Goal: Task Accomplishment & Management: Complete application form

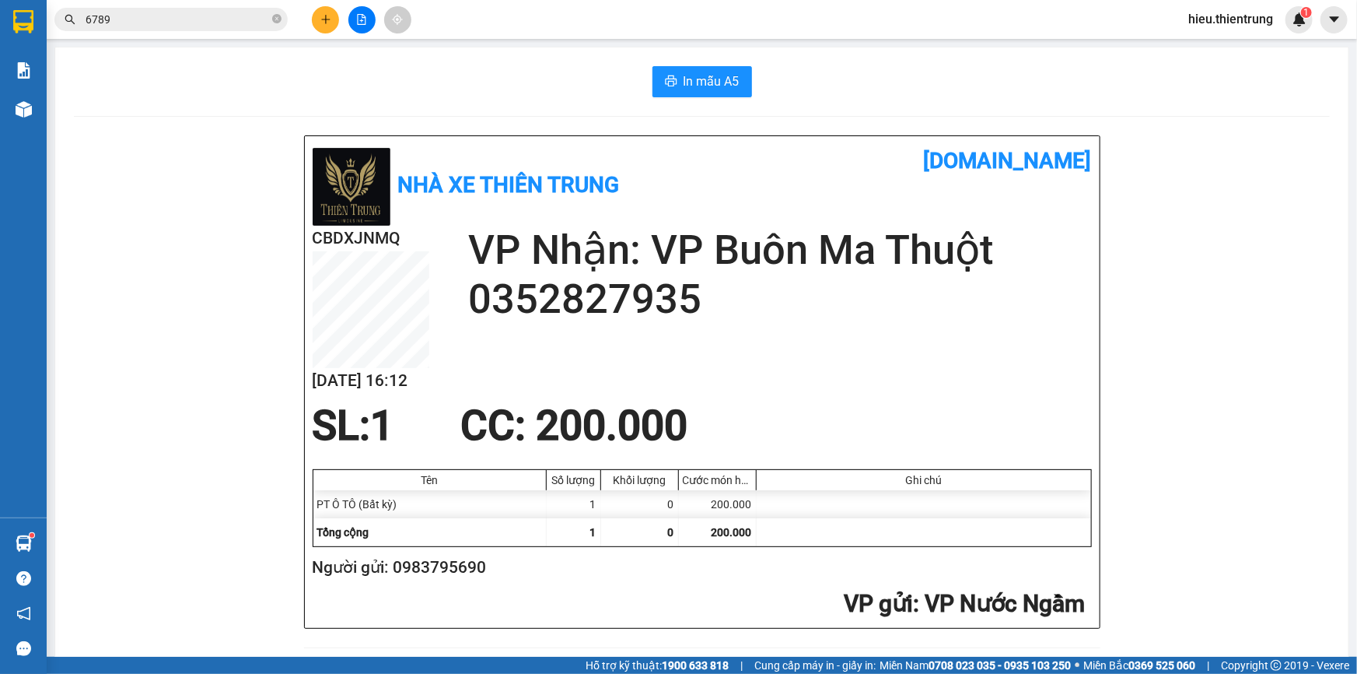
click at [324, 23] on icon "plus" at bounding box center [325, 19] width 11 height 11
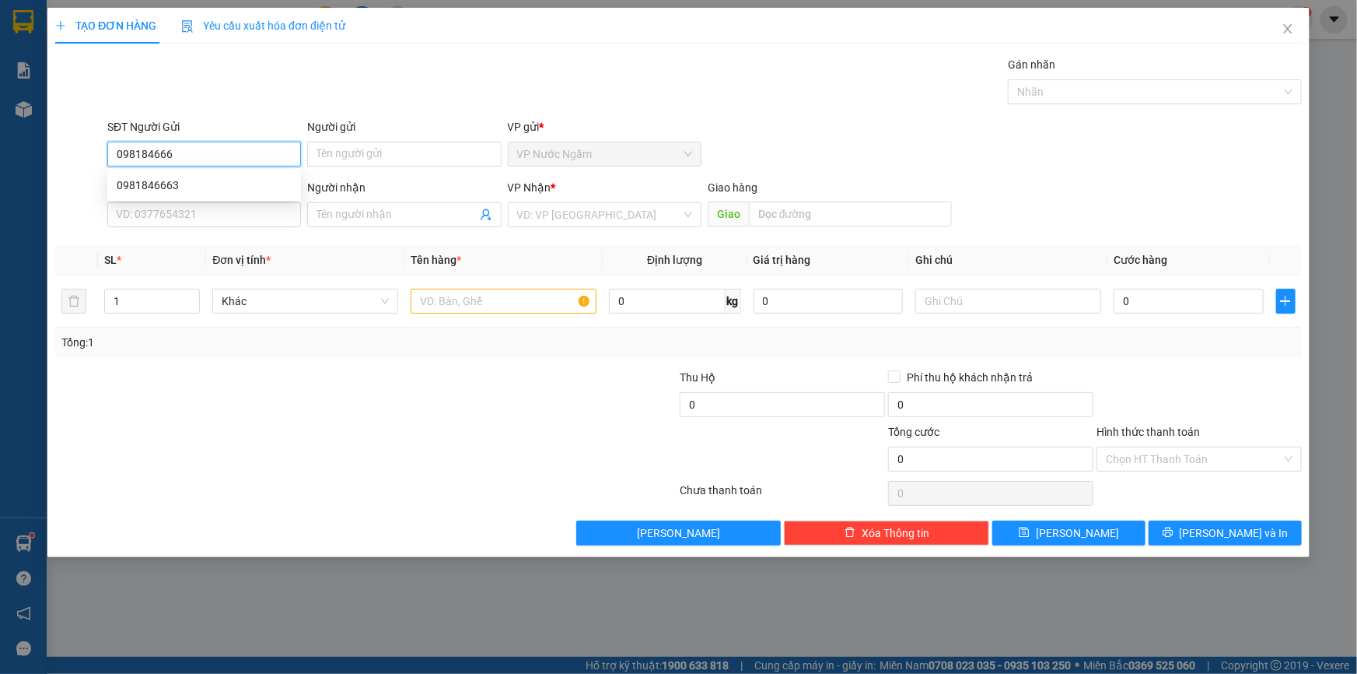
type input "0981846663"
click at [170, 186] on div "0981846663" at bounding box center [204, 185] width 175 height 17
type input "0981813507"
type input "ĐỒN 8"
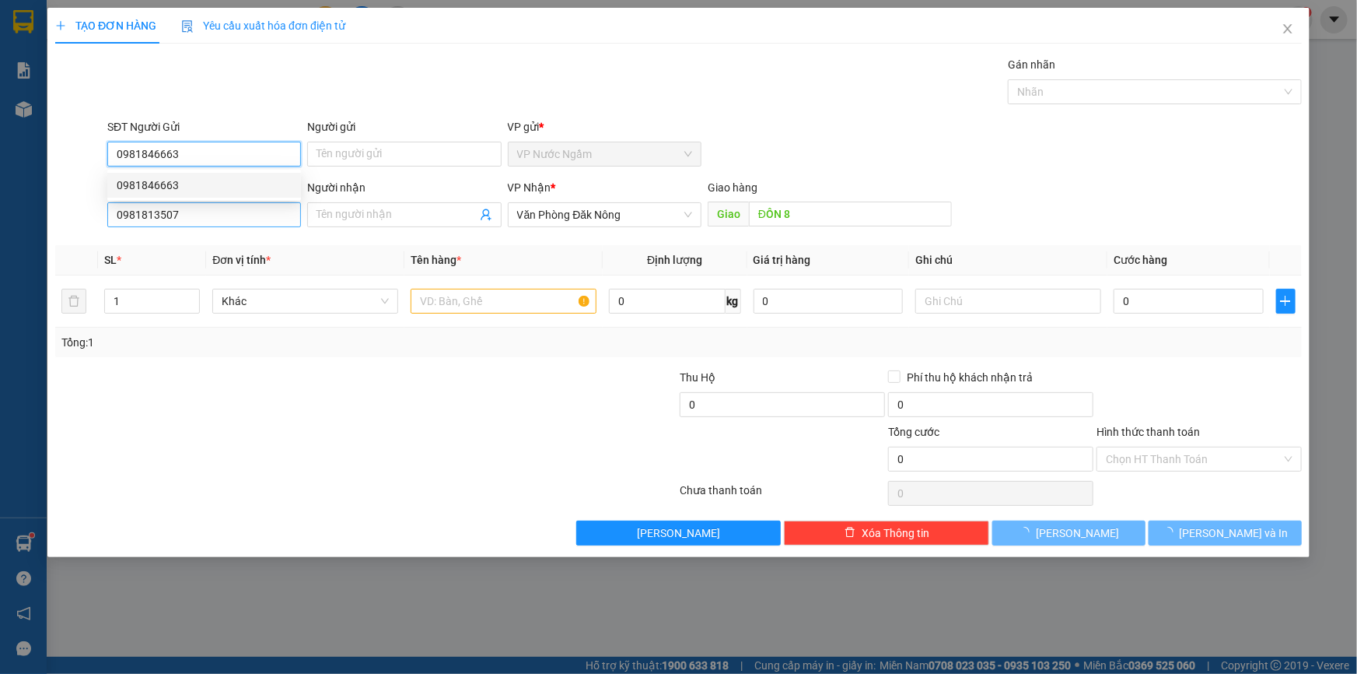
type input "250.000"
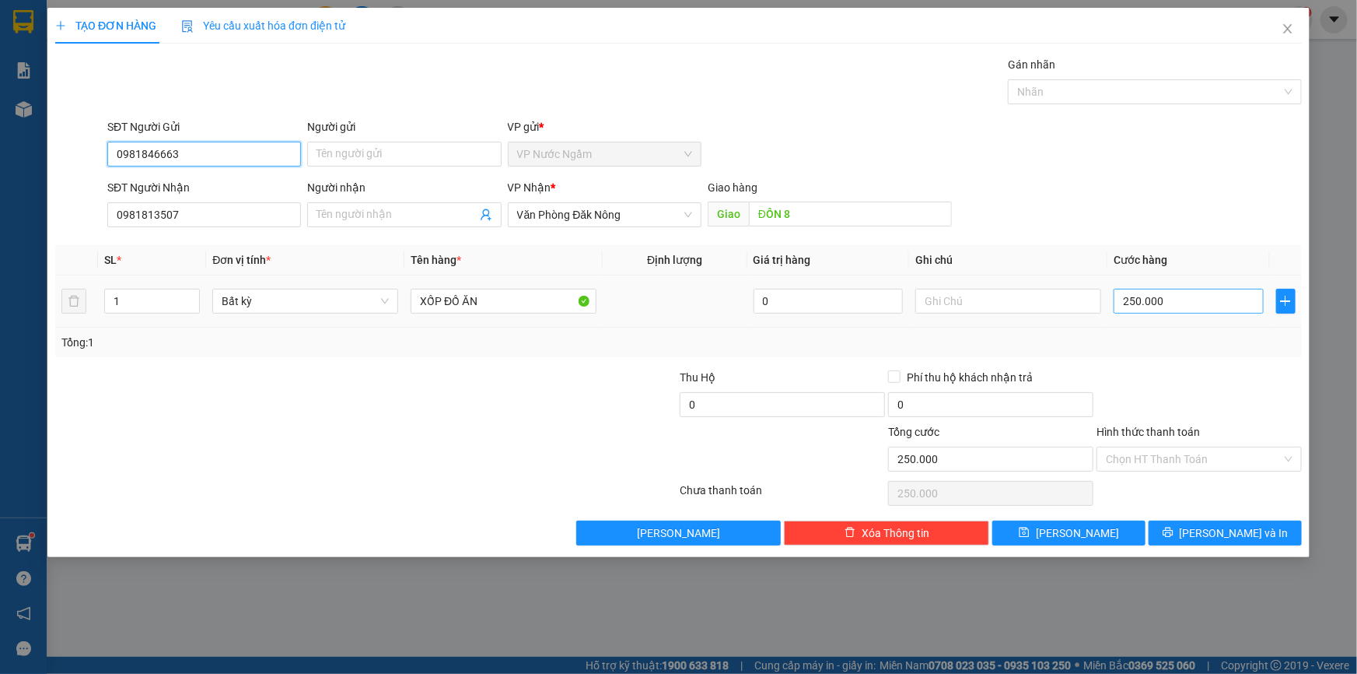
type input "0981846663"
click at [1140, 296] on input "250.000" at bounding box center [1189, 301] width 150 height 25
click at [794, 212] on div "Giao hàng Giao ĐỒN 8" at bounding box center [830, 206] width 244 height 54
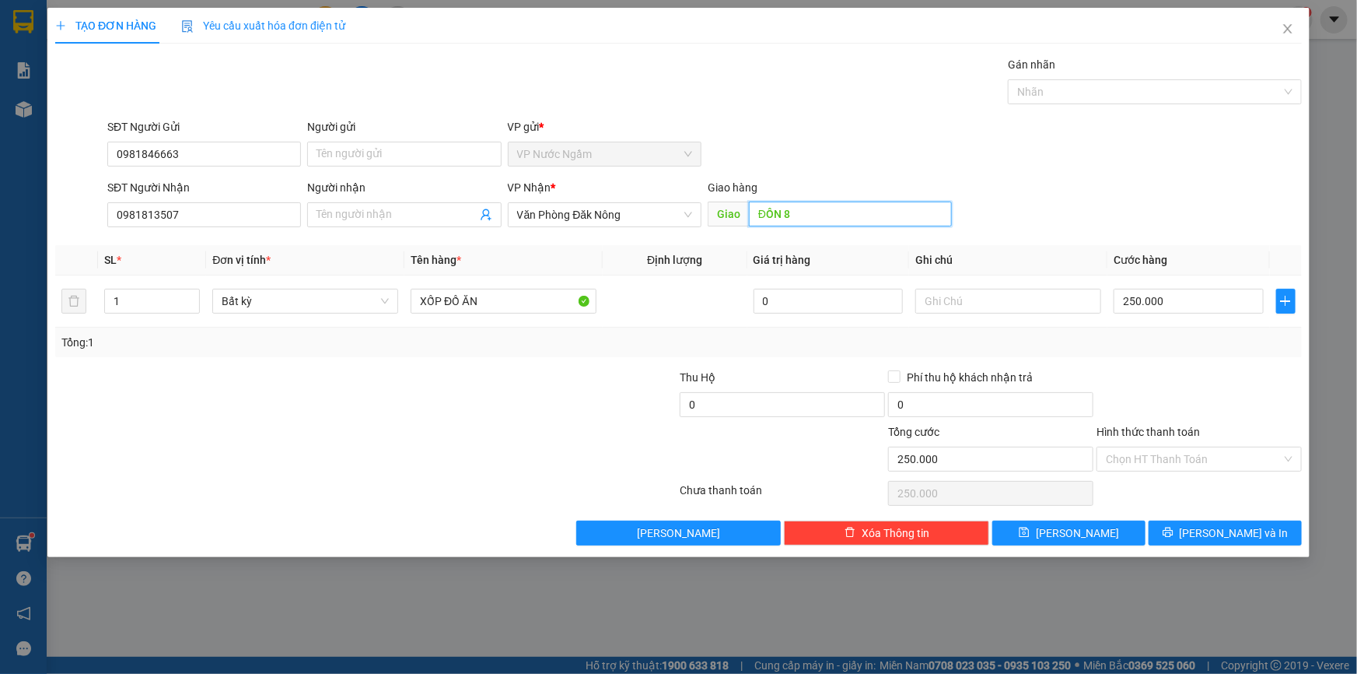
click at [801, 217] on input "ĐỒN 8" at bounding box center [850, 213] width 203 height 25
type input "D"
type input "ĐAK SONG"
click at [1136, 308] on input "250.000" at bounding box center [1189, 301] width 150 height 25
type input "3"
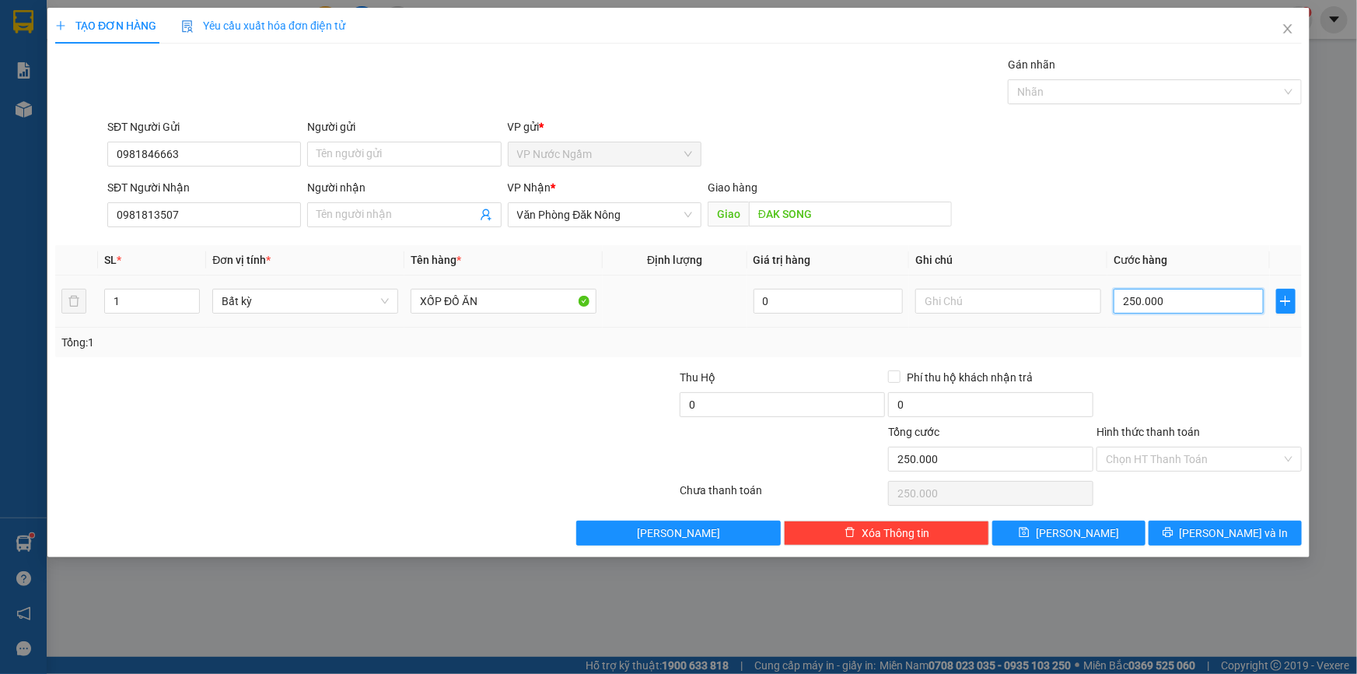
type input "3"
type input "35"
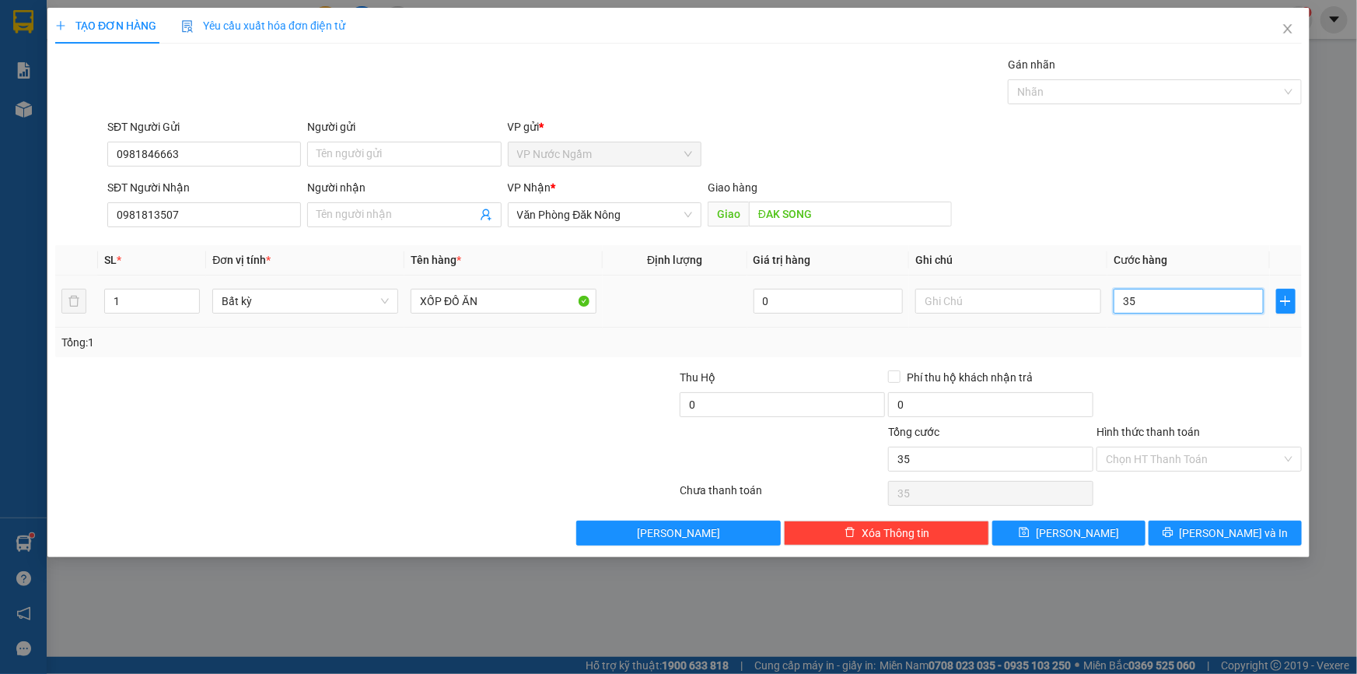
type input "350"
type input "3.500"
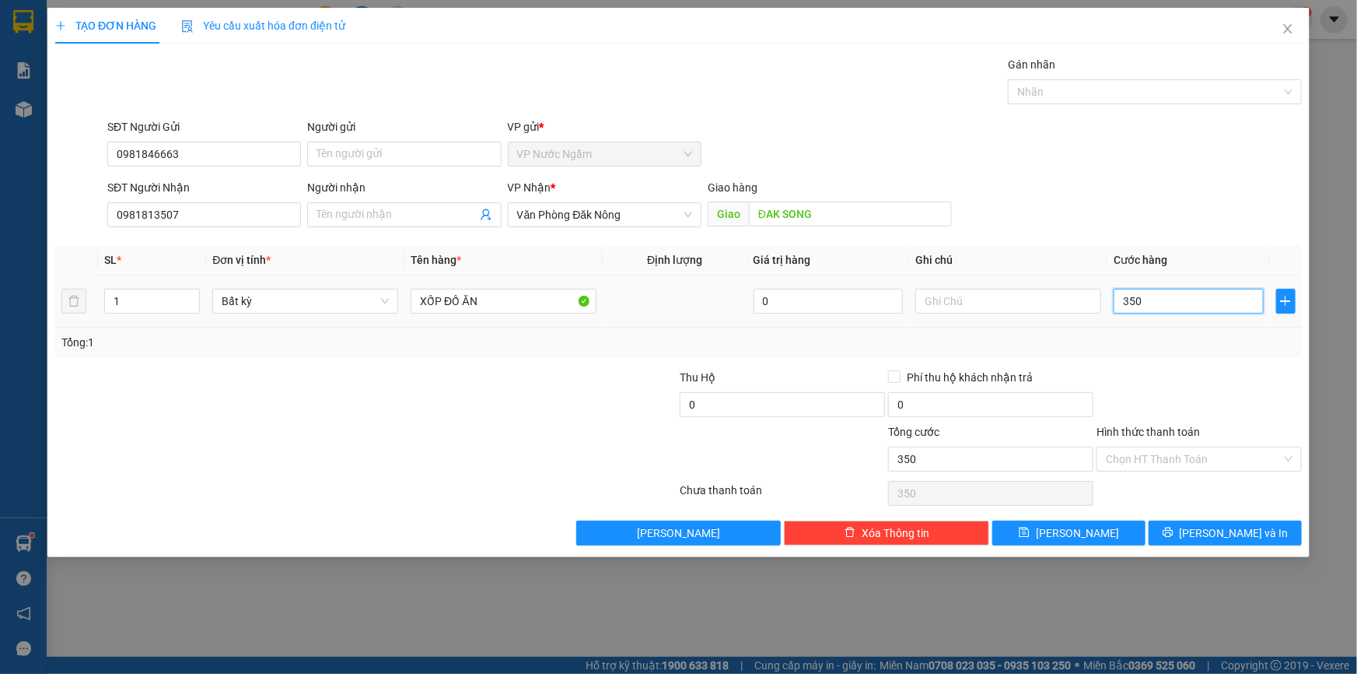
type input "3.500"
type input "35.000"
type input "350.000"
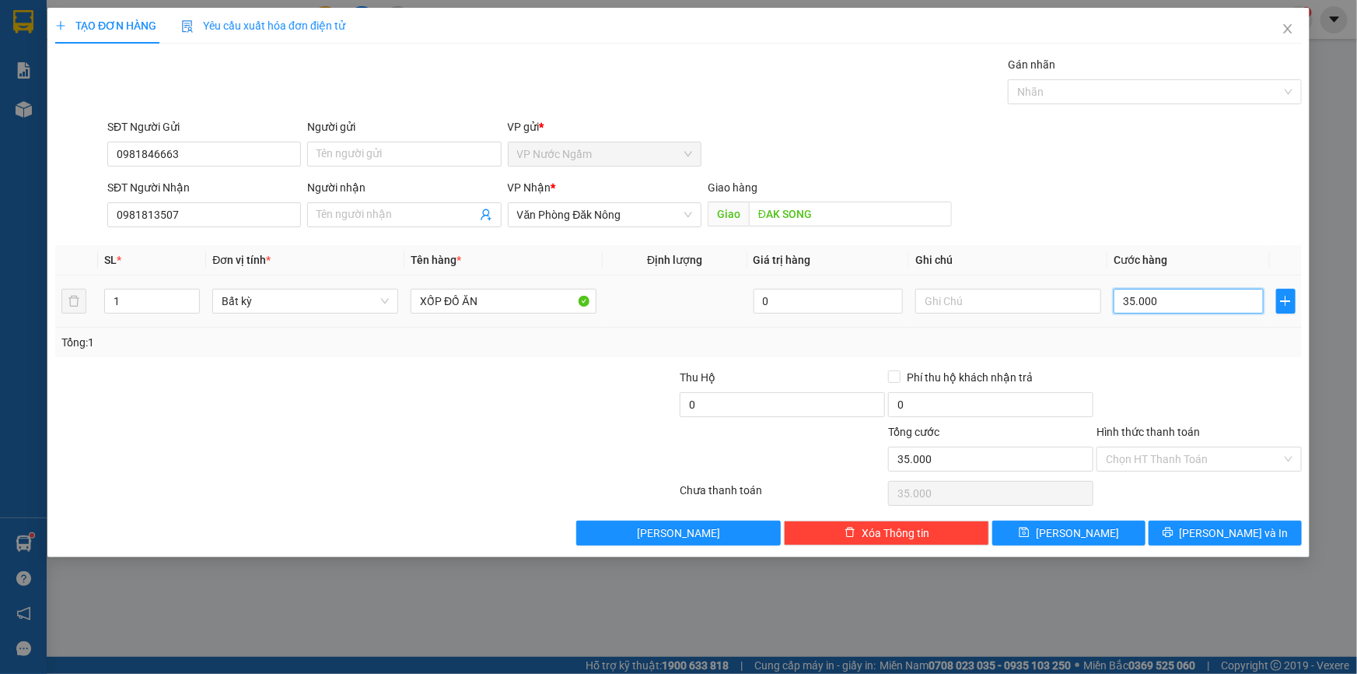
type input "350.000"
click at [1207, 516] on div "Transit Pickup Surcharge Ids Transit Deliver Surcharge Ids Transit Deliver Surc…" at bounding box center [678, 300] width 1247 height 489
click at [1174, 532] on icon "printer" at bounding box center [1168, 532] width 11 height 11
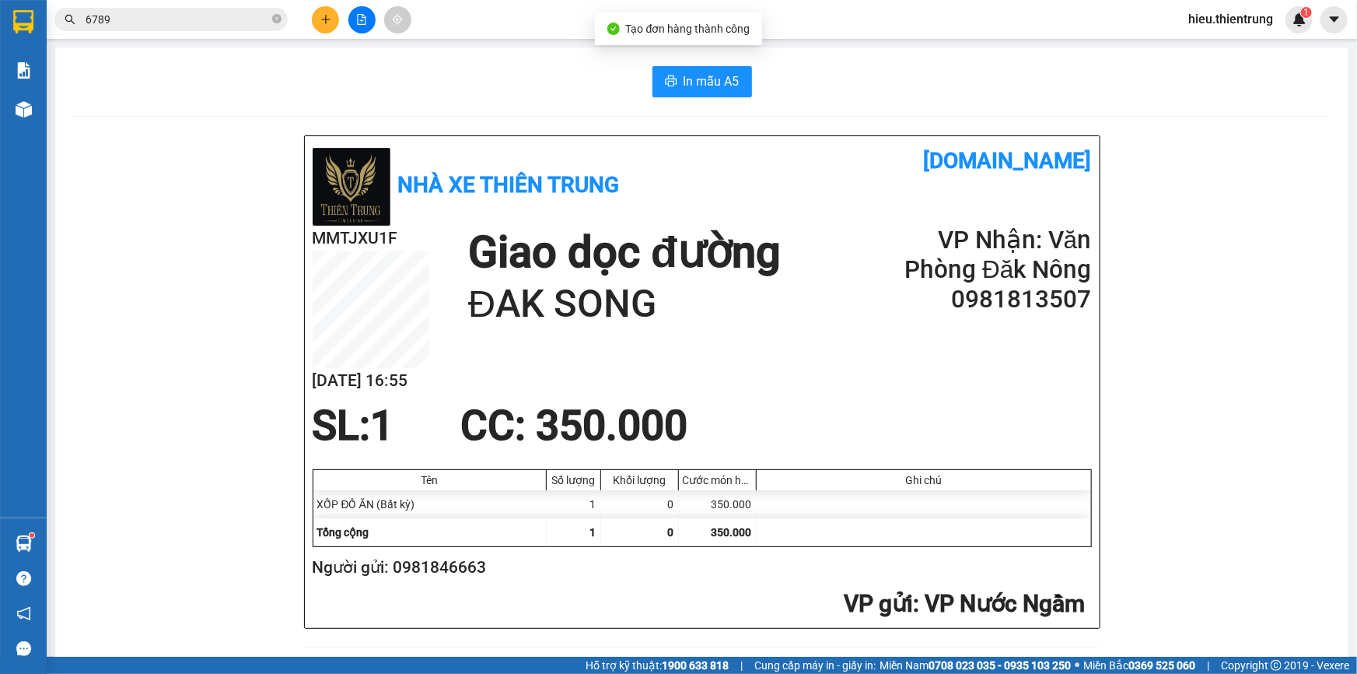
click at [708, 93] on button "In mẫu A5" at bounding box center [703, 81] width 100 height 31
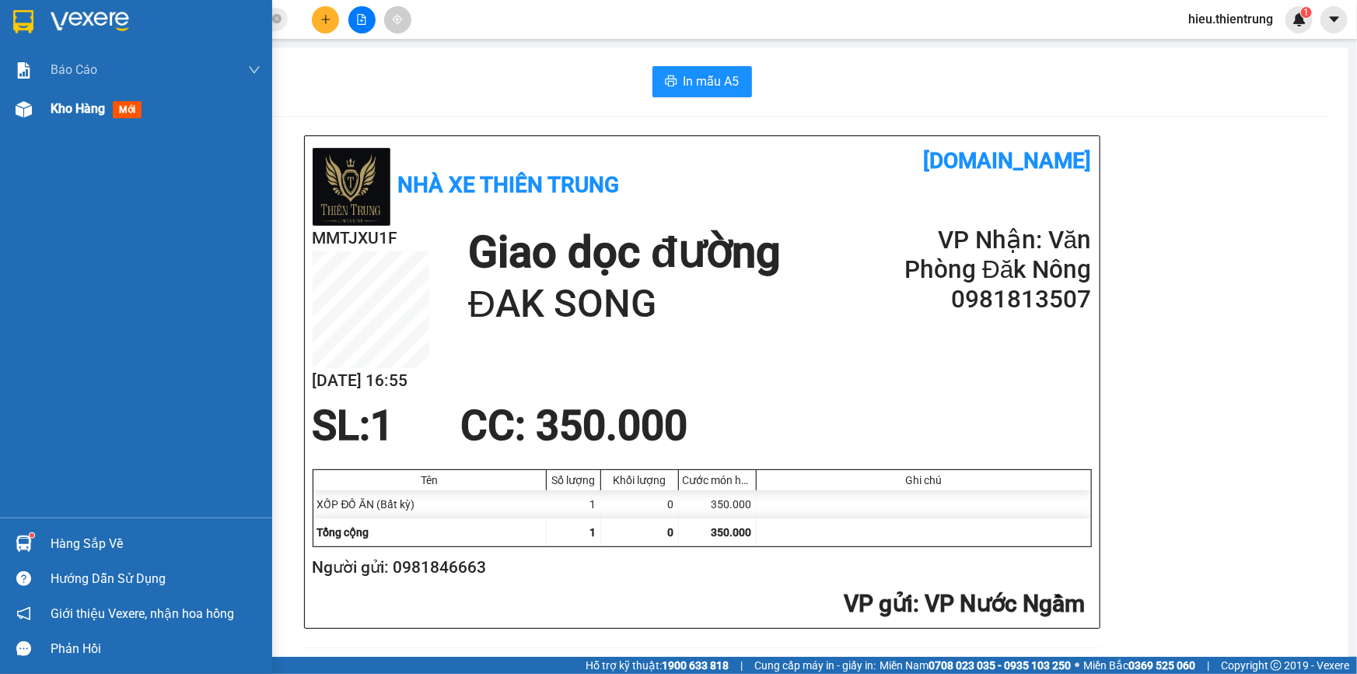
click at [105, 107] on span "Kho hàng" at bounding box center [78, 108] width 54 height 15
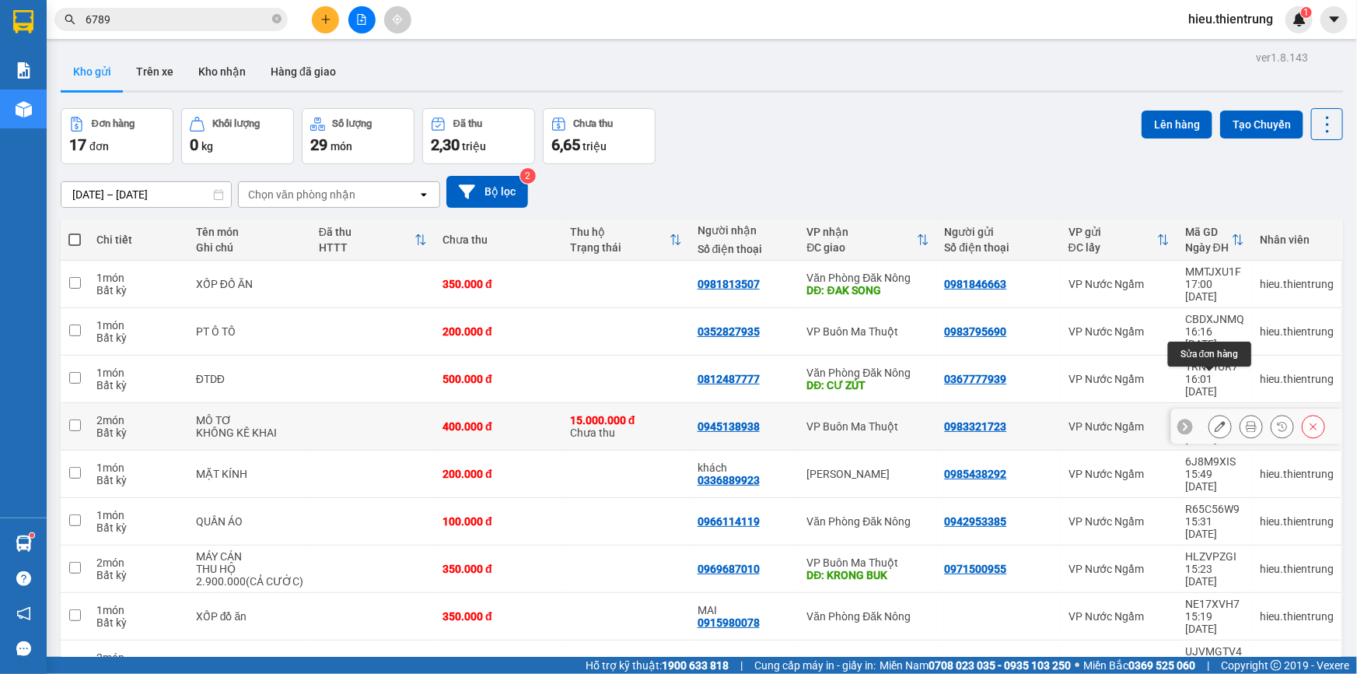
click at [1215, 421] on icon at bounding box center [1220, 426] width 11 height 11
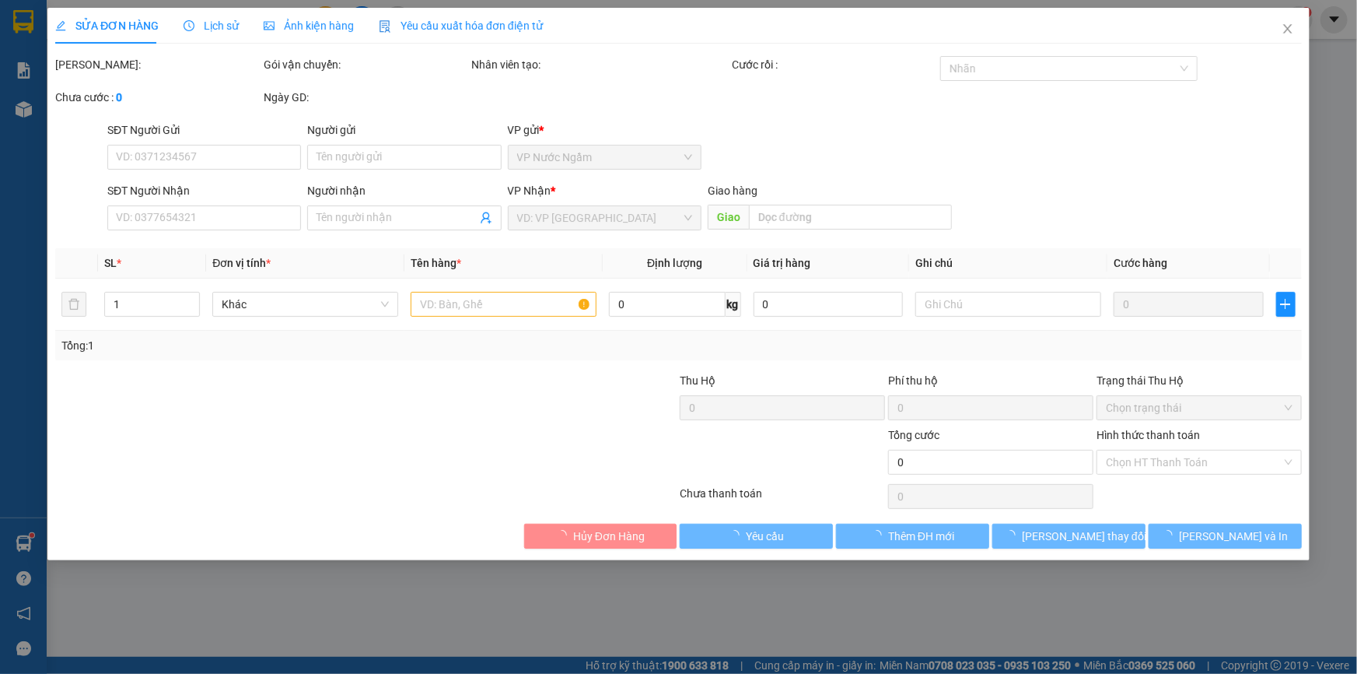
type input "0983321723"
type input "0945138938"
type input "15.000.000"
type input "400.000"
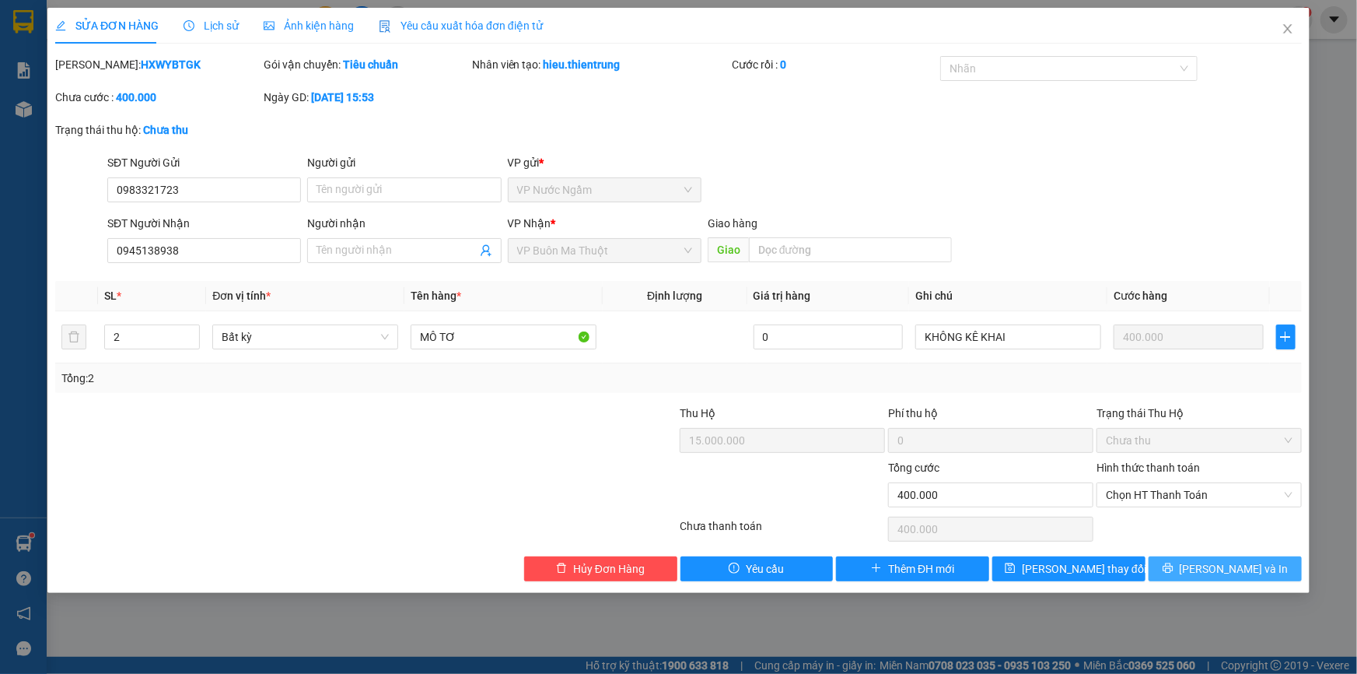
drag, startPoint x: 1247, startPoint y: 585, endPoint x: 1247, endPoint y: 571, distance: 14.0
click at [1247, 583] on div "SỬA ĐƠN HÀNG Lịch sử Ảnh kiện hàng Yêu cầu xuất hóa đơn điện tử Total Paid Fee …" at bounding box center [678, 300] width 1262 height 585
click at [1247, 570] on span "[PERSON_NAME] và In" at bounding box center [1234, 568] width 109 height 17
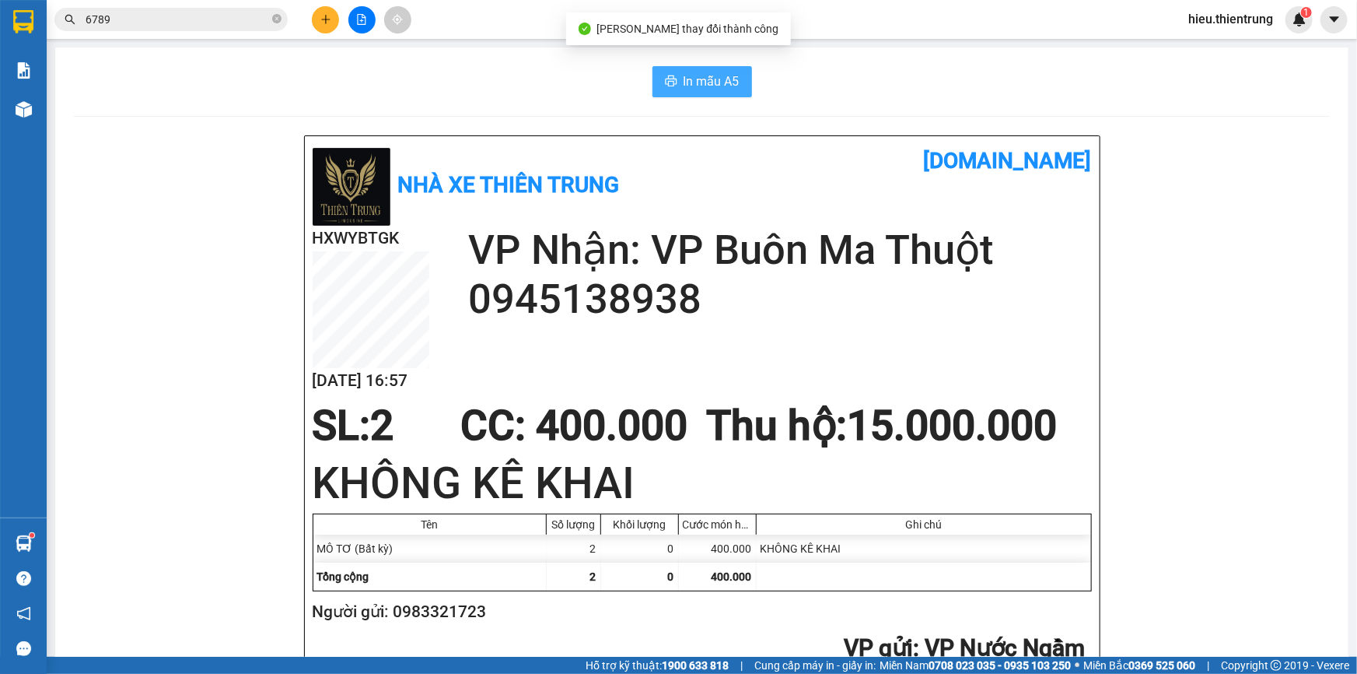
click at [686, 84] on span "In mẫu A5" at bounding box center [712, 81] width 56 height 19
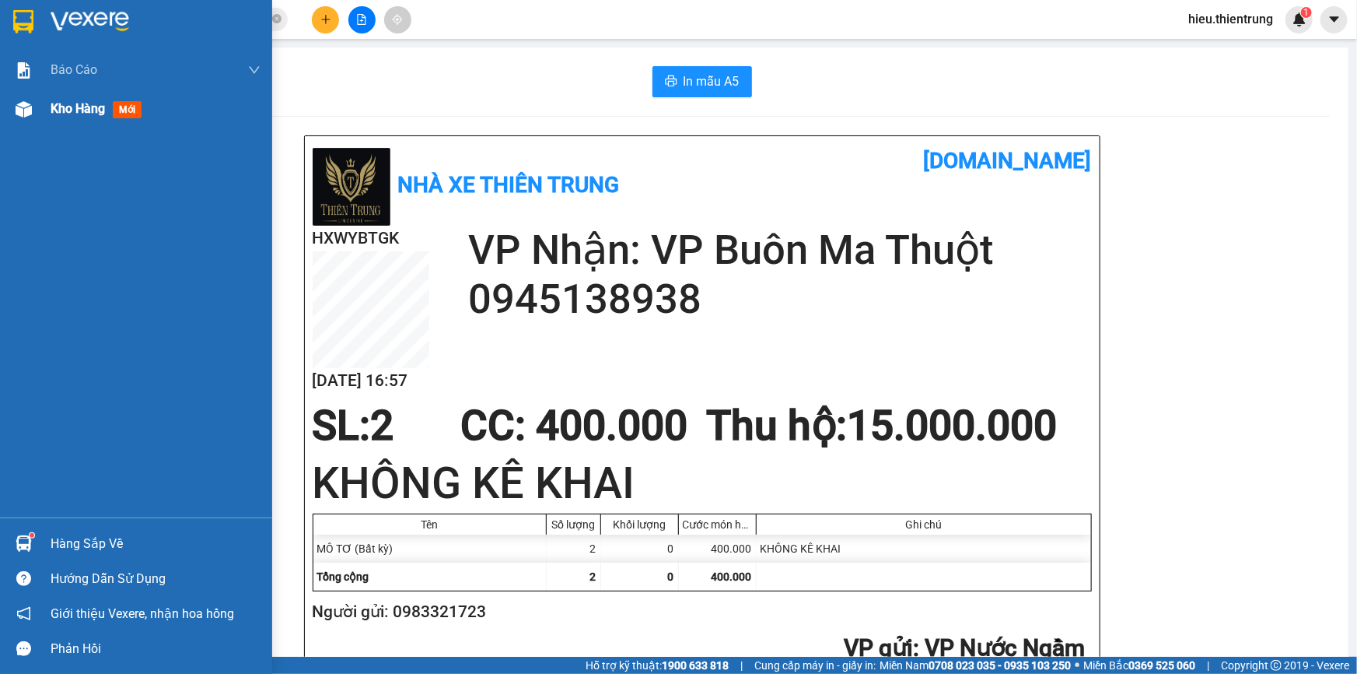
click at [89, 114] on span "Kho hàng" at bounding box center [78, 108] width 54 height 15
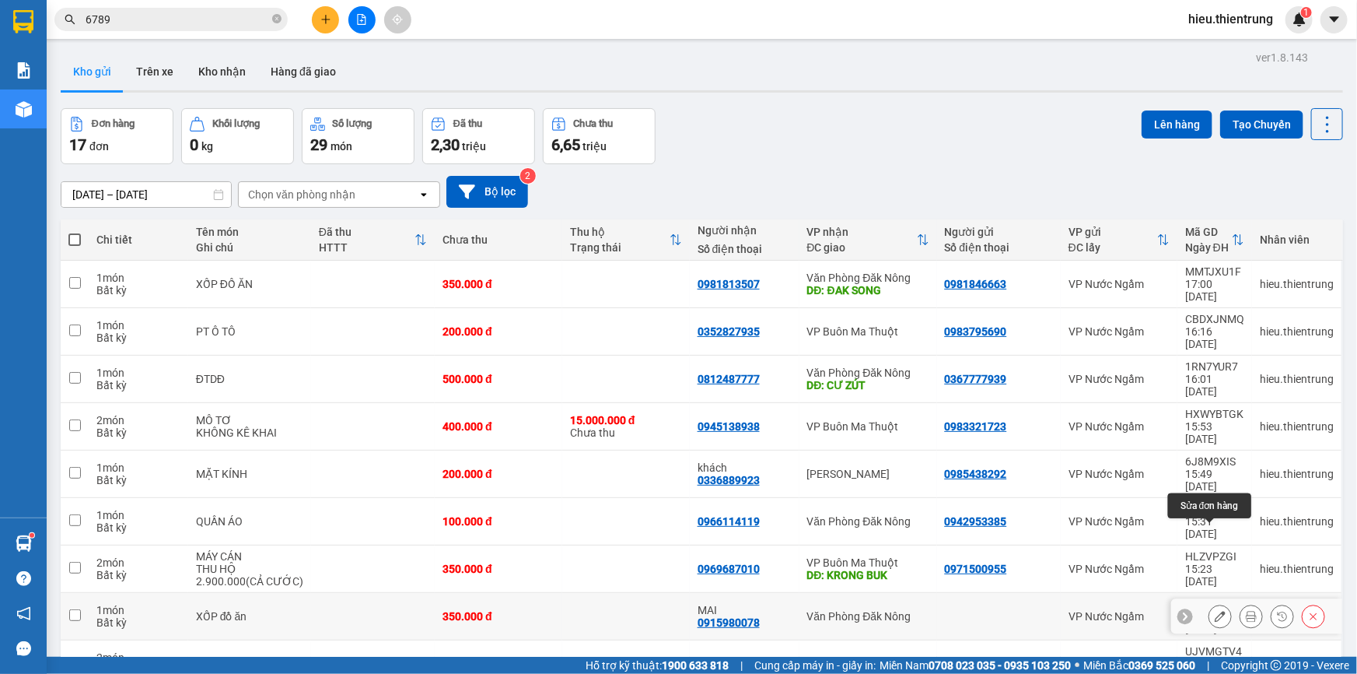
click at [1217, 603] on button at bounding box center [1220, 616] width 22 height 27
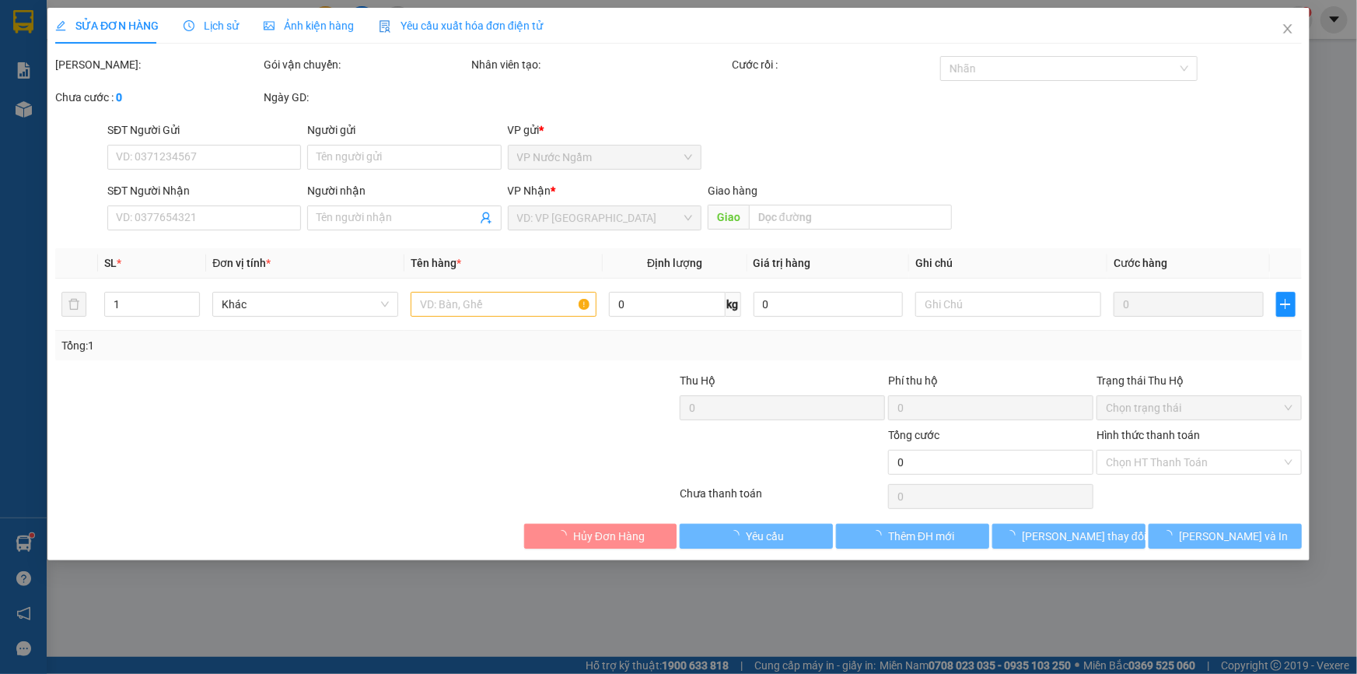
type input "0915980078"
type input "MAI"
type input "350.000"
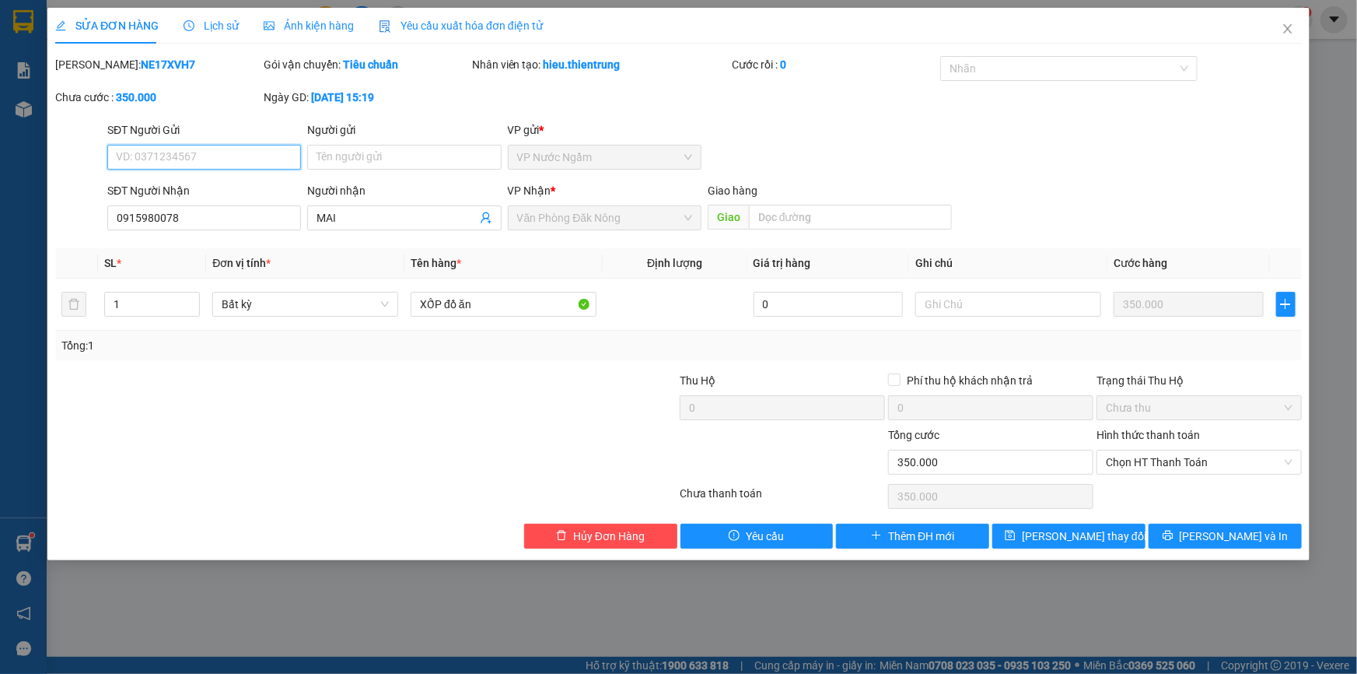
click at [205, 157] on input "SĐT Người Gửi" at bounding box center [204, 157] width 194 height 25
click at [1297, 30] on span "Close" at bounding box center [1288, 30] width 44 height 44
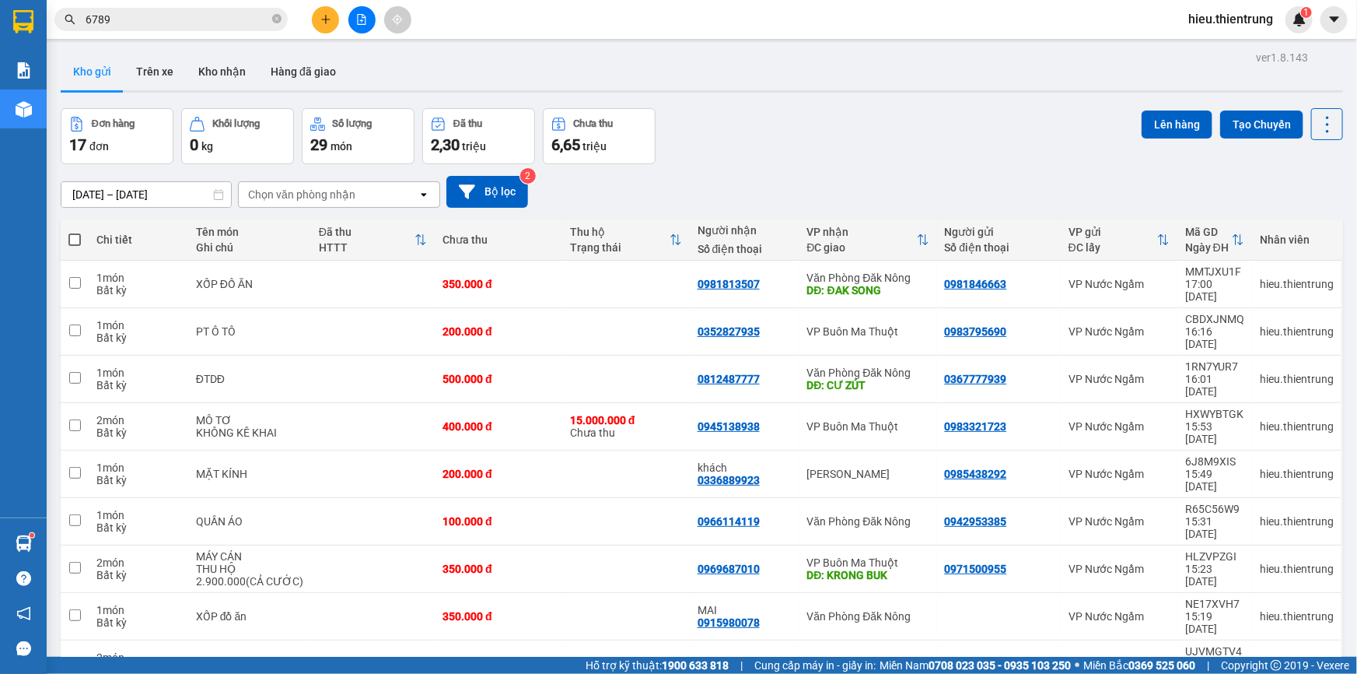
click at [324, 23] on icon "plus" at bounding box center [325, 19] width 11 height 11
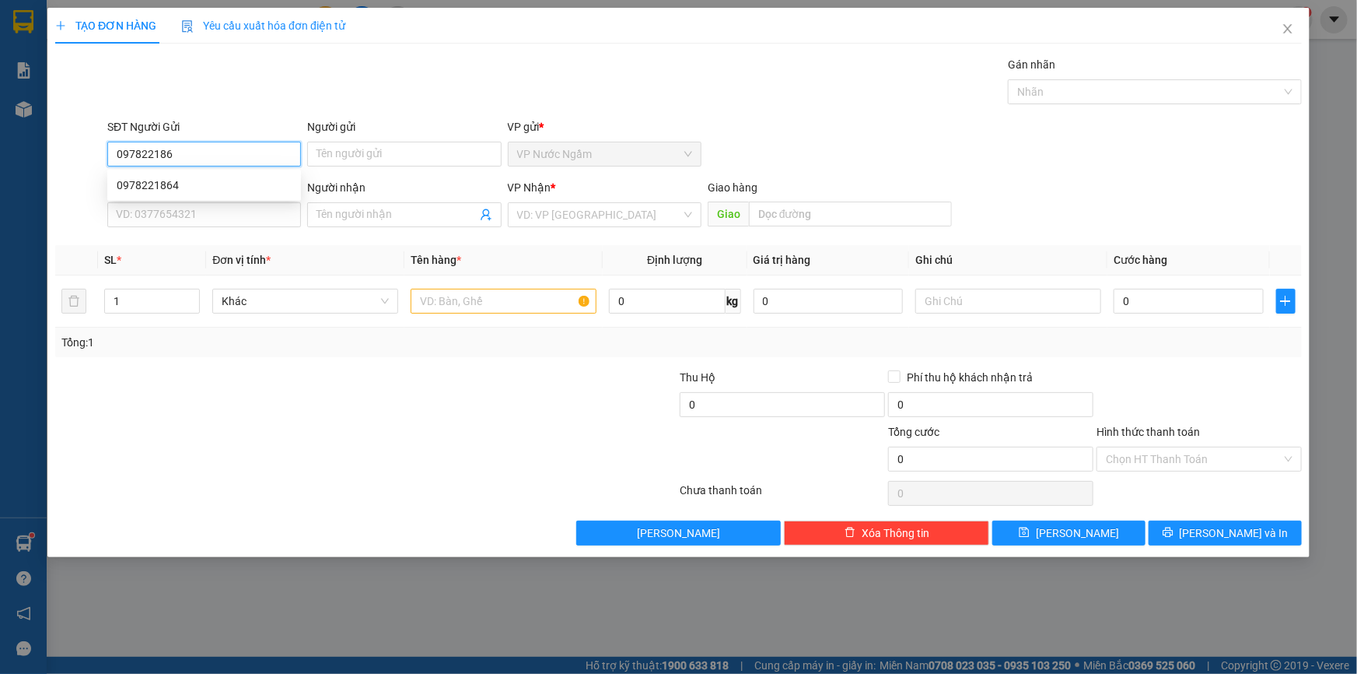
type input "0978221864"
click at [236, 187] on div "0978221864" at bounding box center [204, 185] width 175 height 17
type input "0947048778"
type input "CHỊ [PERSON_NAME]"
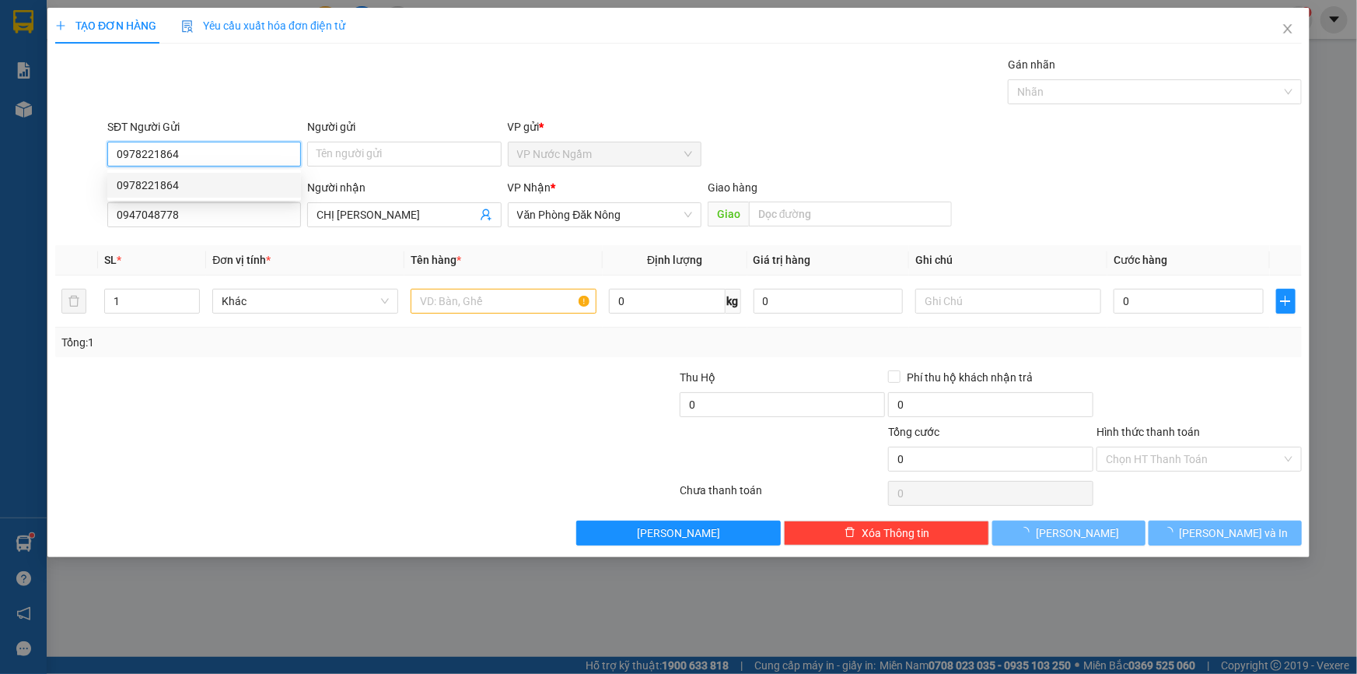
type input "100.000"
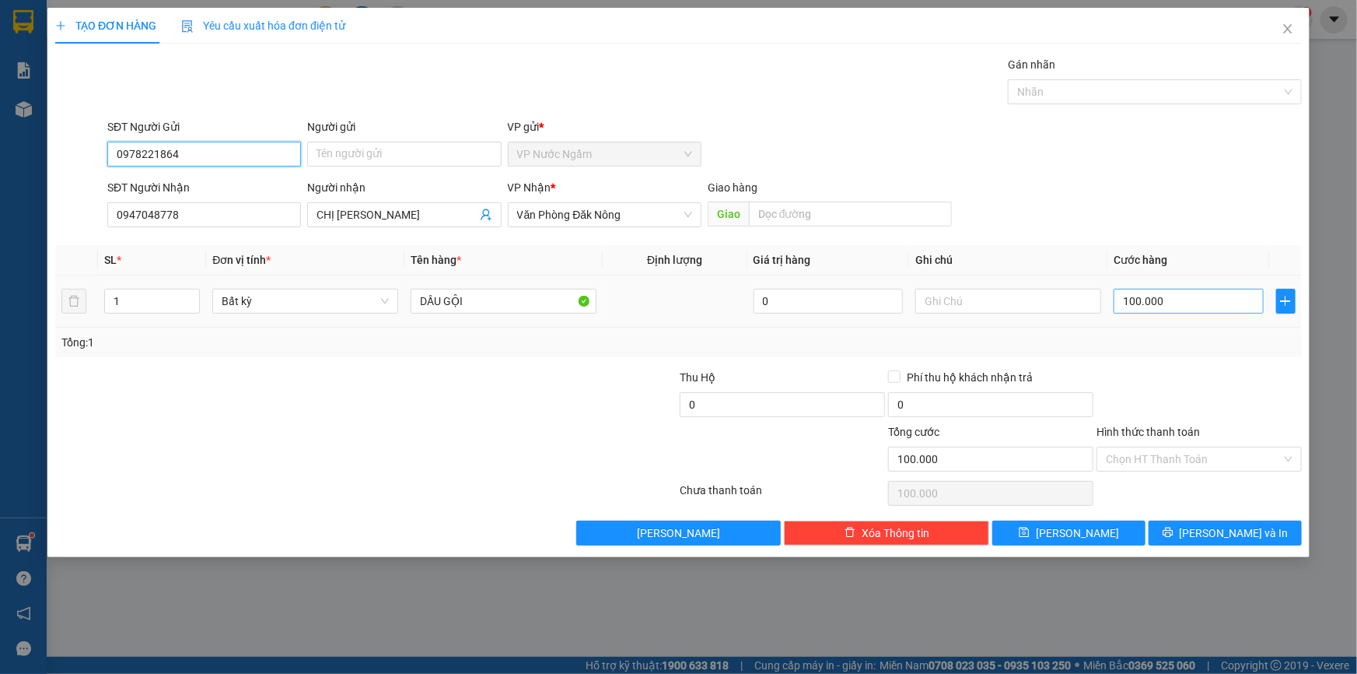
type input "0978221864"
click at [1202, 306] on input "100.000" at bounding box center [1189, 301] width 150 height 25
type input "2"
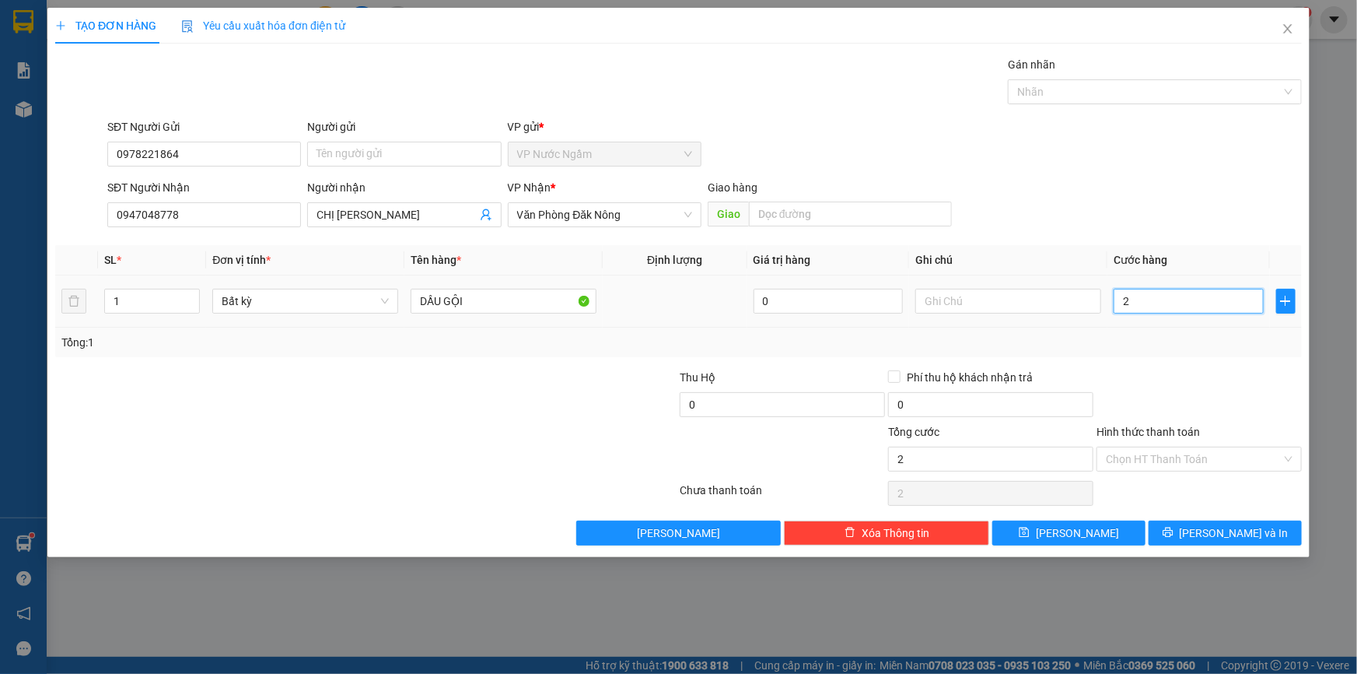
type input "25"
type input "250"
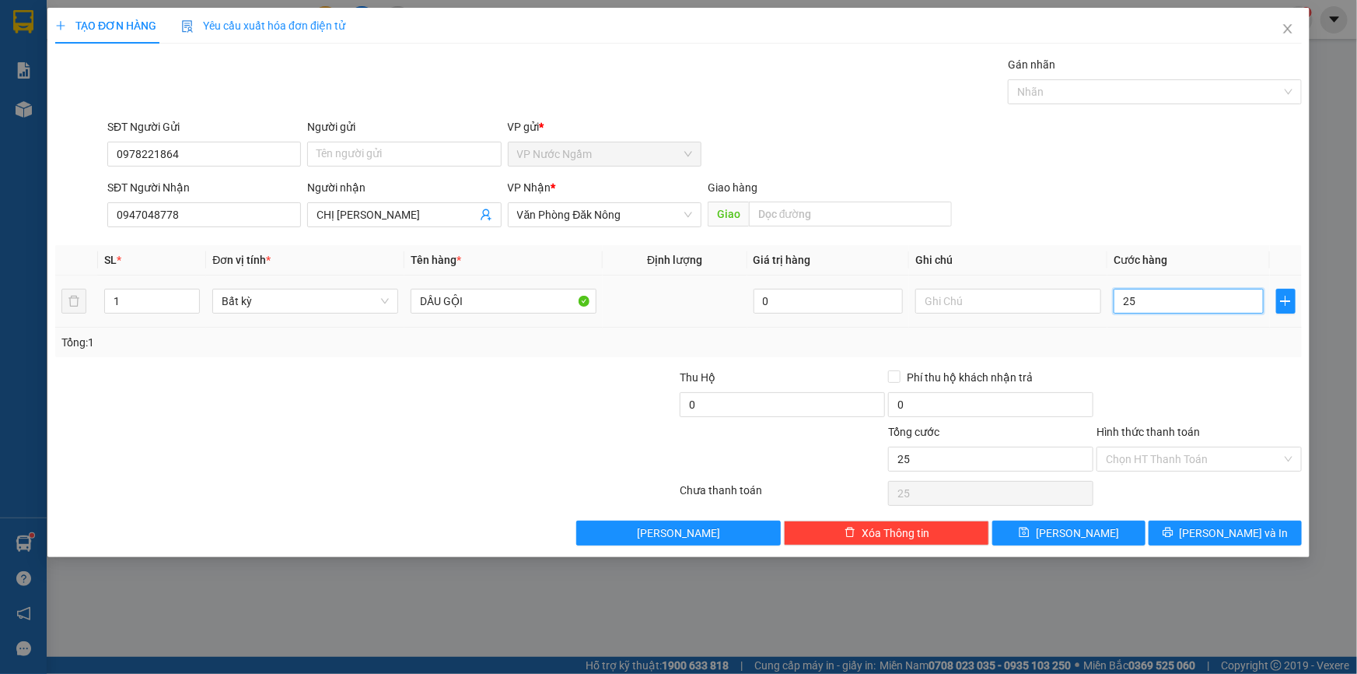
type input "250"
type input "2.500"
type input "25.000"
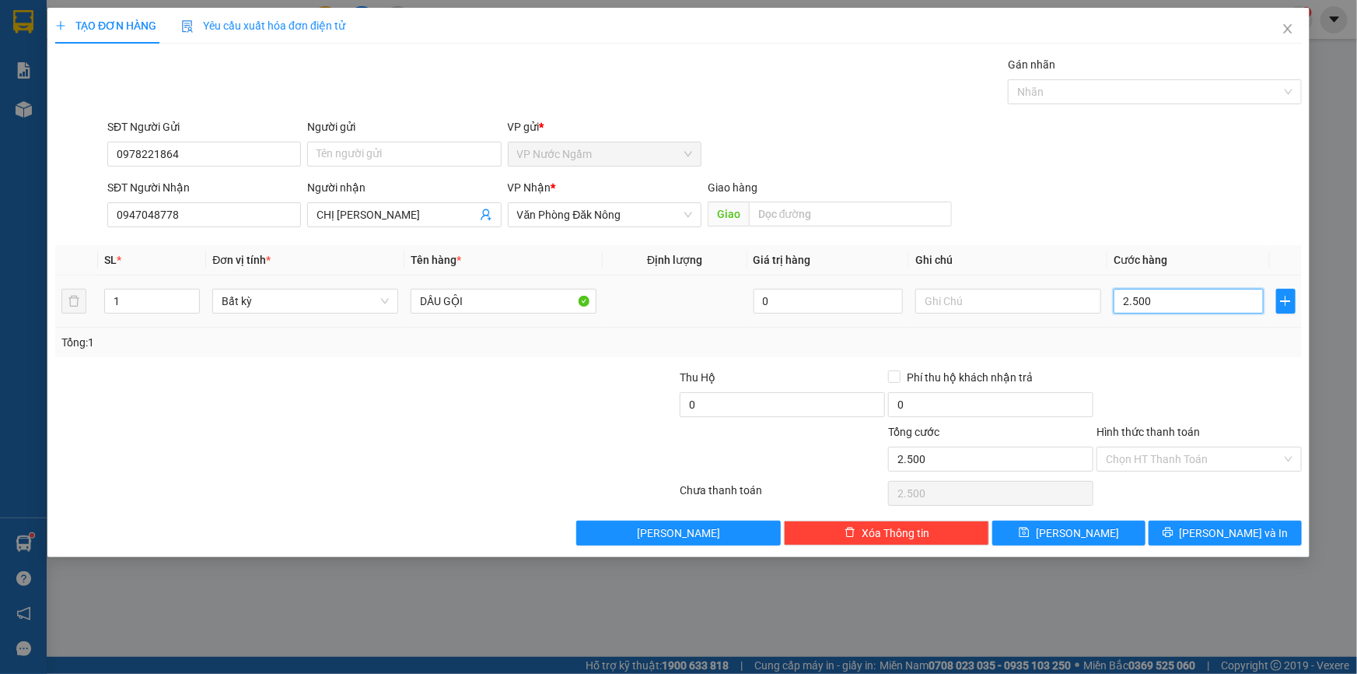
type input "25.000"
type input "250.000"
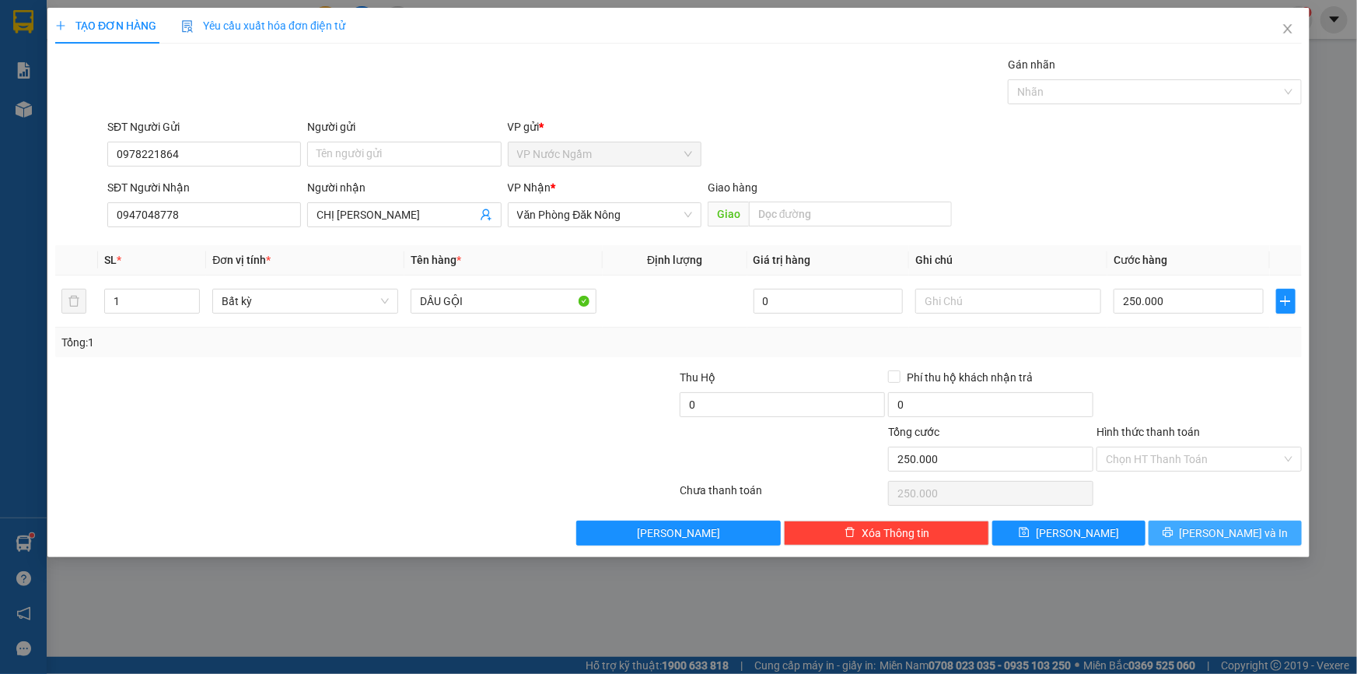
click at [1277, 529] on button "[PERSON_NAME] và In" at bounding box center [1225, 532] width 153 height 25
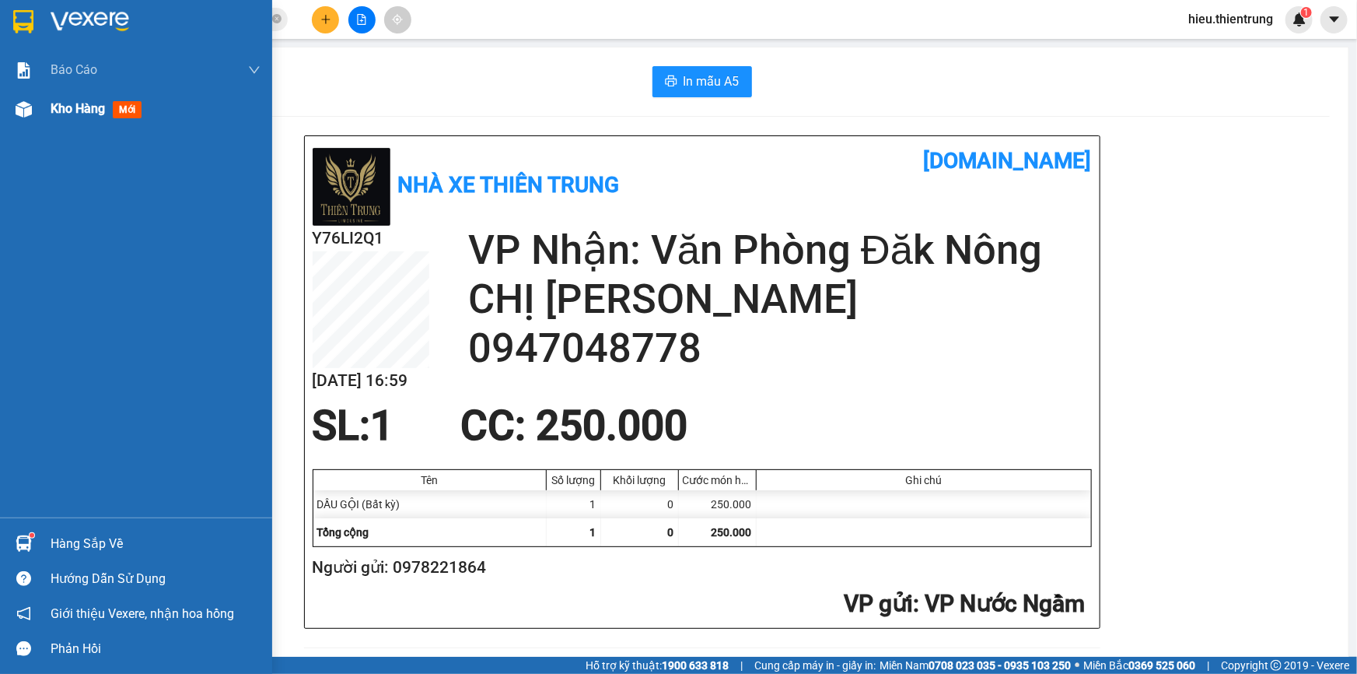
click at [91, 97] on div "Kho hàng mới" at bounding box center [156, 108] width 210 height 39
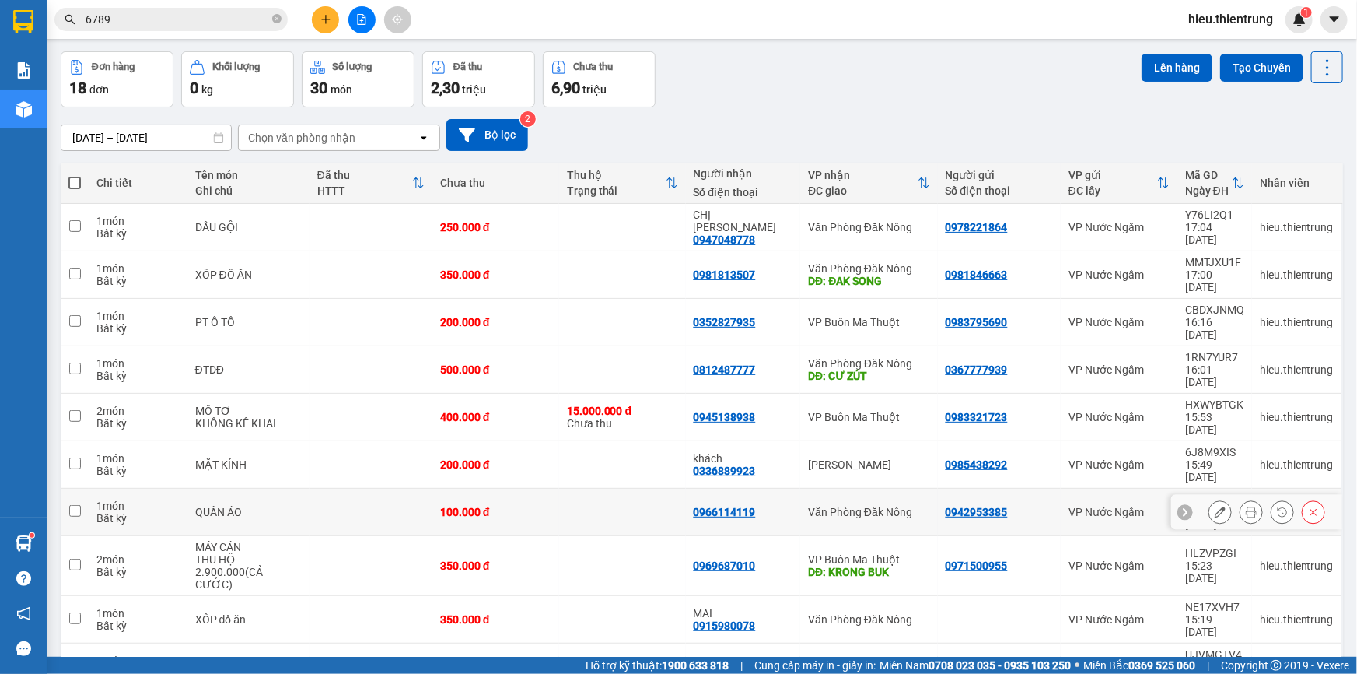
scroll to position [70, 0]
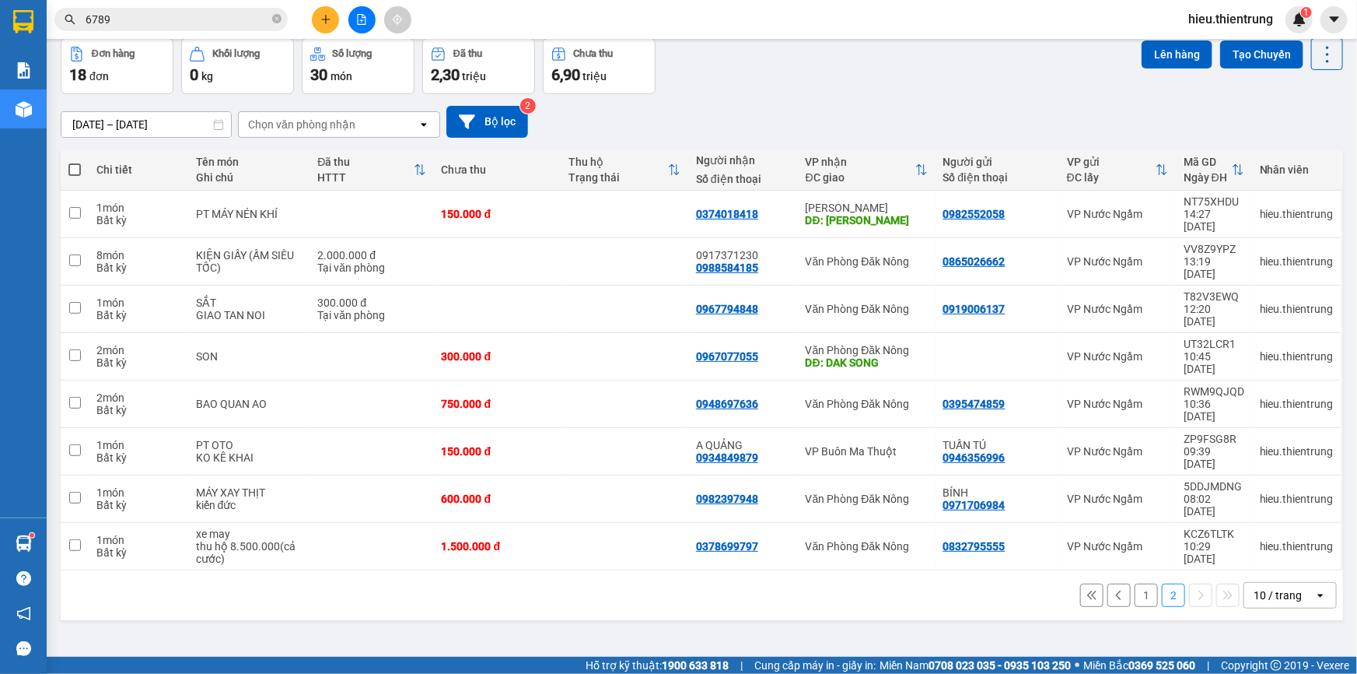
click at [1135, 583] on button "1" at bounding box center [1146, 594] width 23 height 23
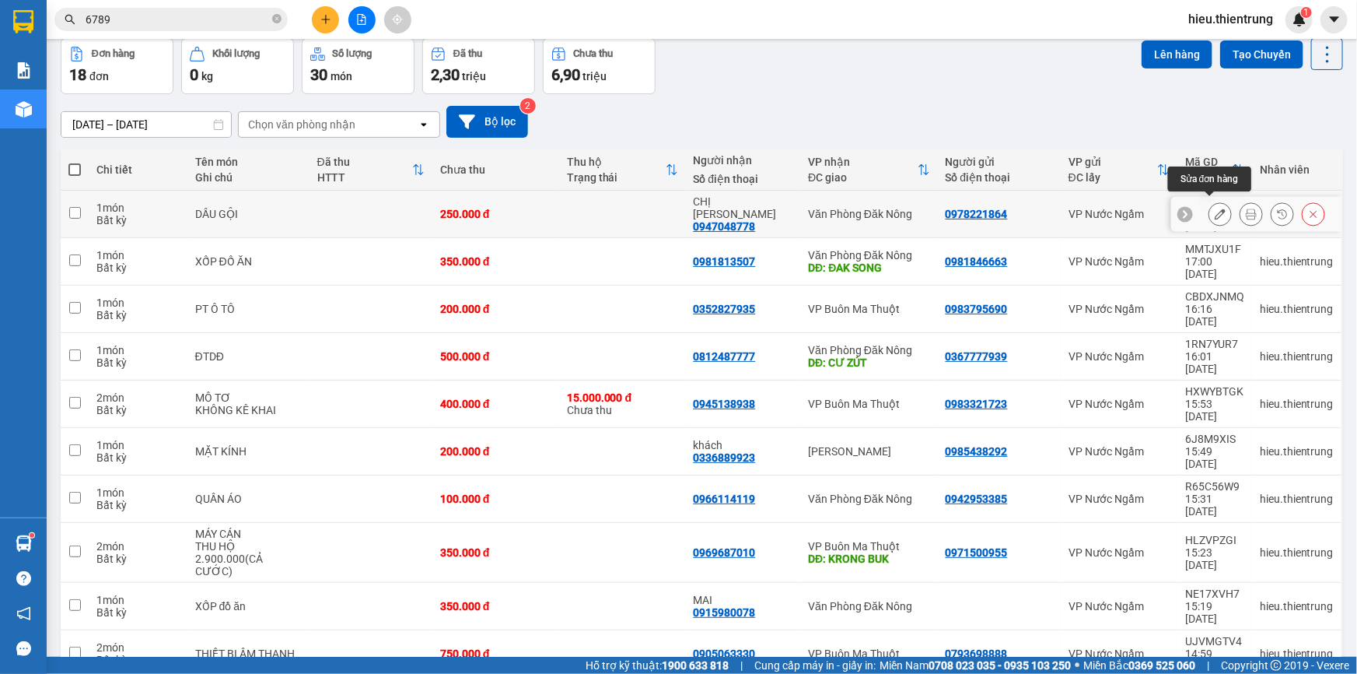
click at [1215, 208] on icon at bounding box center [1220, 213] width 11 height 11
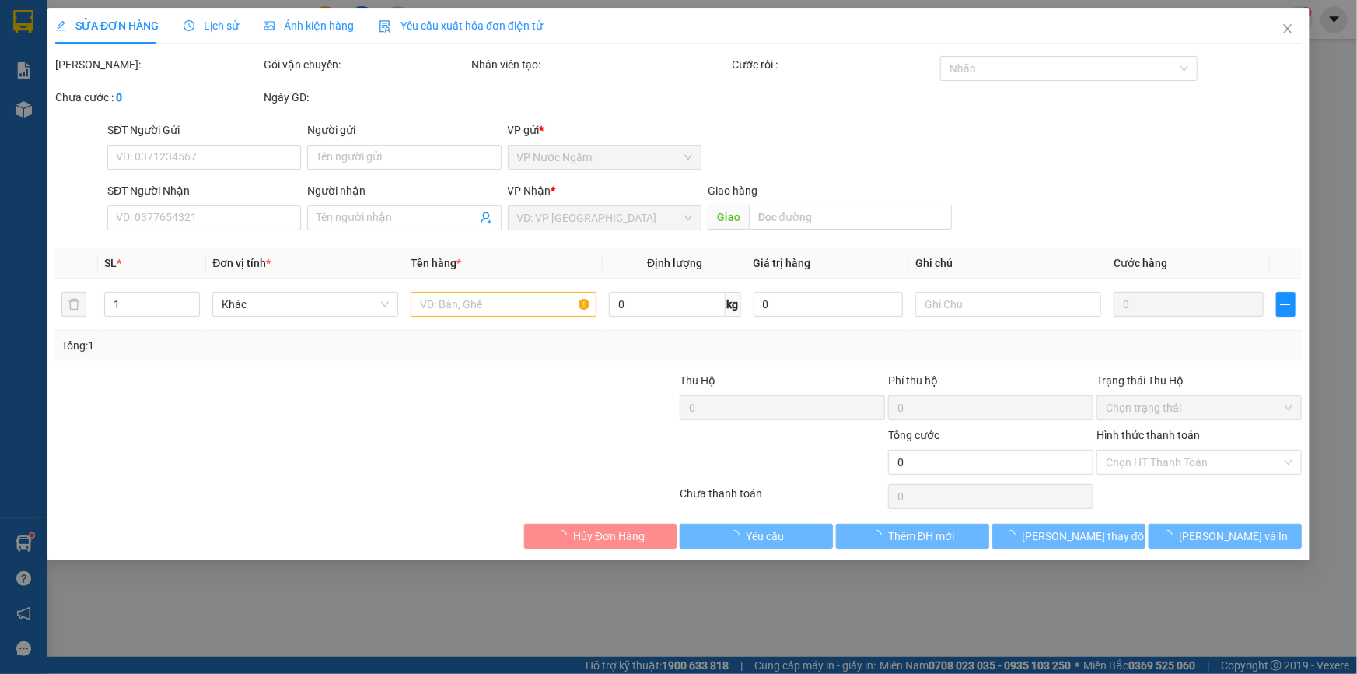
type input "0978221864"
type input "0947048778"
type input "CHỊ [PERSON_NAME]"
type input "250.000"
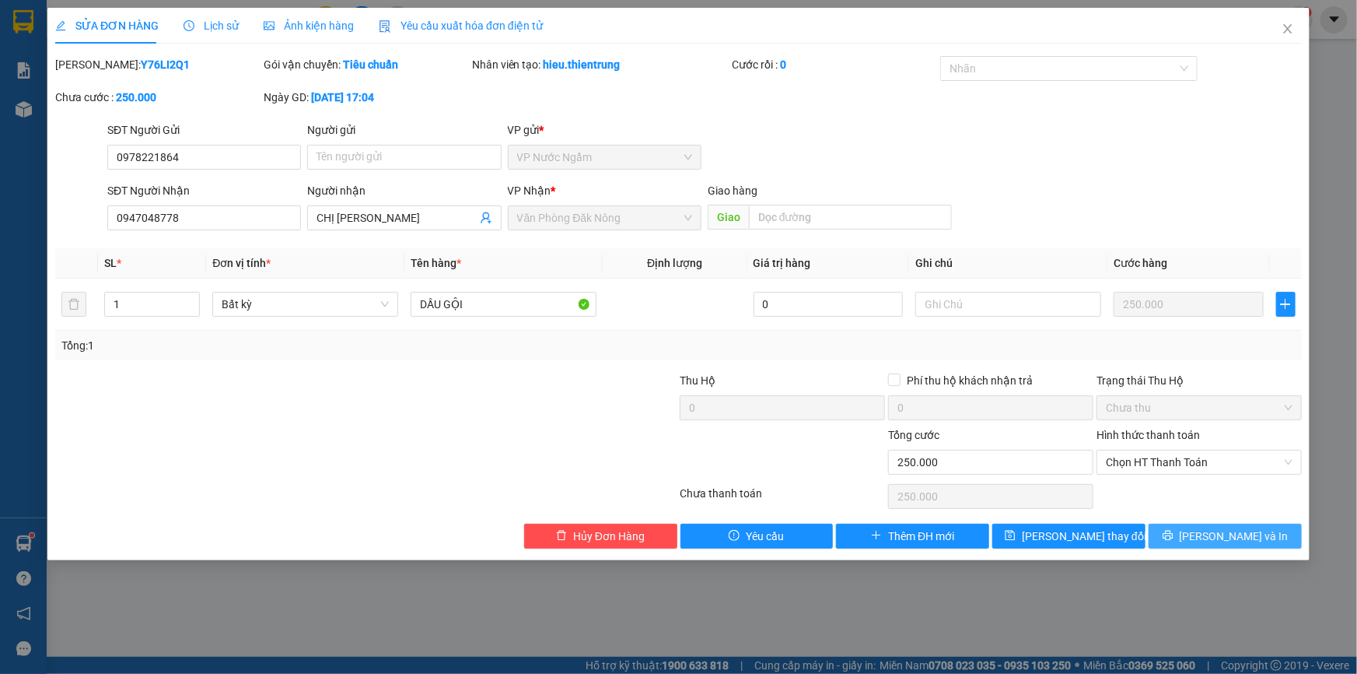
drag, startPoint x: 1268, startPoint y: 541, endPoint x: 1218, endPoint y: 517, distance: 55.0
click at [1267, 541] on button "[PERSON_NAME] và In" at bounding box center [1225, 535] width 153 height 25
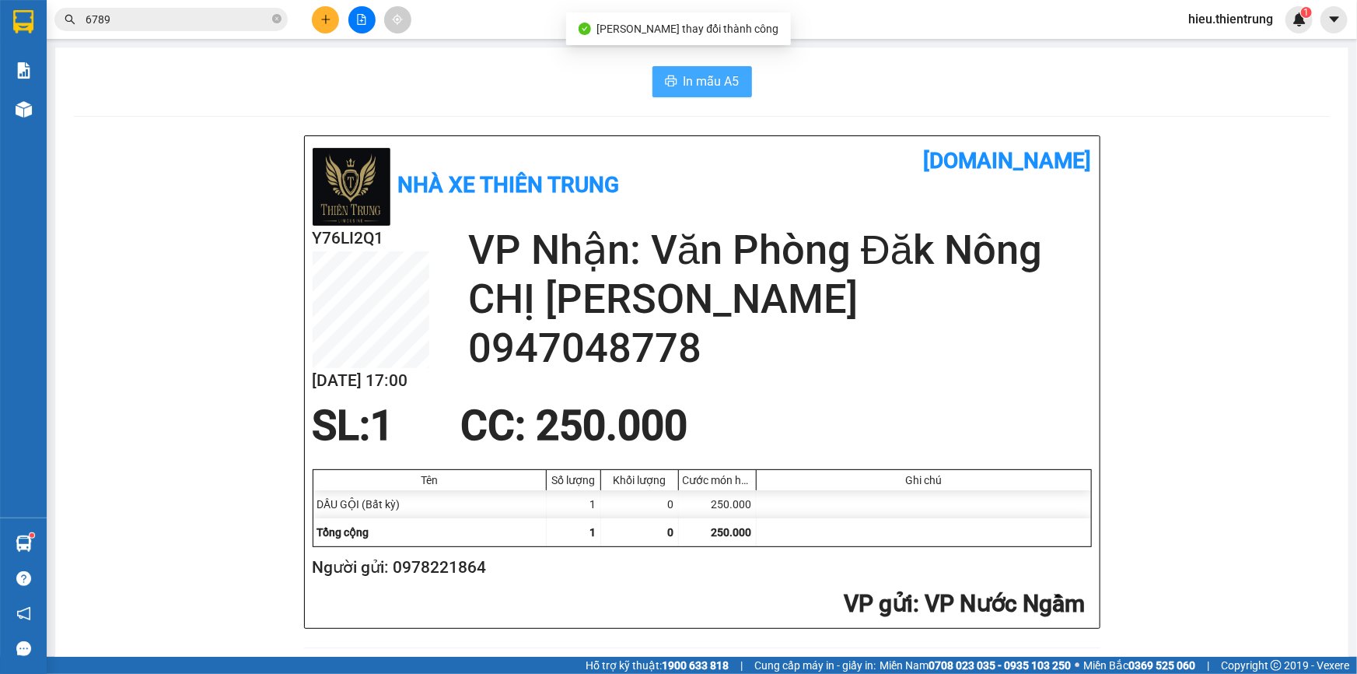
click at [719, 80] on span "In mẫu A5" at bounding box center [712, 81] width 56 height 19
click at [327, 11] on button at bounding box center [325, 19] width 27 height 27
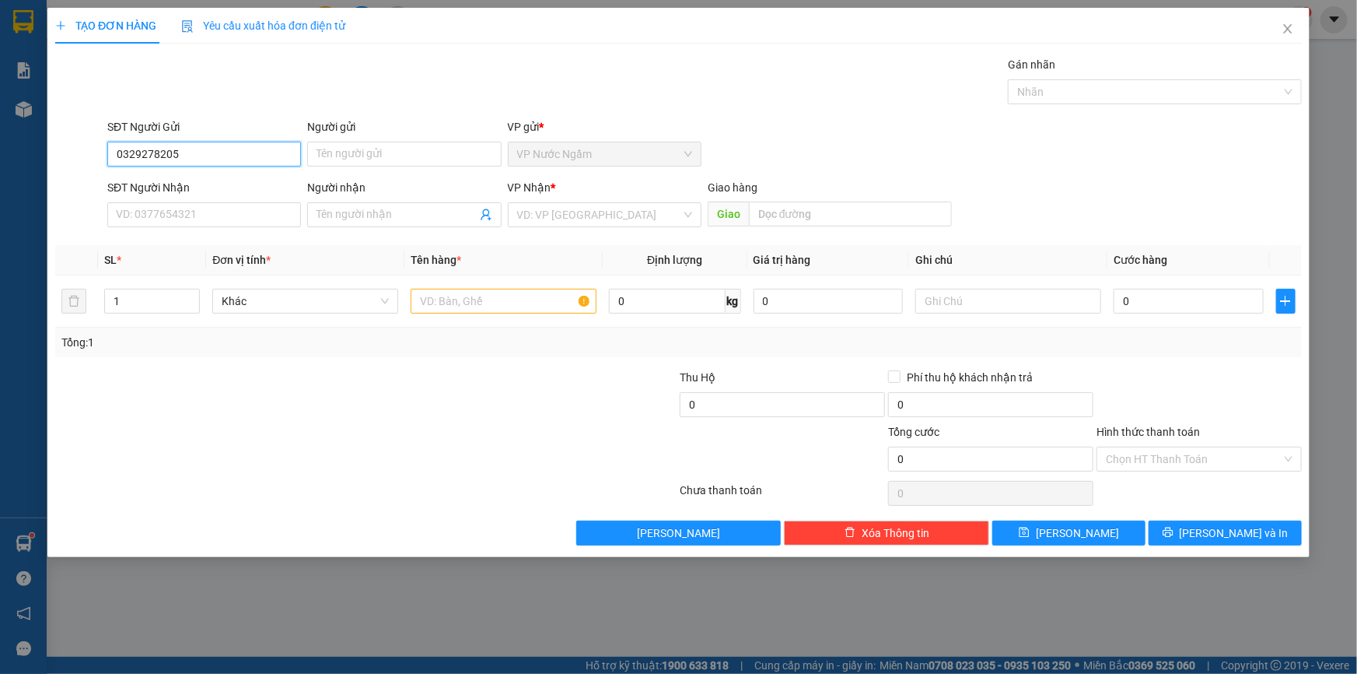
type input "0329278205"
click at [165, 228] on div "SĐT Người Nhận VD: 0377654321" at bounding box center [204, 206] width 194 height 54
click at [183, 216] on input "SĐT Người Nhận" at bounding box center [204, 214] width 194 height 25
type input "0856193488"
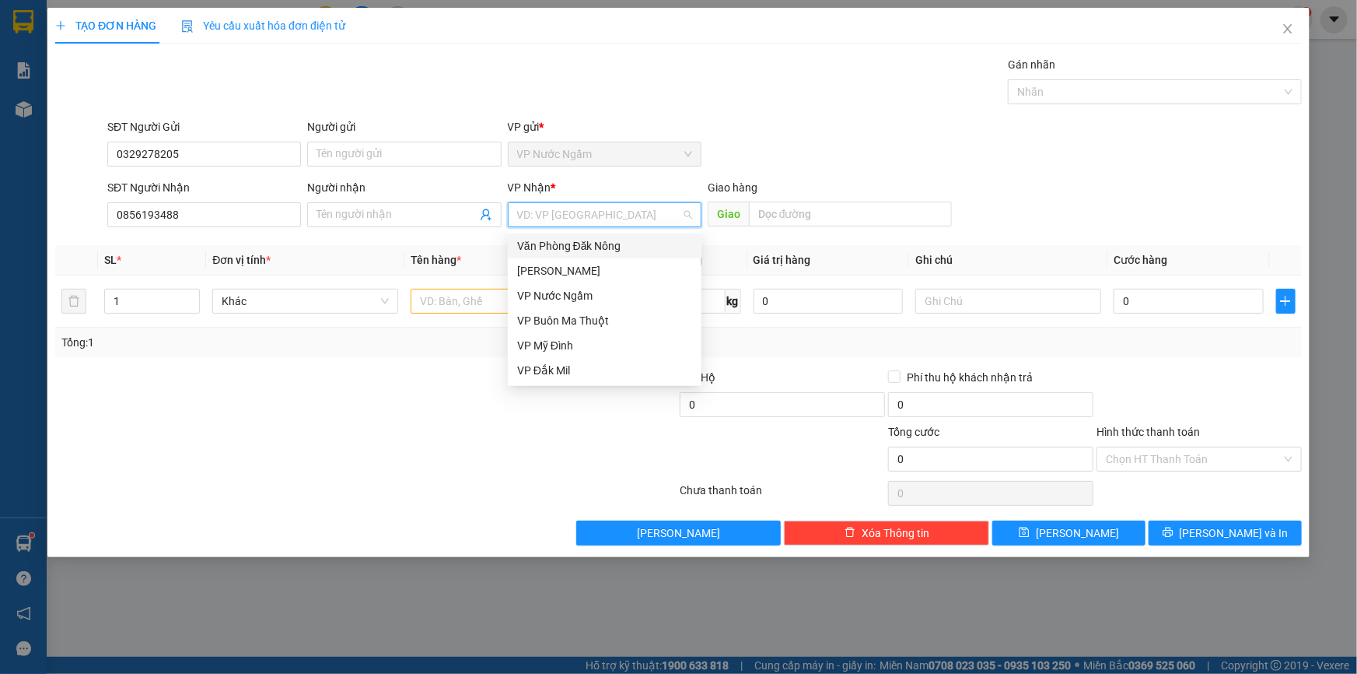
click at [598, 210] on input "search" at bounding box center [599, 214] width 164 height 23
click at [609, 373] on div "VP Đắk Mil" at bounding box center [604, 370] width 175 height 17
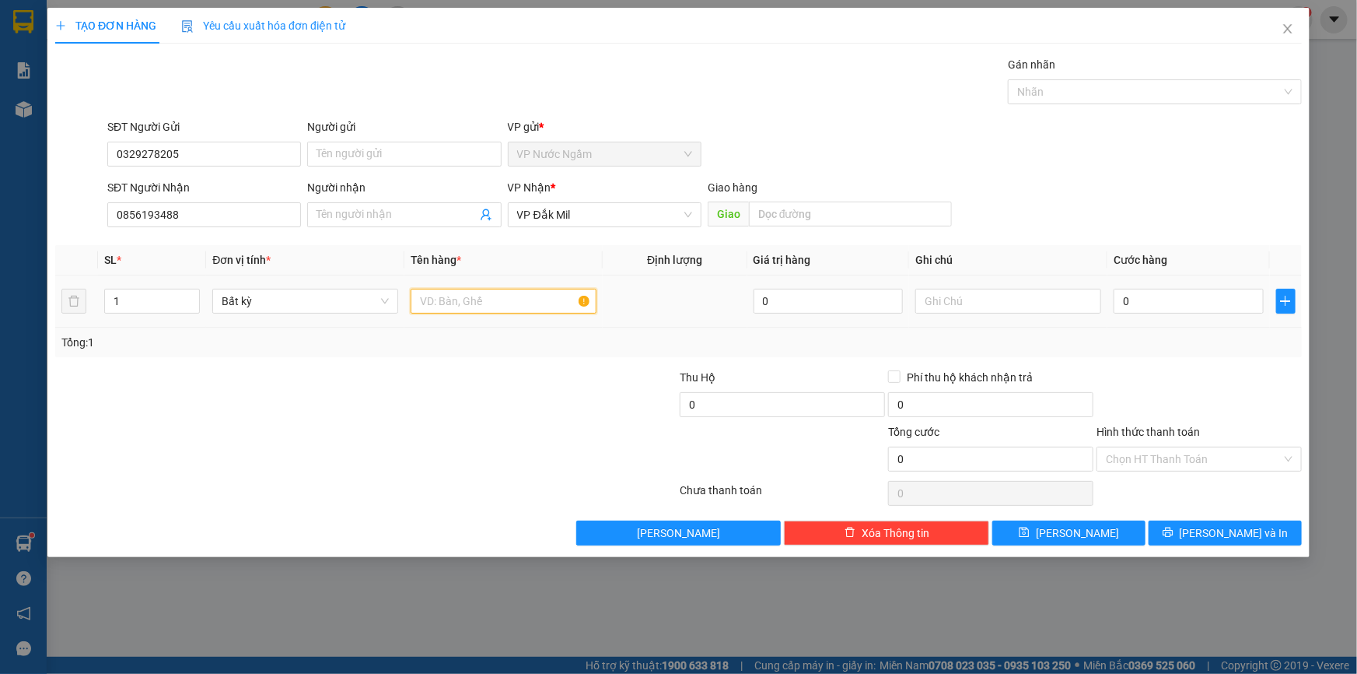
click at [482, 311] on input "text" at bounding box center [504, 301] width 186 height 25
type input "THÙNG GIẤY"
click at [1167, 305] on input "0" at bounding box center [1189, 301] width 150 height 25
type input "3"
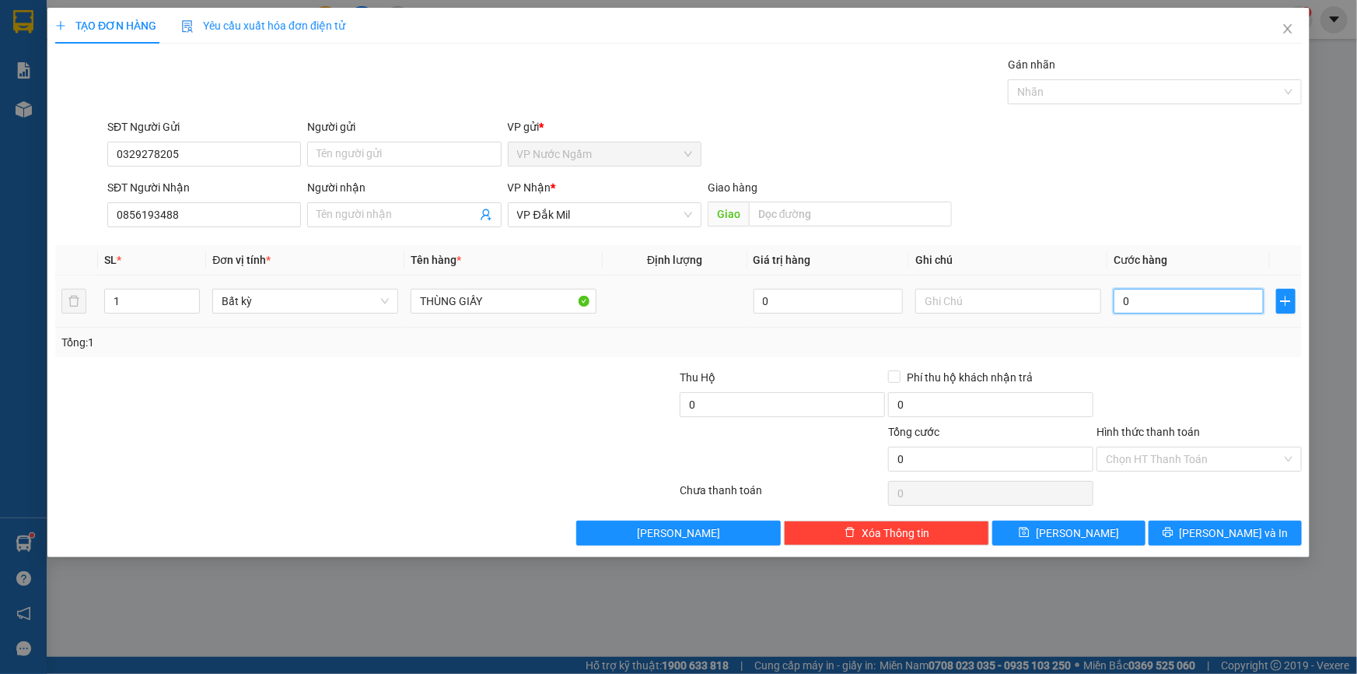
type input "3"
type input "35"
type input "350"
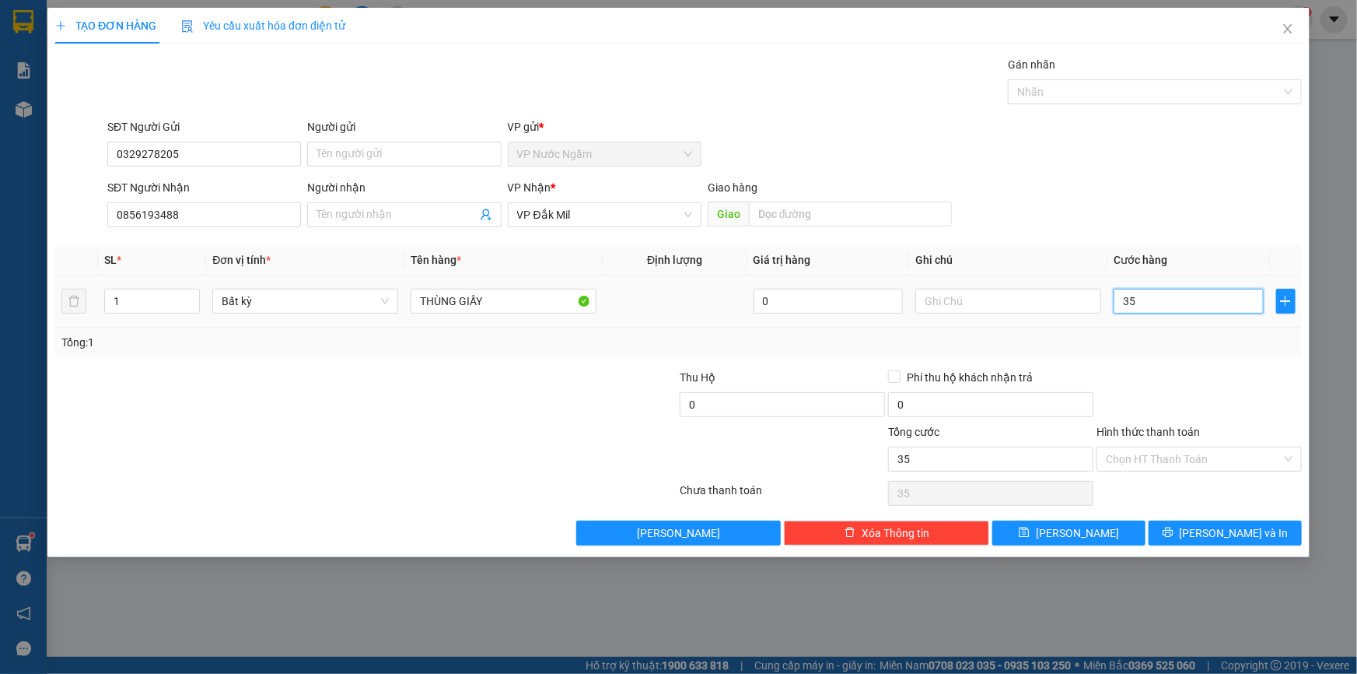
type input "350"
type input "3.500"
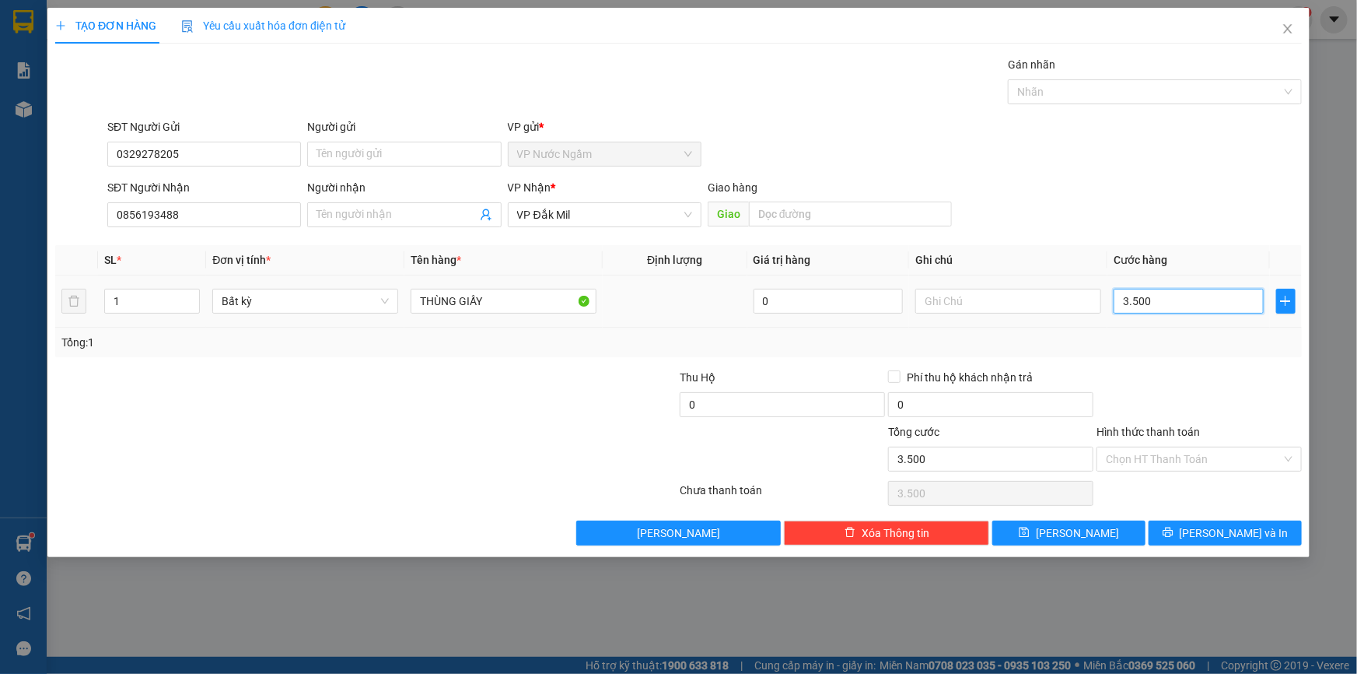
type input "35.000"
type input "350.000"
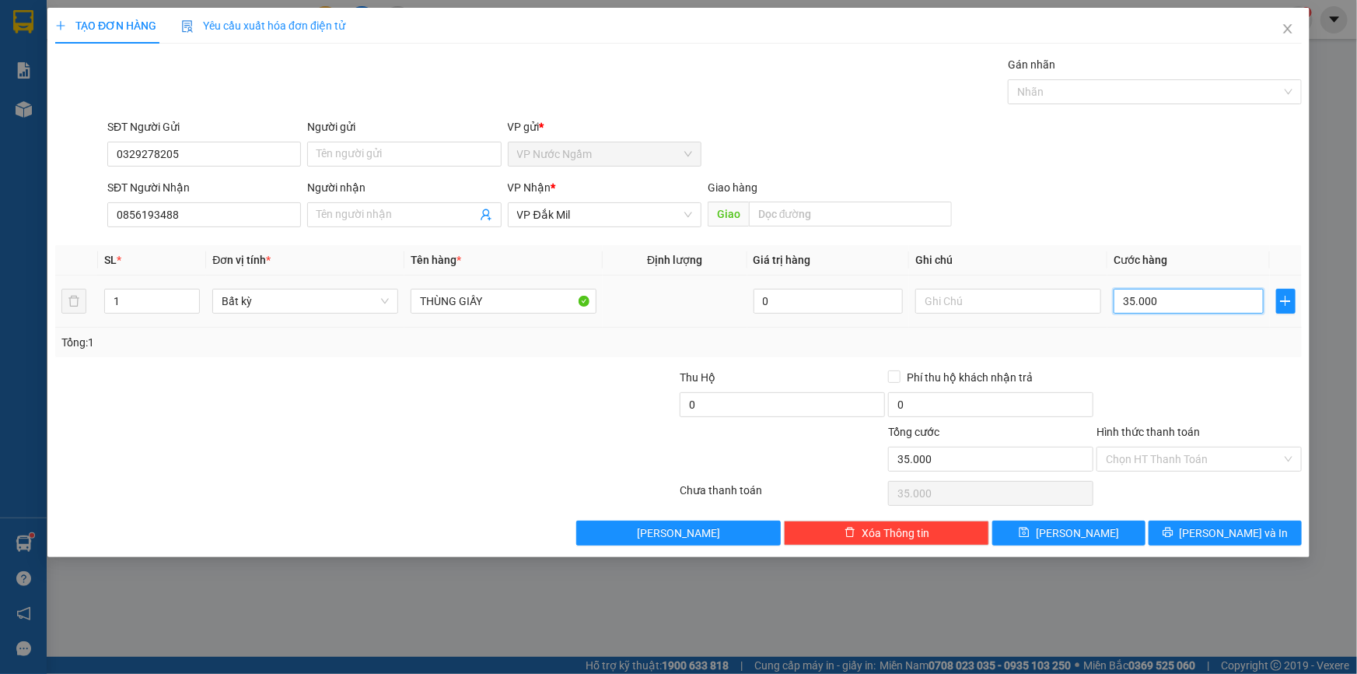
type input "350.000"
click at [1237, 528] on span "[PERSON_NAME] và In" at bounding box center [1234, 532] width 109 height 17
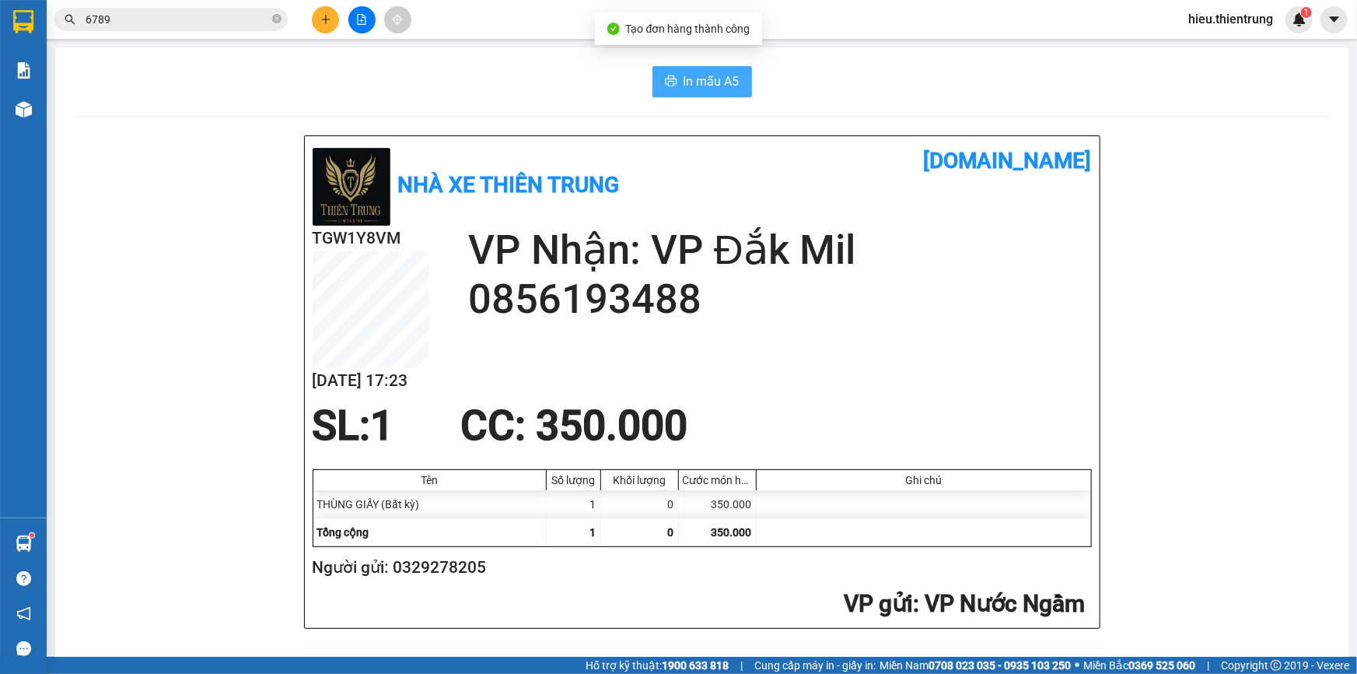
click at [717, 87] on span "In mẫu A5" at bounding box center [712, 81] width 56 height 19
click at [323, 29] on button at bounding box center [325, 19] width 27 height 27
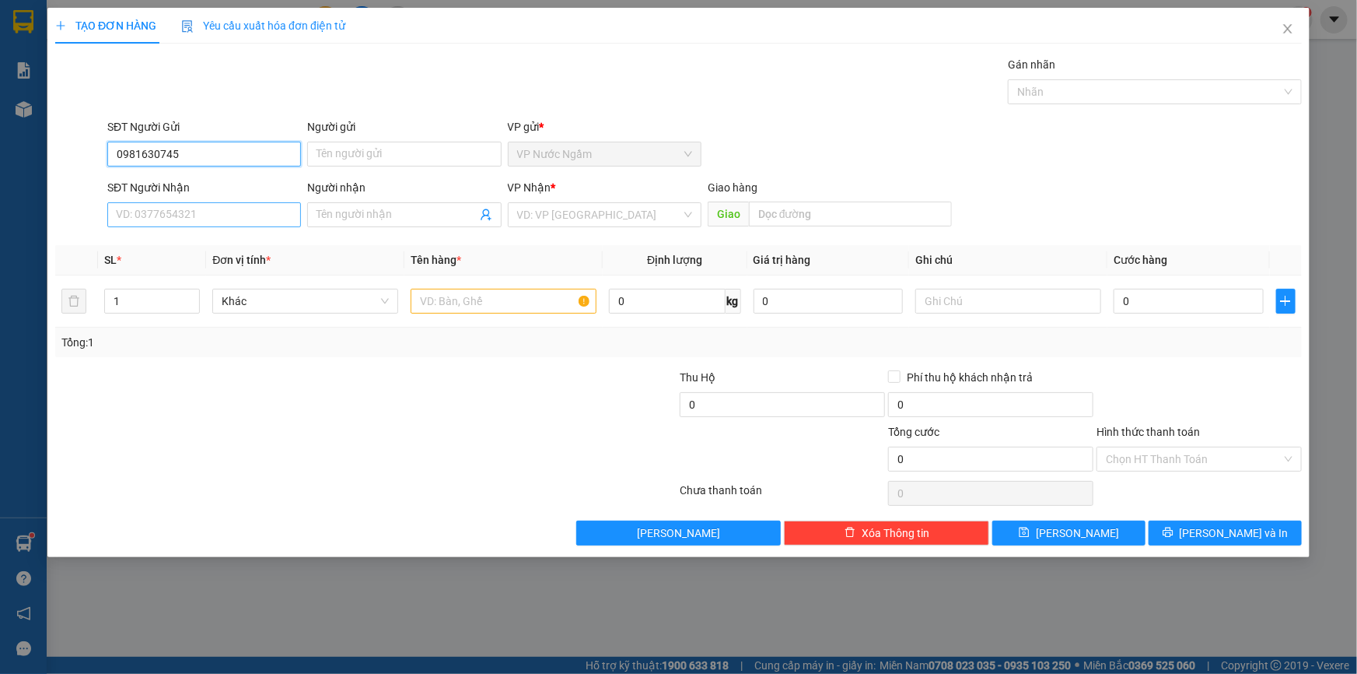
type input "0981630745"
drag, startPoint x: 208, startPoint y: 207, endPoint x: 207, endPoint y: 215, distance: 8.7
click at [208, 208] on input "SĐT Người Nhận" at bounding box center [204, 214] width 194 height 25
type input "0942855839"
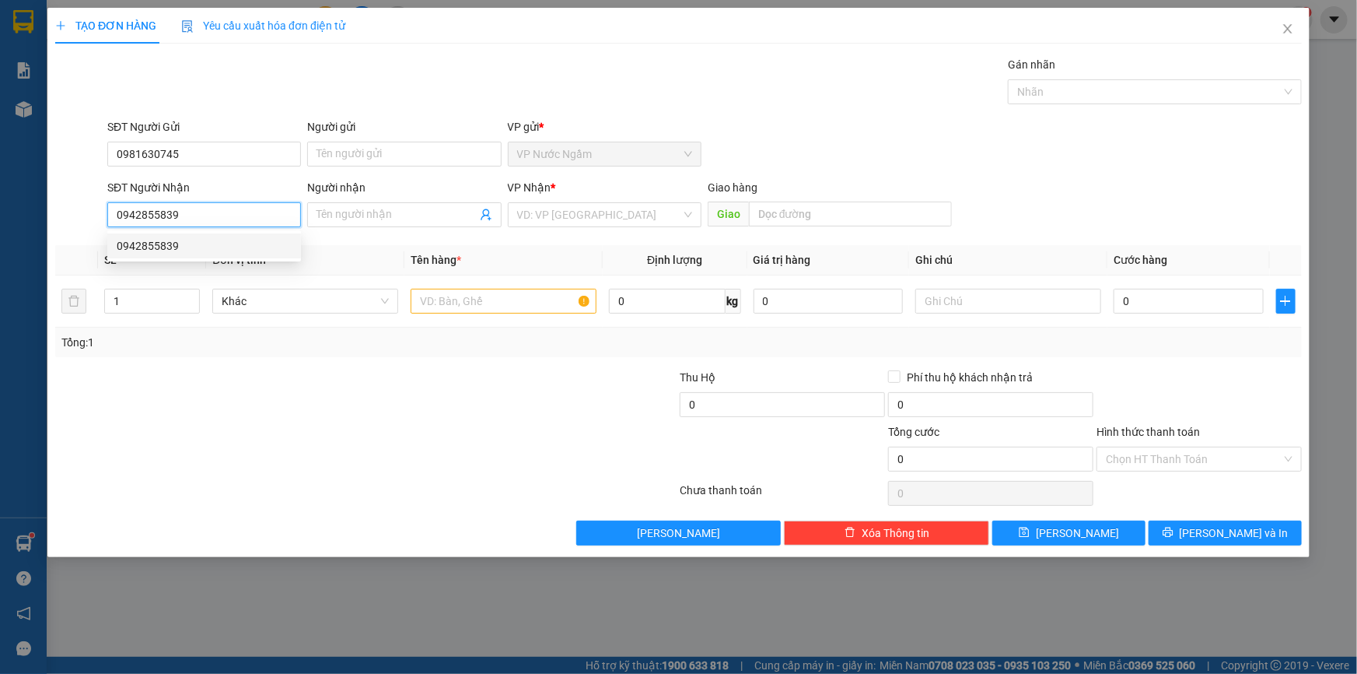
click at [216, 247] on div "0942855839" at bounding box center [204, 245] width 175 height 17
type input "100.000"
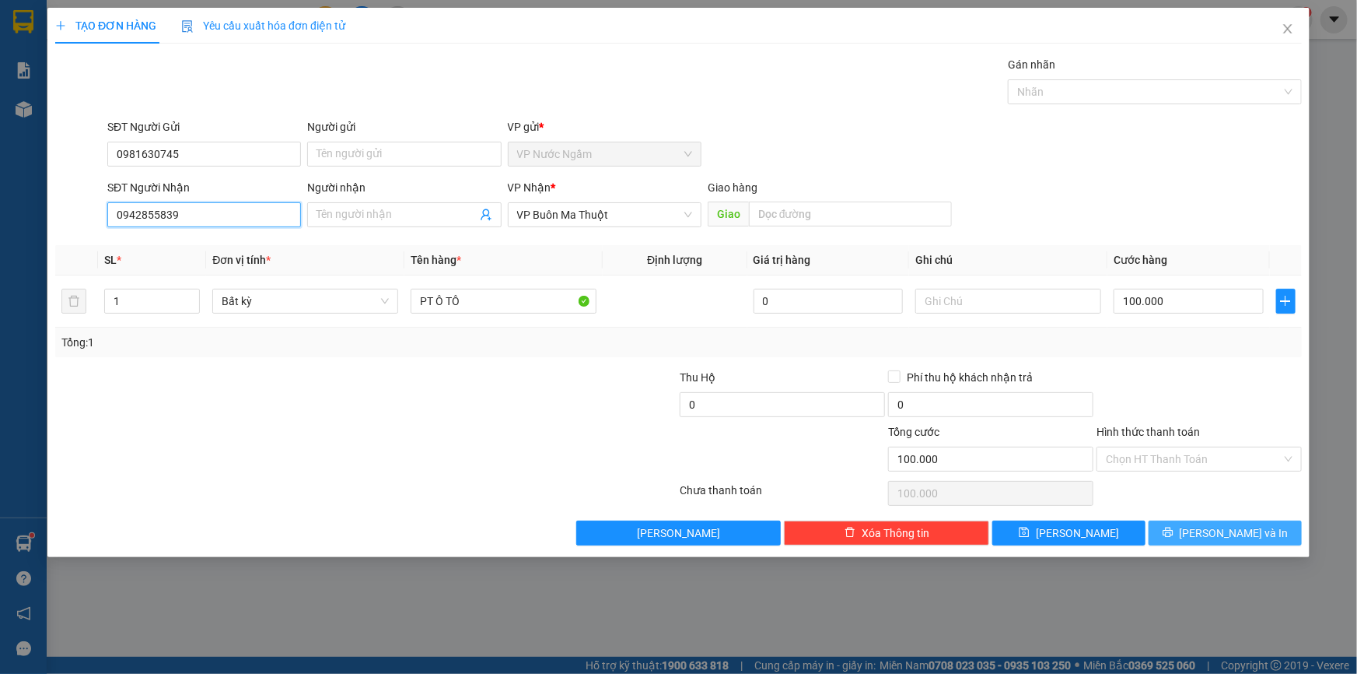
type input "0942855839"
click at [1236, 527] on span "[PERSON_NAME] và In" at bounding box center [1234, 532] width 109 height 17
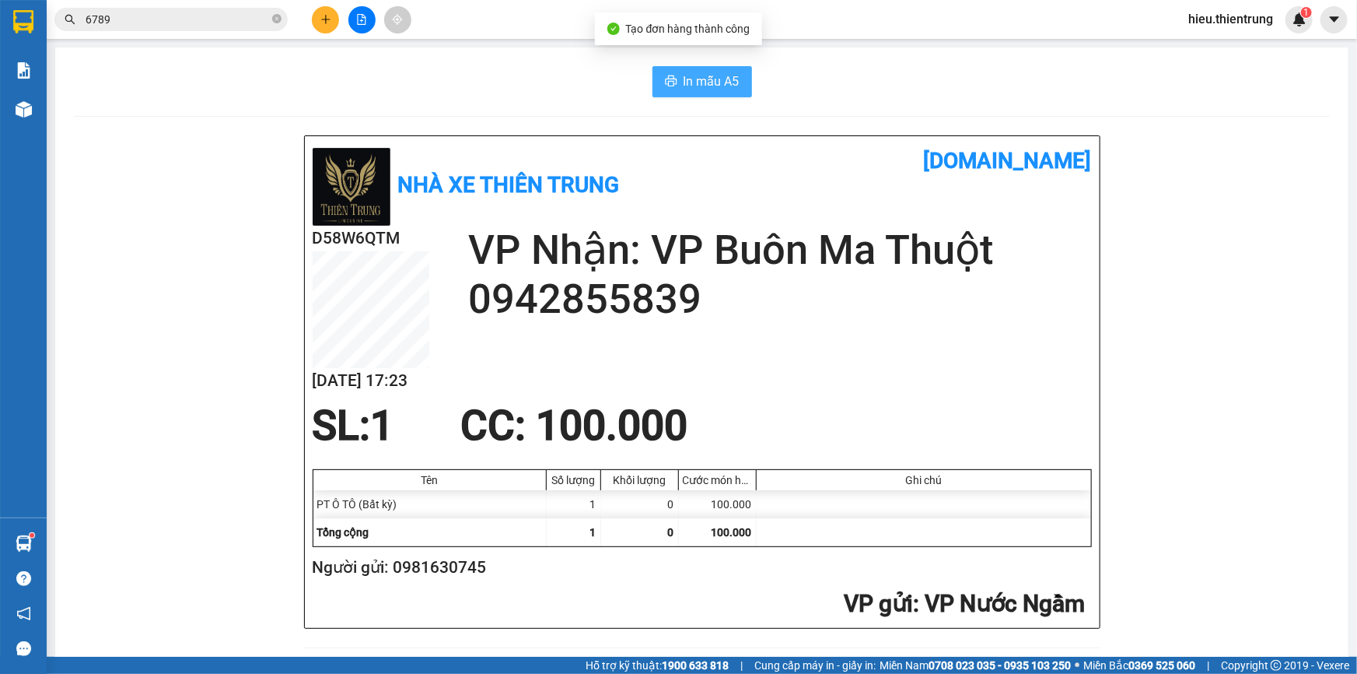
click at [719, 80] on span "In mẫu A5" at bounding box center [712, 81] width 56 height 19
click at [317, 28] on button at bounding box center [325, 19] width 27 height 27
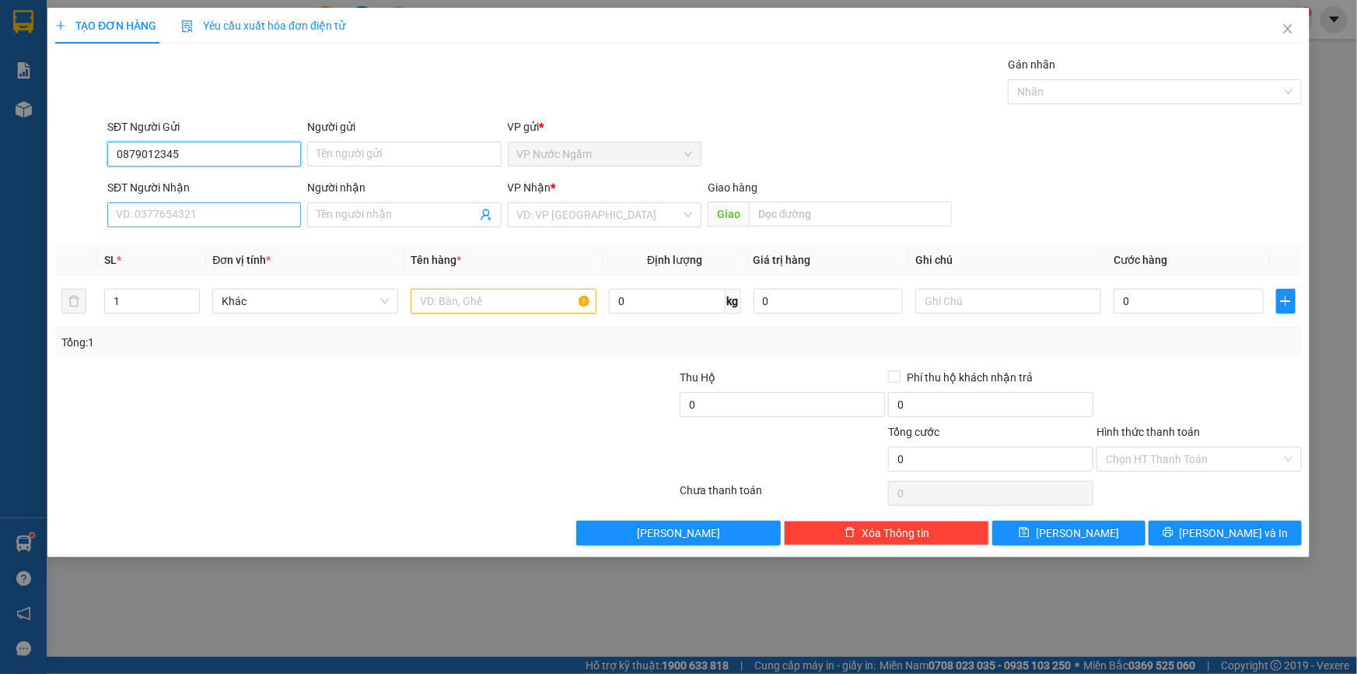
type input "0879012345"
click at [170, 207] on input "SĐT Người Nhận" at bounding box center [204, 214] width 194 height 25
drag, startPoint x: 160, startPoint y: 203, endPoint x: 159, endPoint y: 211, distance: 7.8
click at [159, 207] on input "098231313" at bounding box center [204, 214] width 194 height 25
click at [139, 219] on input "0982313313" at bounding box center [204, 214] width 194 height 25
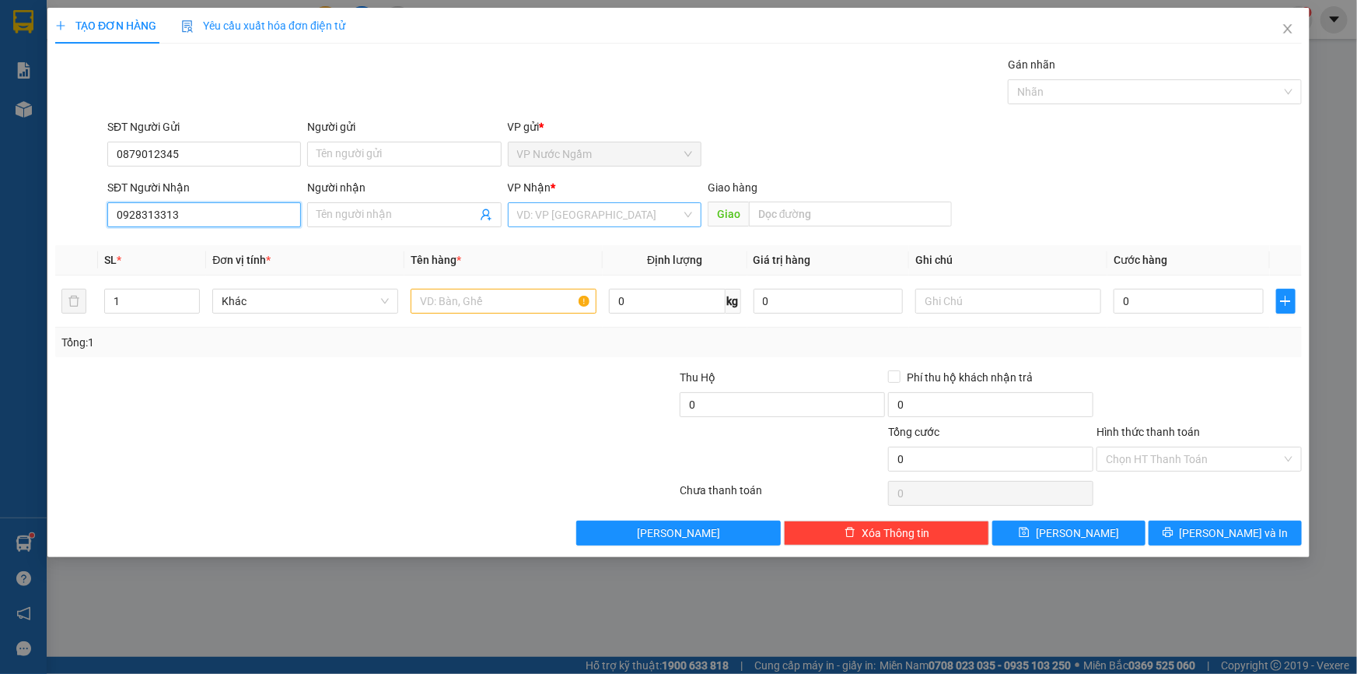
type input "0928313313"
click at [544, 220] on input "search" at bounding box center [599, 214] width 164 height 23
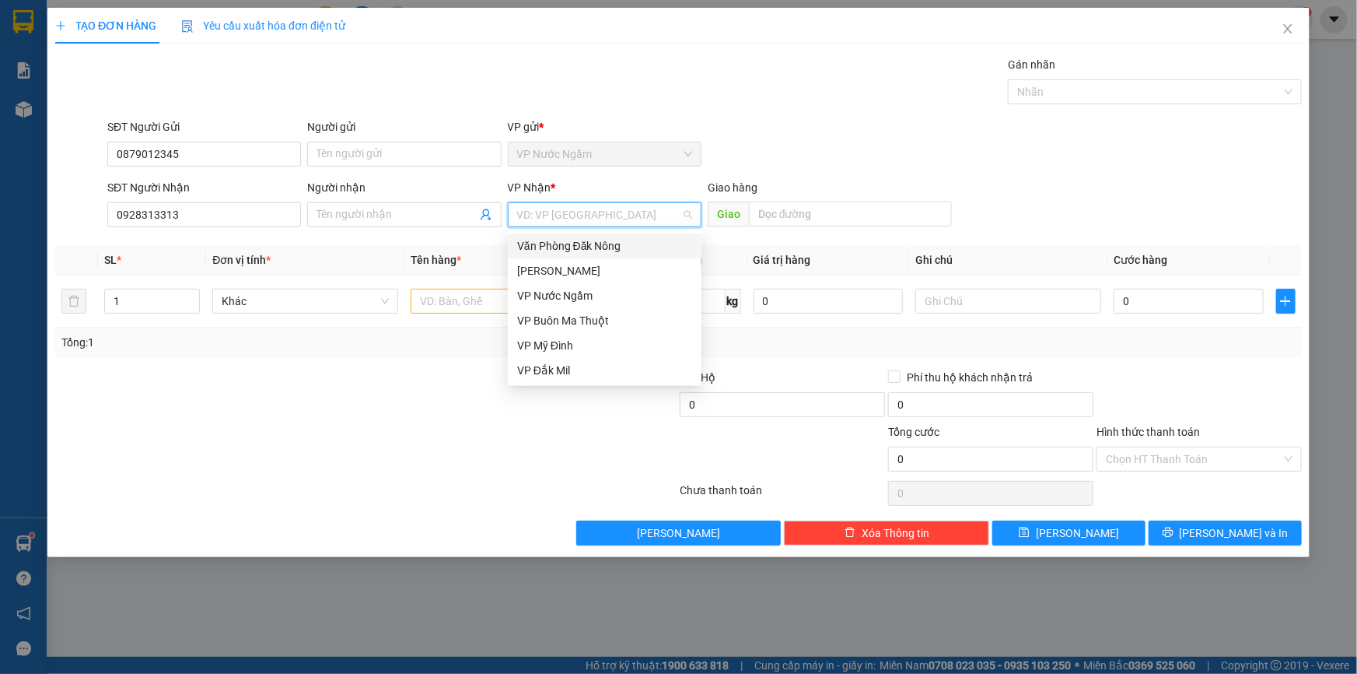
click at [587, 244] on div "Văn Phòng Đăk Nông" at bounding box center [604, 245] width 175 height 17
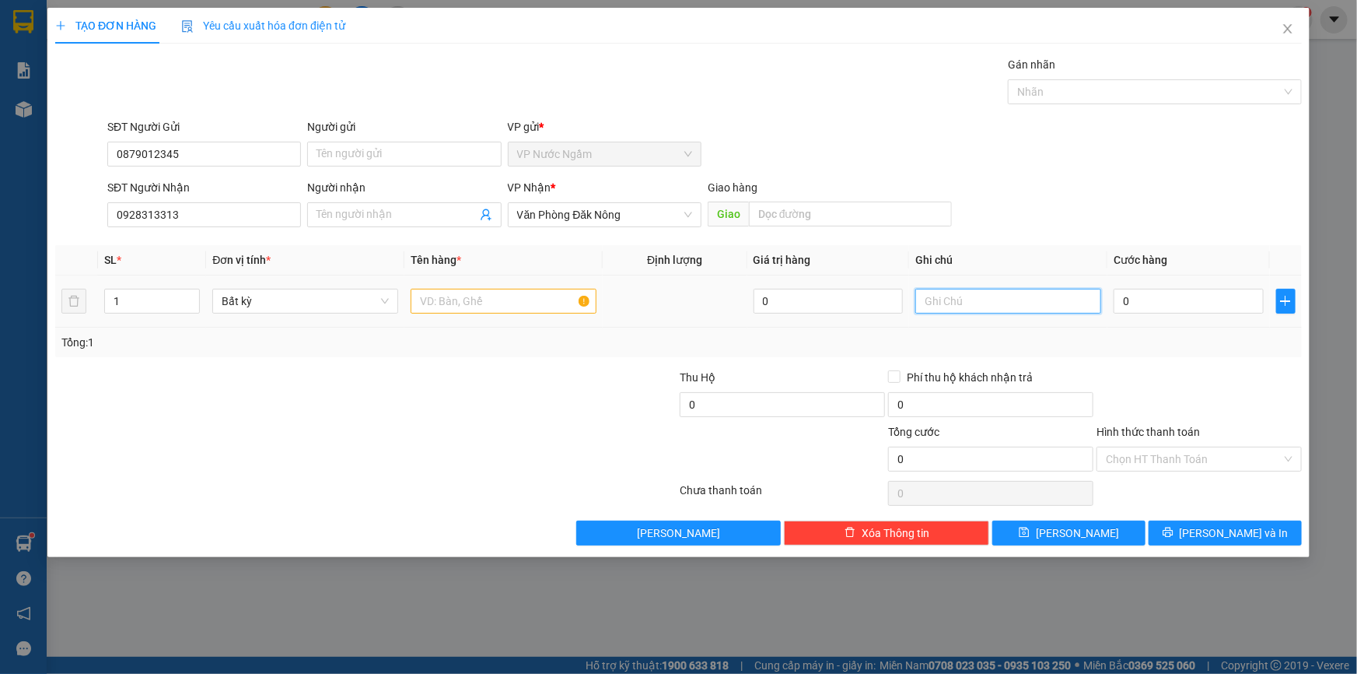
click at [1002, 306] on input "text" at bounding box center [1008, 301] width 186 height 25
click at [494, 297] on input "text" at bounding box center [504, 301] width 186 height 25
type input "LAP"
drag, startPoint x: 951, startPoint y: 296, endPoint x: 952, endPoint y: 303, distance: 7.8
click at [954, 297] on input "text" at bounding box center [1008, 301] width 186 height 25
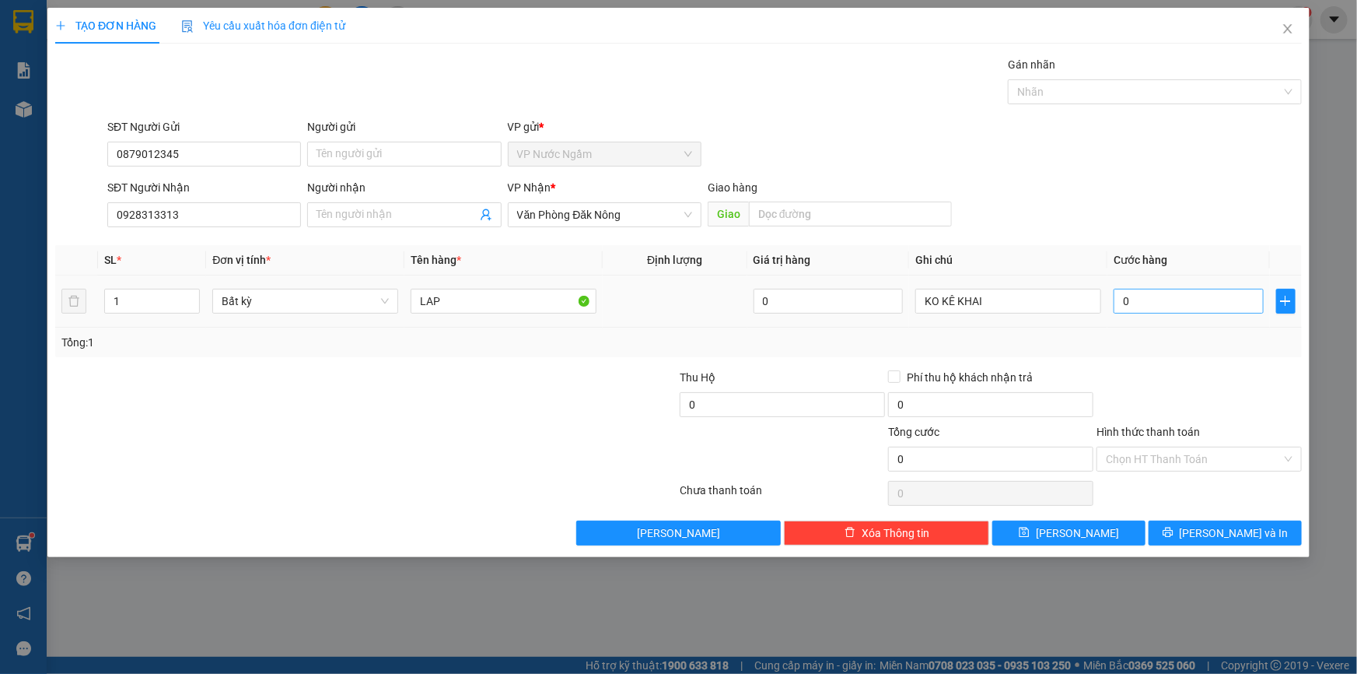
drag, startPoint x: 1197, startPoint y: 279, endPoint x: 1192, endPoint y: 289, distance: 10.4
click at [1195, 284] on td "0" at bounding box center [1189, 301] width 163 height 52
click at [1182, 297] on input "0" at bounding box center [1189, 301] width 150 height 25
click at [1039, 312] on input "KO KÊ KHAI" at bounding box center [1008, 301] width 186 height 25
drag, startPoint x: 1039, startPoint y: 312, endPoint x: 1060, endPoint y: 299, distance: 24.4
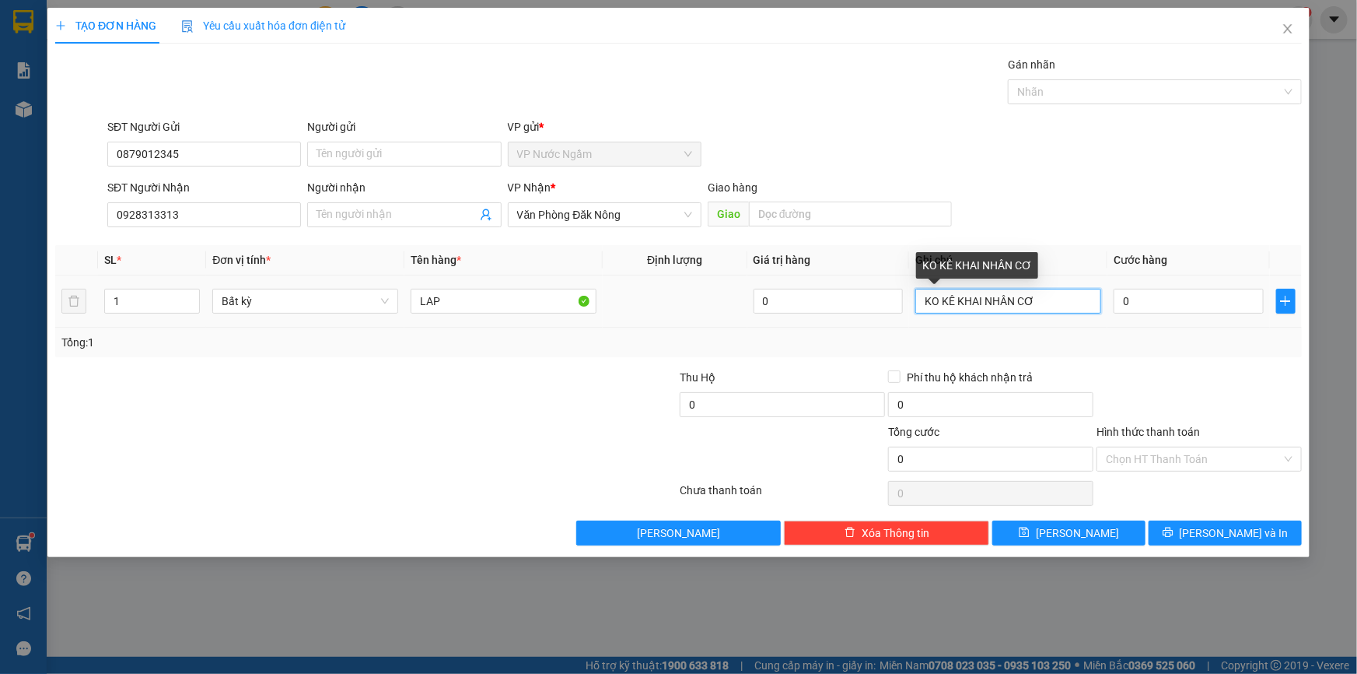
click at [1037, 311] on input "KO KÊ KHAI NHÂN CƠ" at bounding box center [1008, 301] width 186 height 25
type input "KO KÊ KHAI NHÂN CƠ"
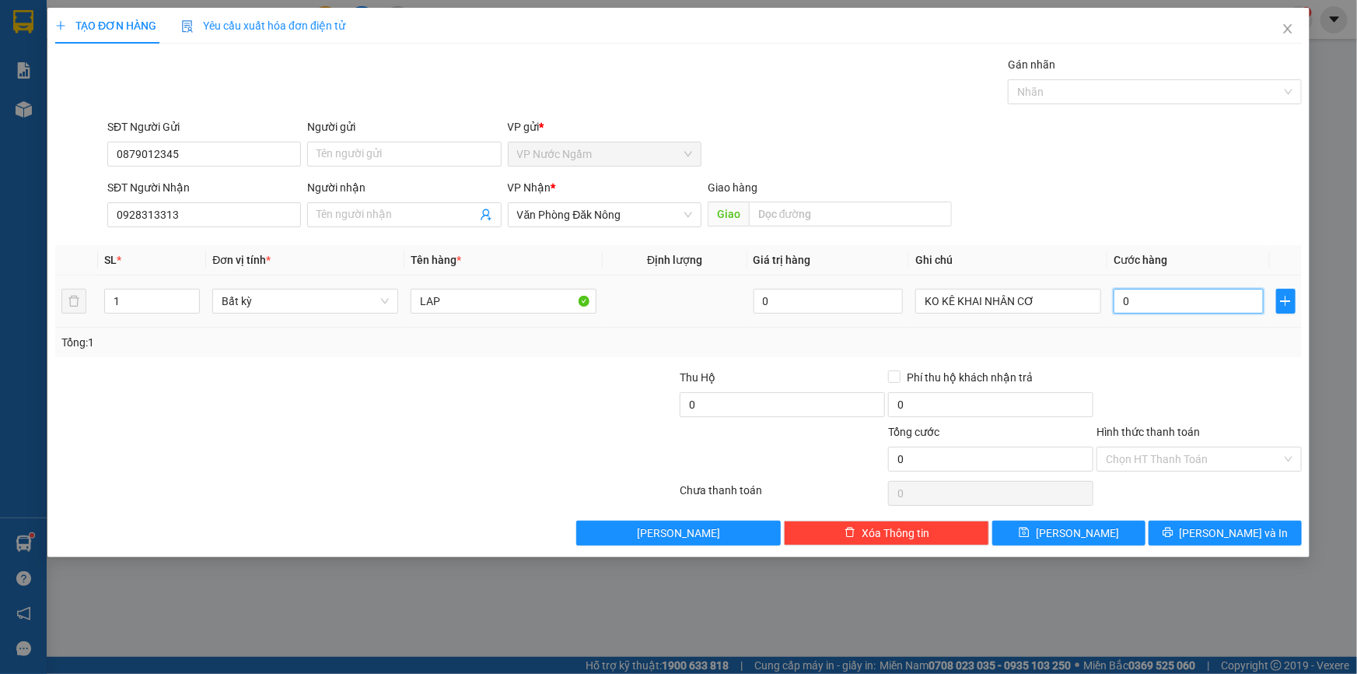
type input "3"
type input "0"
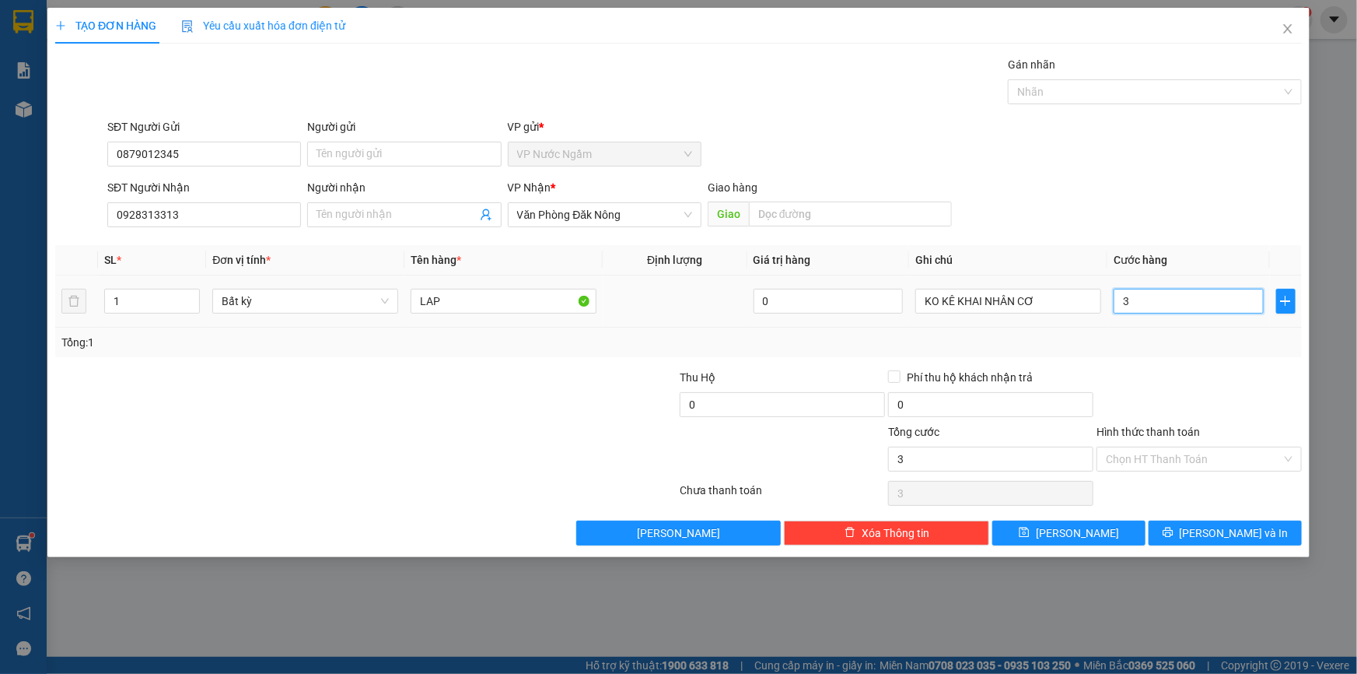
type input "0"
type input "04"
type input "4"
type input "045"
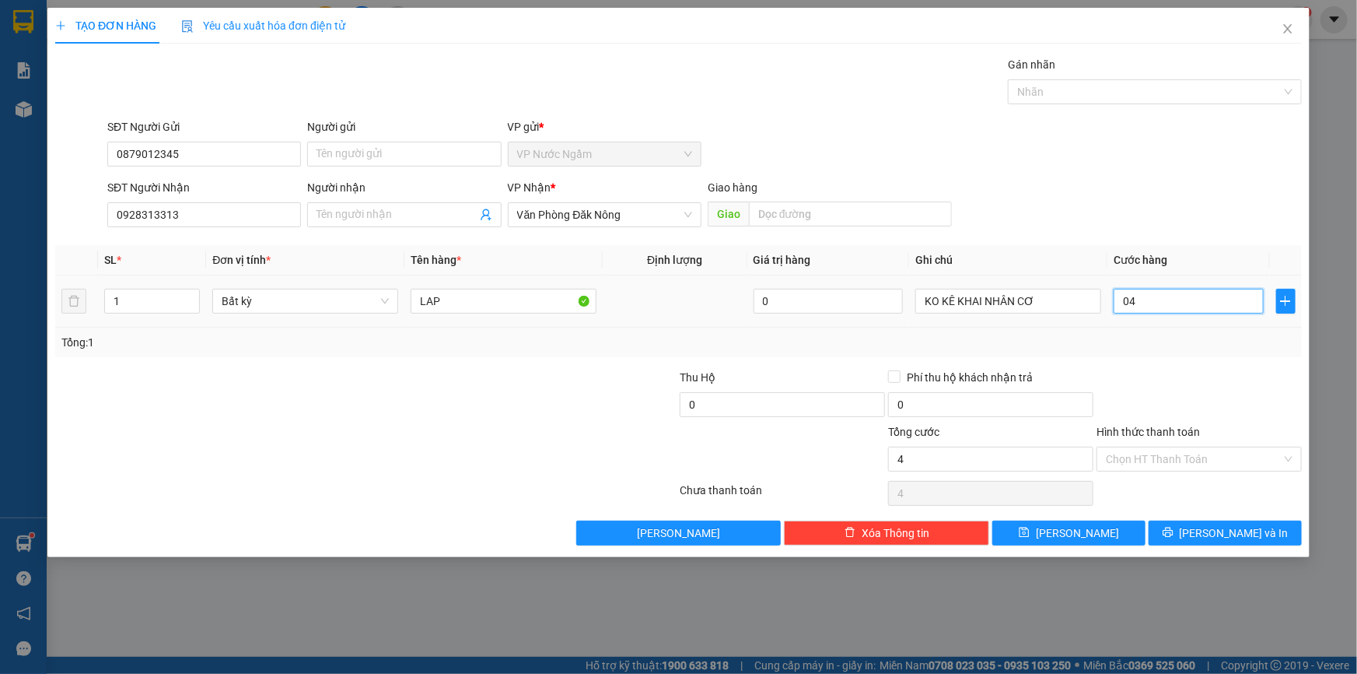
type input "45"
type input "0.450"
type input "450"
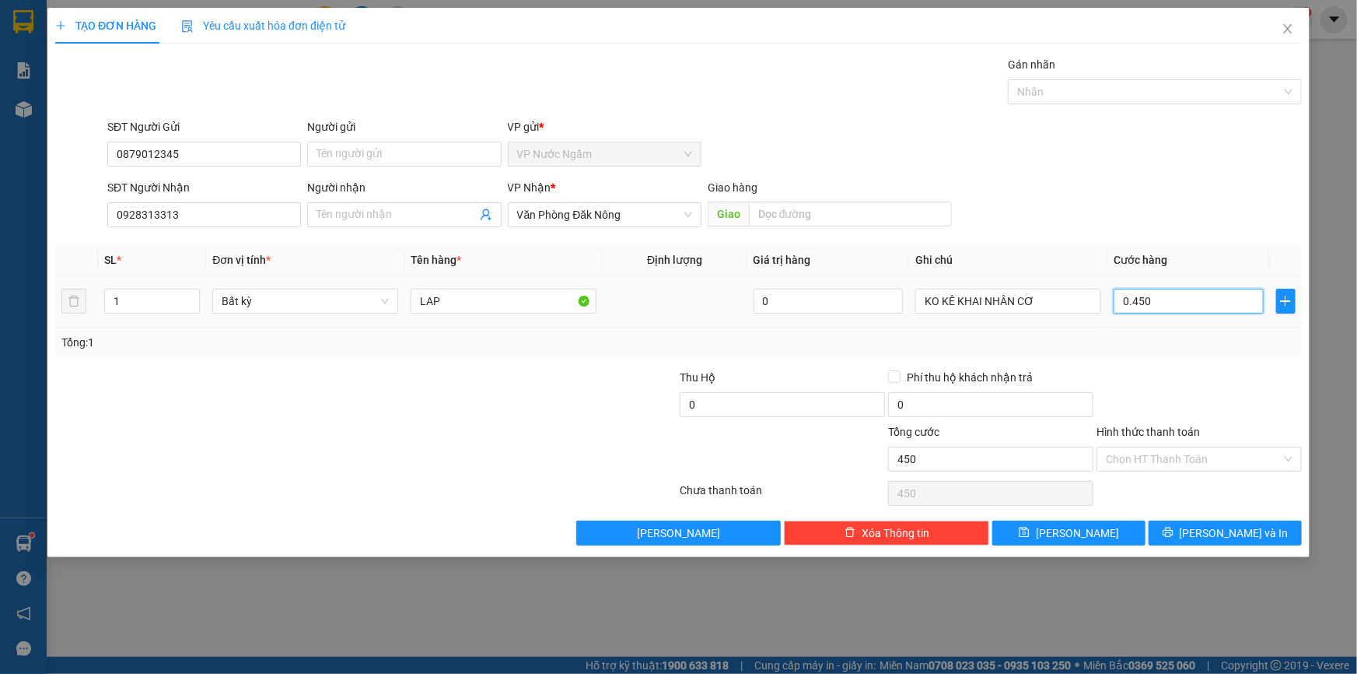
type input "04.500"
type input "4.500"
type input "045.000"
type input "45.000"
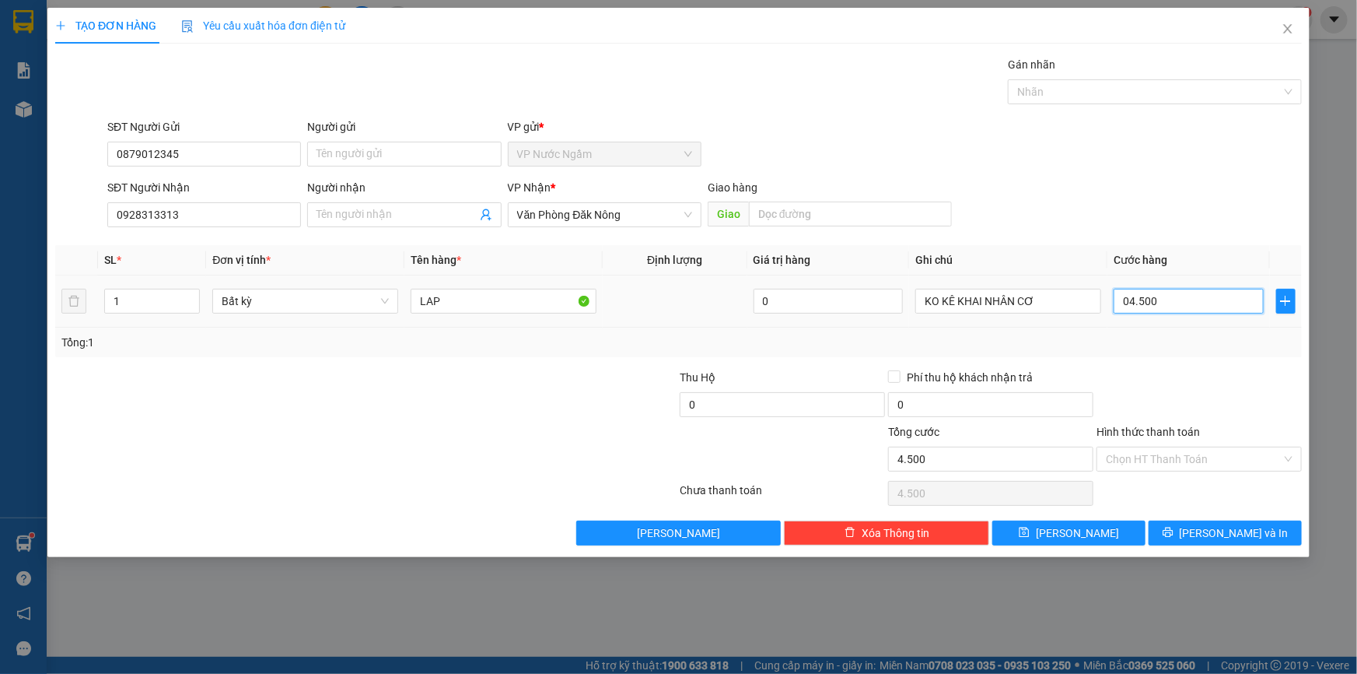
type input "45.000"
type input "0.450.000"
type input "450.000"
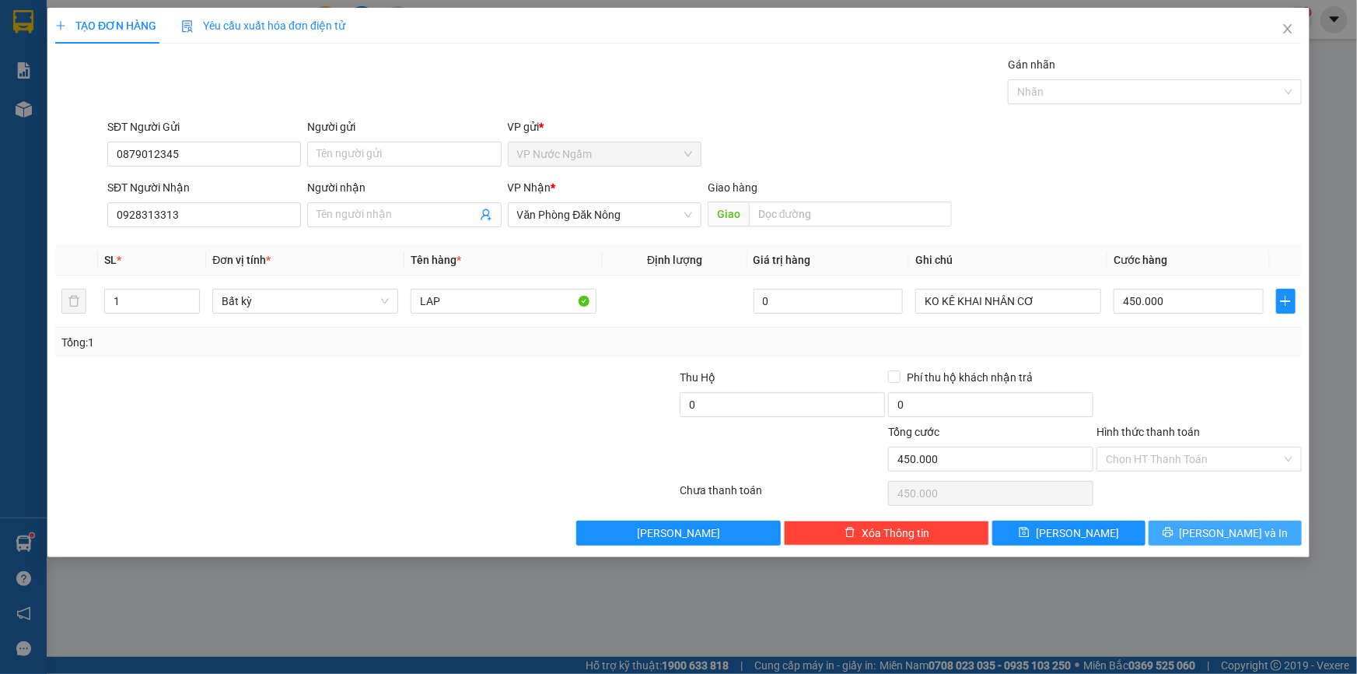
click at [1220, 532] on span "[PERSON_NAME] và In" at bounding box center [1234, 532] width 109 height 17
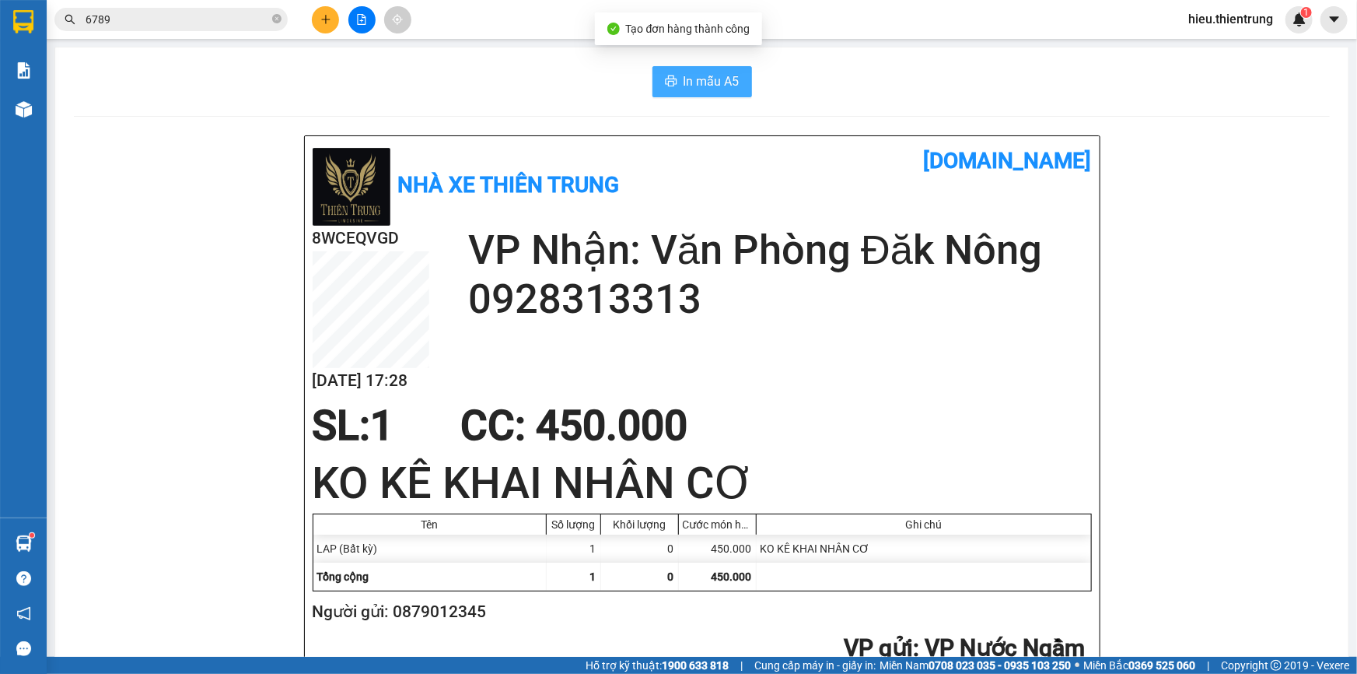
click at [727, 75] on span "In mẫu A5" at bounding box center [712, 81] width 56 height 19
click at [322, 23] on icon "plus" at bounding box center [325, 19] width 11 height 11
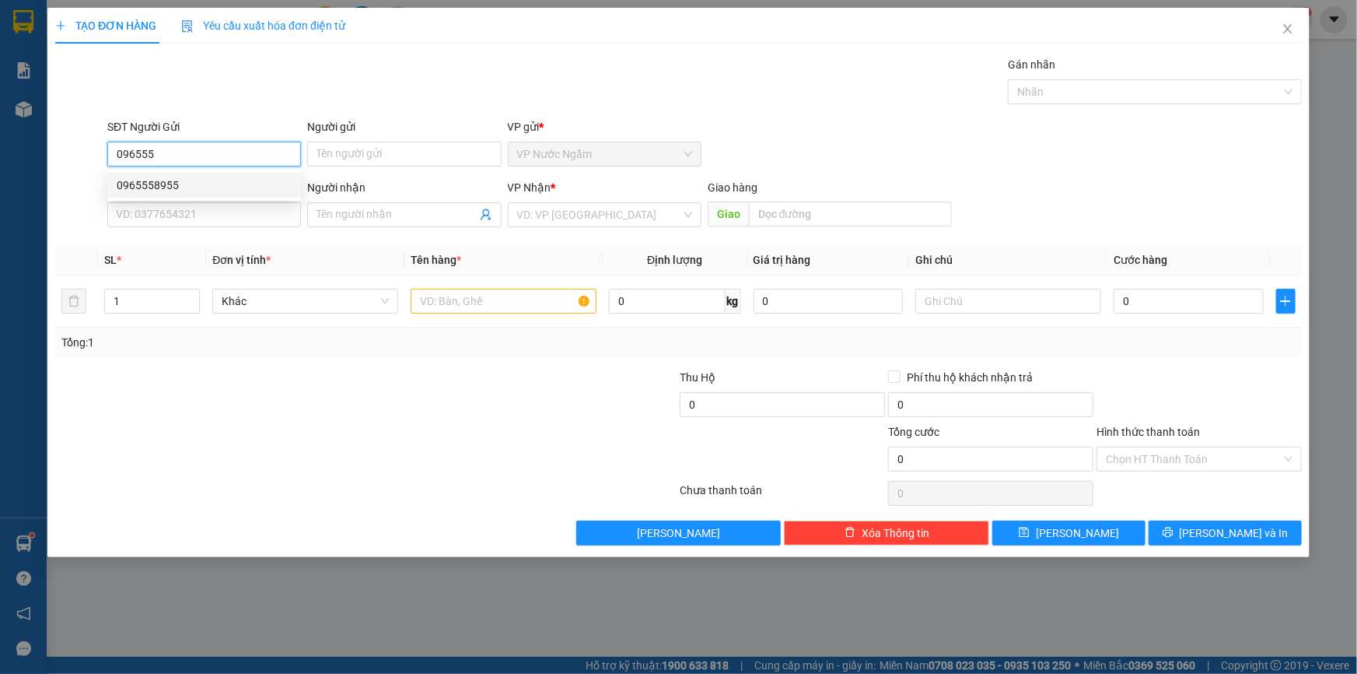
drag, startPoint x: 159, startPoint y: 178, endPoint x: 164, endPoint y: 160, distance: 18.5
click at [163, 170] on div "0965558955 0965558955" at bounding box center [204, 185] width 194 height 31
click at [163, 184] on div "0965558955" at bounding box center [204, 185] width 175 height 17
type input "0965558955"
type input "0916593113"
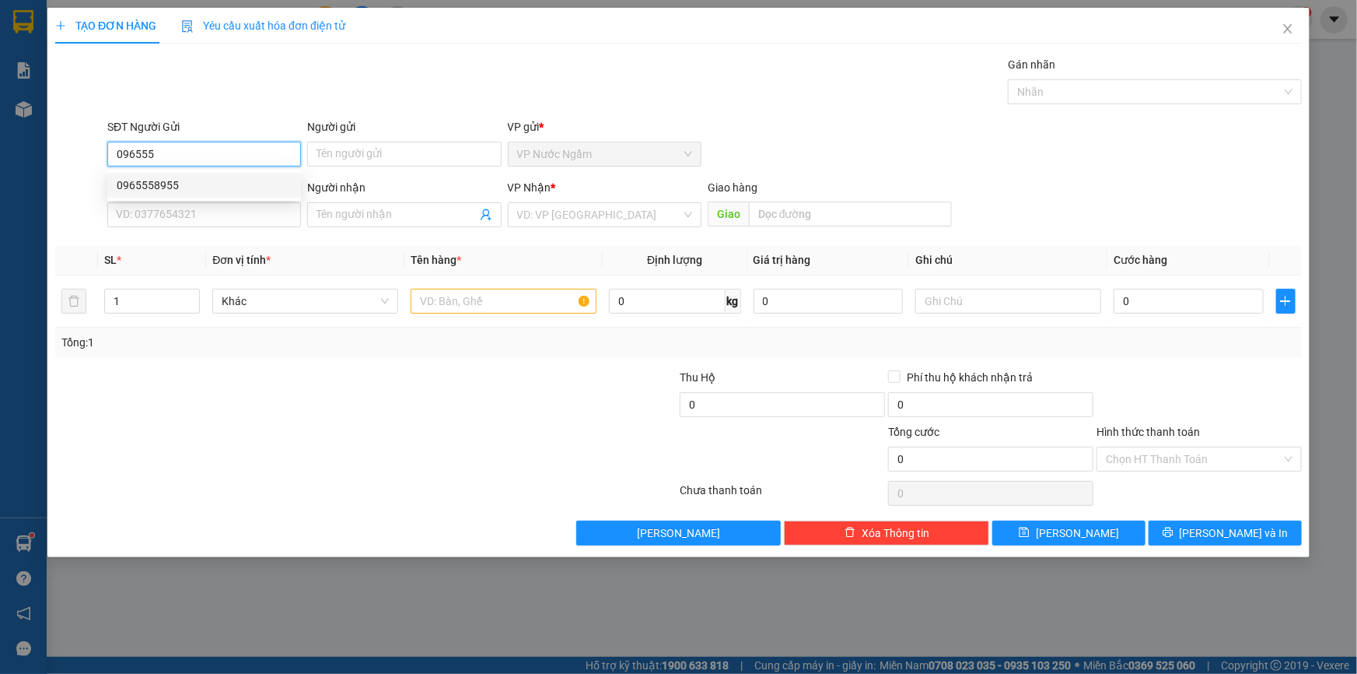
type input "anh"
type input "150.000"
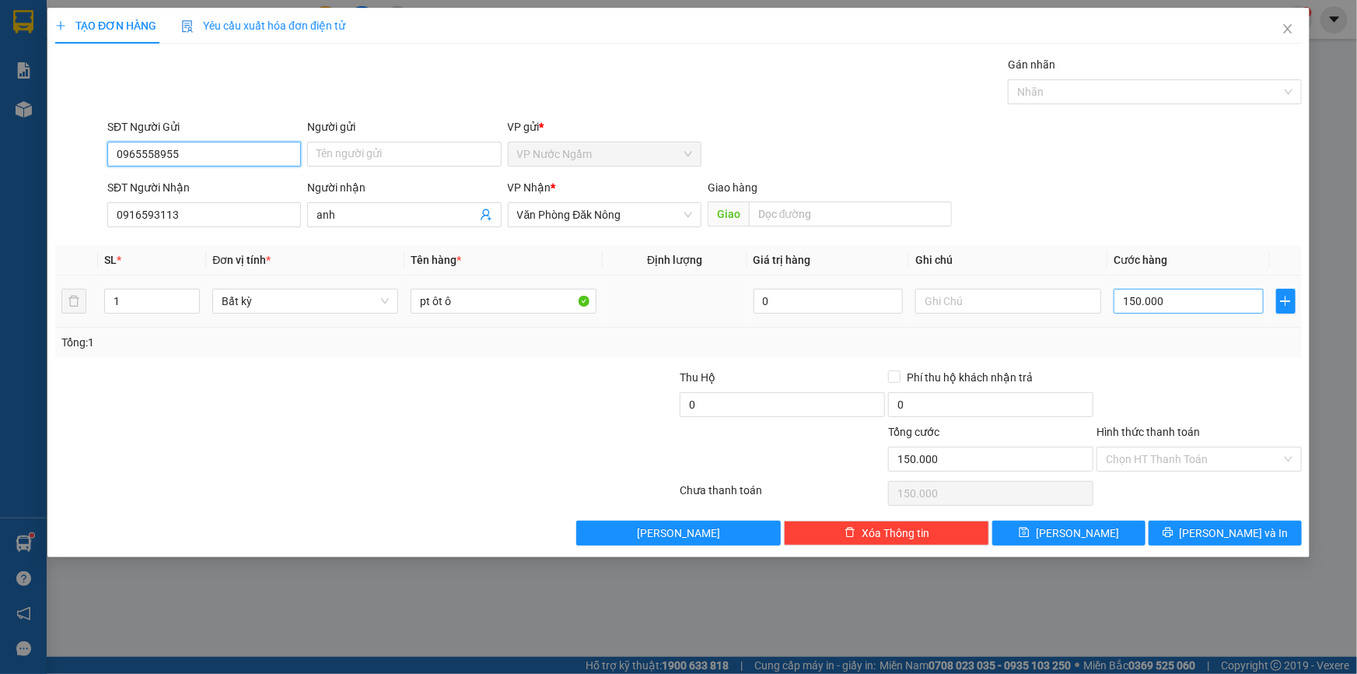
type input "0965558955"
click at [1157, 309] on div "150.000" at bounding box center [1189, 300] width 150 height 31
click at [1155, 310] on input "150.000" at bounding box center [1189, 301] width 150 height 25
type input "12"
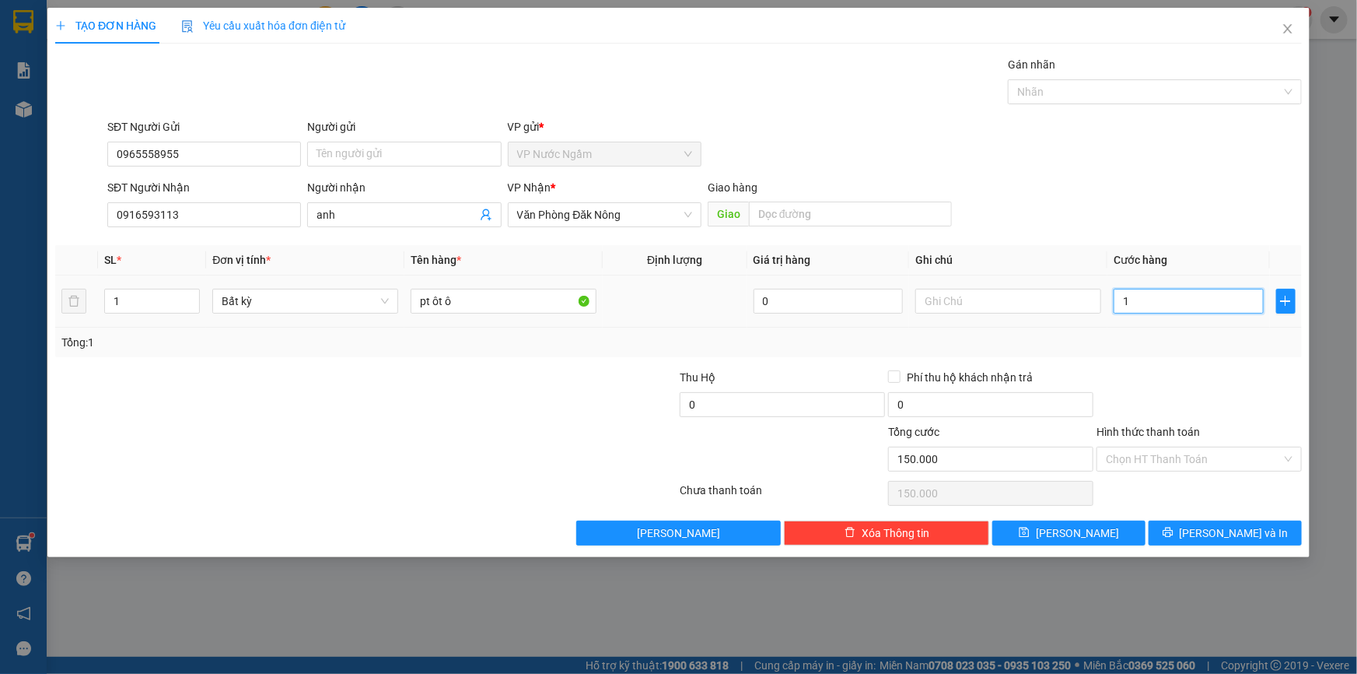
type input "12"
click at [1221, 537] on span "[PERSON_NAME] và In" at bounding box center [1234, 532] width 109 height 17
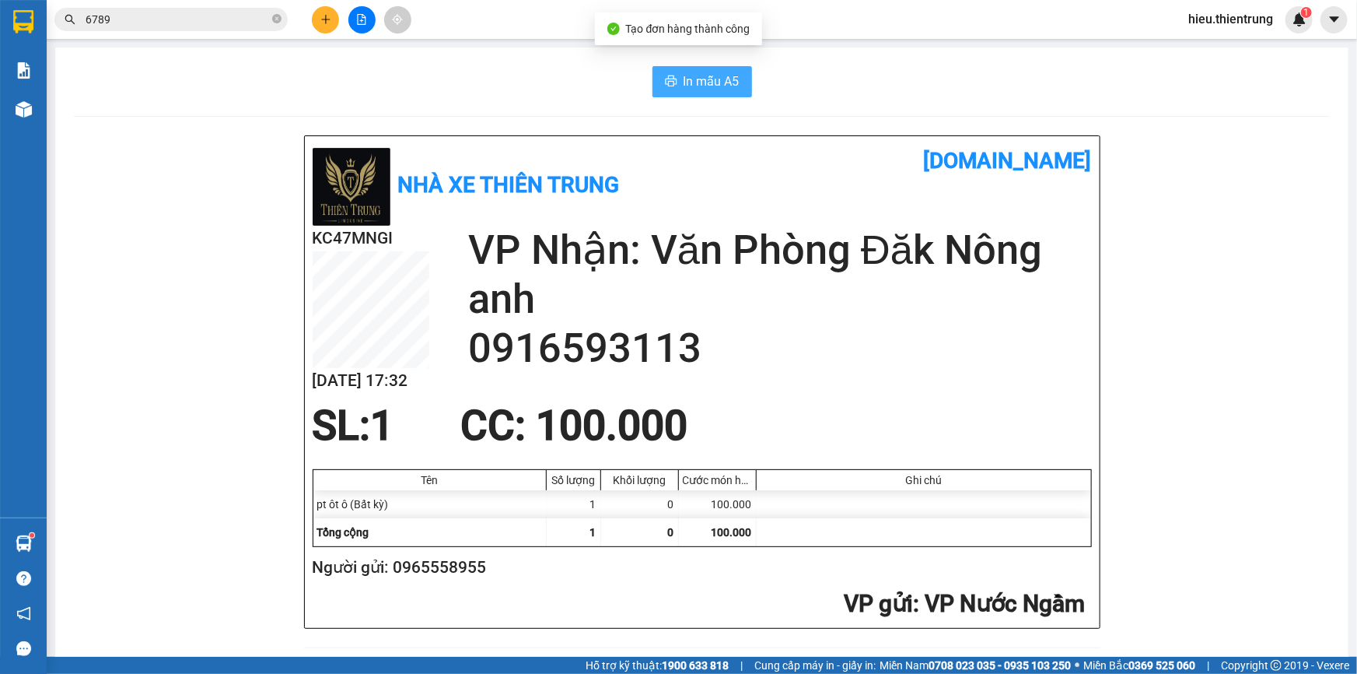
click at [730, 78] on span "In mẫu A5" at bounding box center [712, 81] width 56 height 19
click at [681, 172] on div "Nhà xe Thiên Trung [DOMAIN_NAME]" at bounding box center [702, 185] width 779 height 82
click at [331, 19] on icon "plus" at bounding box center [325, 19] width 11 height 11
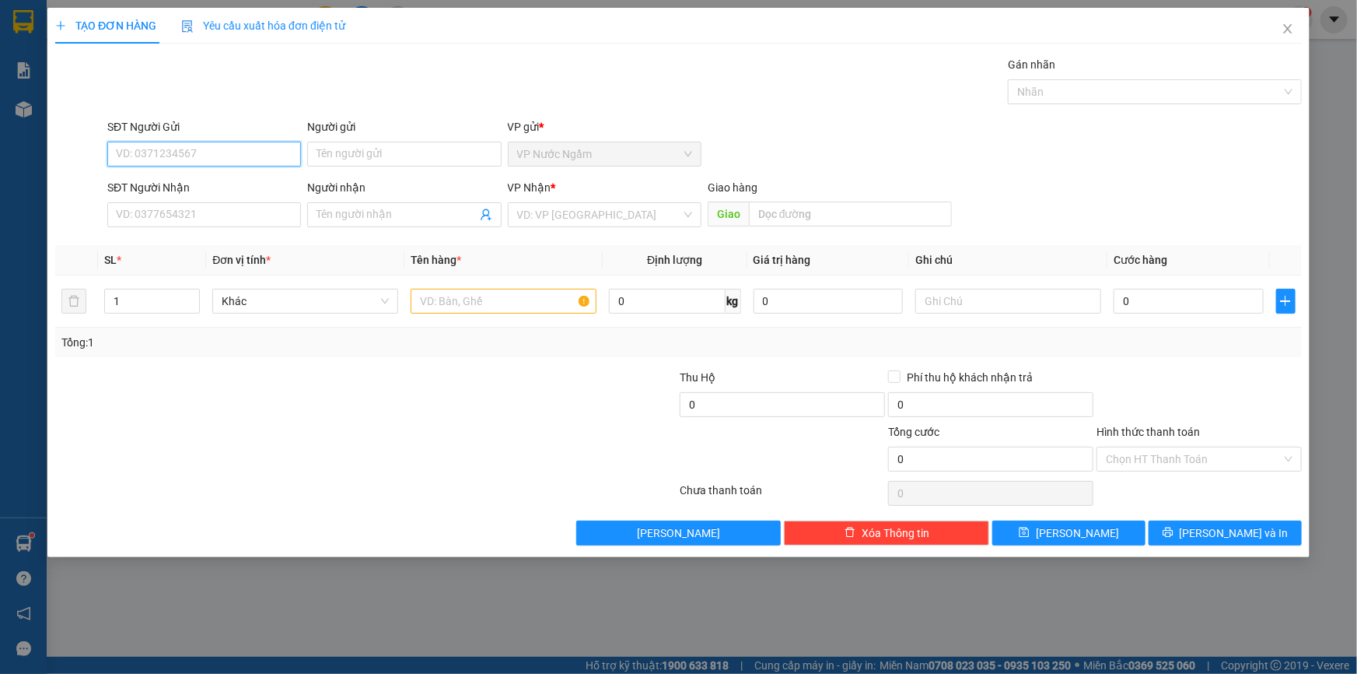
click at [219, 148] on input "SĐT Người Gửi" at bounding box center [204, 154] width 194 height 25
type input "0976883336"
click at [201, 185] on div "0976883336" at bounding box center [204, 185] width 175 height 17
type input "0905854648"
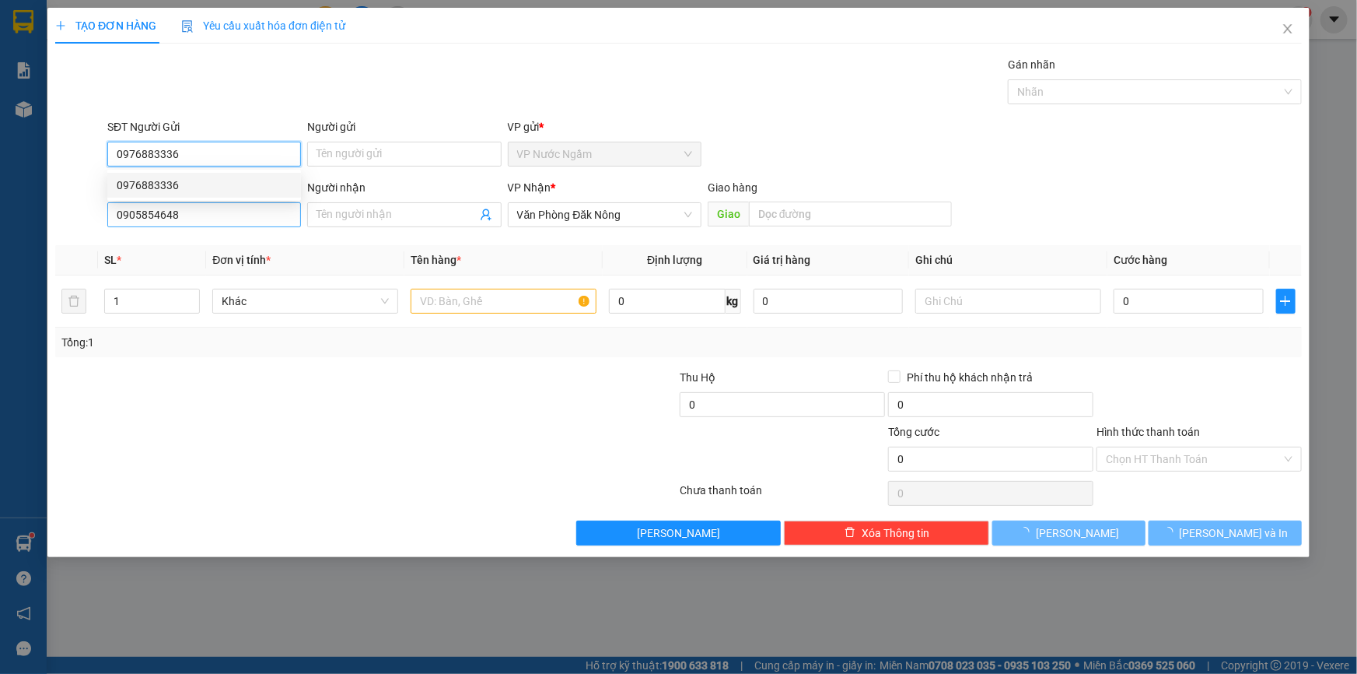
type input "1.500.000"
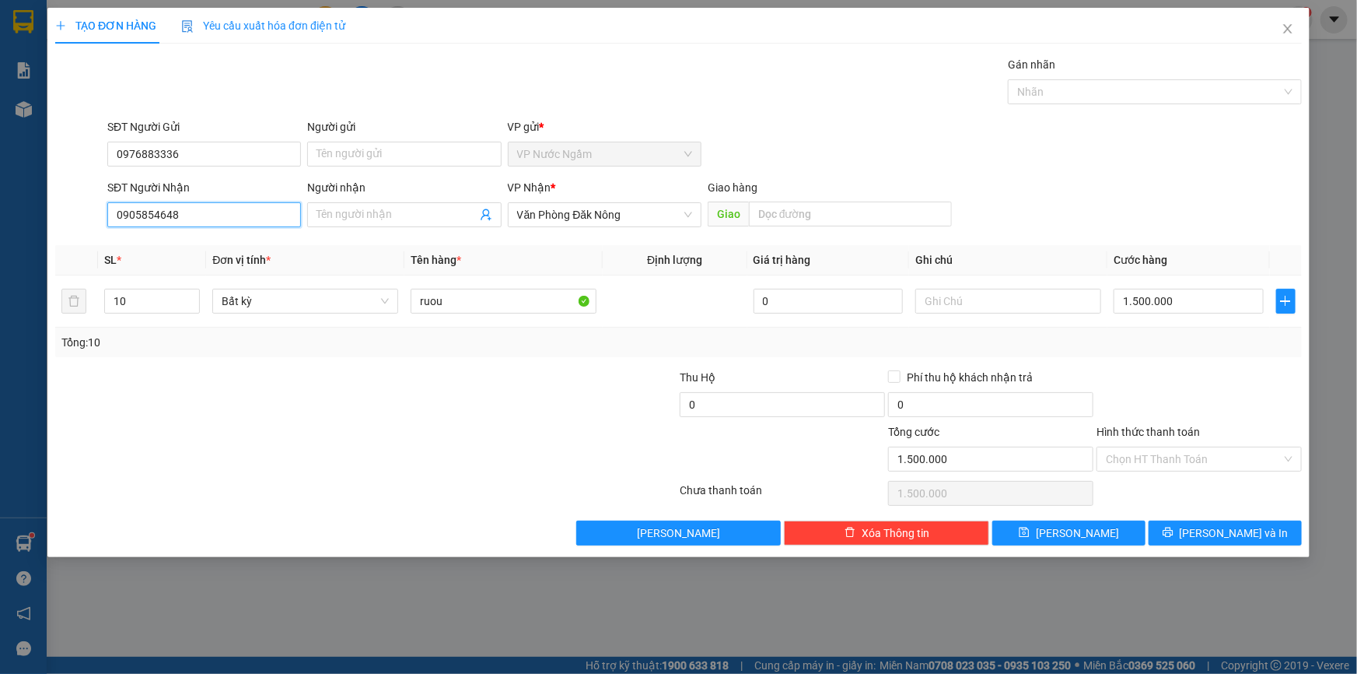
drag, startPoint x: 221, startPoint y: 218, endPoint x: 2, endPoint y: 248, distance: 220.7
click at [0, 250] on div "TẠO ĐƠN HÀNG Yêu cầu xuất hóa đơn điện tử Transit Pickup Surcharge Ids Transit …" at bounding box center [678, 337] width 1357 height 674
drag, startPoint x: 205, startPoint y: 152, endPoint x: 87, endPoint y: 169, distance: 119.5
click at [87, 169] on div "SĐT Người Gửi 0976883336 0976883336 Người gửi Tên người gửi VP gửi * VP Nước N…" at bounding box center [679, 145] width 1250 height 54
type input "0978844718"
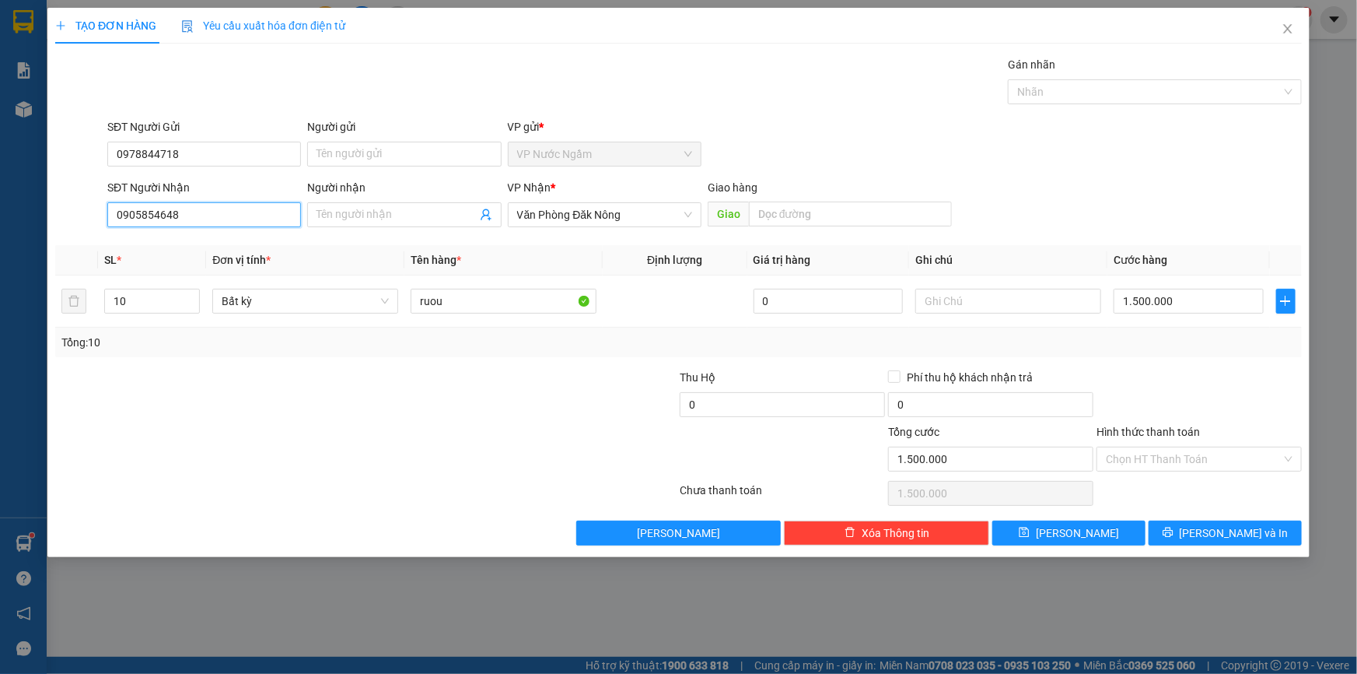
drag, startPoint x: 187, startPoint y: 218, endPoint x: 6, endPoint y: 227, distance: 180.7
click at [9, 233] on div "TẠO ĐƠN HÀNG Yêu cầu xuất hóa đơn điện tử Transit Pickup Surcharge Ids Transit …" at bounding box center [678, 337] width 1357 height 674
click at [562, 216] on span "Văn Phòng Đăk Nông" at bounding box center [604, 214] width 175 height 23
type input "0905094647"
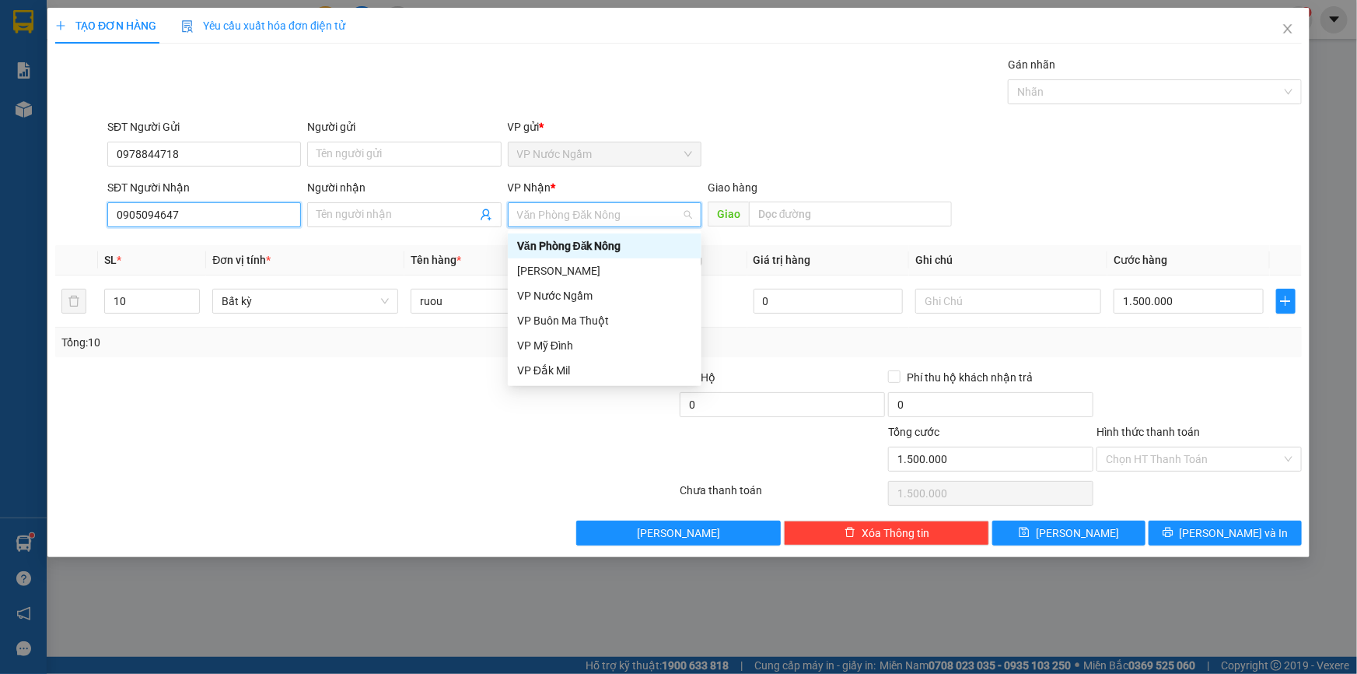
click at [203, 218] on input "0905094647" at bounding box center [204, 214] width 194 height 25
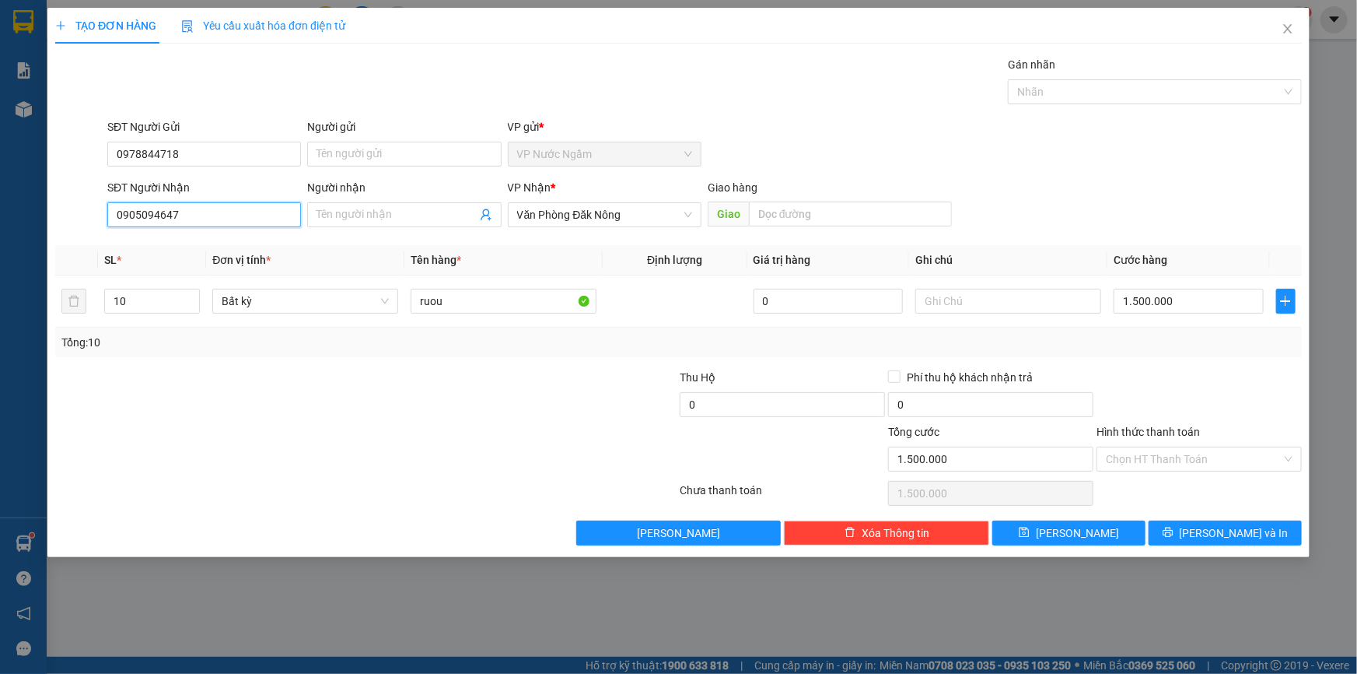
drag, startPoint x: 575, startPoint y: 217, endPoint x: 593, endPoint y: 243, distance: 31.3
click at [575, 216] on span "Văn Phòng Đăk Nông" at bounding box center [604, 214] width 175 height 23
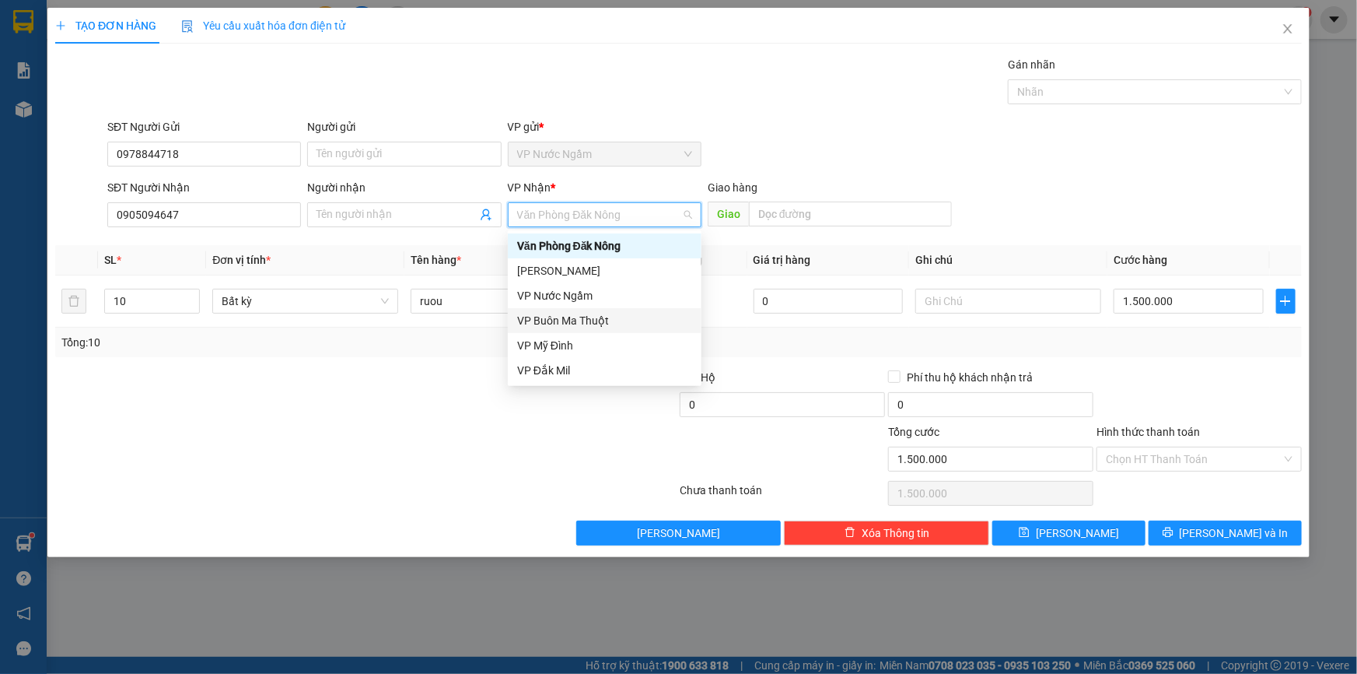
click at [576, 321] on div "VP Buôn Ma Thuột" at bounding box center [604, 320] width 175 height 17
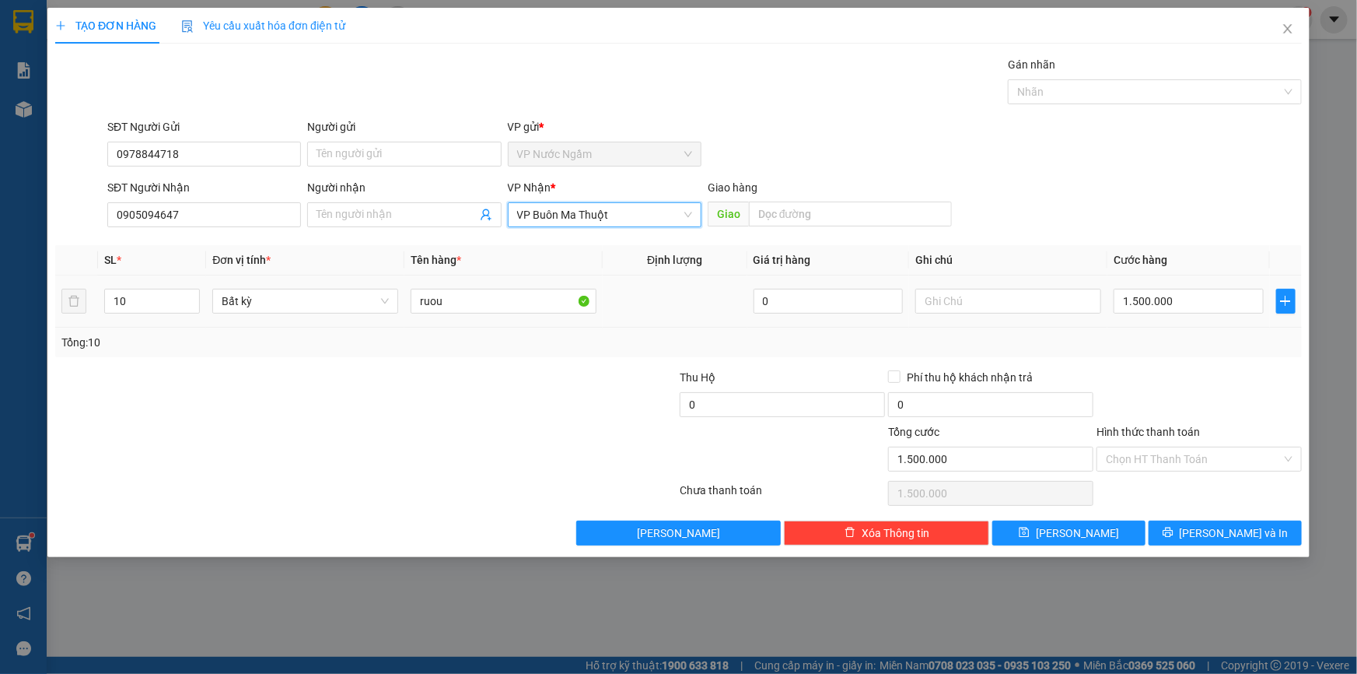
click at [82, 298] on tr "10 Bất kỳ ruou 0 1.500.000" at bounding box center [678, 301] width 1247 height 52
type input "20"
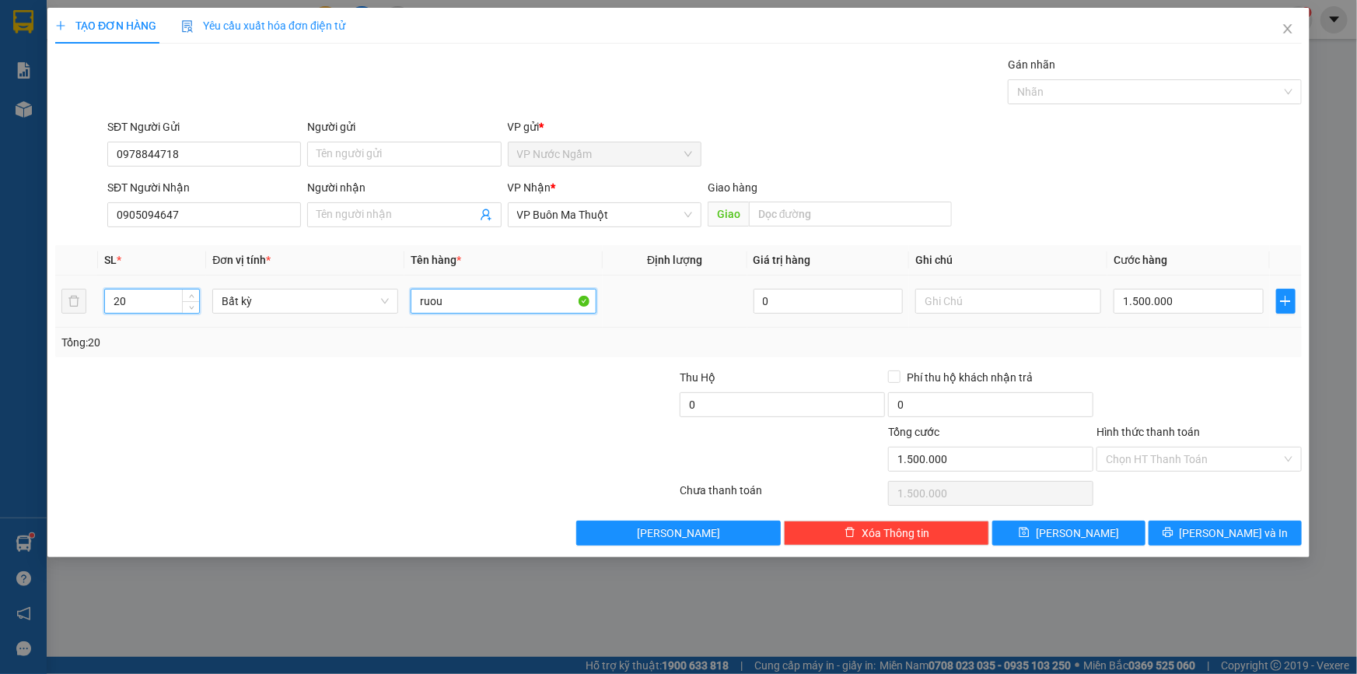
drag, startPoint x: 441, startPoint y: 303, endPoint x: 360, endPoint y: 318, distance: 82.2
click at [361, 318] on tr "20 Bất kỳ ruou 0 1.500.000" at bounding box center [678, 301] width 1247 height 52
type input "0"
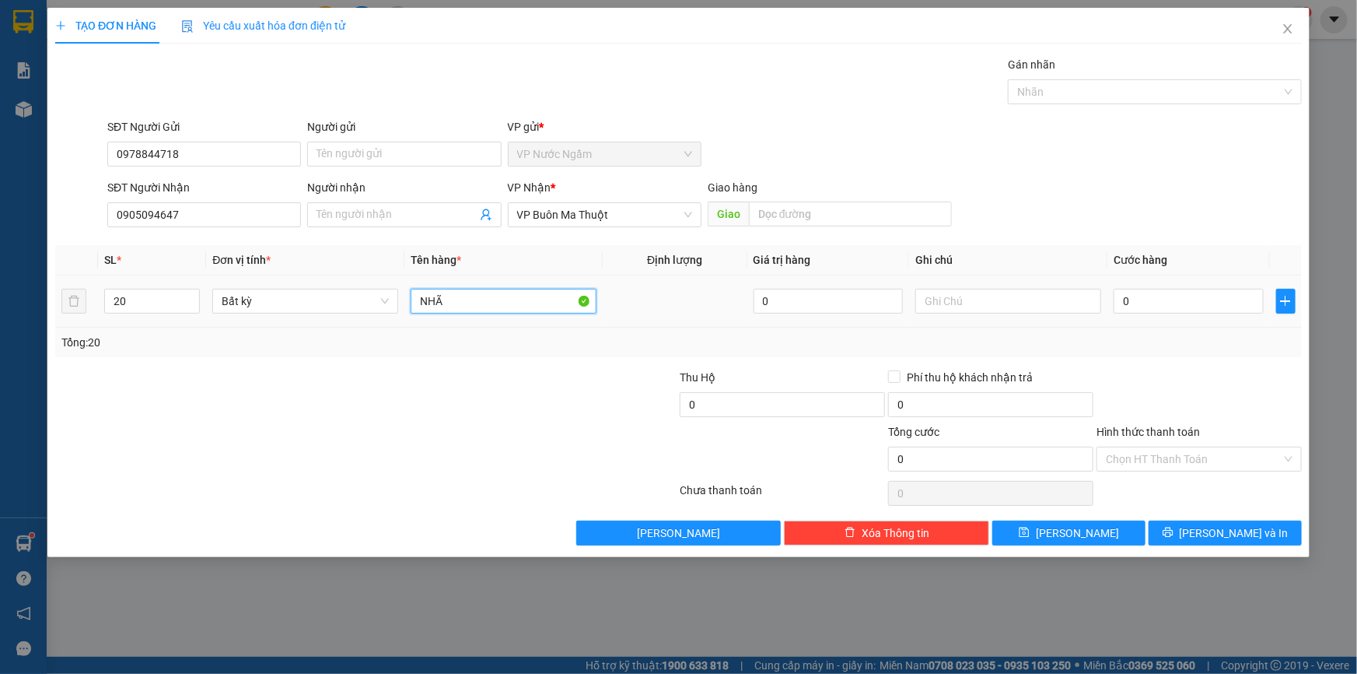
type input "NHÃN"
click at [1194, 529] on button "[PERSON_NAME] và In" at bounding box center [1225, 532] width 153 height 25
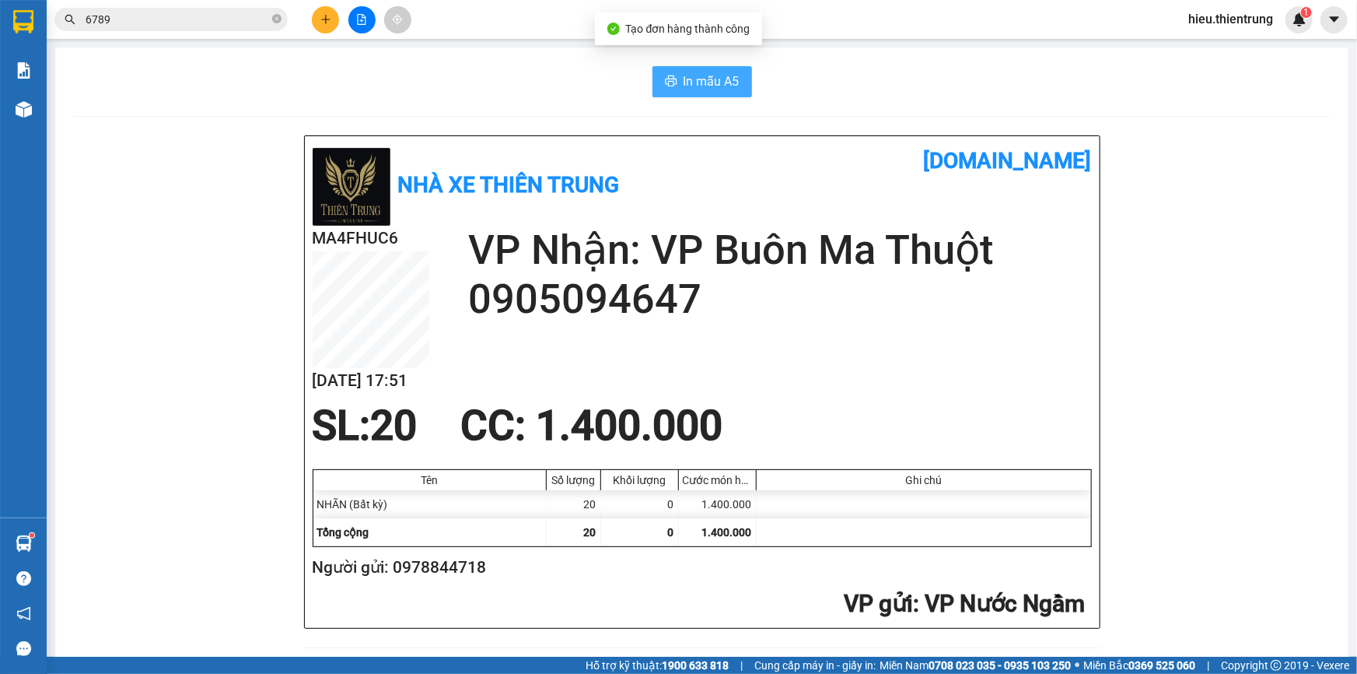
drag, startPoint x: 710, startPoint y: 77, endPoint x: 703, endPoint y: 65, distance: 13.6
click at [703, 66] on button "In mẫu A5" at bounding box center [703, 81] width 100 height 31
drag, startPoint x: 857, startPoint y: 79, endPoint x: 767, endPoint y: 82, distance: 90.3
click at [849, 79] on div "In mẫu A5" at bounding box center [702, 81] width 1256 height 31
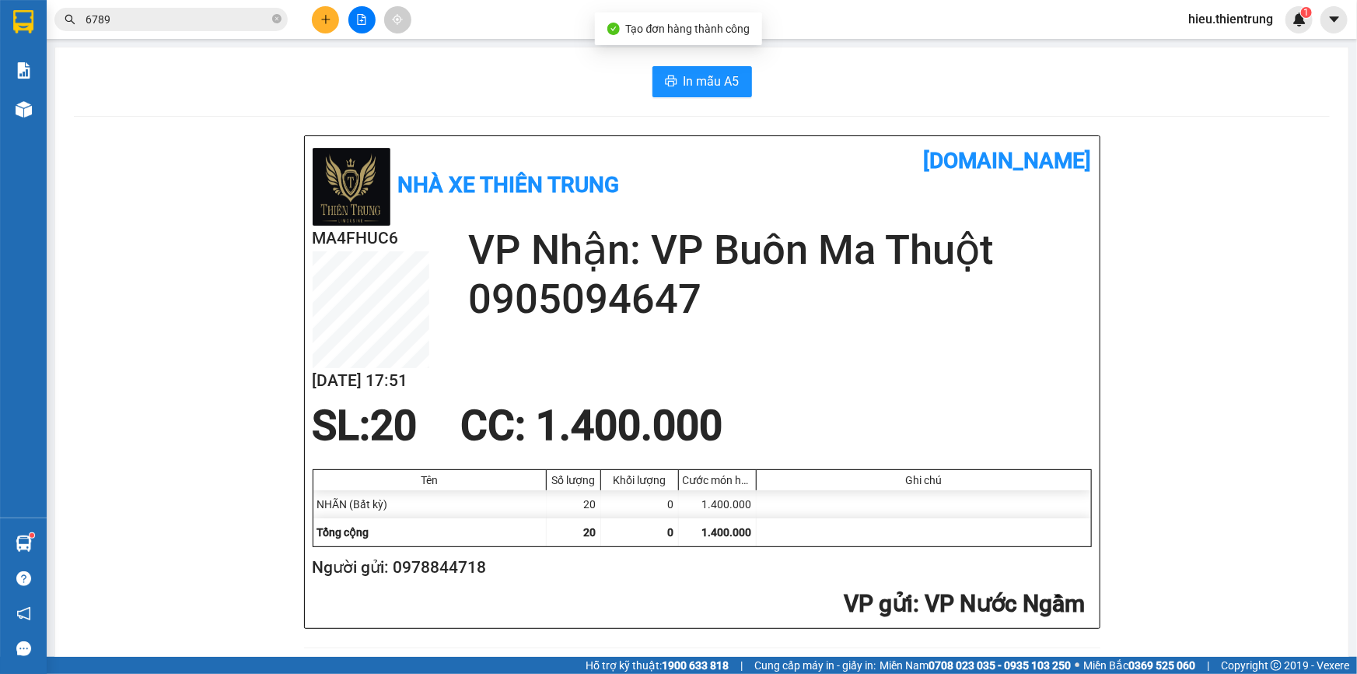
click at [509, 78] on div "In mẫu A5" at bounding box center [702, 81] width 1256 height 31
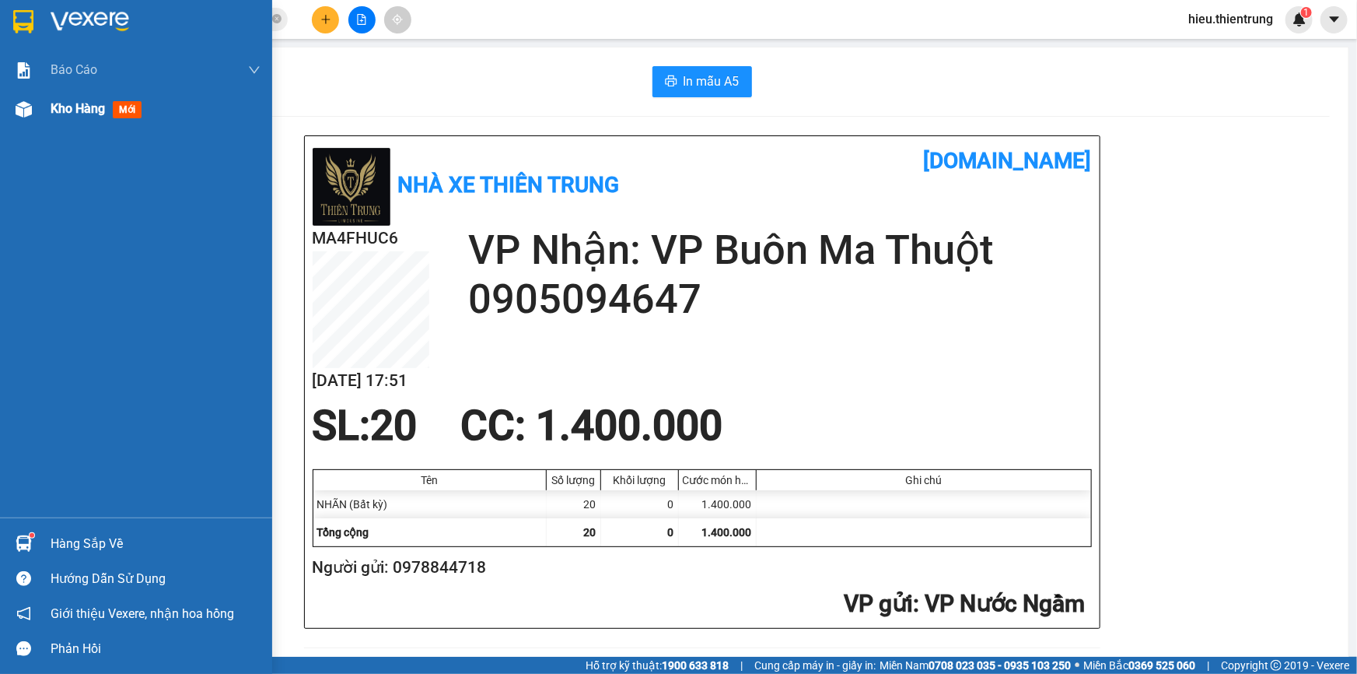
click at [89, 108] on span "Kho hàng" at bounding box center [78, 108] width 54 height 15
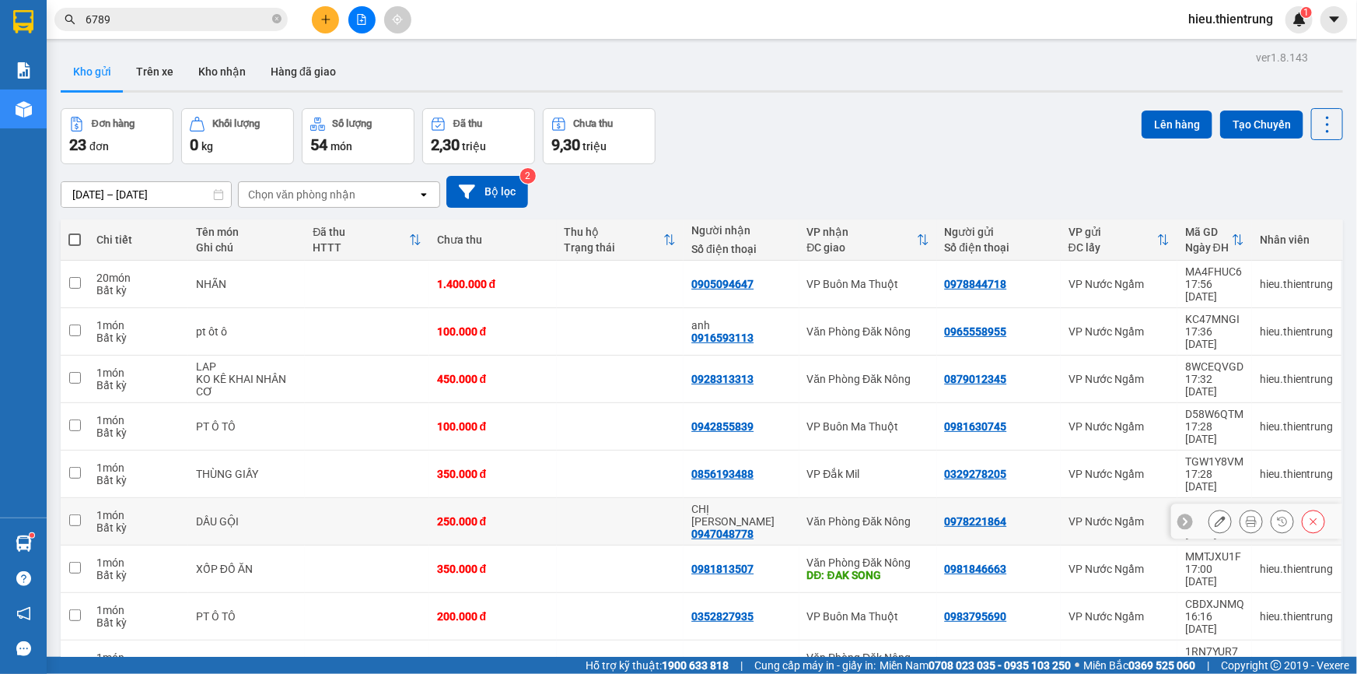
drag, startPoint x: 997, startPoint y: 396, endPoint x: 936, endPoint y: 398, distance: 61.5
click at [945, 515] on div "0978221864" at bounding box center [999, 521] width 108 height 12
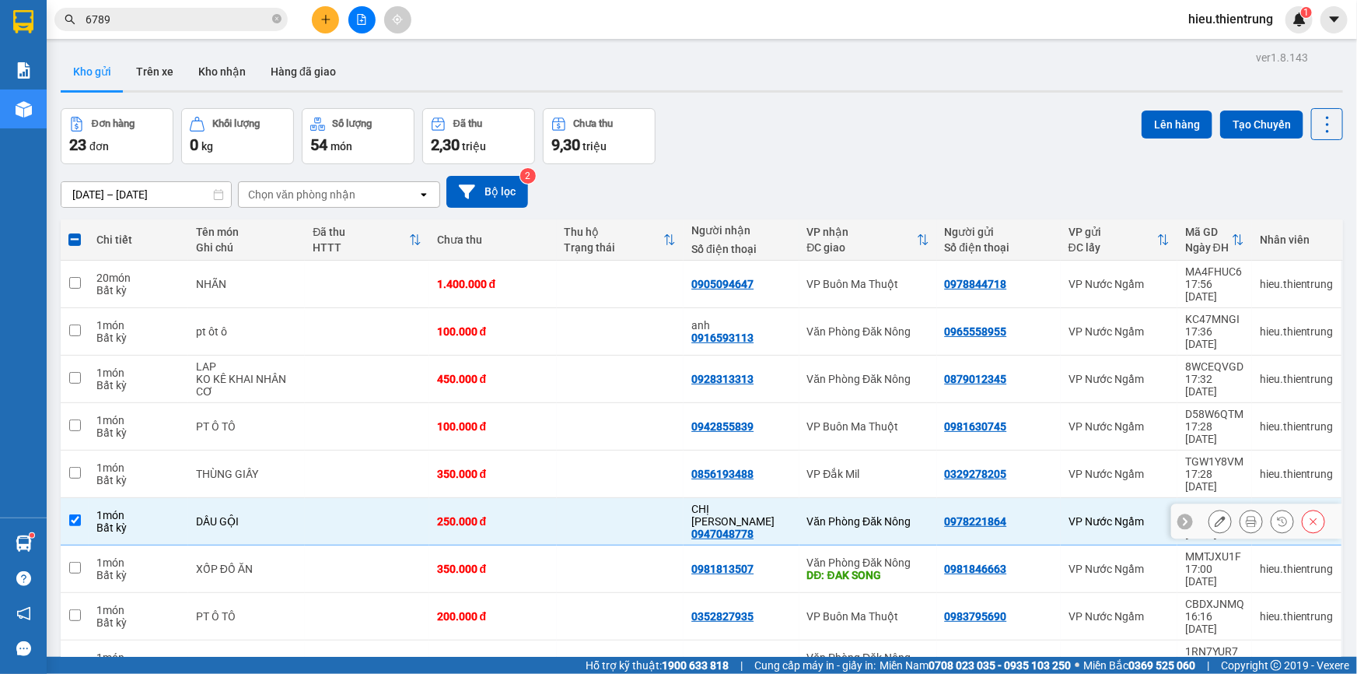
click at [1024, 515] on div "0978221864" at bounding box center [999, 521] width 108 height 12
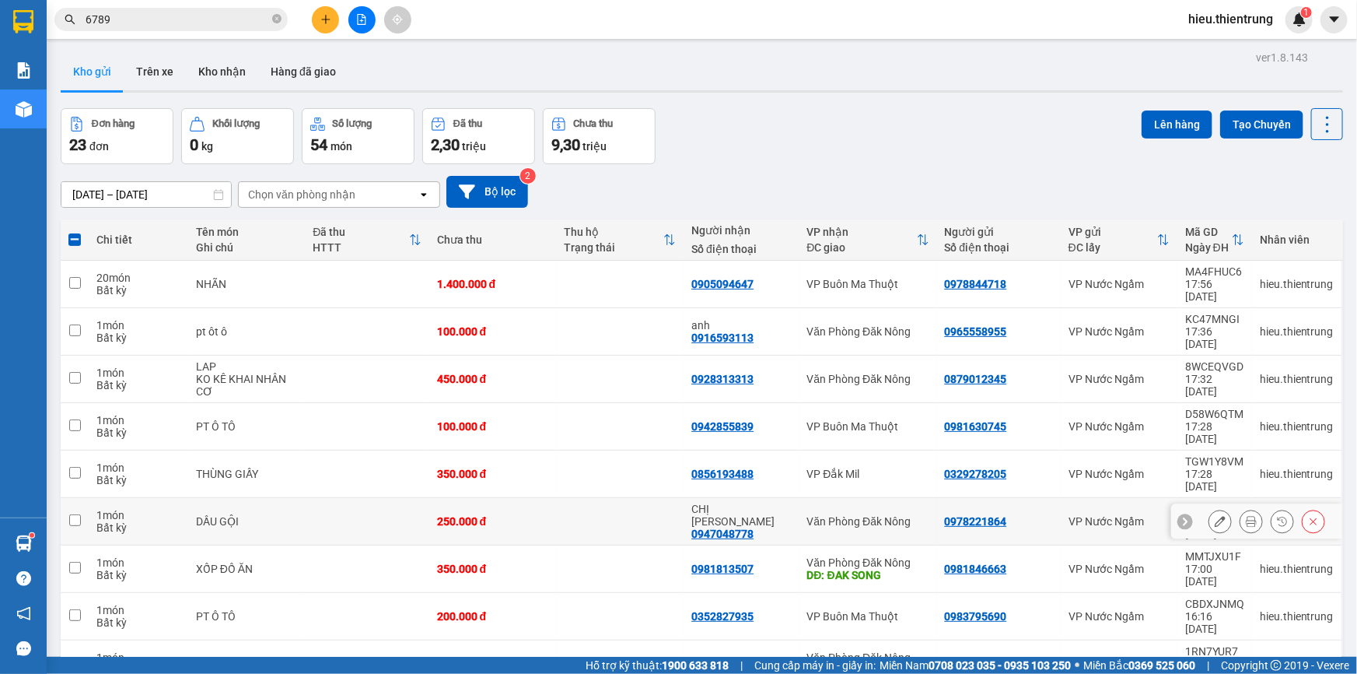
checkbox input "false"
click at [325, 15] on icon "plus" at bounding box center [325, 19] width 11 height 11
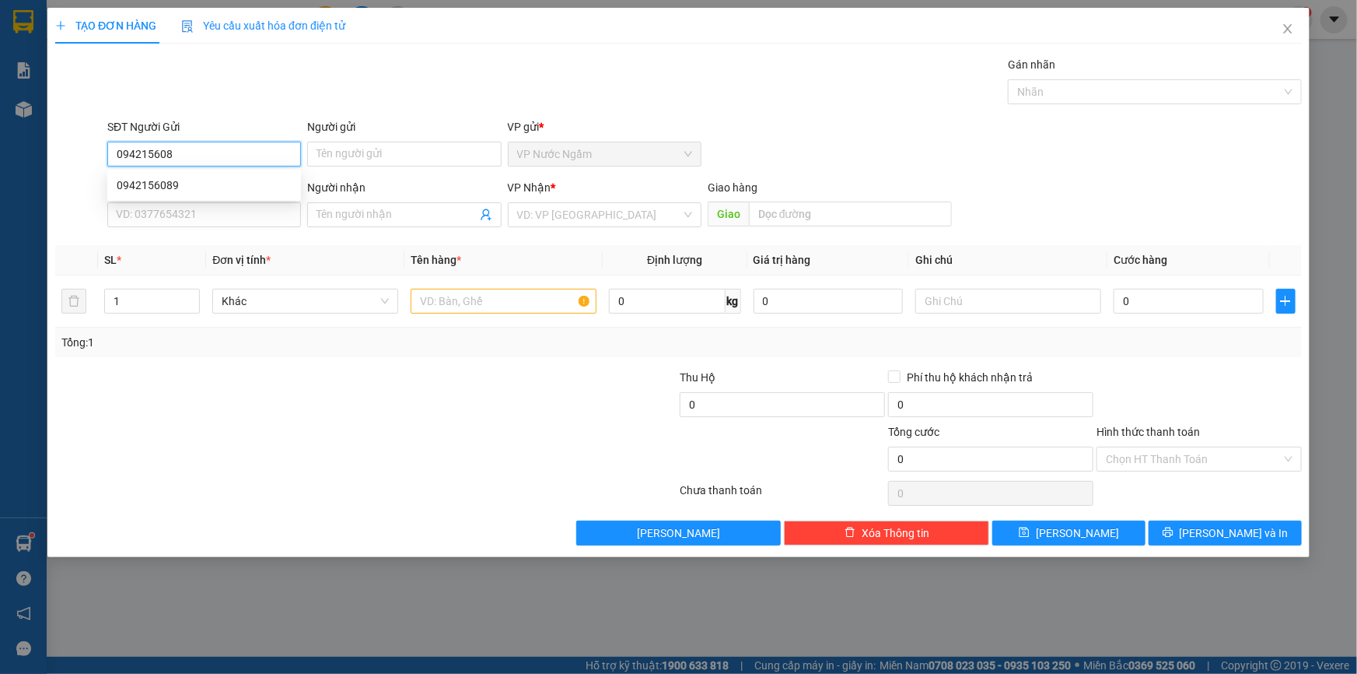
type input "0942156089"
click at [149, 181] on div "0942156089" at bounding box center [204, 185] width 175 height 17
type input "0985859885"
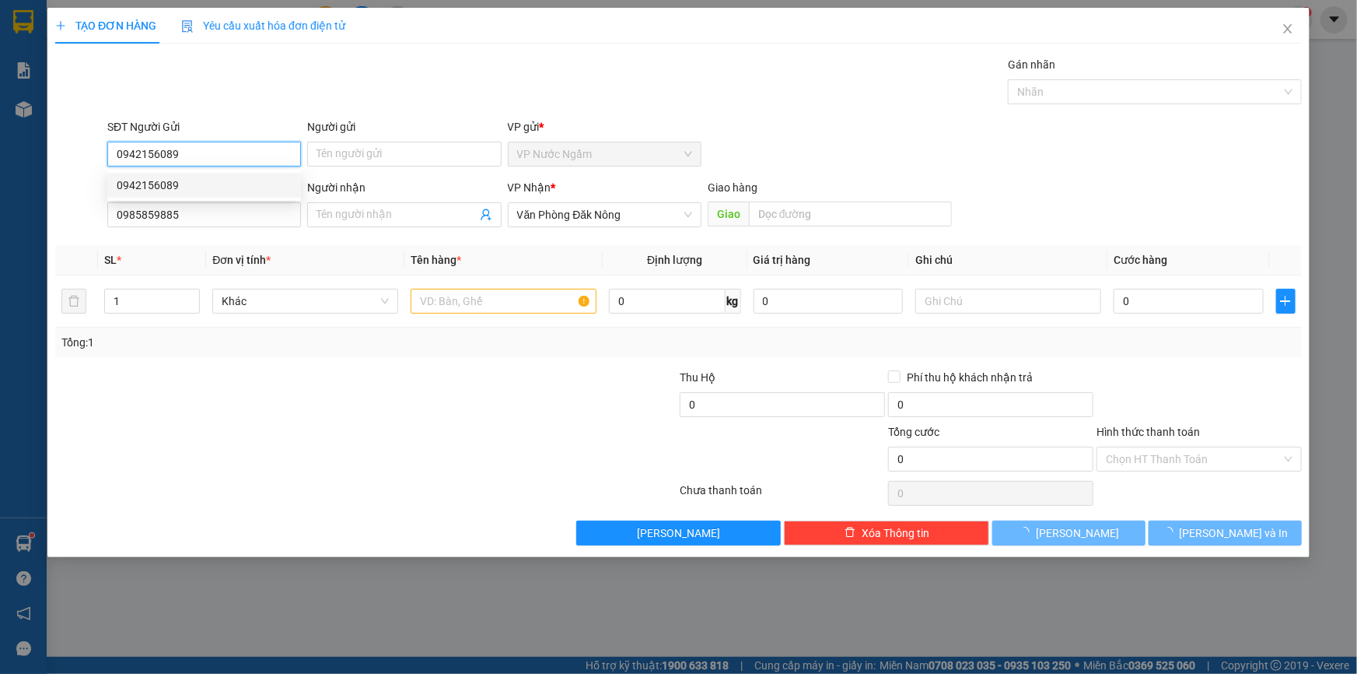
type input "200.000"
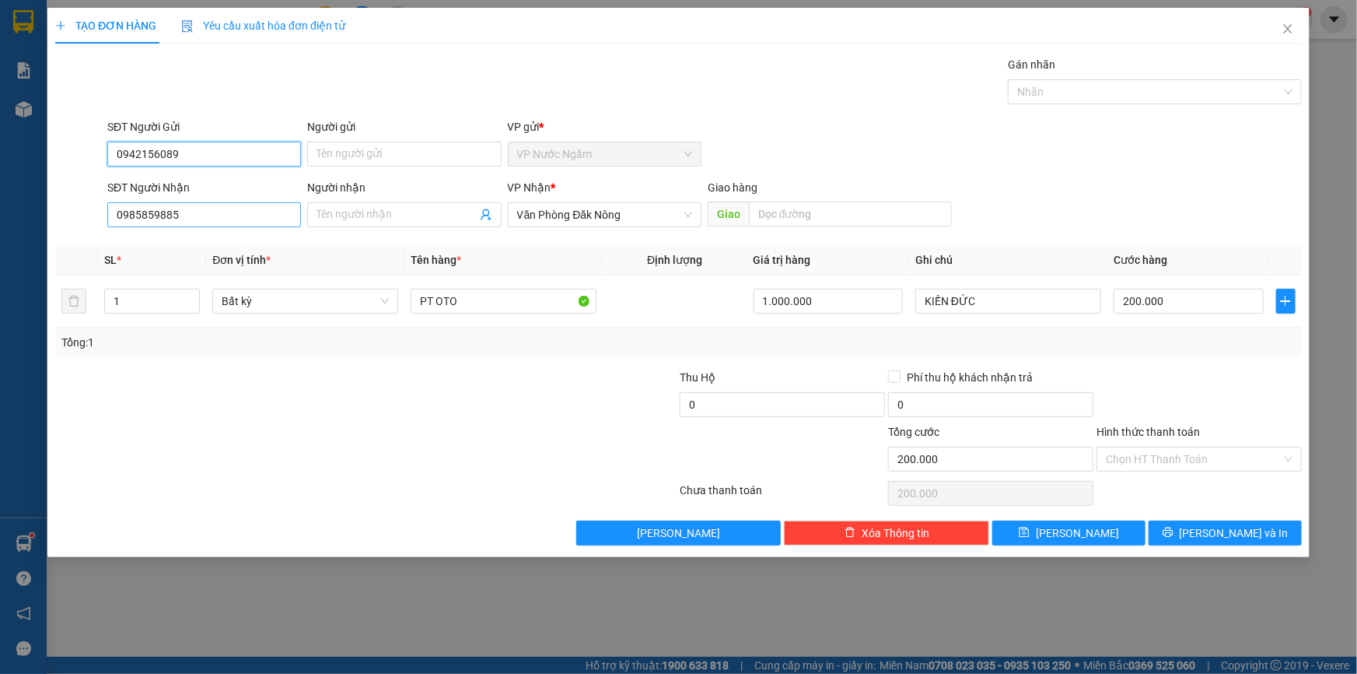
type input "0942156089"
drag, startPoint x: 201, startPoint y: 218, endPoint x: 68, endPoint y: 239, distance: 133.9
click at [68, 239] on div "Transit Pickup Surcharge Ids Transit Deliver Surcharge Ids Transit Deliver Surc…" at bounding box center [678, 300] width 1247 height 489
type input "0948294747"
click at [184, 243] on div "0948294747 - [PERSON_NAME]" at bounding box center [204, 245] width 175 height 17
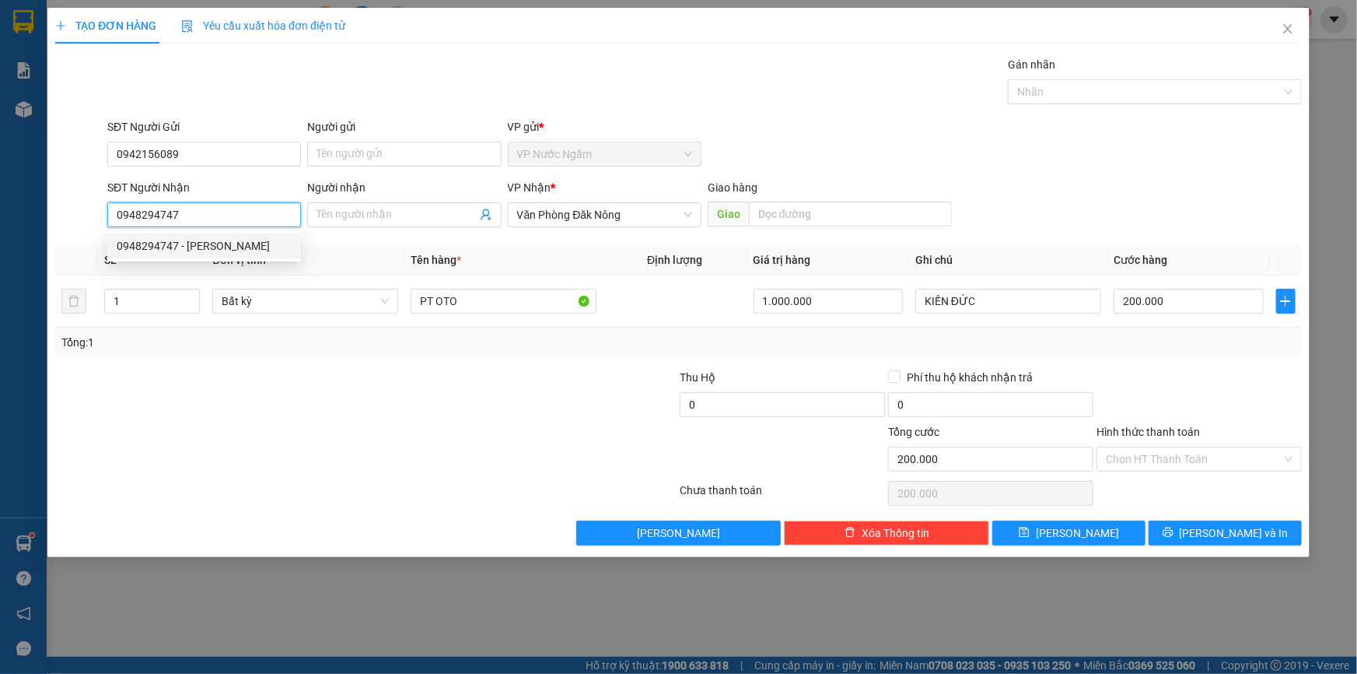
type input "TIẾN"
type input "buôn hồ"
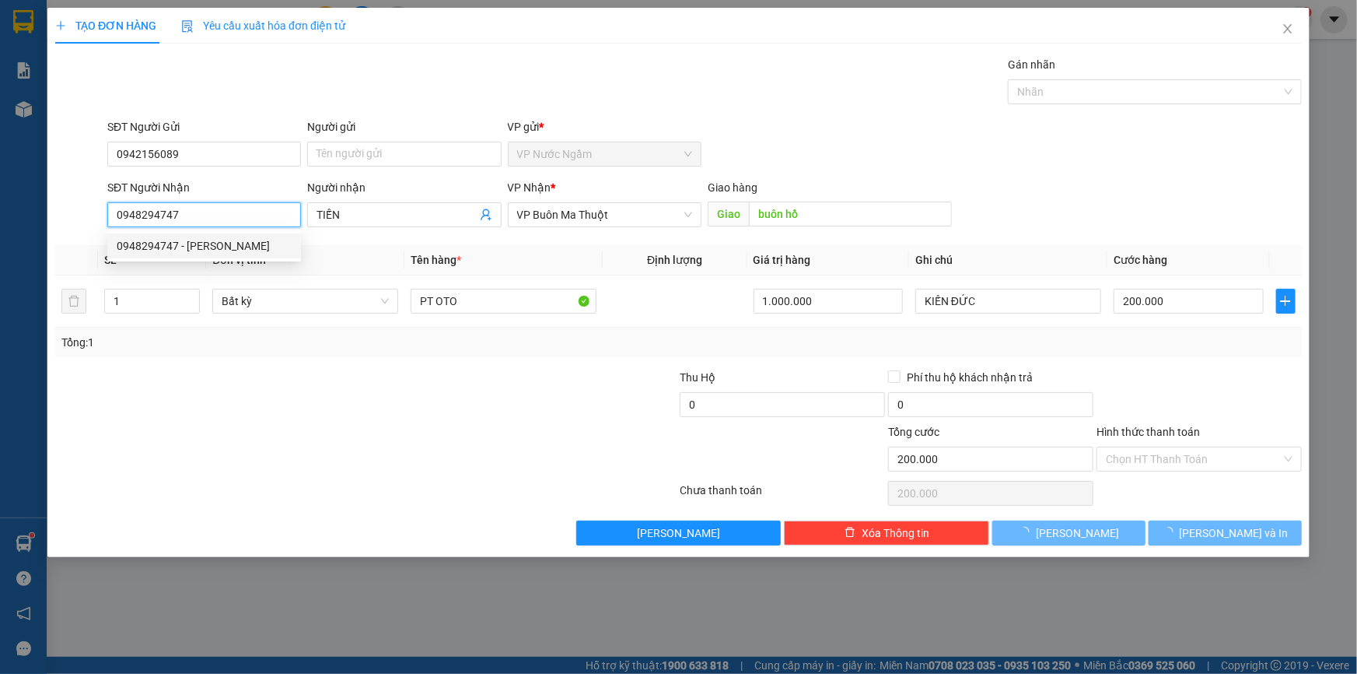
type input "300.000"
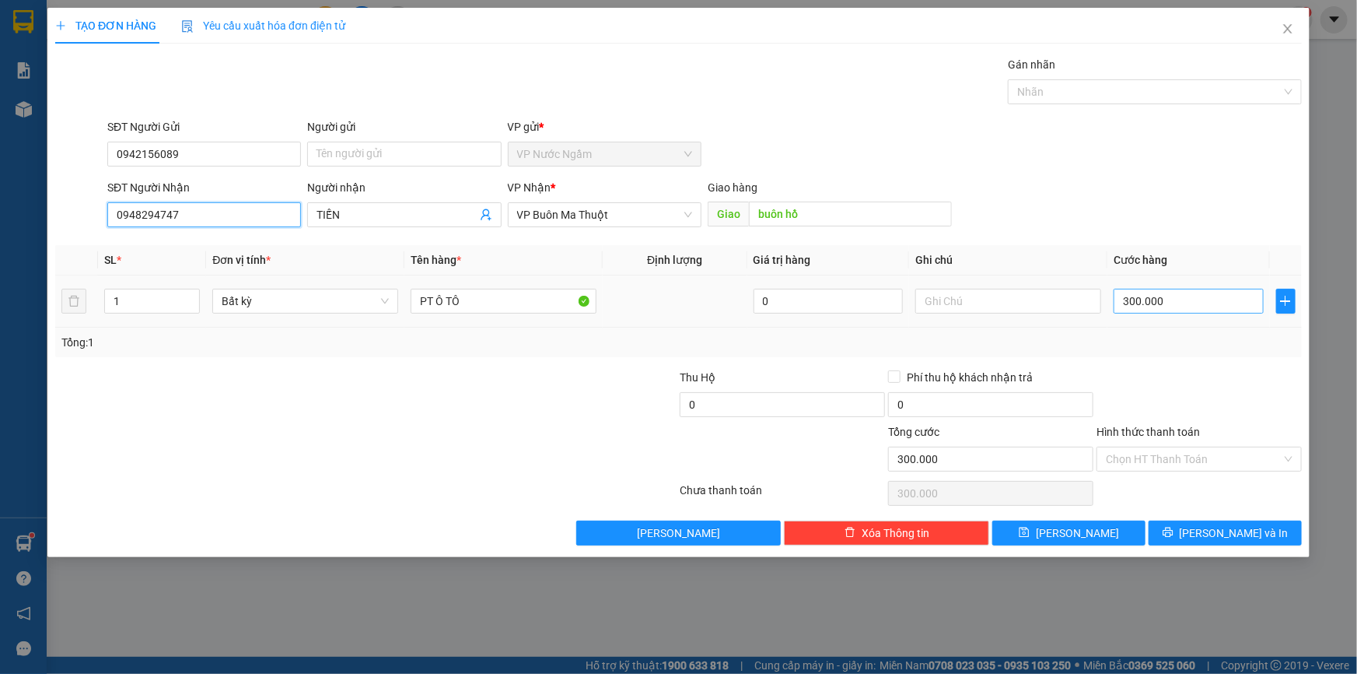
type input "0948294747"
click at [1185, 293] on input "300.000" at bounding box center [1189, 301] width 150 height 25
type input "2"
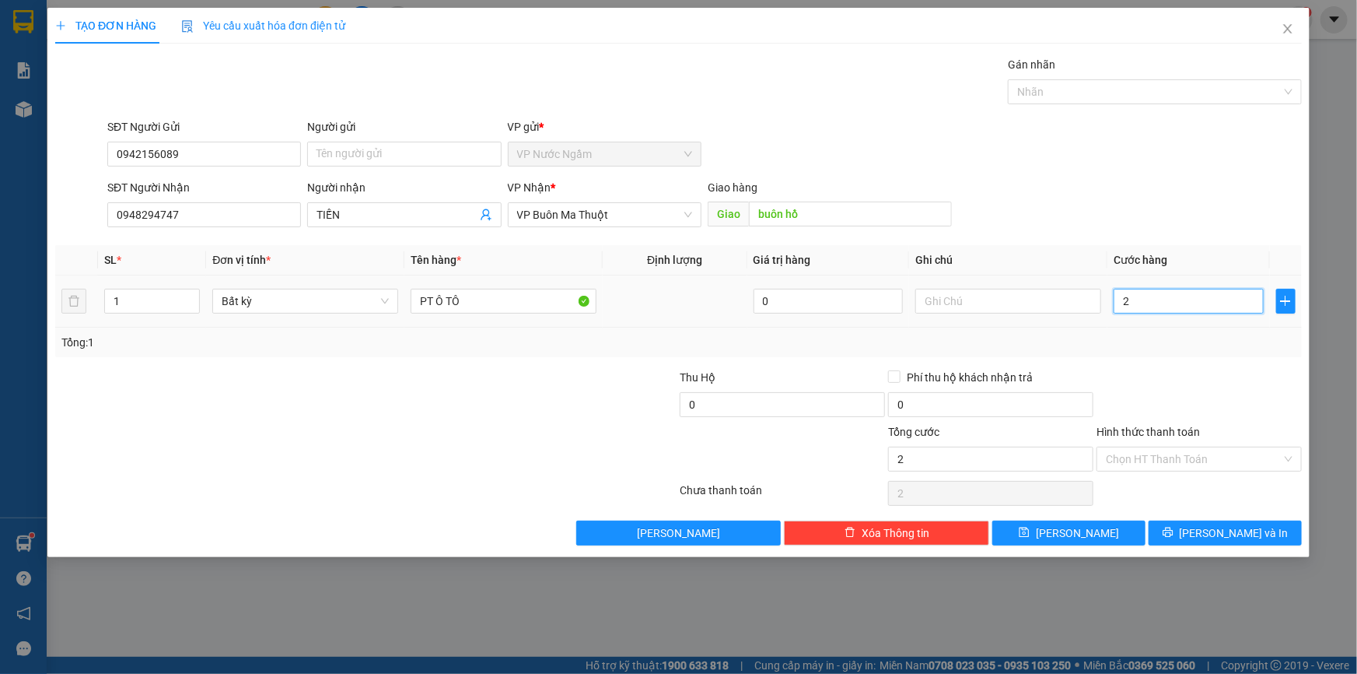
type input "20"
type input "200"
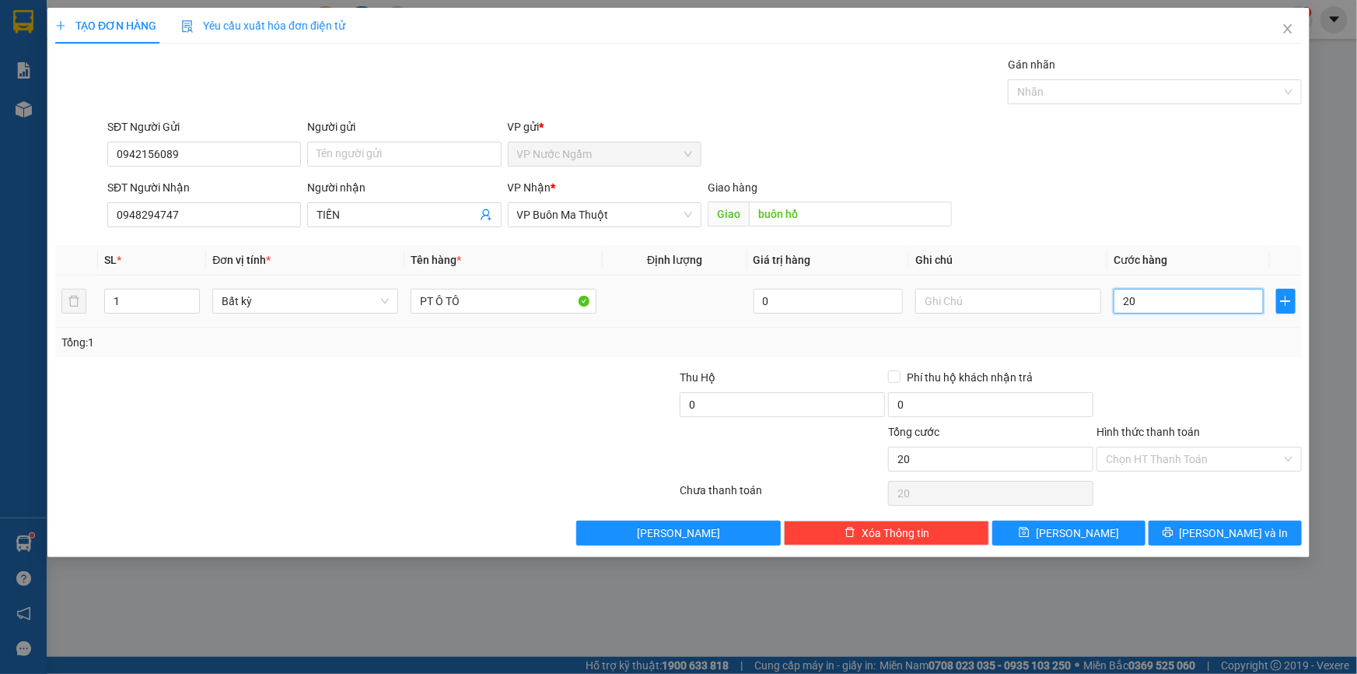
type input "200"
type input "2.000"
type input "20.000"
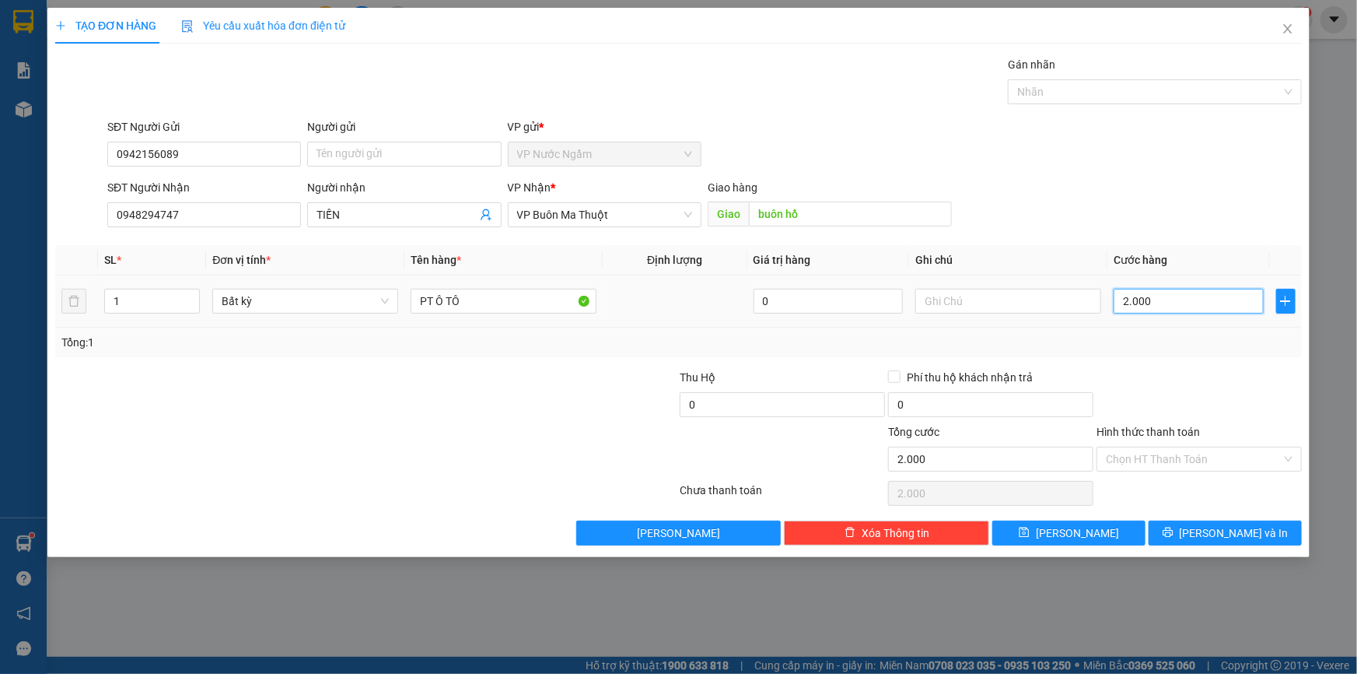
type input "20.000"
type input "200.000"
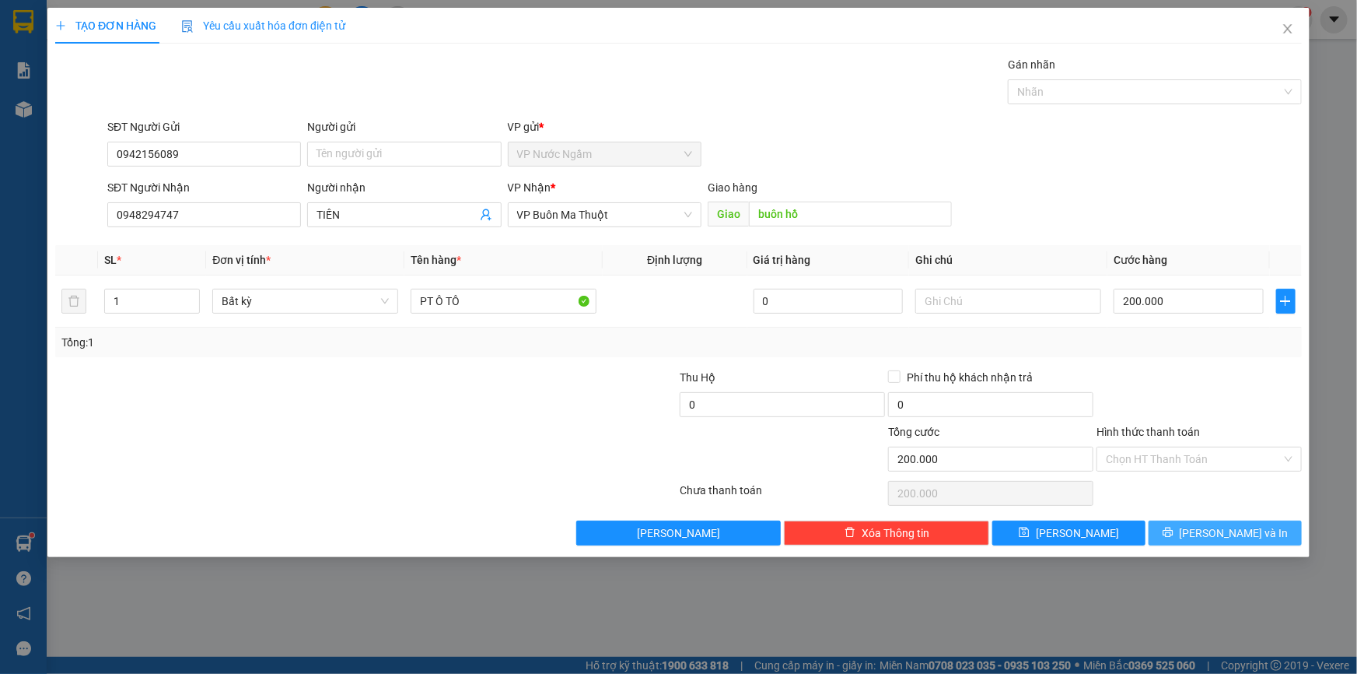
click at [1237, 527] on span "[PERSON_NAME] và In" at bounding box center [1234, 532] width 109 height 17
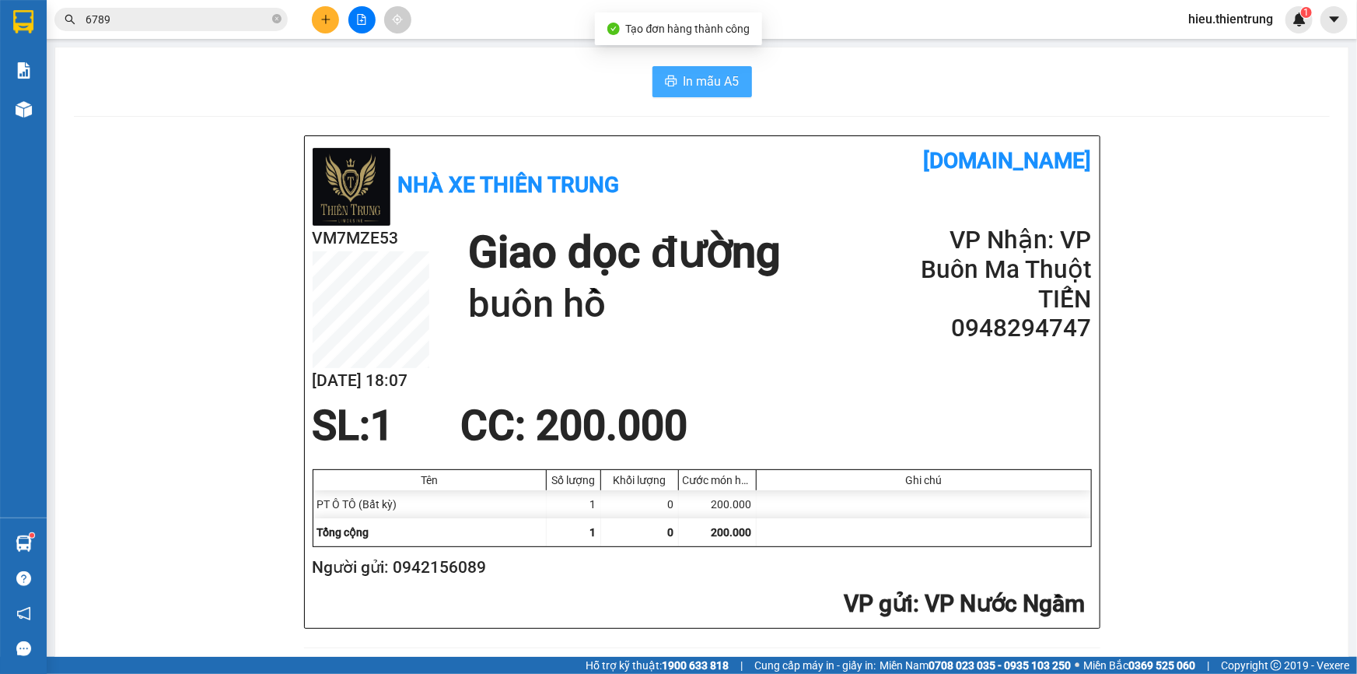
click at [681, 66] on button "In mẫu A5" at bounding box center [703, 81] width 100 height 31
click at [688, 74] on span "In mẫu A5" at bounding box center [712, 81] width 56 height 19
click at [18, 106] on img at bounding box center [24, 109] width 16 height 16
click at [21, 107] on img at bounding box center [24, 109] width 16 height 16
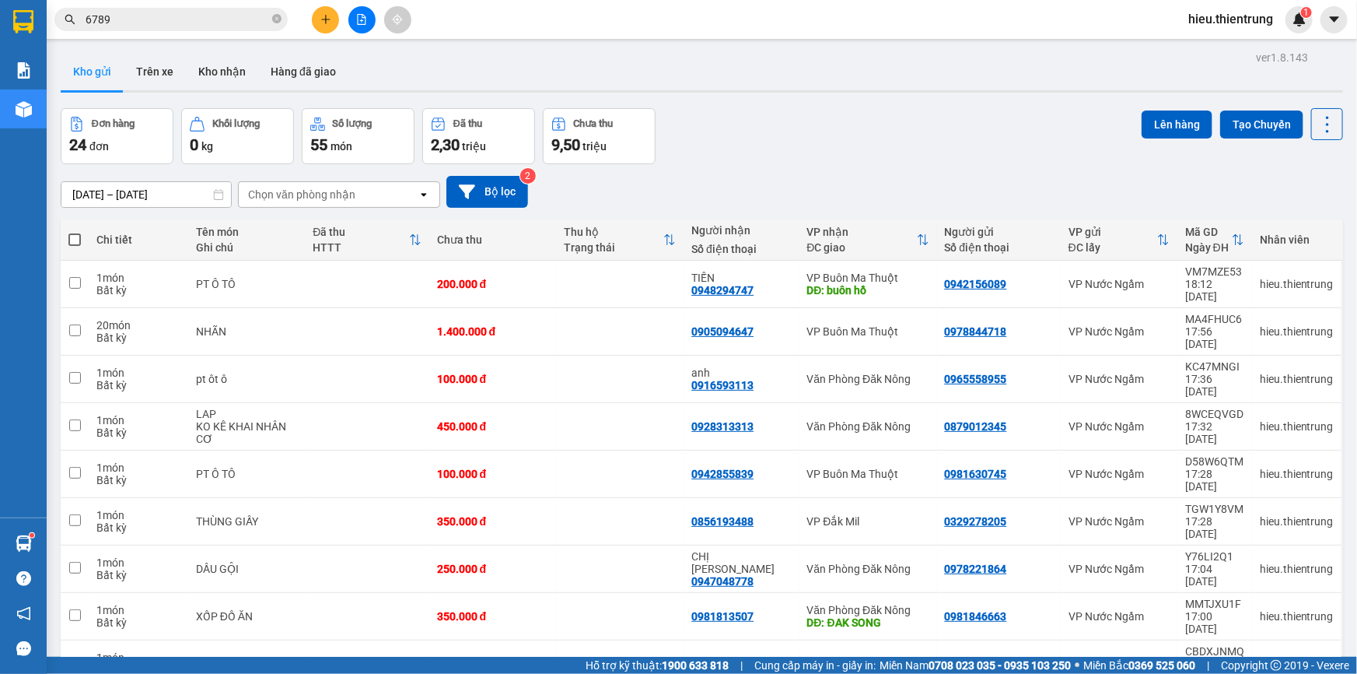
click at [725, 82] on div "Kho gửi Trên xe Kho nhận Hàng đã giao" at bounding box center [702, 73] width 1283 height 41
drag, startPoint x: 1005, startPoint y: 345, endPoint x: 939, endPoint y: 349, distance: 66.2
click at [945, 373] on div "0965558955" at bounding box center [999, 379] width 108 height 12
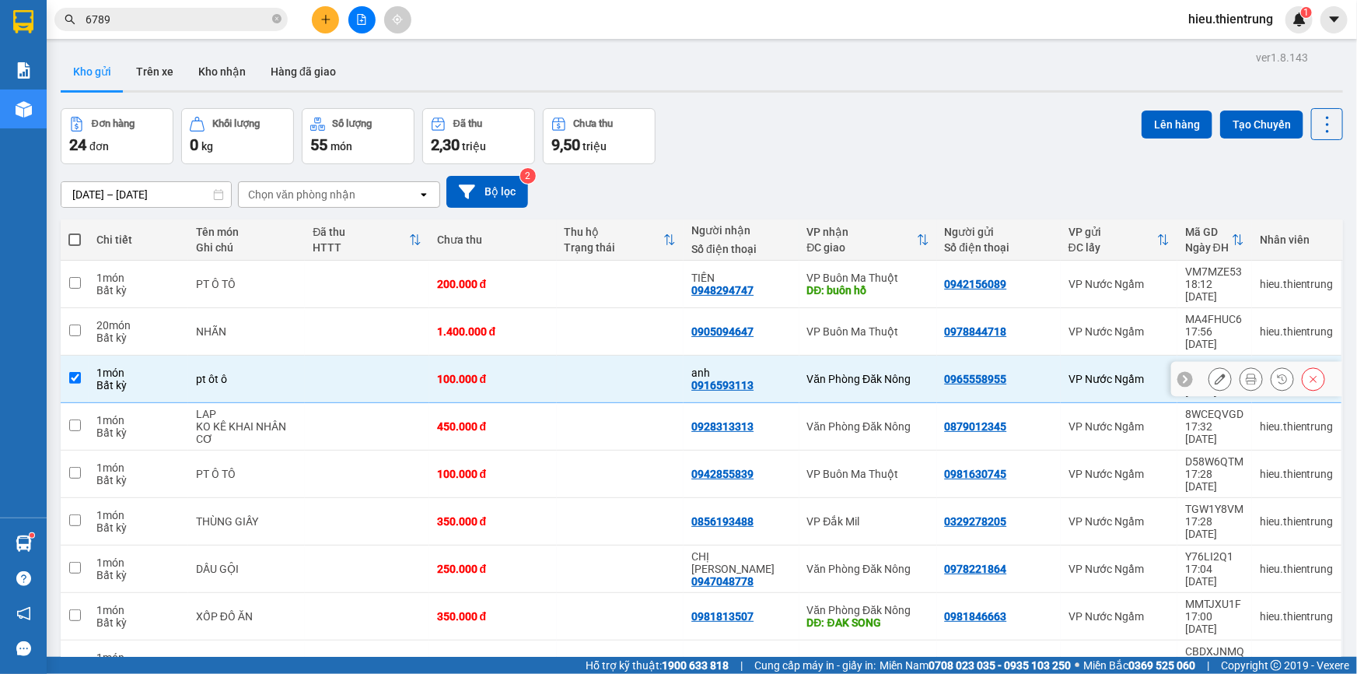
click at [937, 355] on td "0965558955" at bounding box center [999, 378] width 124 height 47
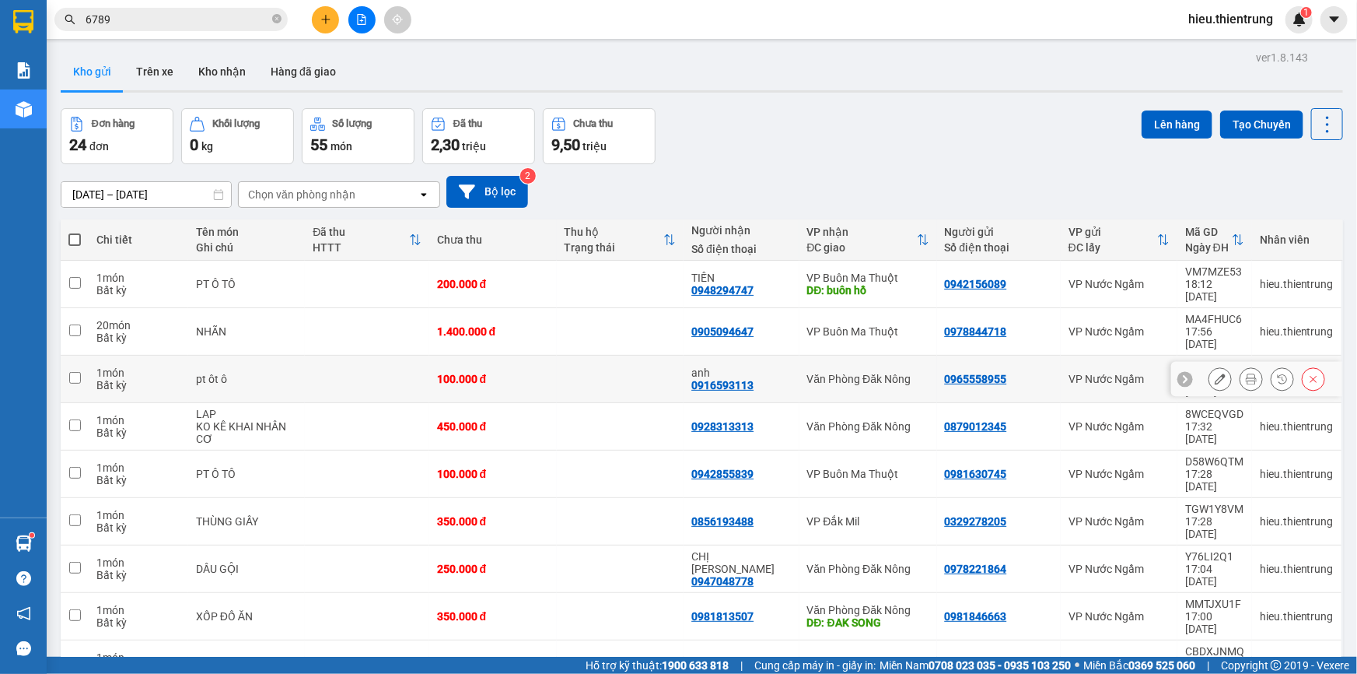
drag, startPoint x: 1006, startPoint y: 349, endPoint x: 928, endPoint y: 353, distance: 78.7
click at [937, 355] on td "0965558955" at bounding box center [999, 378] width 124 height 47
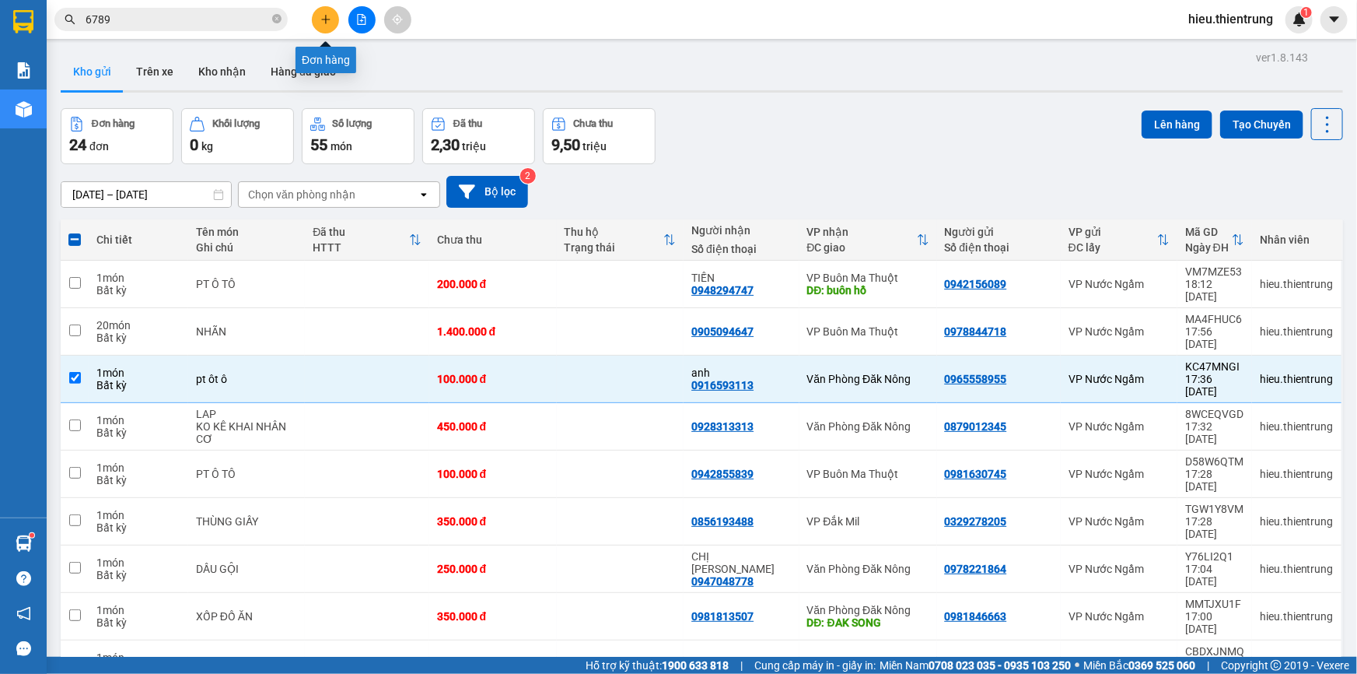
click at [327, 26] on button at bounding box center [325, 19] width 27 height 27
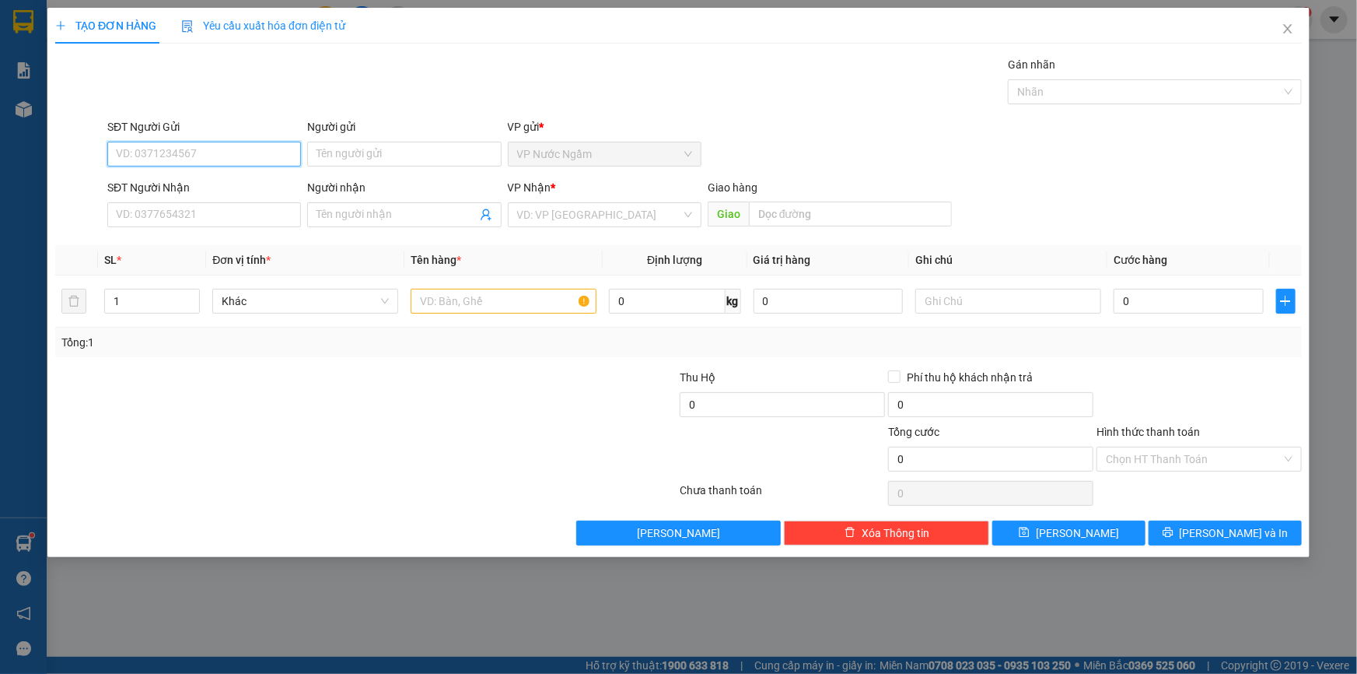
paste input "0965558955"
type input "0965558955"
click at [162, 180] on div "0965558955" at bounding box center [204, 185] width 175 height 17
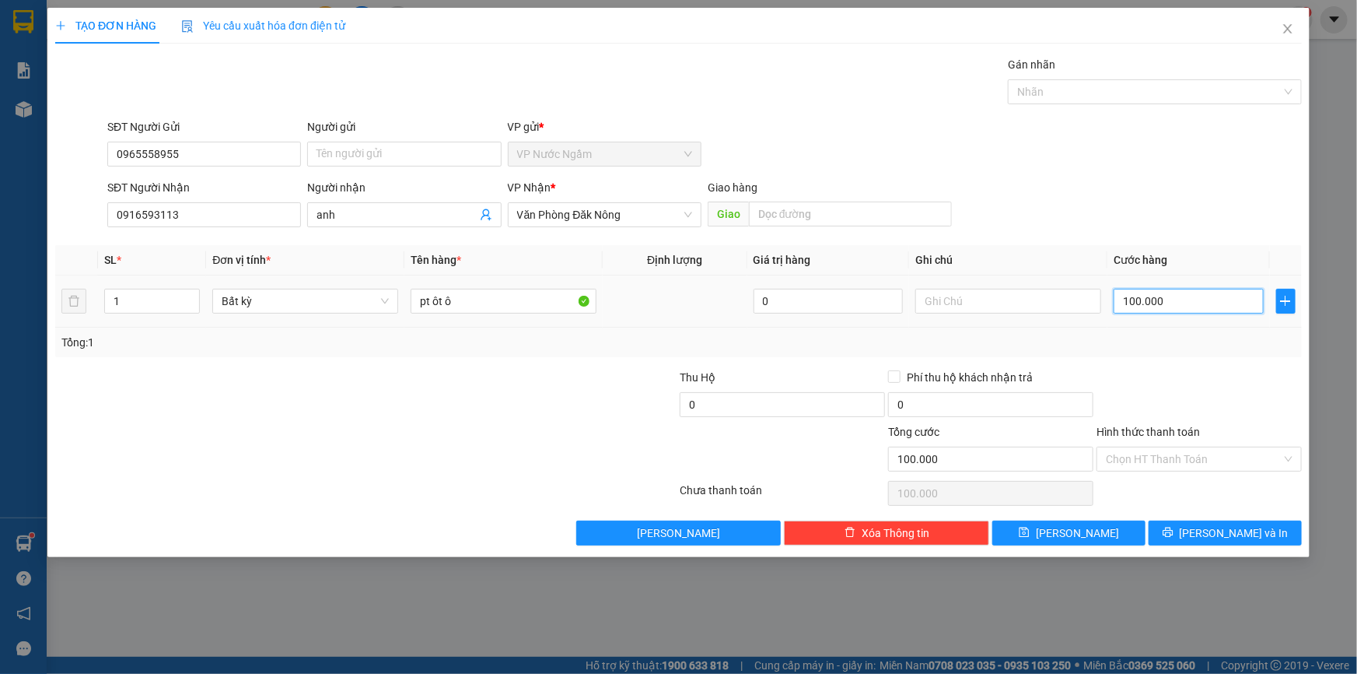
click at [1199, 289] on input "100.000" at bounding box center [1189, 301] width 150 height 25
click at [1252, 523] on button "[PERSON_NAME] và In" at bounding box center [1225, 532] width 153 height 25
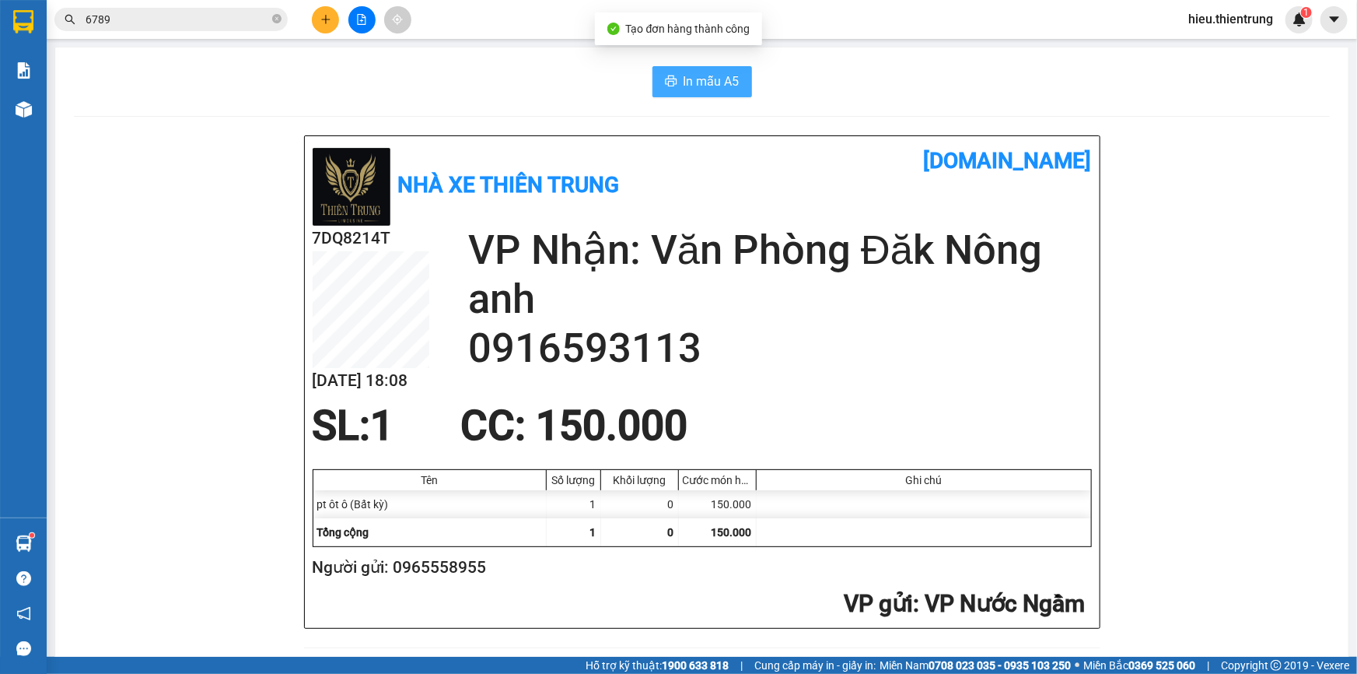
click at [684, 70] on button "In mẫu A5" at bounding box center [703, 81] width 100 height 31
drag, startPoint x: 905, startPoint y: 94, endPoint x: 364, endPoint y: 148, distance: 543.2
click at [887, 93] on div "In mẫu A5" at bounding box center [702, 81] width 1256 height 31
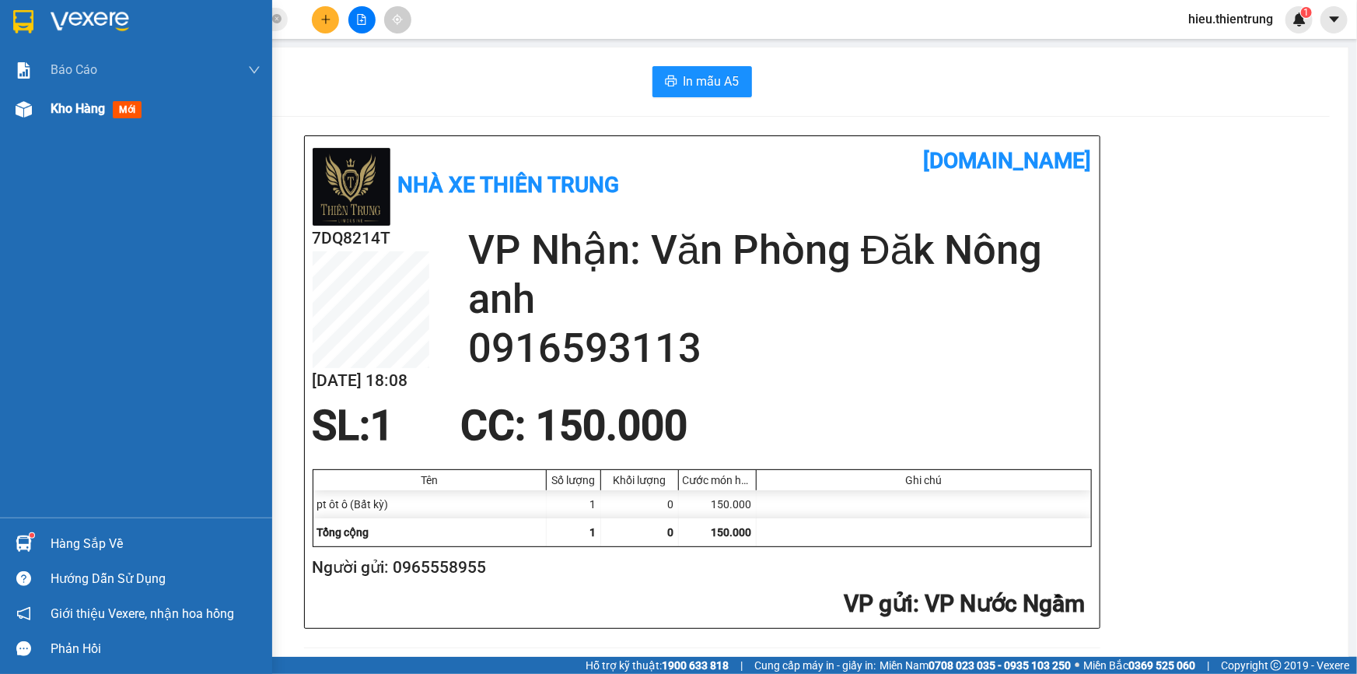
drag, startPoint x: 51, startPoint y: 102, endPoint x: 114, endPoint y: 128, distance: 67.3
click at [54, 102] on span "Kho hàng" at bounding box center [78, 108] width 54 height 15
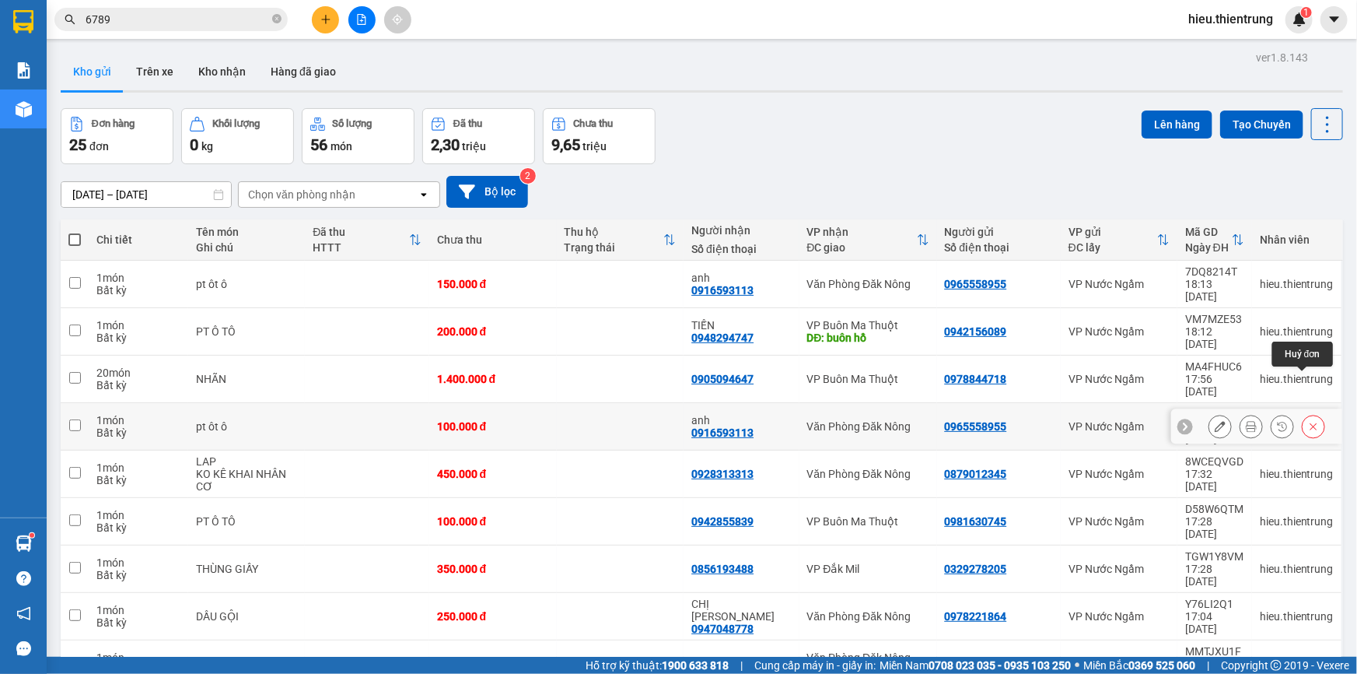
click at [1311, 423] on icon at bounding box center [1314, 426] width 7 height 7
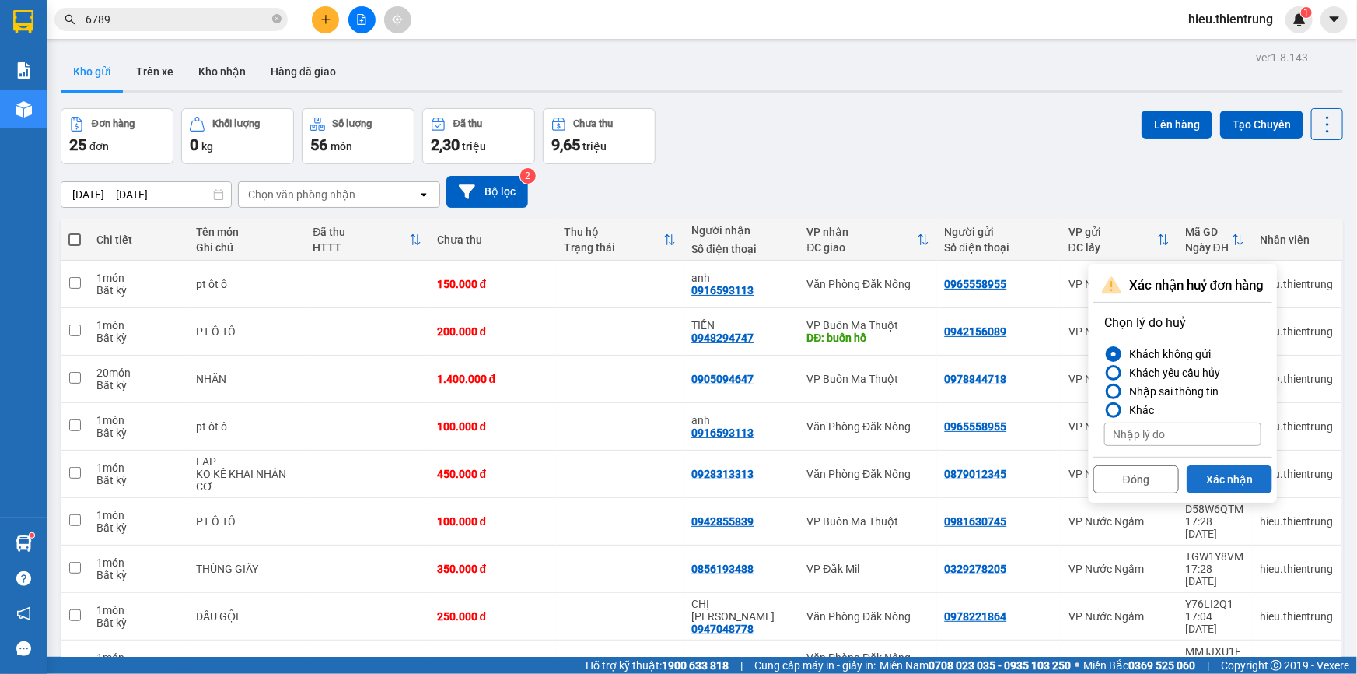
click at [1238, 481] on button "Xác nhận" at bounding box center [1230, 479] width 86 height 28
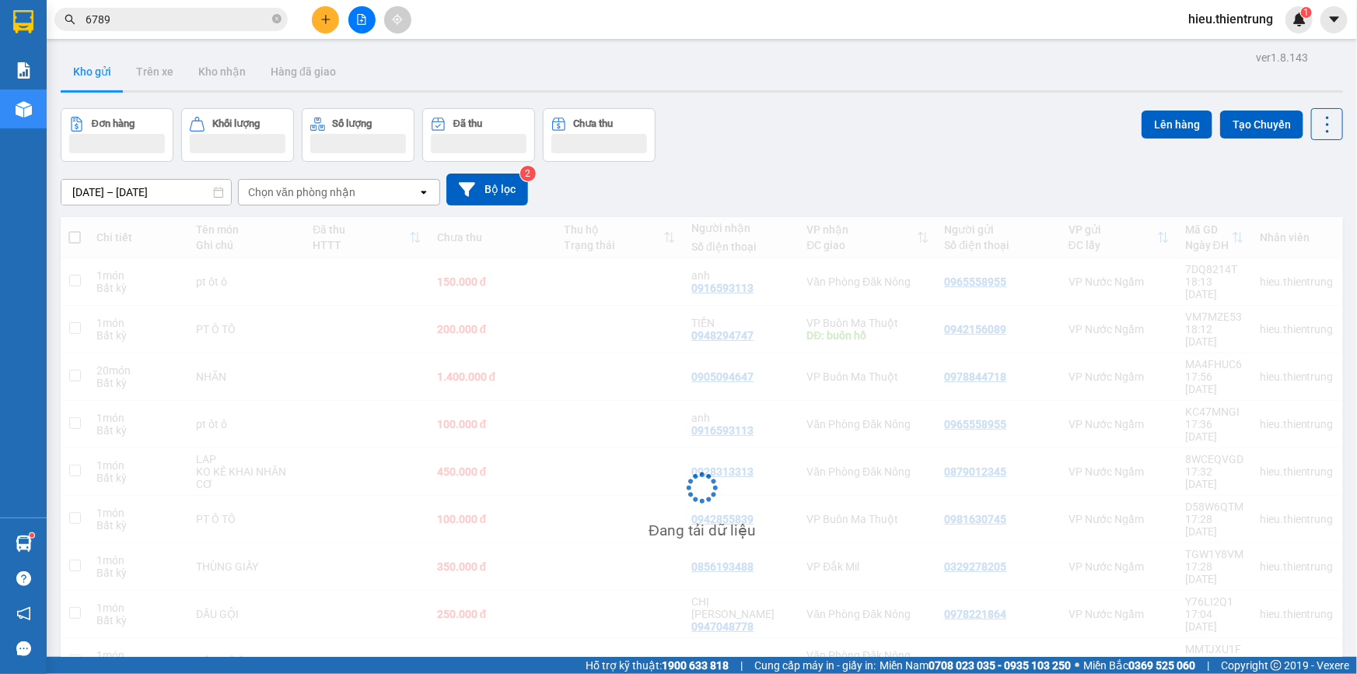
click at [967, 146] on div "Đơn hàng Khối lượng Số lượng Đã thu Chưa thu Lên hàng Tạo Chuyến" at bounding box center [702, 135] width 1283 height 54
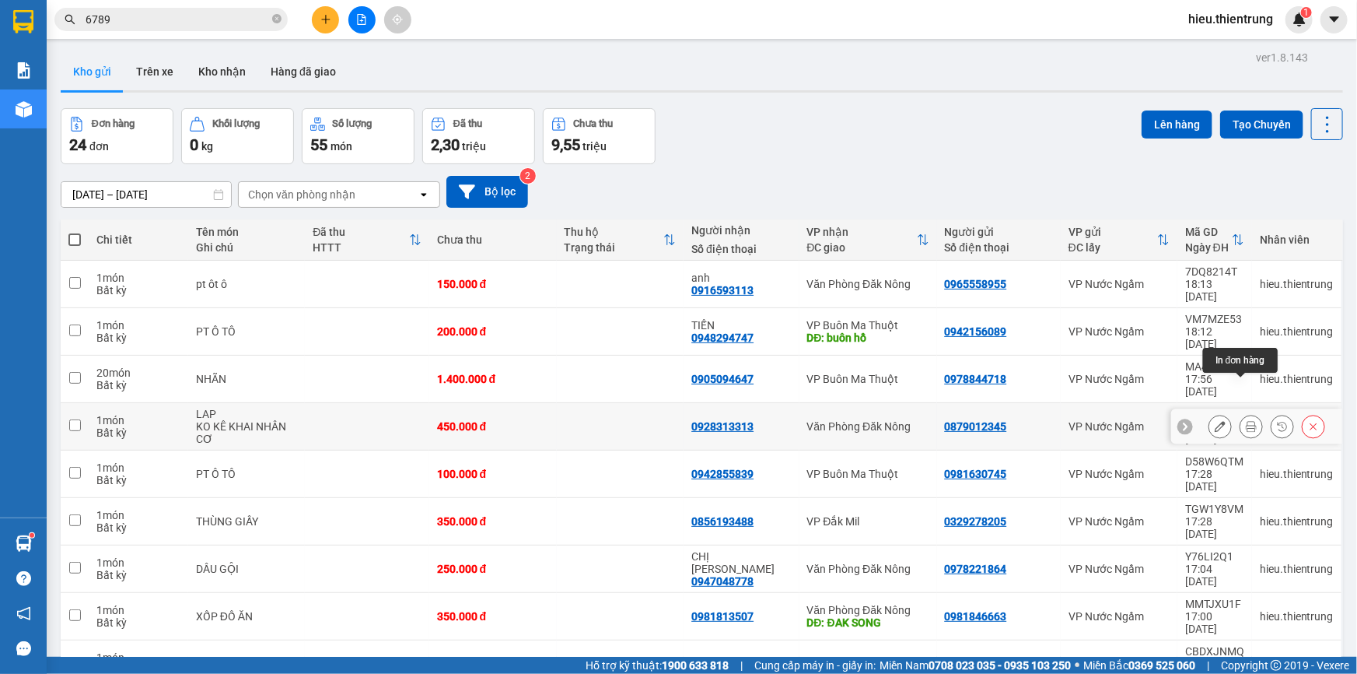
click at [1241, 413] on button at bounding box center [1252, 426] width 22 height 27
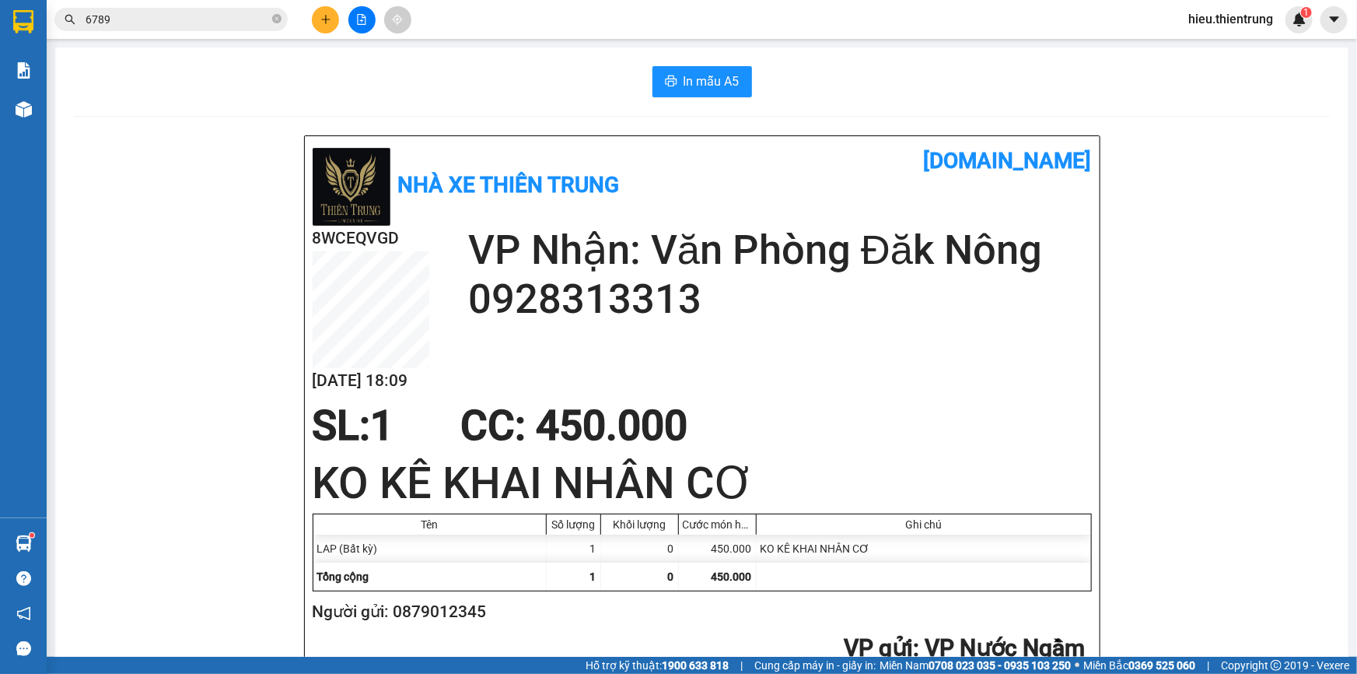
click at [320, 28] on button at bounding box center [325, 19] width 27 height 27
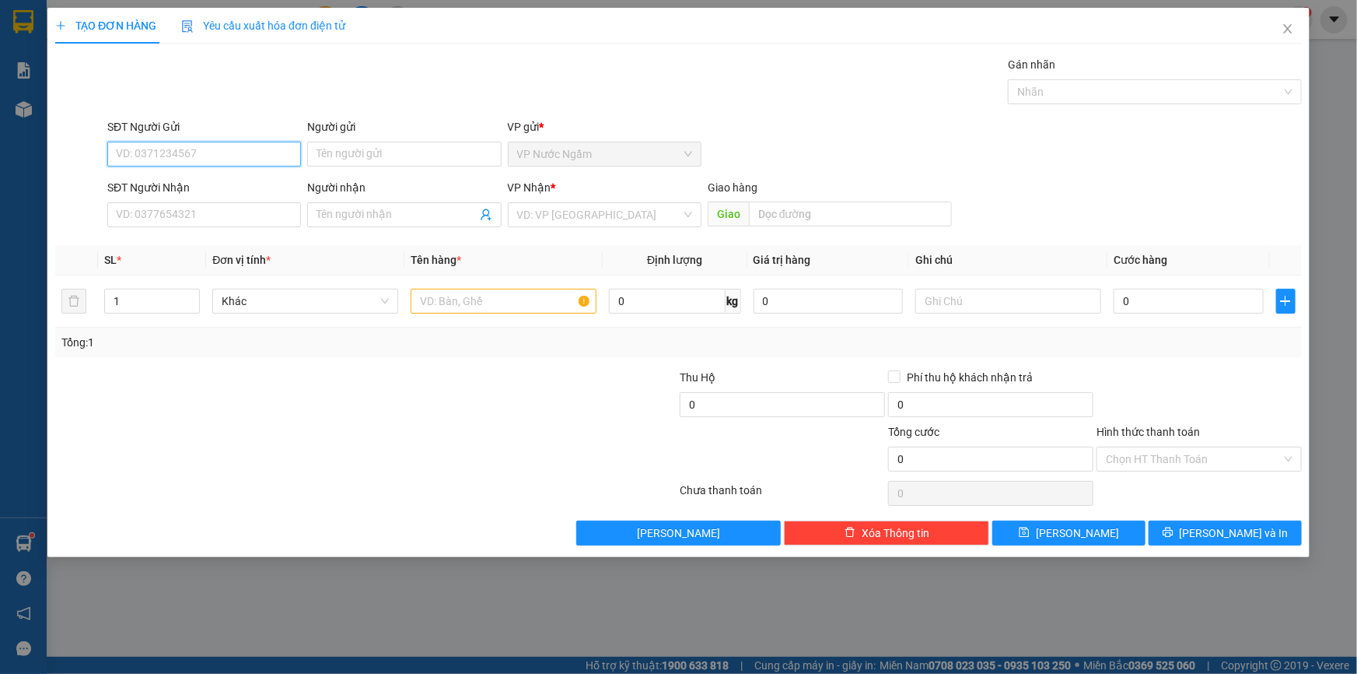
click at [193, 156] on input "SĐT Người Gửi" at bounding box center [204, 154] width 194 height 25
click at [157, 156] on input "SĐT Người Gửi" at bounding box center [204, 154] width 194 height 25
type input "0981304388"
click at [161, 213] on input "SĐT Người Nhận" at bounding box center [204, 214] width 194 height 25
click at [248, 212] on input "SĐT Người Nhận" at bounding box center [204, 214] width 194 height 25
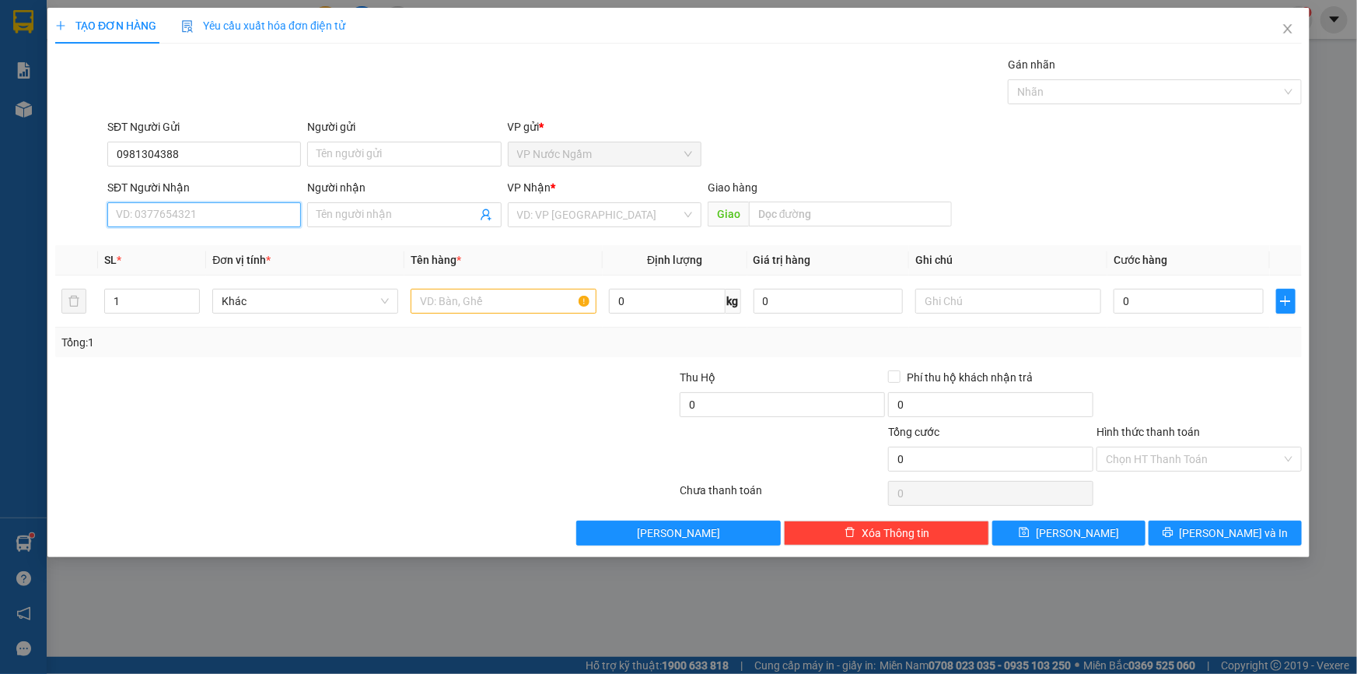
click at [198, 215] on input "SĐT Người Nhận" at bounding box center [204, 214] width 194 height 25
type input "0915481741"
click at [537, 218] on input "search" at bounding box center [599, 214] width 164 height 23
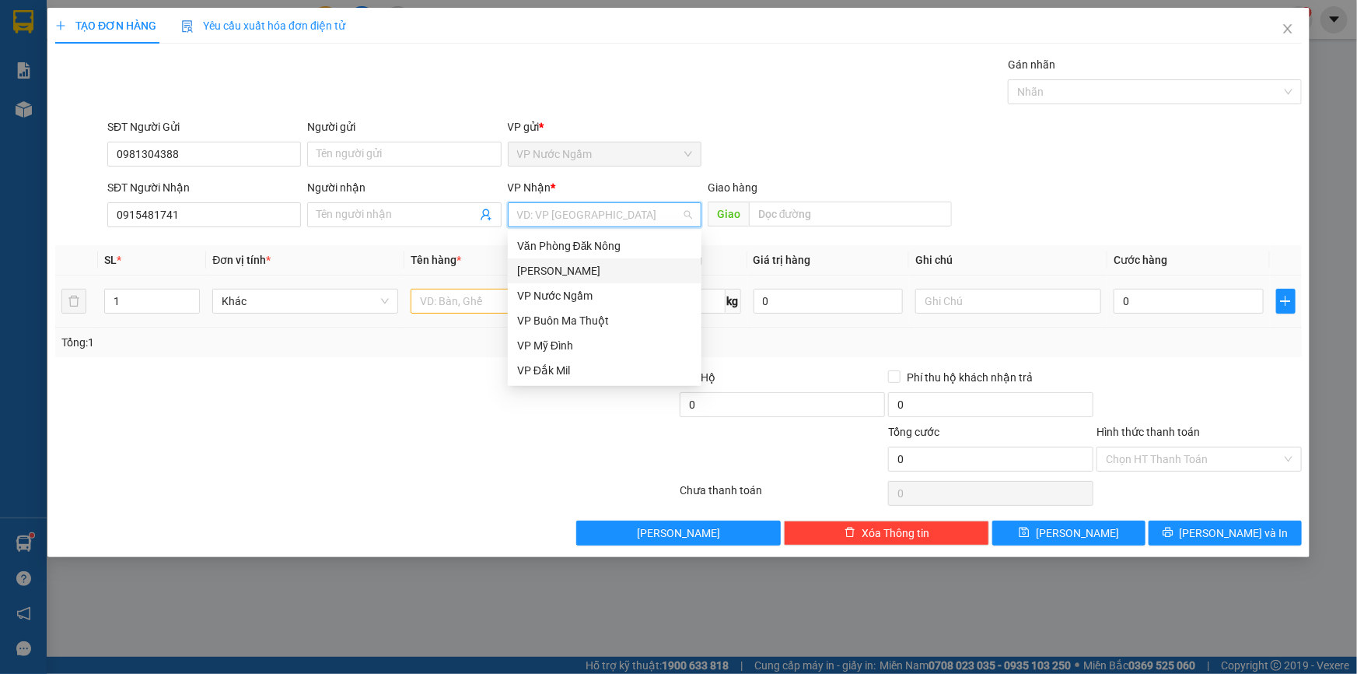
click at [569, 278] on div "[PERSON_NAME]" at bounding box center [605, 270] width 194 height 25
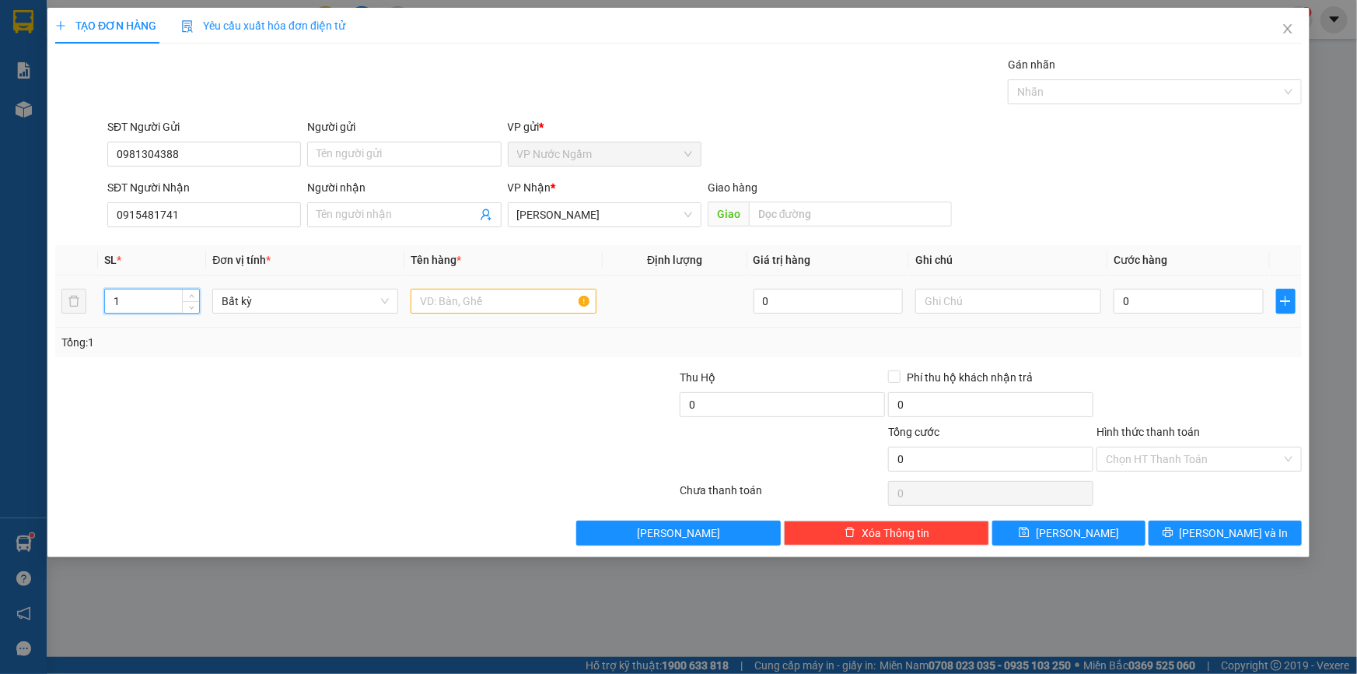
click at [70, 307] on tr "1 Bất kỳ 0 0" at bounding box center [678, 301] width 1247 height 52
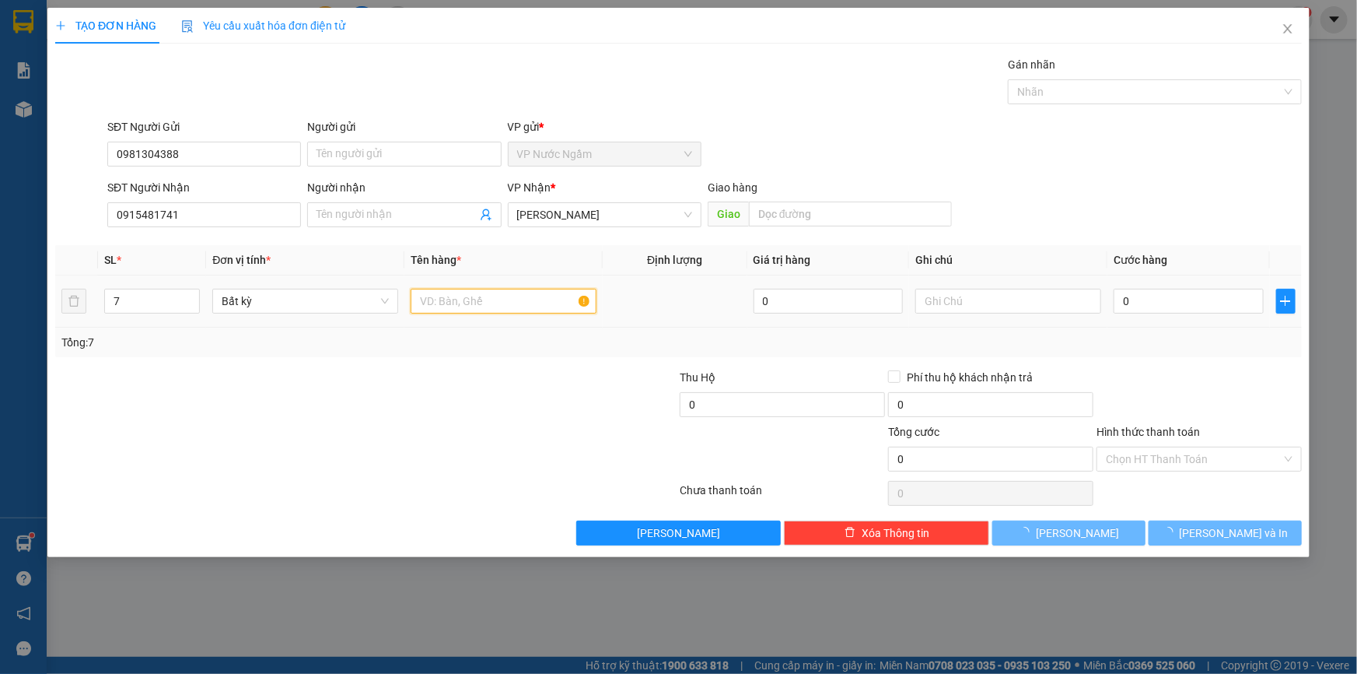
click at [496, 303] on input "text" at bounding box center [504, 301] width 186 height 25
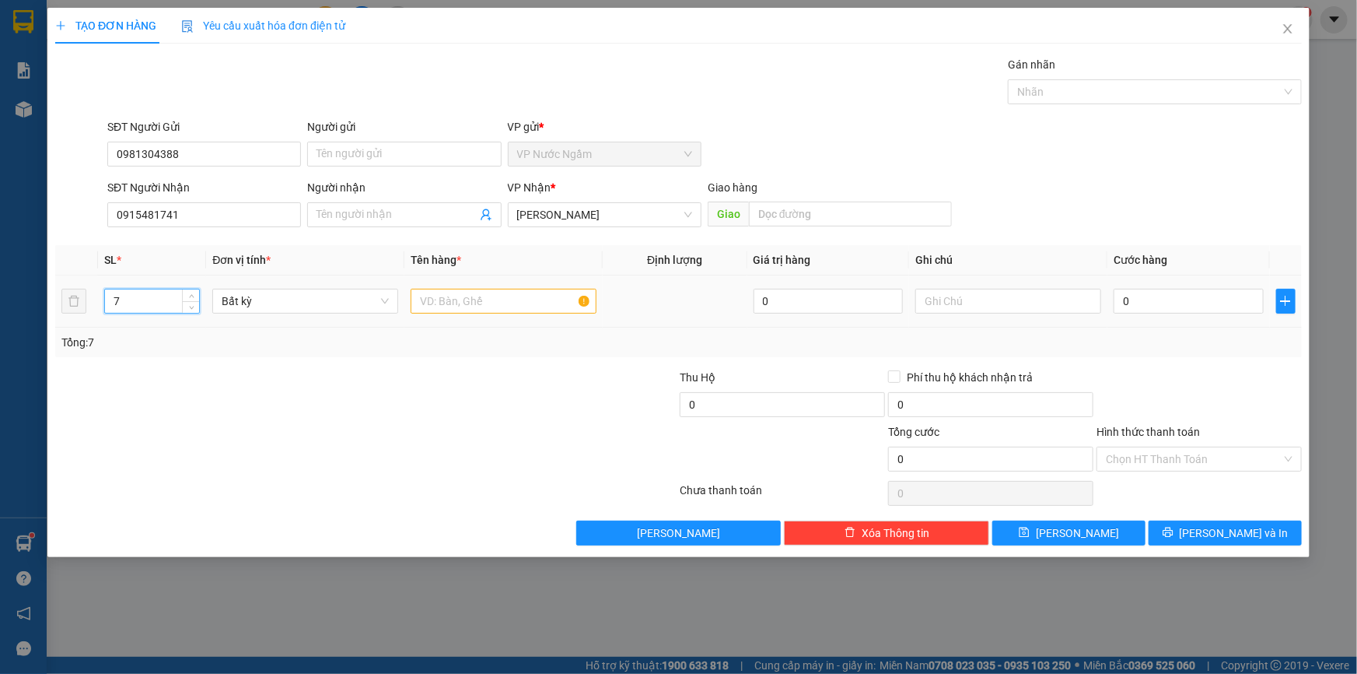
click at [69, 311] on tr "7 Bất kỳ 0 0" at bounding box center [678, 301] width 1247 height 52
type input "8"
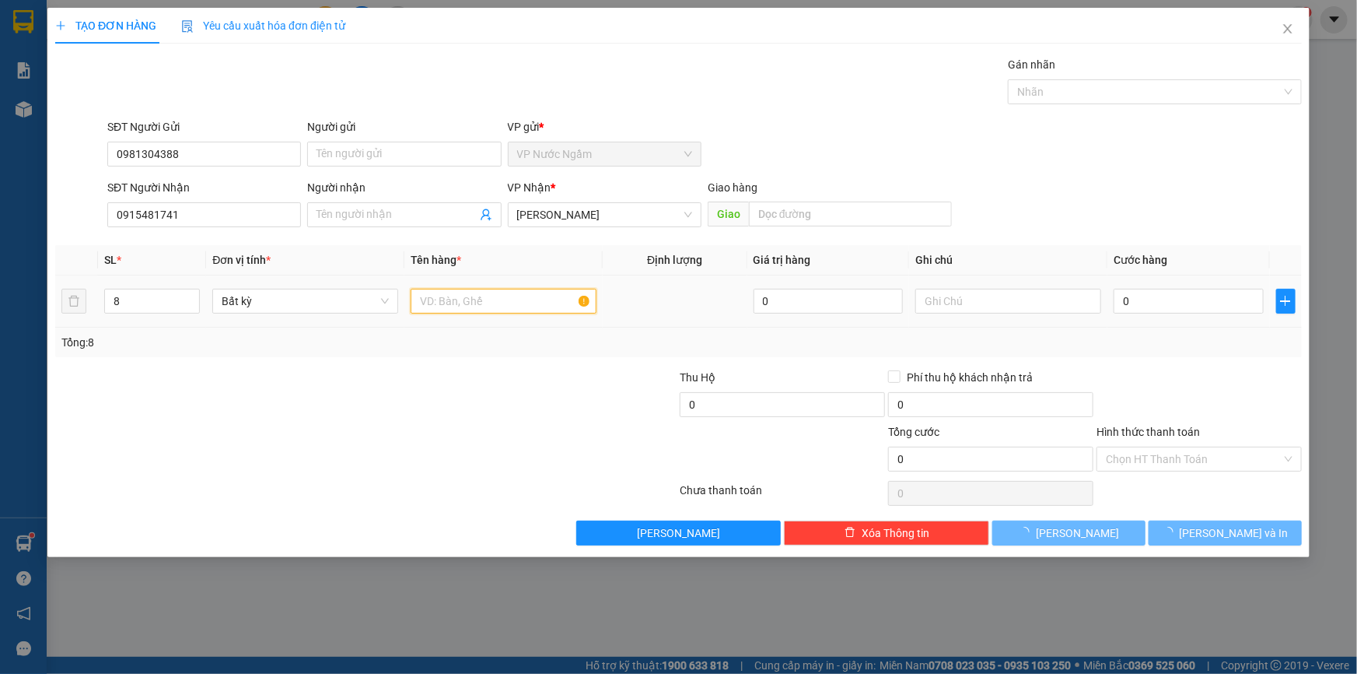
click at [499, 303] on input "text" at bounding box center [504, 301] width 186 height 25
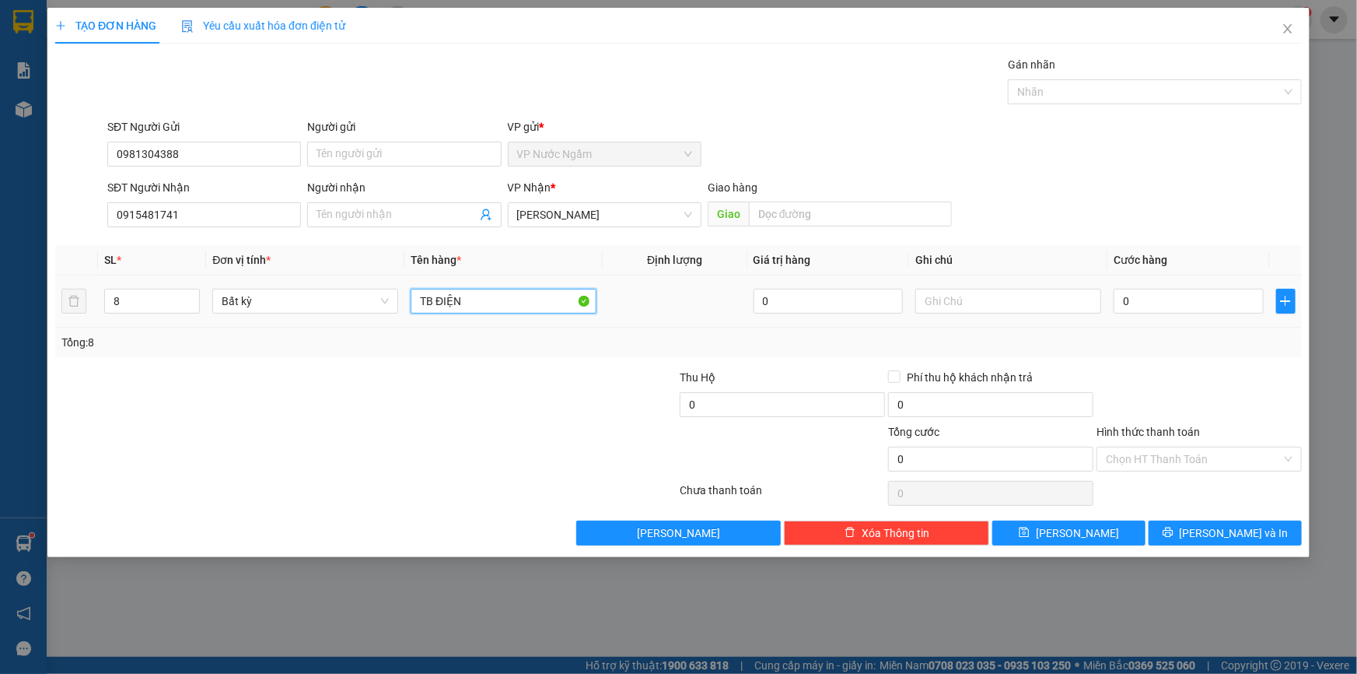
type input "TB ĐIỆN"
type input "4"
type input "47"
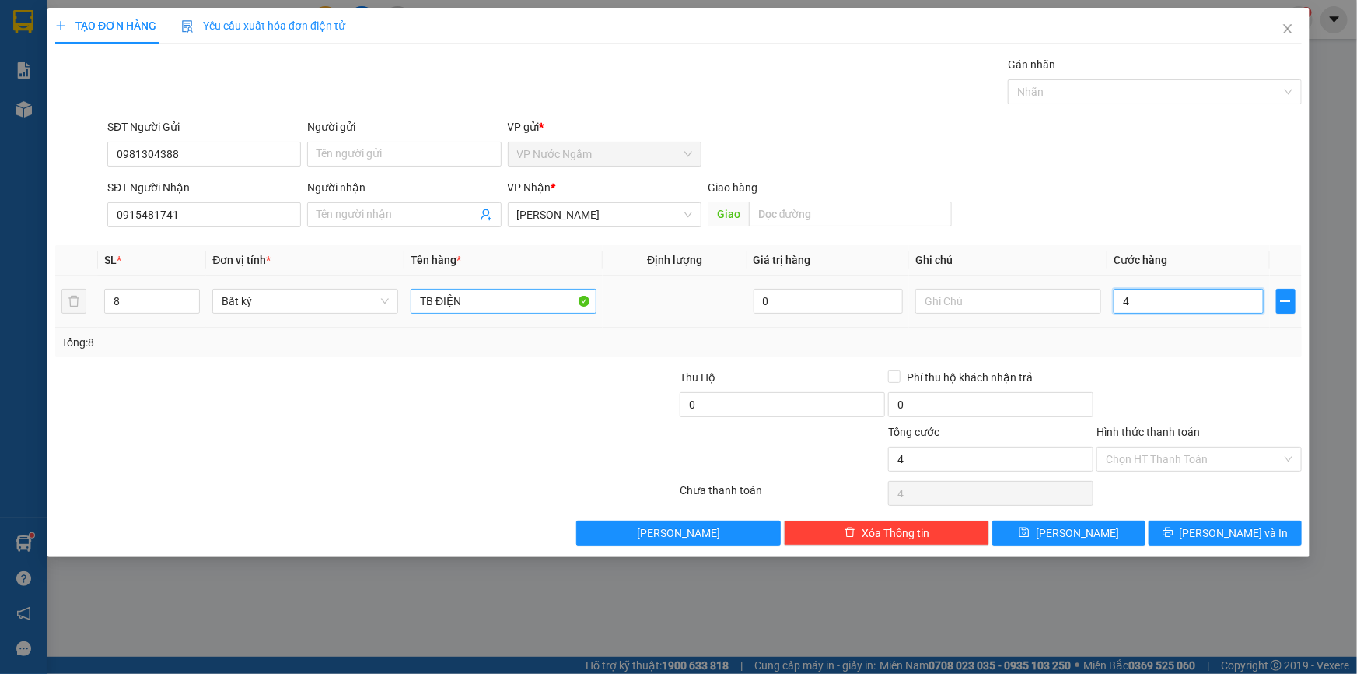
type input "47"
type input "476"
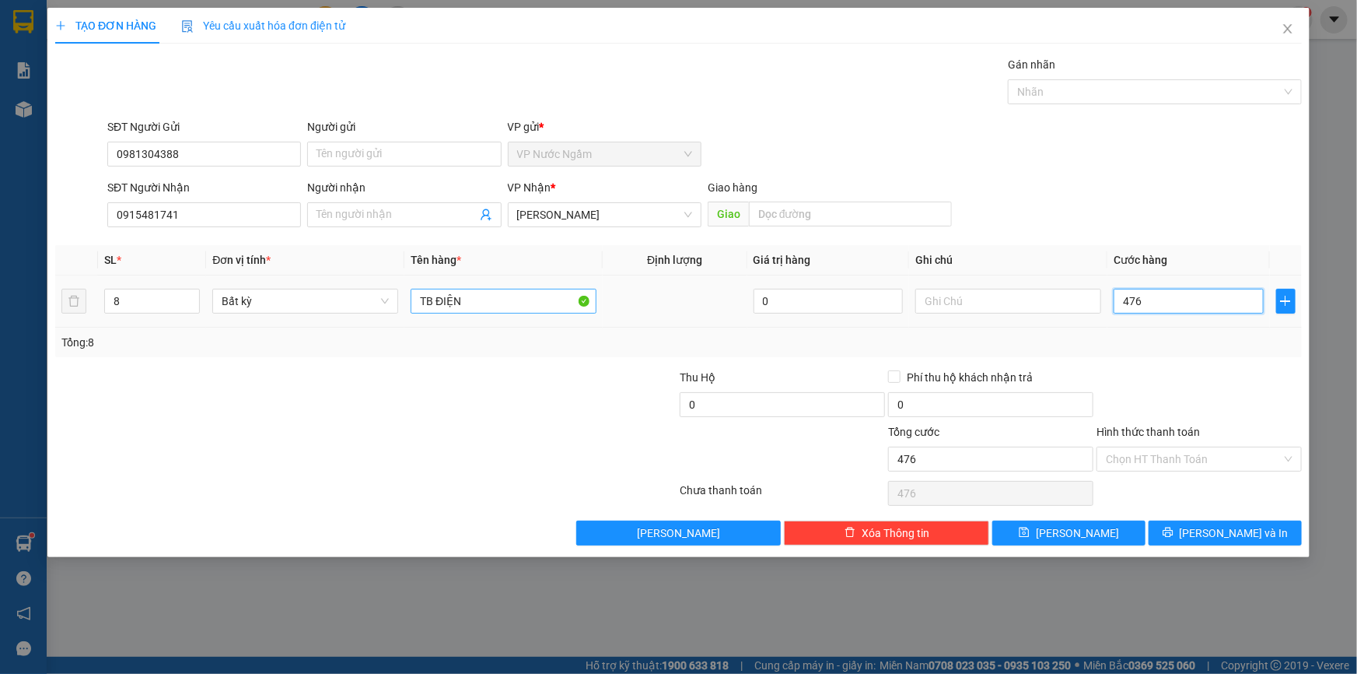
type input "47"
type input "470"
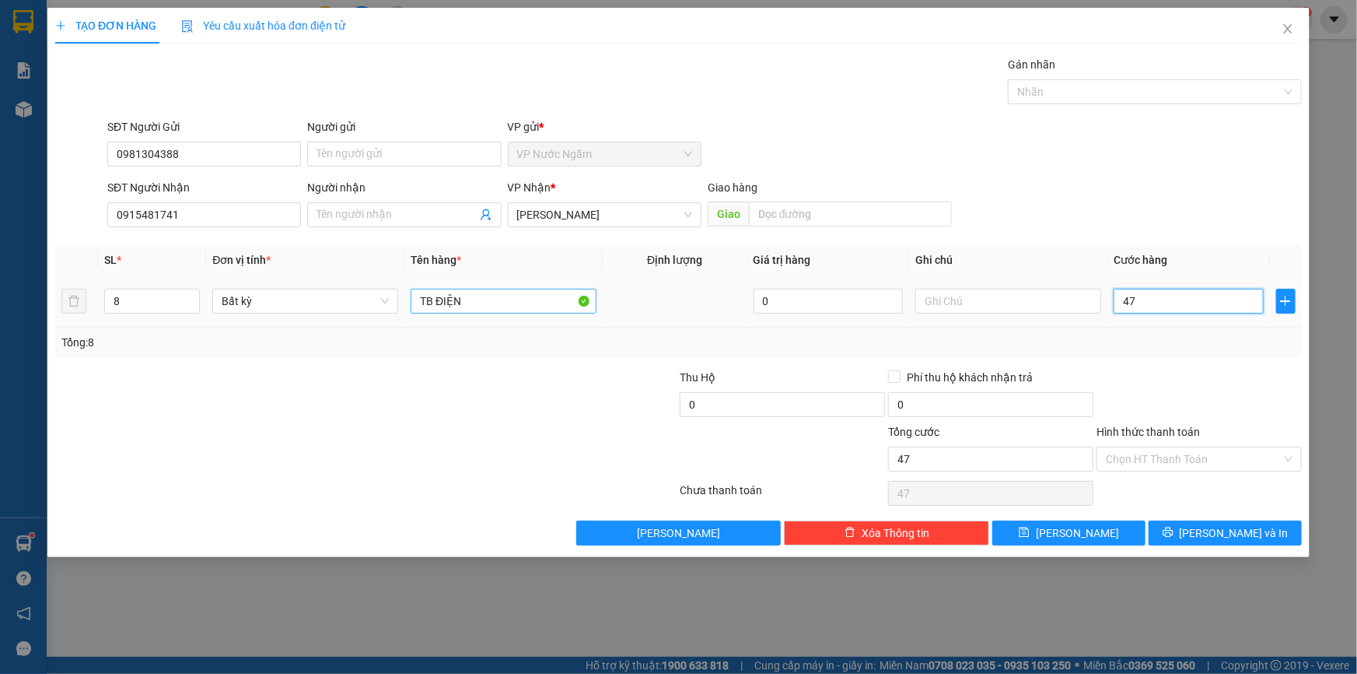
type input "470"
type input "4.700"
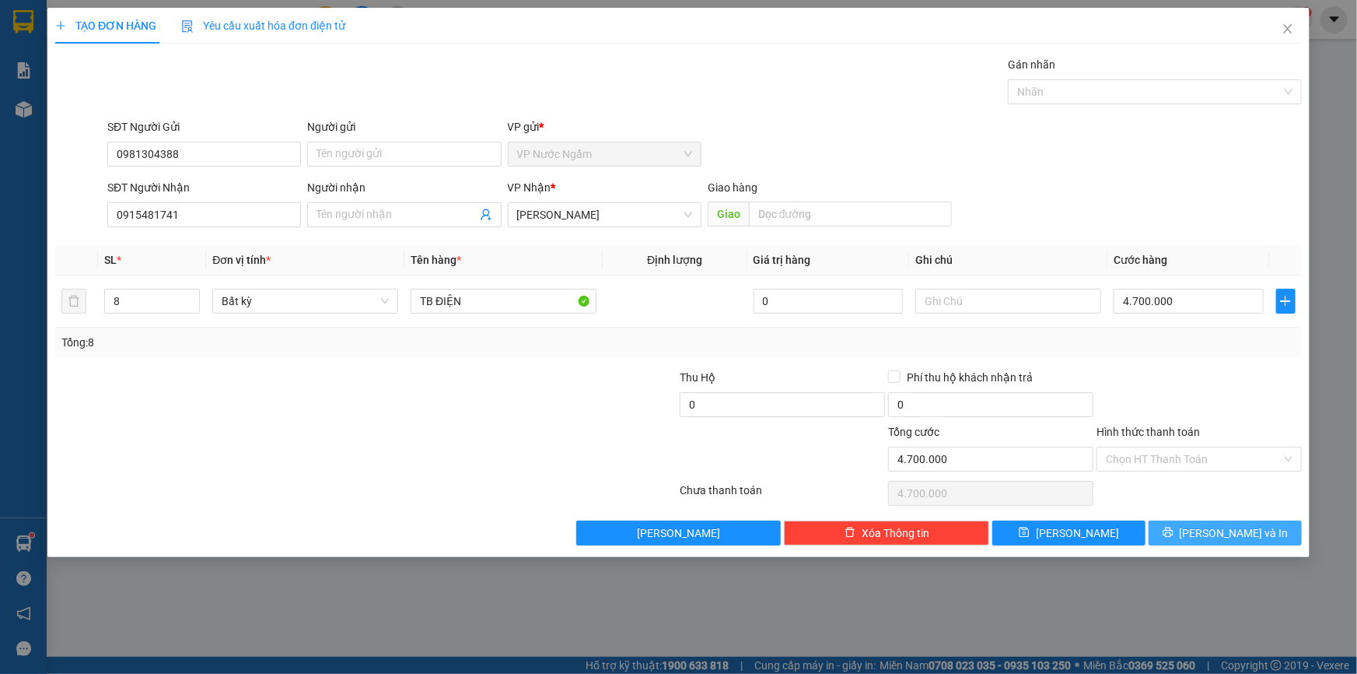
click at [1228, 534] on span "[PERSON_NAME] và In" at bounding box center [1234, 532] width 109 height 17
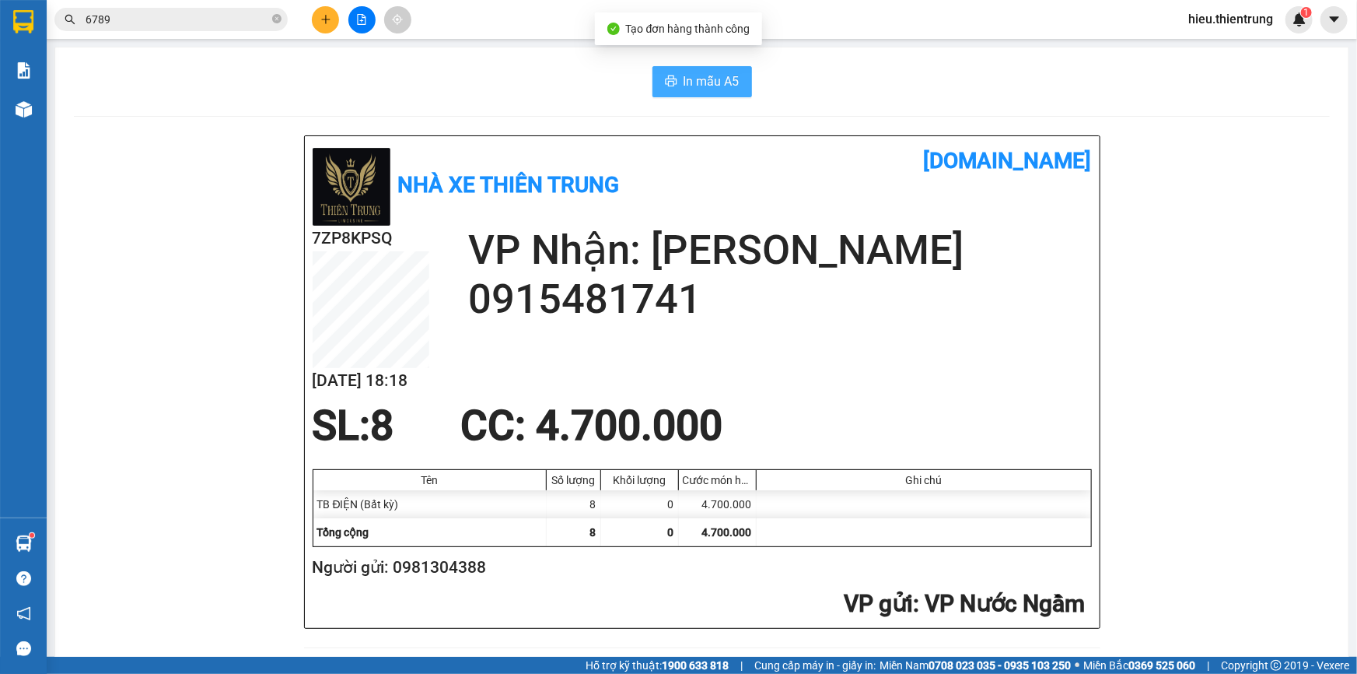
click at [694, 72] on span "In mẫu A5" at bounding box center [712, 81] width 56 height 19
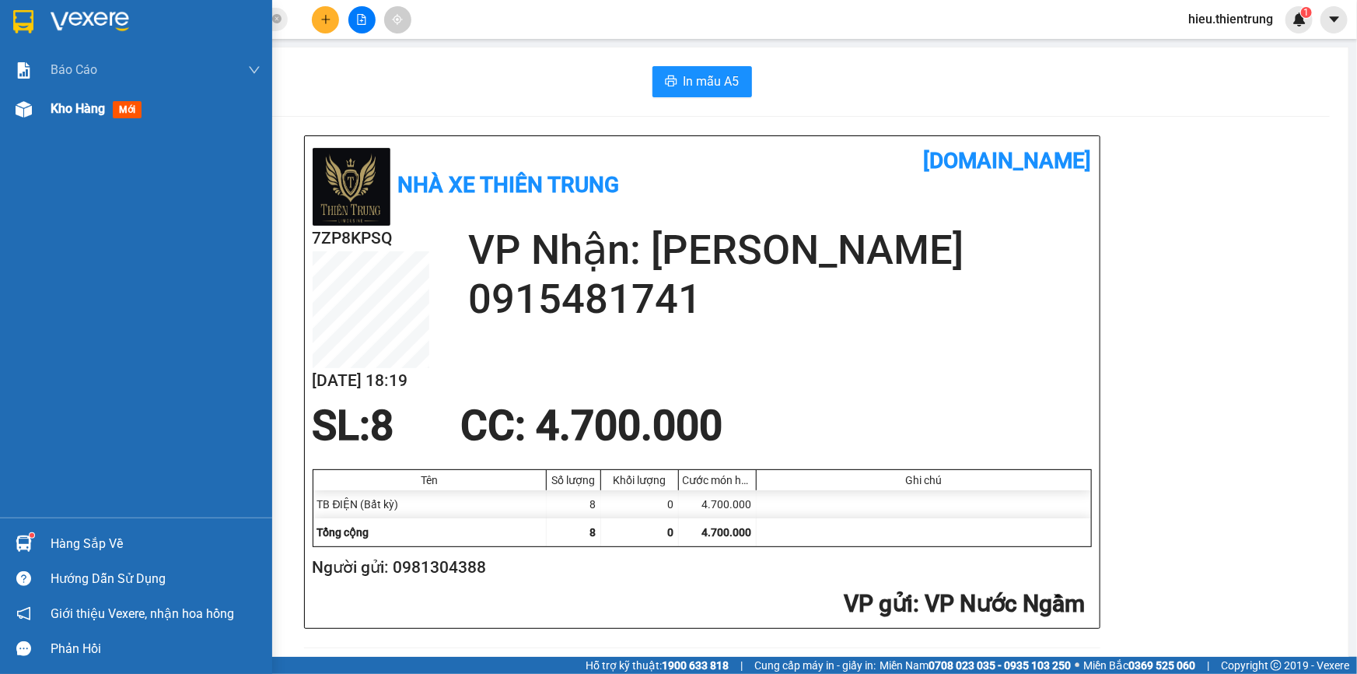
click at [44, 101] on div "Kho hàng mới" at bounding box center [136, 108] width 272 height 39
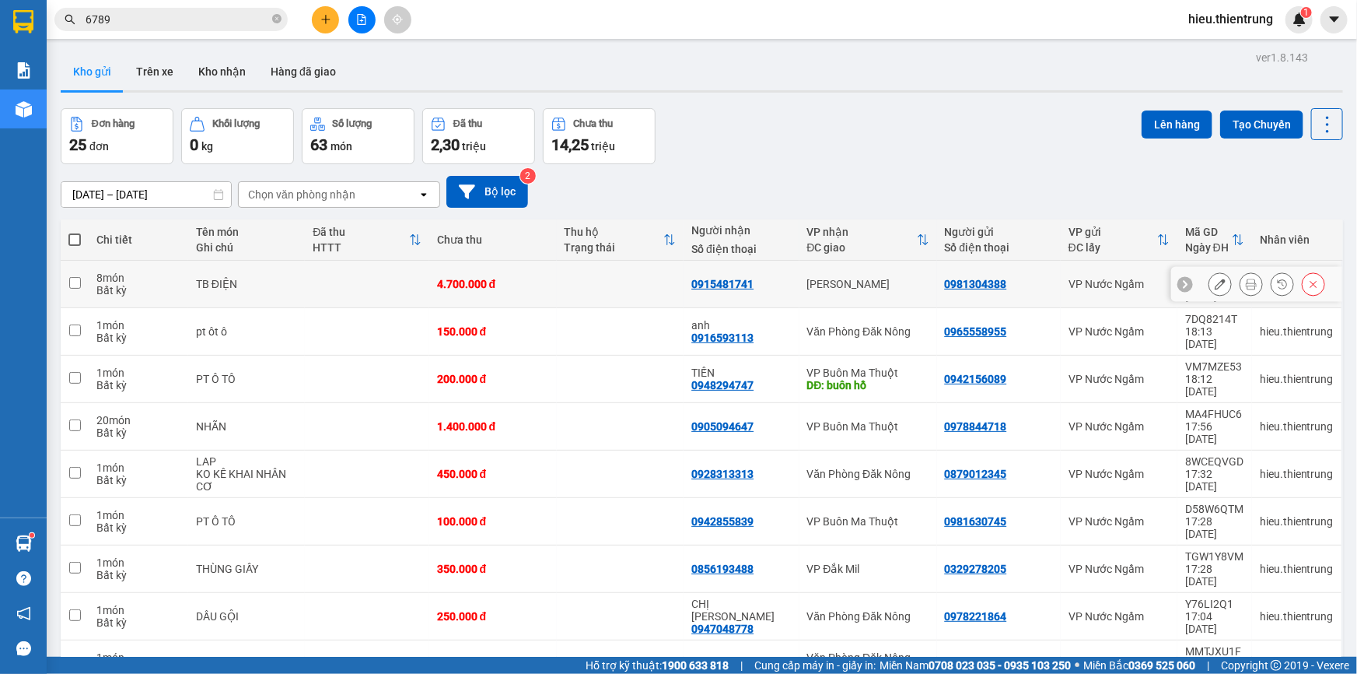
click at [1216, 278] on button at bounding box center [1220, 284] width 22 height 27
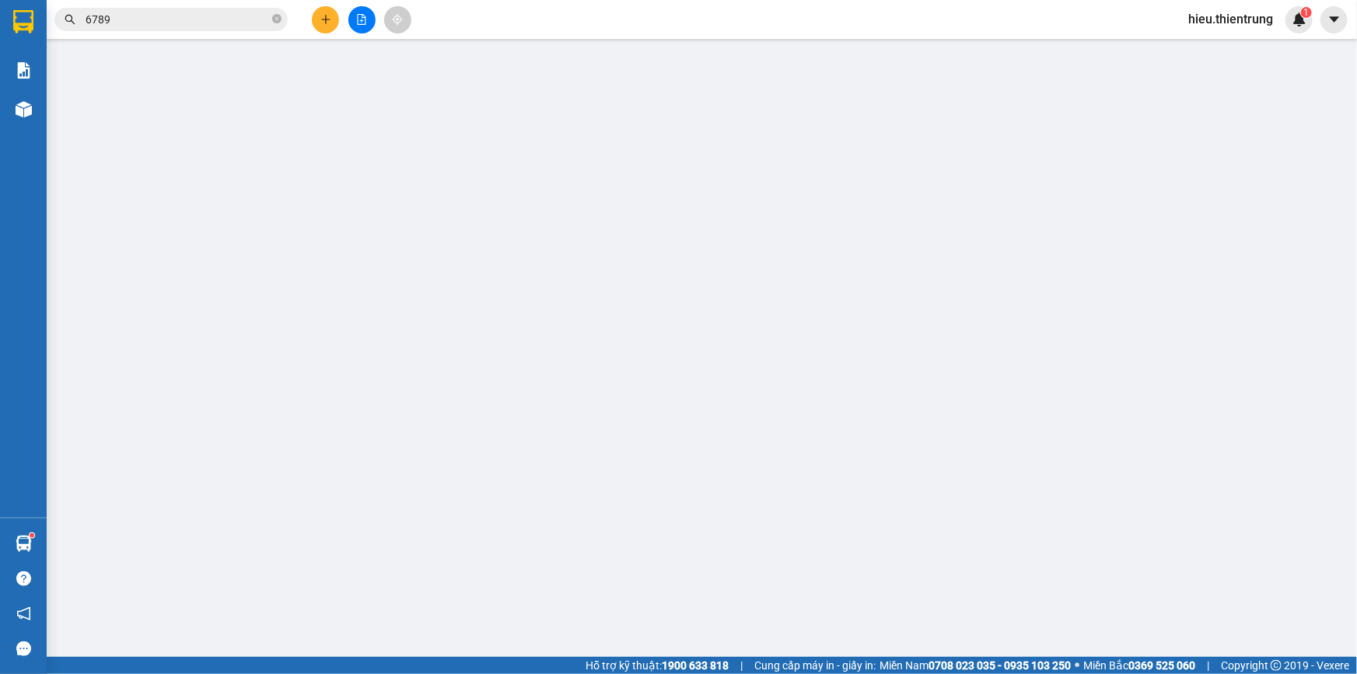
type input "0981304388"
type input "0915481741"
type input "4.700.000"
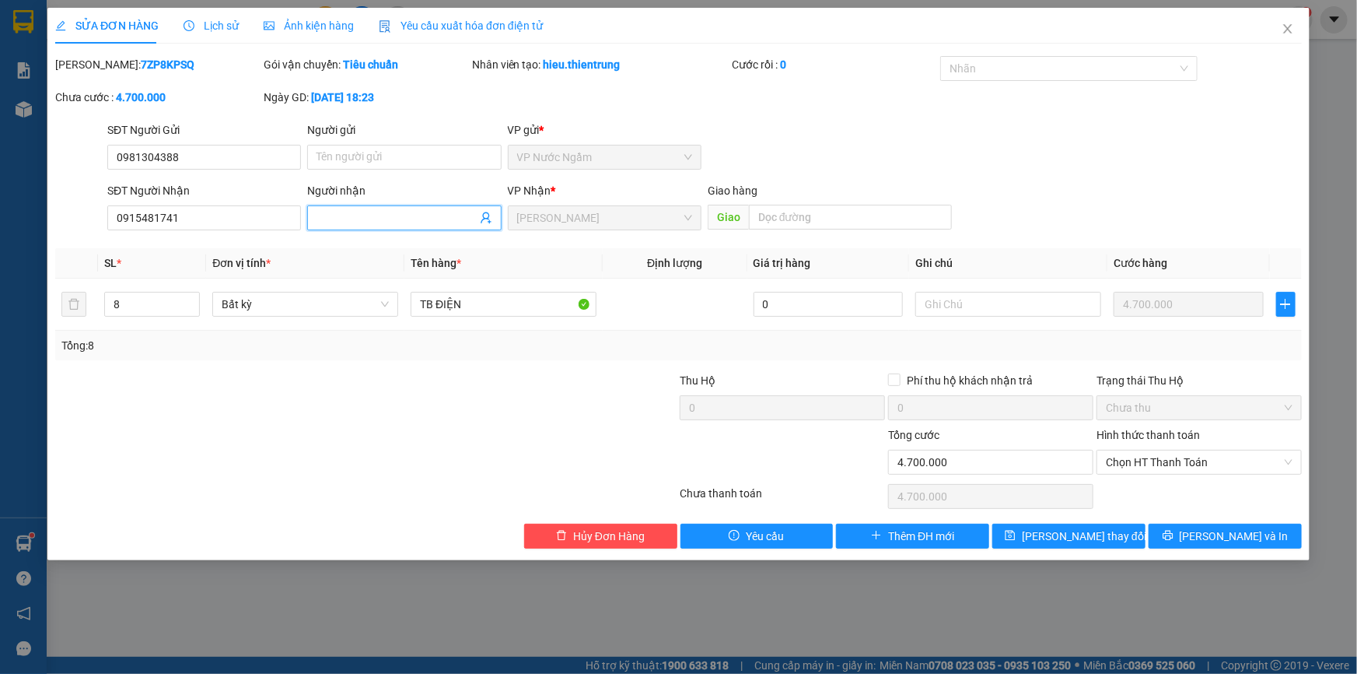
click at [371, 218] on input "Người nhận" at bounding box center [396, 217] width 159 height 17
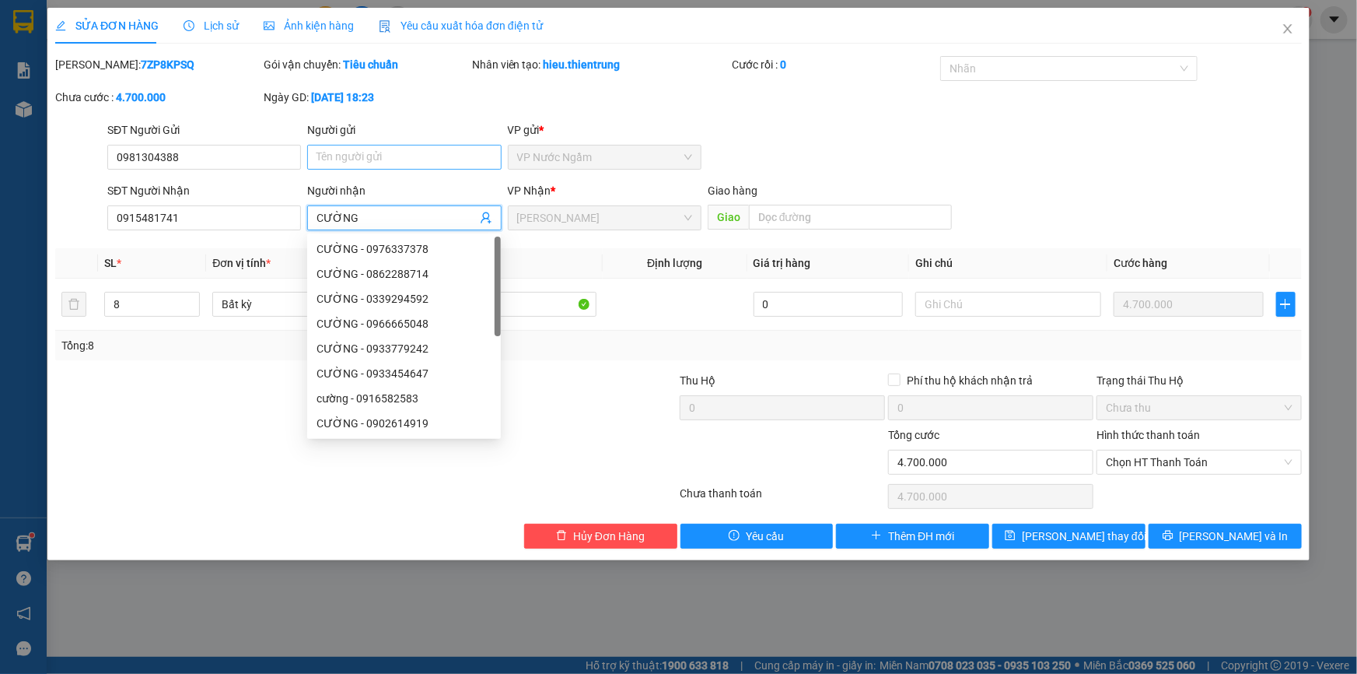
type input "CƯỜNG"
click at [370, 149] on input "Người gửi" at bounding box center [404, 157] width 194 height 25
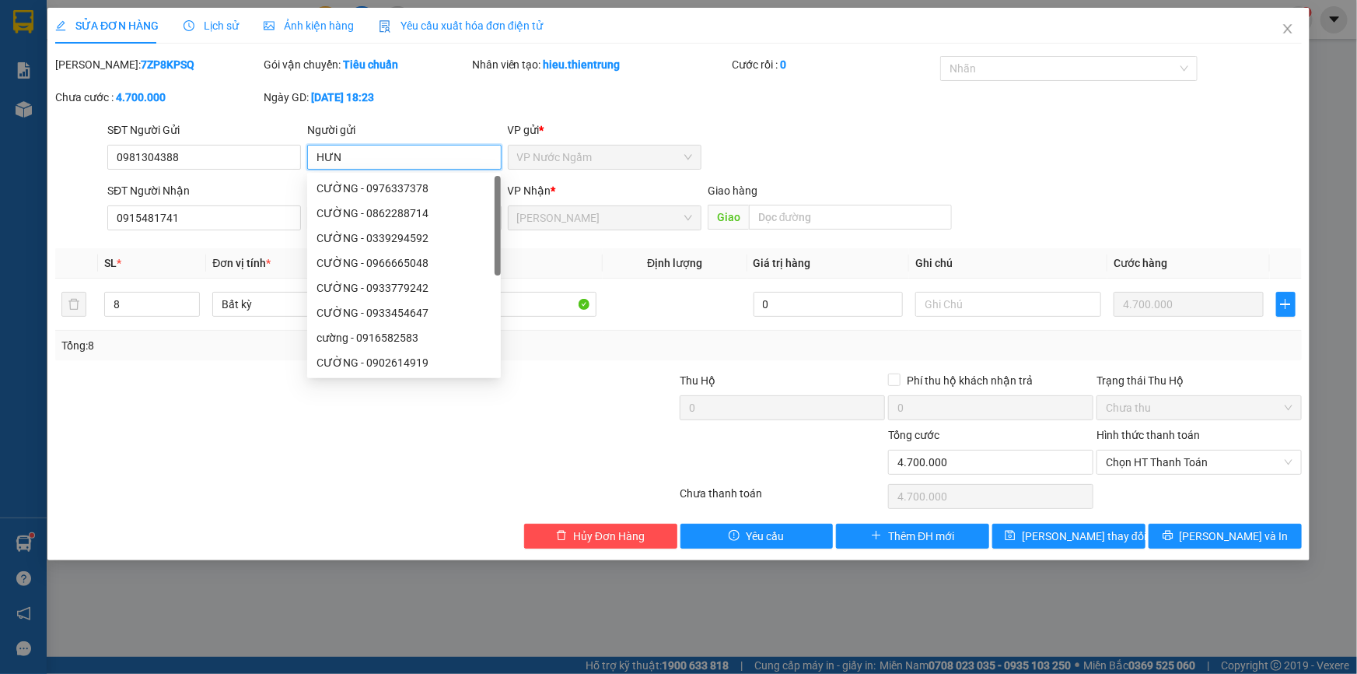
type input "HƯNG"
click at [1248, 550] on div "SỬA ĐƠN HÀNG Lịch sử Ảnh kiện hàng Yêu cầu xuất hóa đơn điện tử Total Paid Fee …" at bounding box center [678, 284] width 1262 height 552
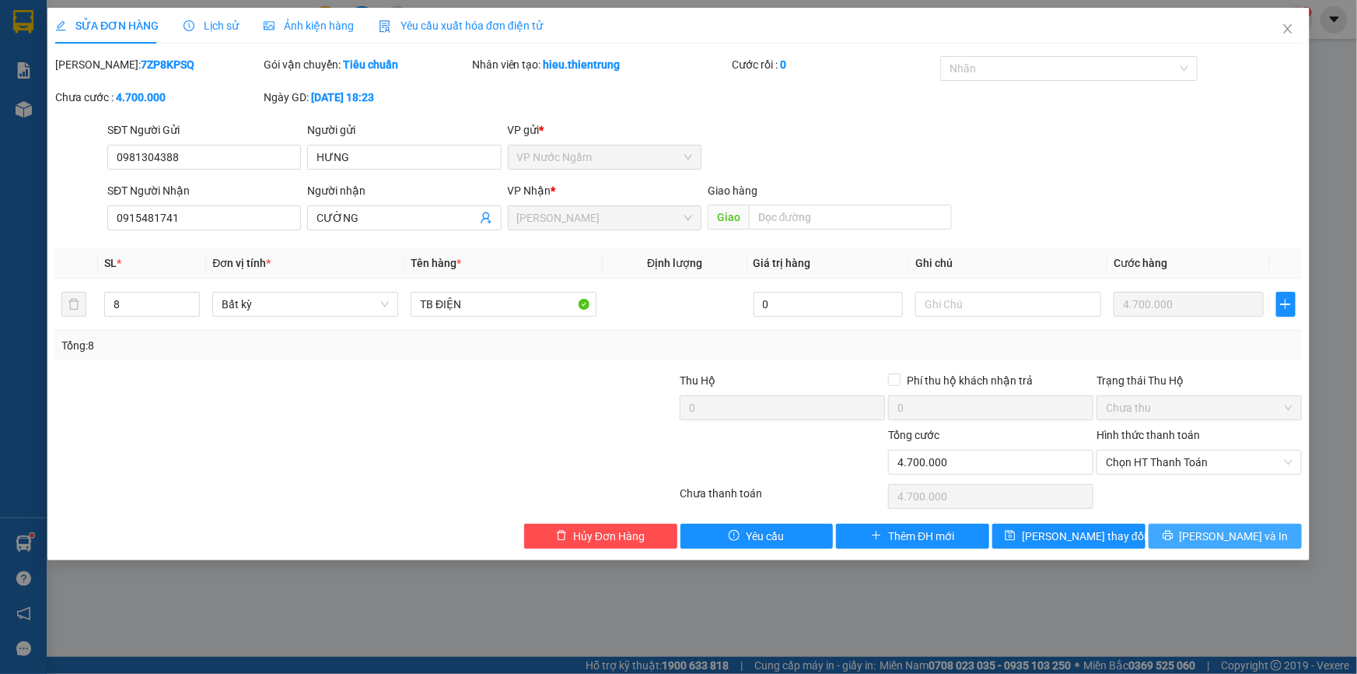
click at [1248, 538] on span "[PERSON_NAME] và In" at bounding box center [1234, 535] width 109 height 17
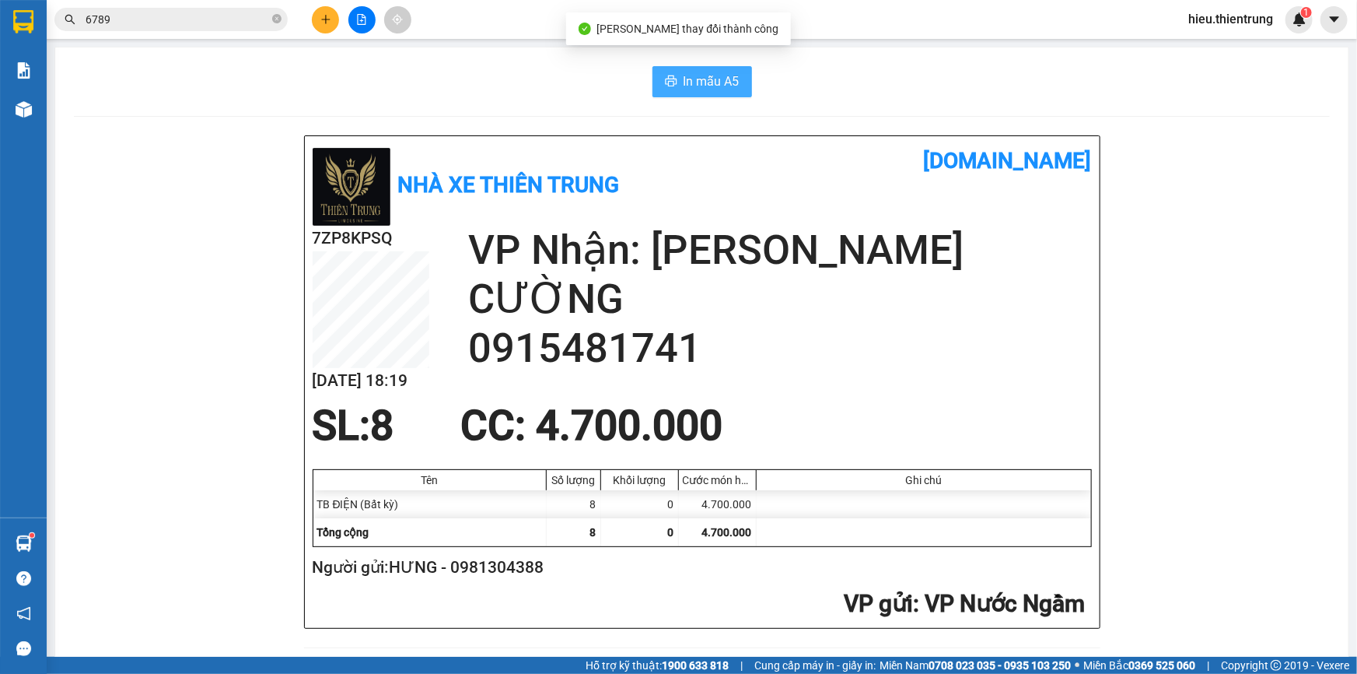
click at [707, 89] on span "In mẫu A5" at bounding box center [712, 81] width 56 height 19
drag, startPoint x: 836, startPoint y: 47, endPoint x: 803, endPoint y: 68, distance: 38.8
click at [835, 49] on main "In mẫu A5 Nhà xe Thiên Trung [DOMAIN_NAME] 7ZP8KPSQ [DATE] 18:19 VP Nhận: [PERS…" at bounding box center [678, 328] width 1357 height 656
click at [321, 19] on icon "plus" at bounding box center [325, 19] width 9 height 1
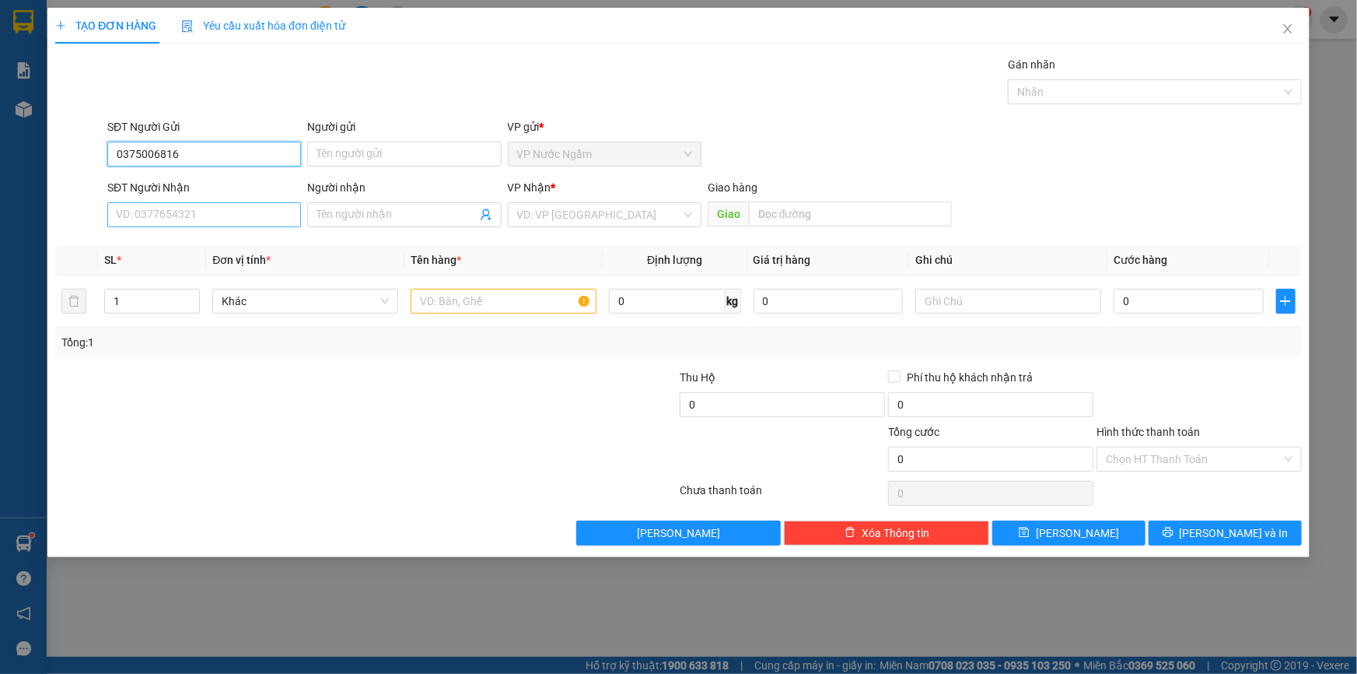
type input "0375006816"
click at [170, 210] on input "SĐT Người Nhận" at bounding box center [204, 214] width 194 height 25
click at [586, 218] on input "search" at bounding box center [599, 214] width 164 height 23
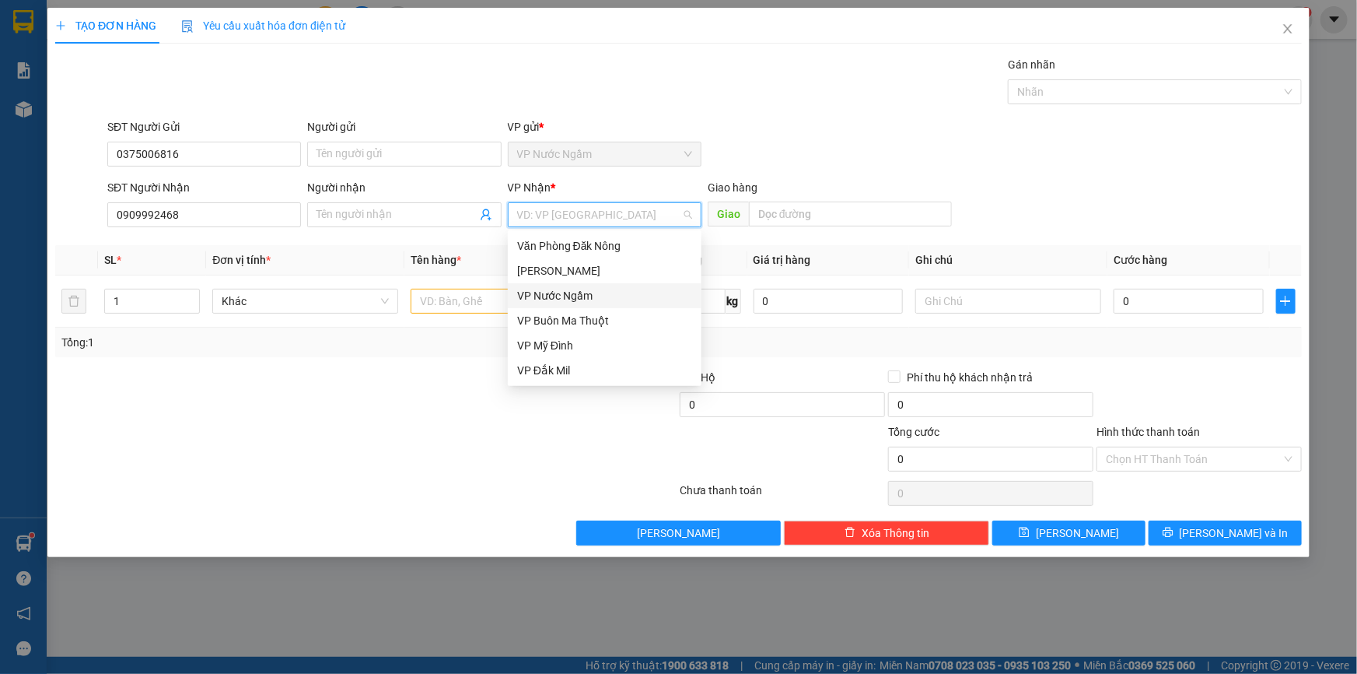
click at [607, 235] on div "Văn Phòng Đăk Nông" at bounding box center [605, 245] width 194 height 25
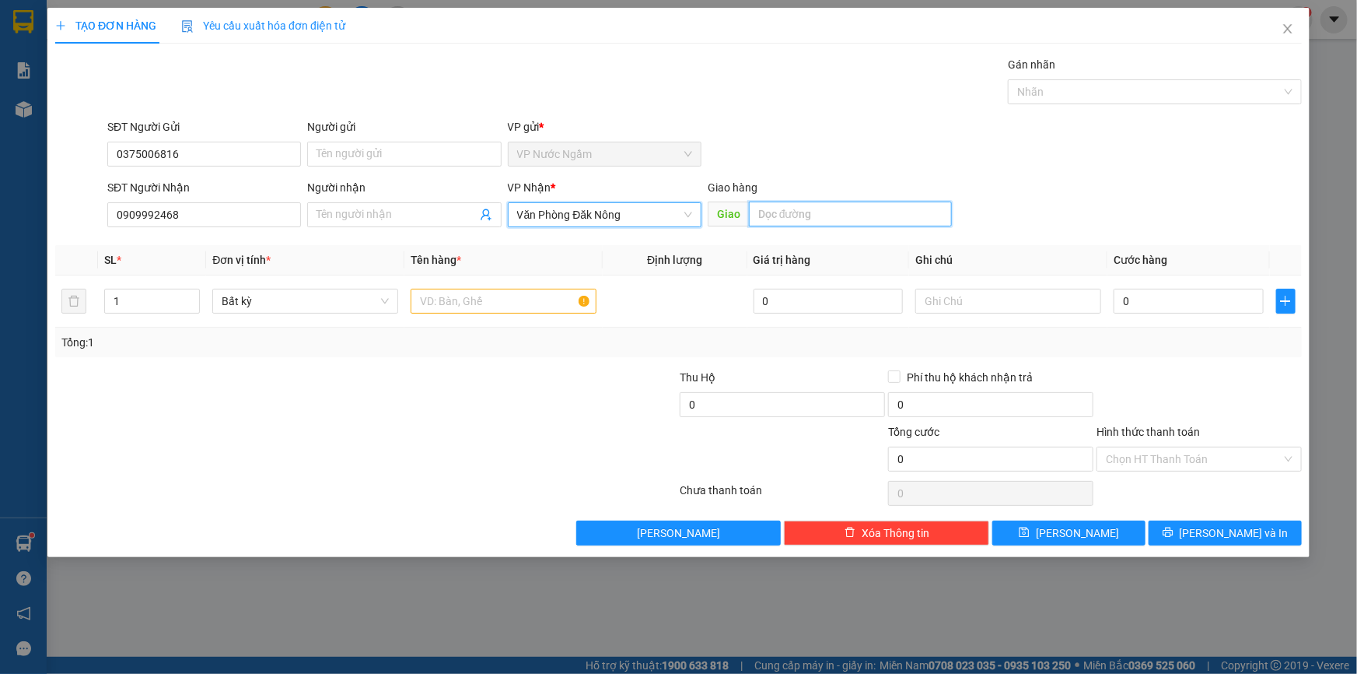
click at [821, 209] on input "text" at bounding box center [850, 213] width 203 height 25
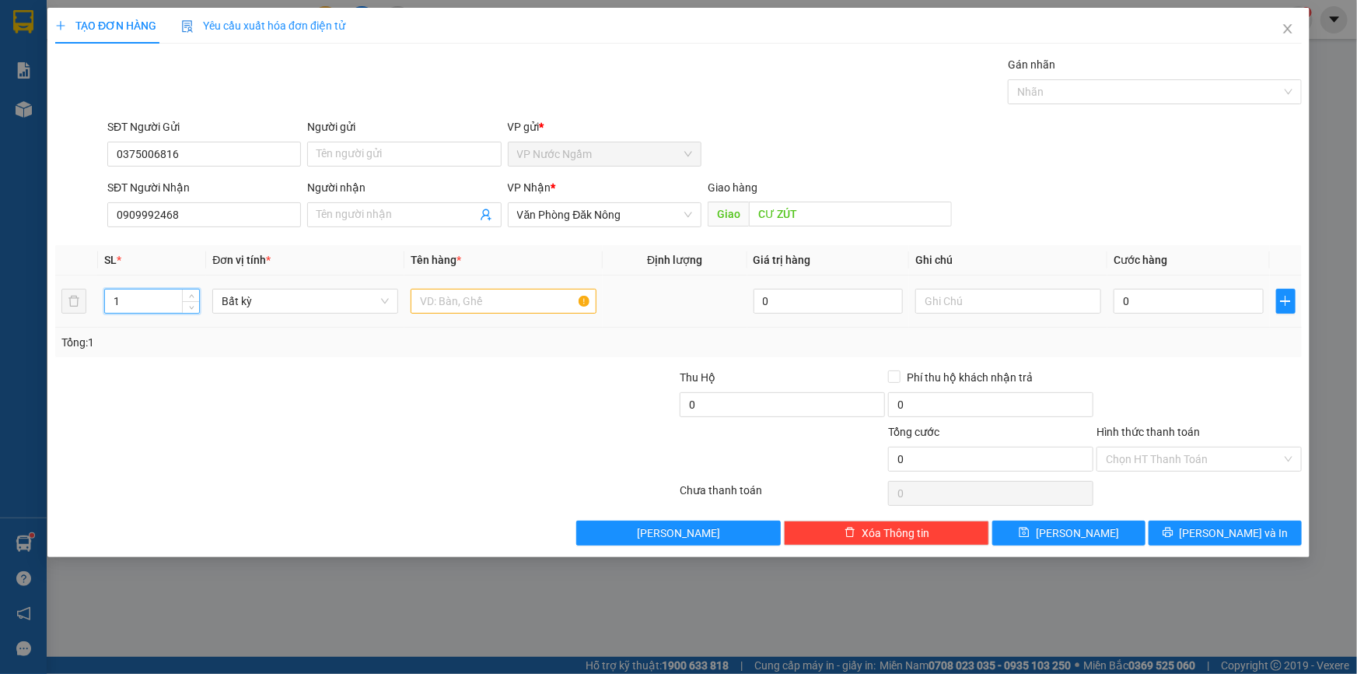
drag, startPoint x: 133, startPoint y: 303, endPoint x: 69, endPoint y: 320, distance: 65.8
click at [69, 320] on tr "1 Bất kỳ 0 0" at bounding box center [678, 301] width 1247 height 52
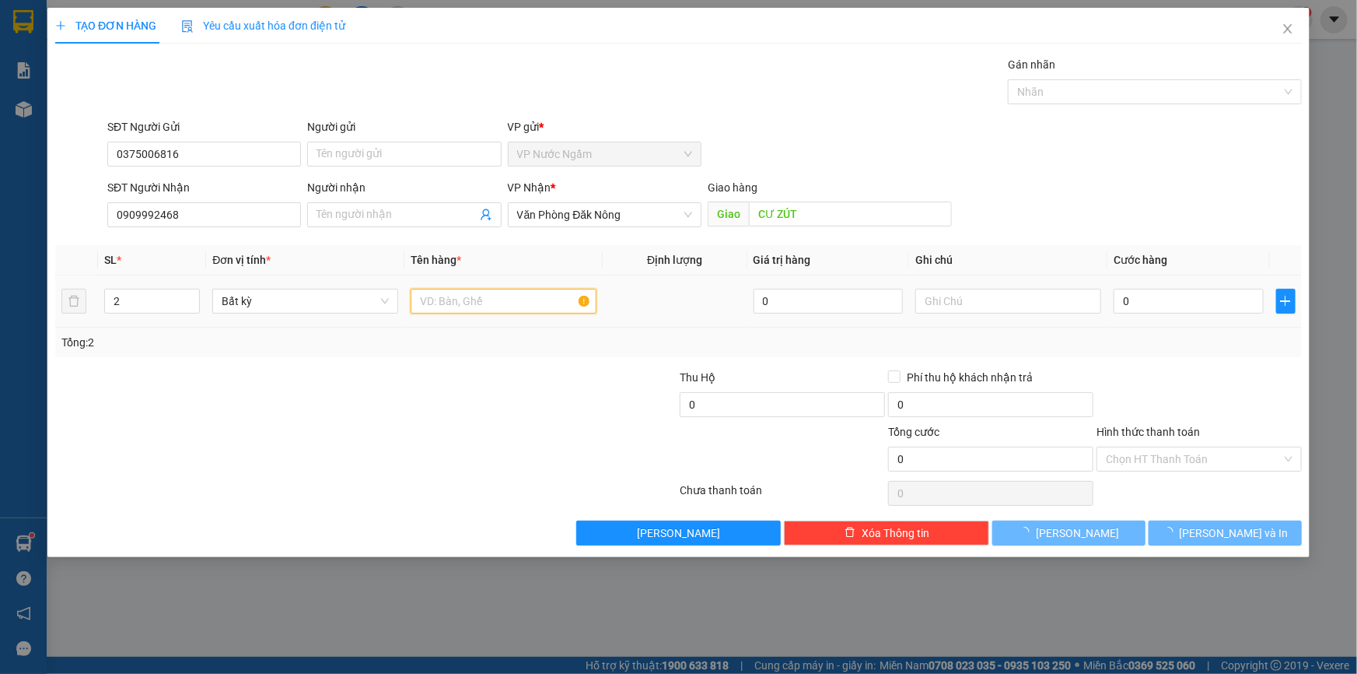
click at [462, 303] on input "text" at bounding box center [504, 301] width 186 height 25
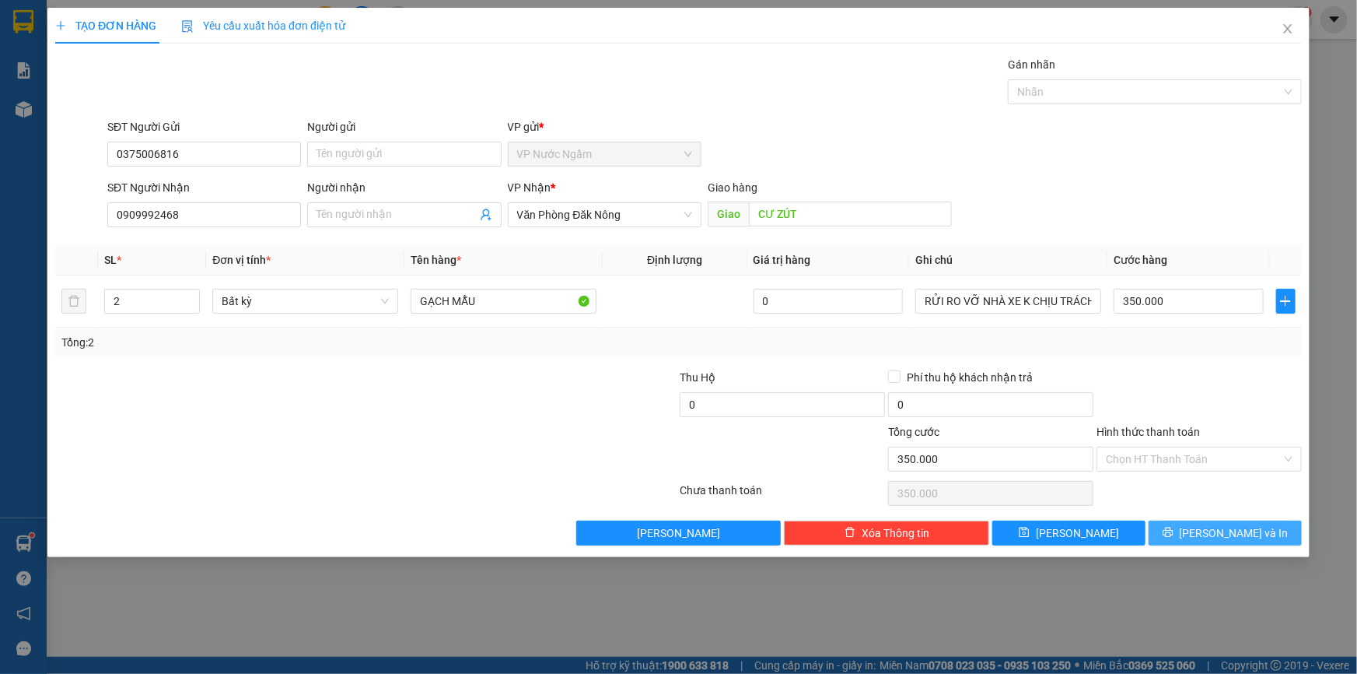
click at [1185, 539] on button "[PERSON_NAME] và In" at bounding box center [1225, 532] width 153 height 25
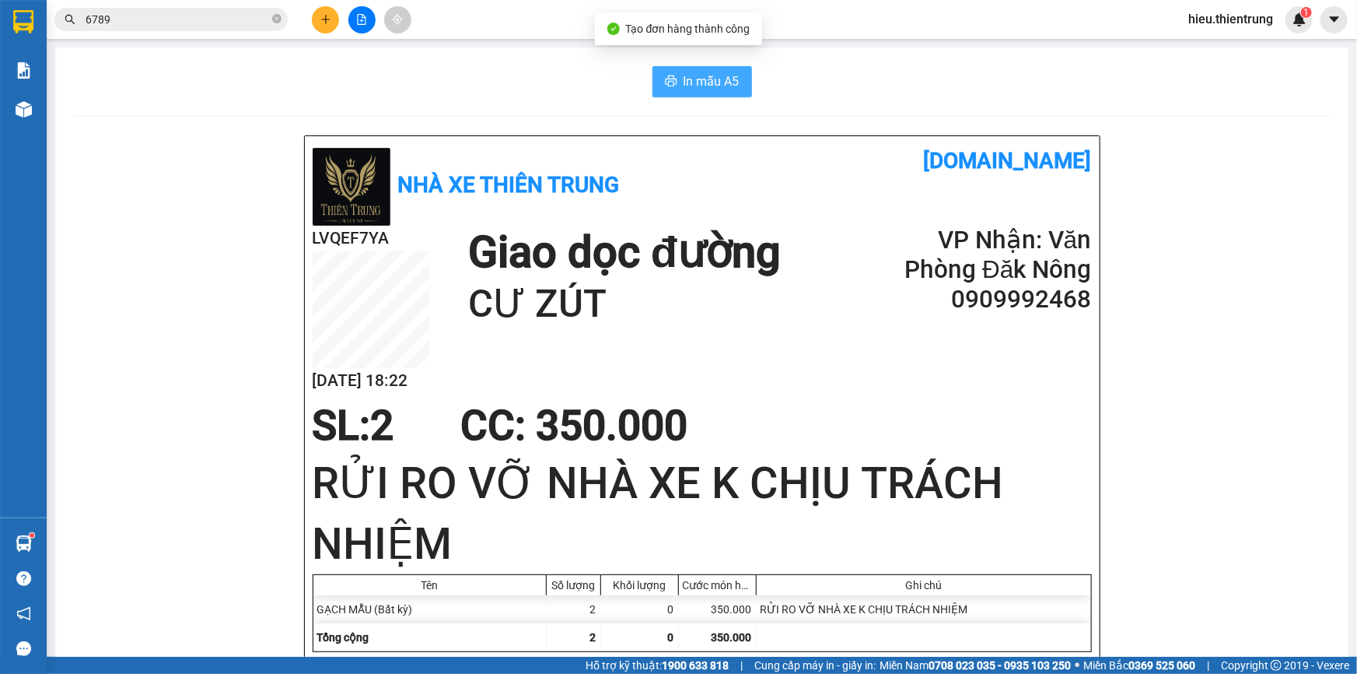
drag, startPoint x: 674, startPoint y: 78, endPoint x: 666, endPoint y: 83, distance: 10.1
click at [674, 78] on button "In mẫu A5" at bounding box center [703, 81] width 100 height 31
click at [714, 85] on span "In mẫu A5" at bounding box center [712, 81] width 56 height 19
drag, startPoint x: 910, startPoint y: 47, endPoint x: 899, endPoint y: 42, distance: 11.8
click at [903, 42] on main "In mẫu A5 Nhà xe Thiên Trung [DOMAIN_NAME] LVQEF7YA [DATE] 18:22 Giao dọc đường…" at bounding box center [678, 328] width 1357 height 656
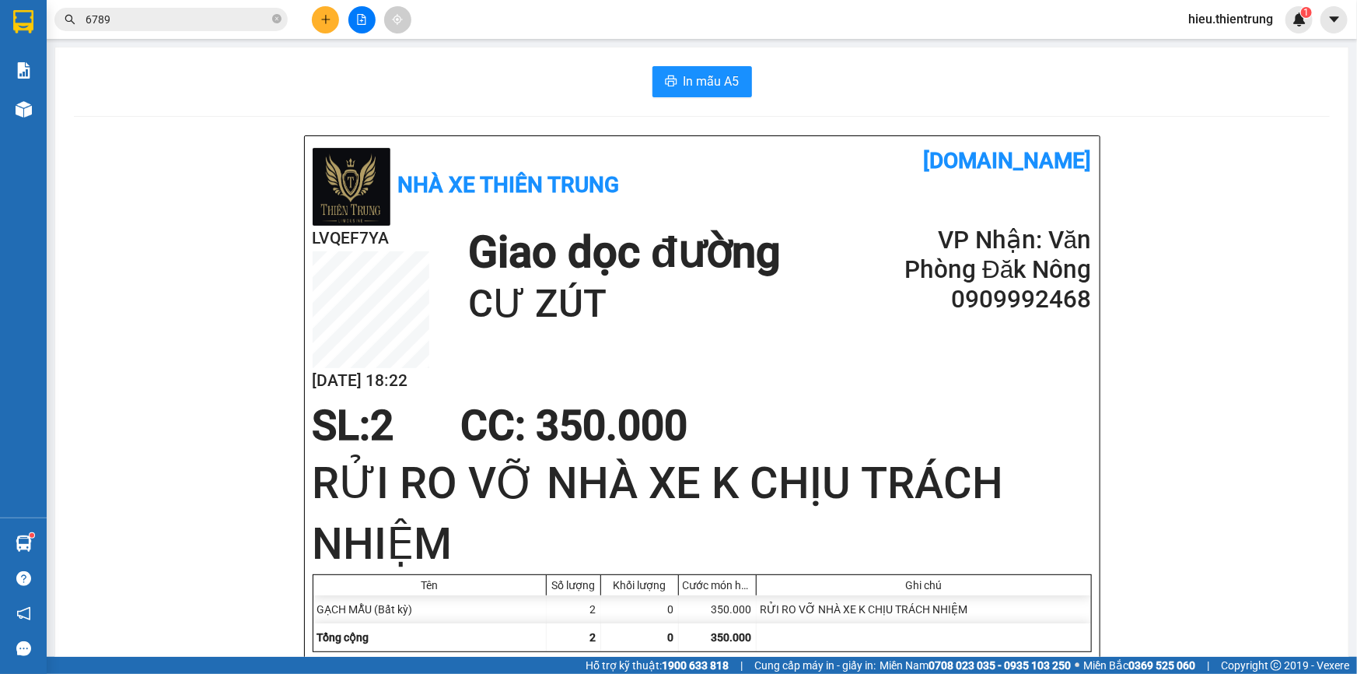
drag, startPoint x: 473, startPoint y: 106, endPoint x: 170, endPoint y: 132, distance: 304.5
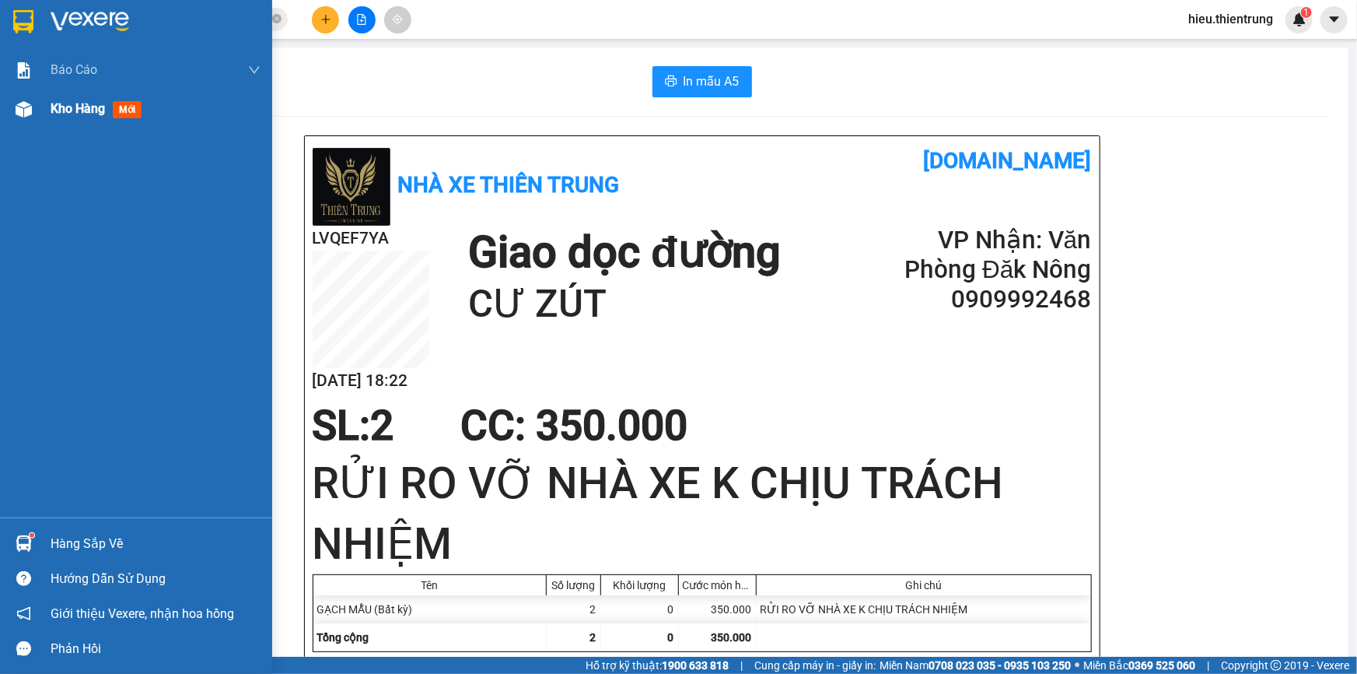
drag, startPoint x: 79, startPoint y: 124, endPoint x: 82, endPoint y: 110, distance: 14.2
click at [81, 114] on div "Kho hàng mới" at bounding box center [156, 108] width 210 height 39
click at [82, 110] on span "Kho hàng" at bounding box center [78, 108] width 54 height 15
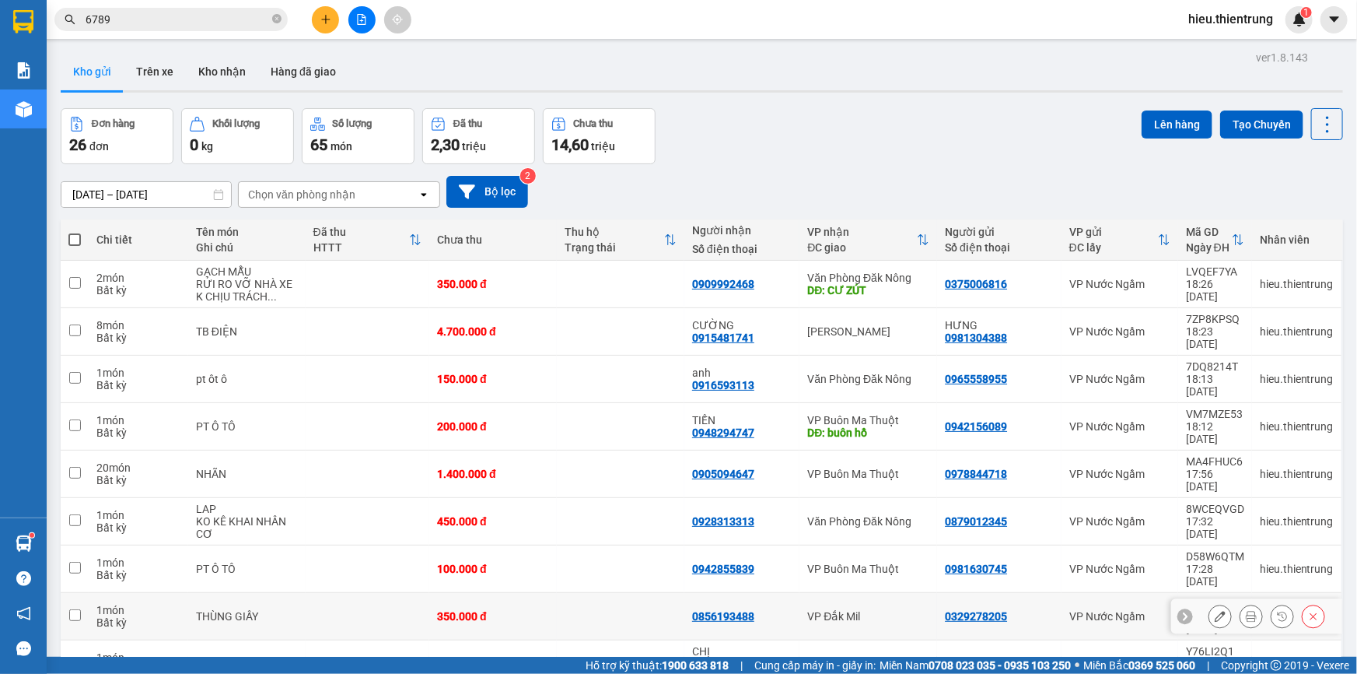
drag, startPoint x: 1011, startPoint y: 470, endPoint x: 928, endPoint y: 473, distance: 83.3
click at [937, 593] on td "0329278205" at bounding box center [999, 616] width 124 height 47
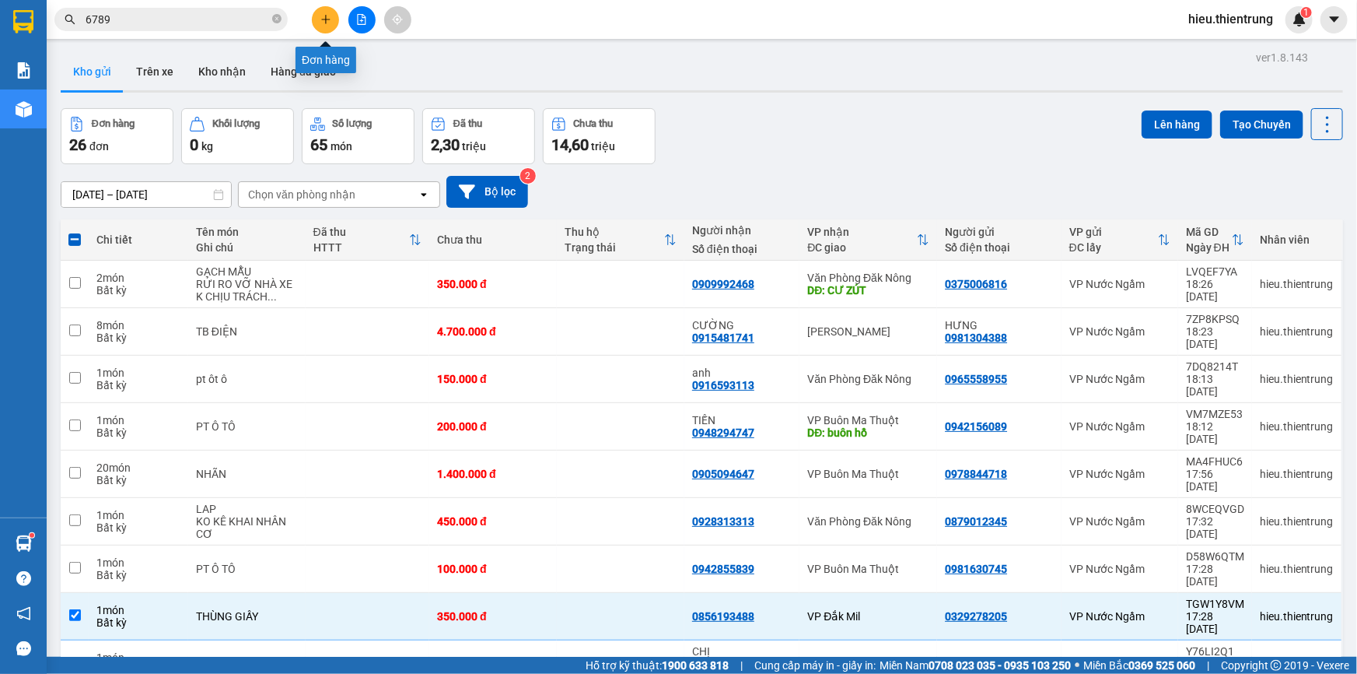
click at [327, 23] on icon "plus" at bounding box center [325, 19] width 11 height 11
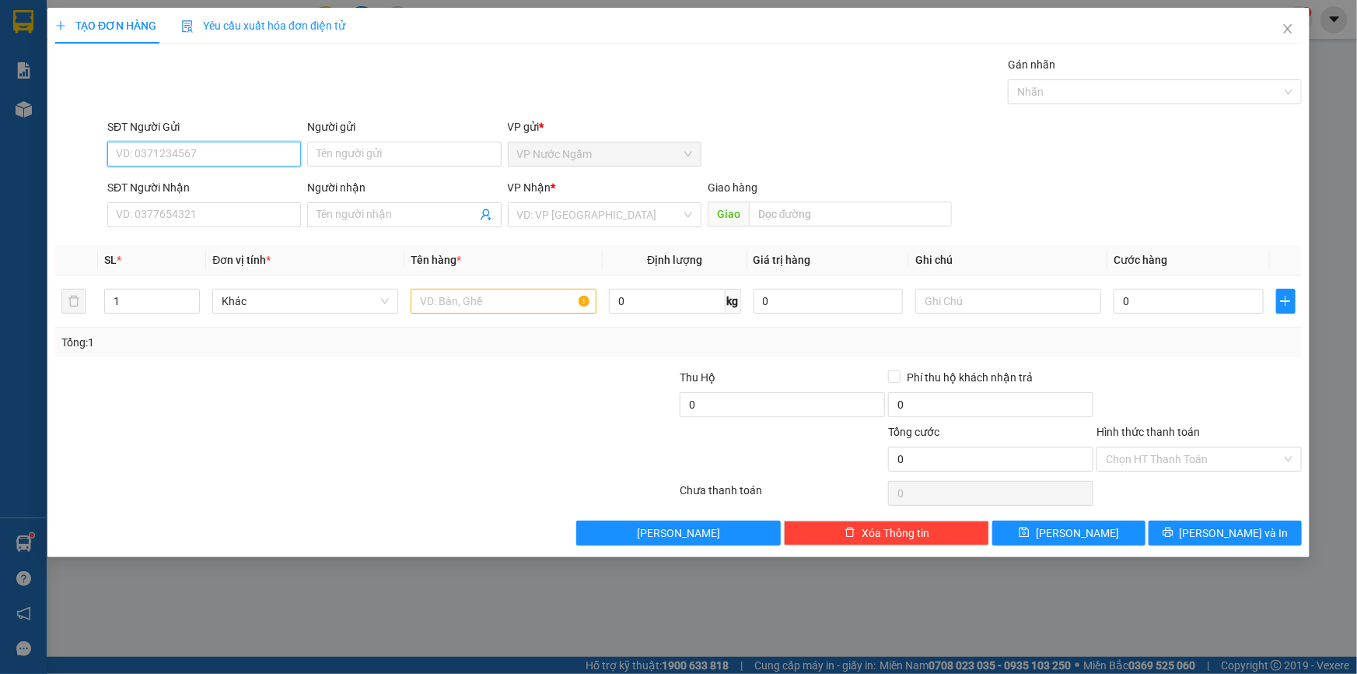
paste input "0329278205"
drag, startPoint x: 168, startPoint y: 186, endPoint x: 187, endPoint y: 192, distance: 20.4
click at [167, 186] on div "0329278205" at bounding box center [204, 185] width 175 height 17
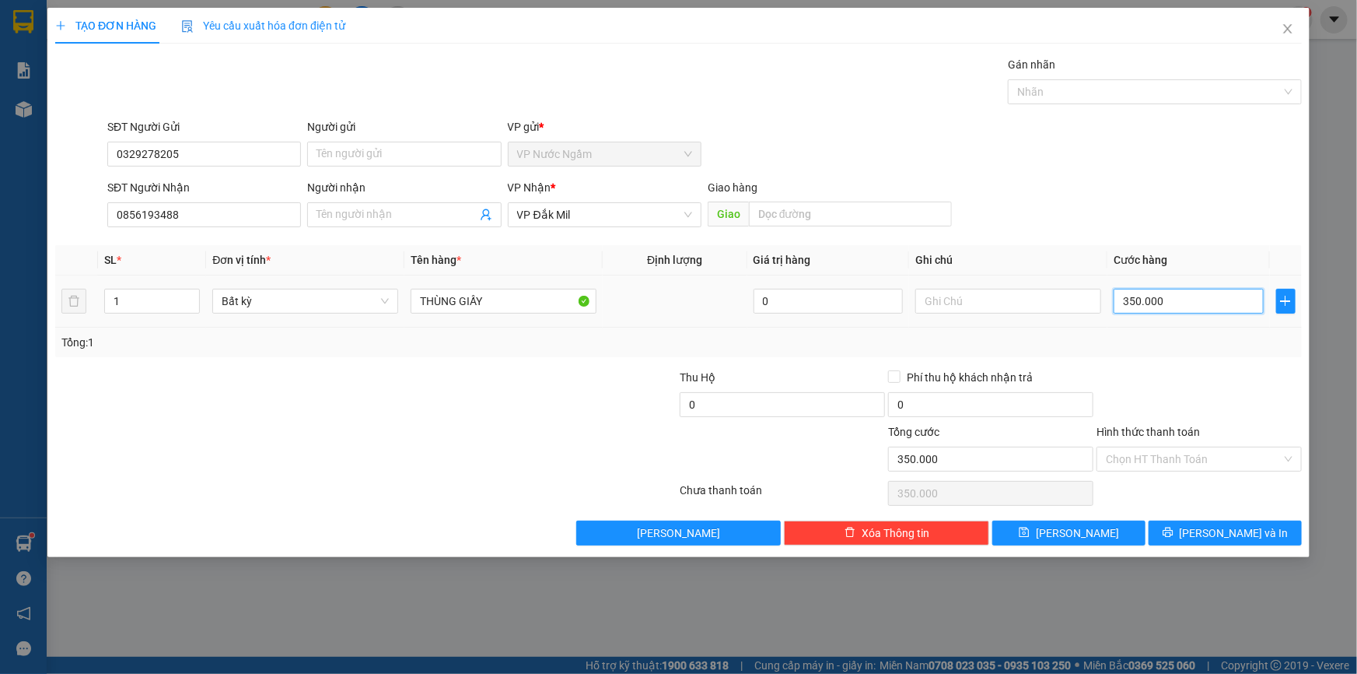
click at [1197, 309] on input "350.000" at bounding box center [1189, 301] width 150 height 25
click at [1226, 530] on span "[PERSON_NAME] và In" at bounding box center [1234, 532] width 109 height 17
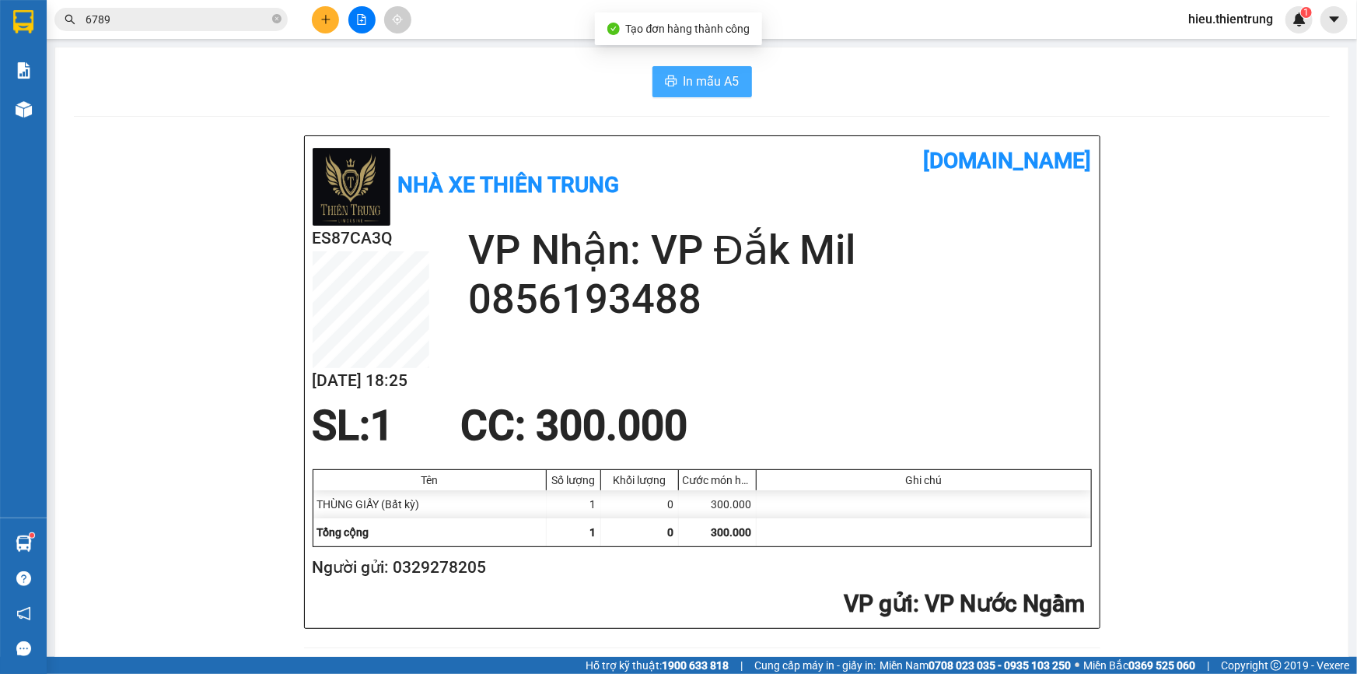
drag, startPoint x: 691, startPoint y: 85, endPoint x: 685, endPoint y: 93, distance: 9.5
click at [690, 85] on span "In mẫu A5" at bounding box center [712, 81] width 56 height 19
drag, startPoint x: 891, startPoint y: 71, endPoint x: 744, endPoint y: 79, distance: 147.2
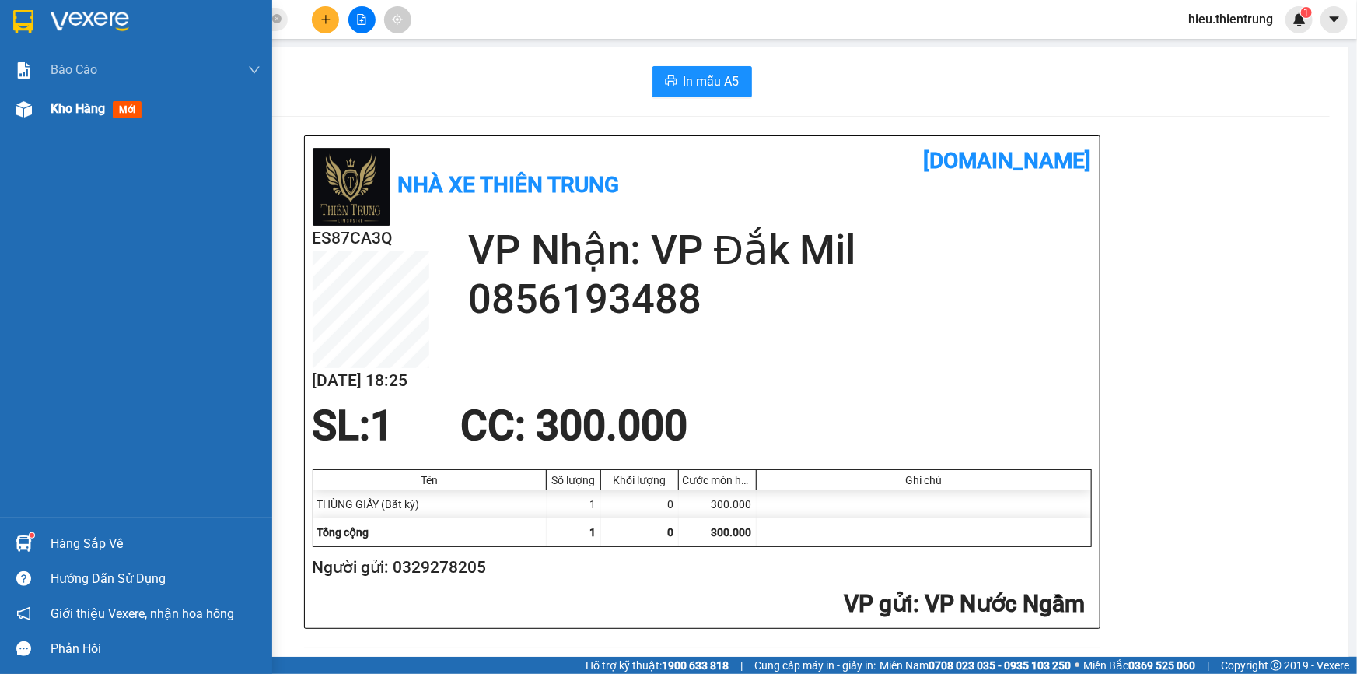
click at [26, 100] on div at bounding box center [23, 109] width 27 height 27
click at [27, 100] on div at bounding box center [23, 109] width 27 height 27
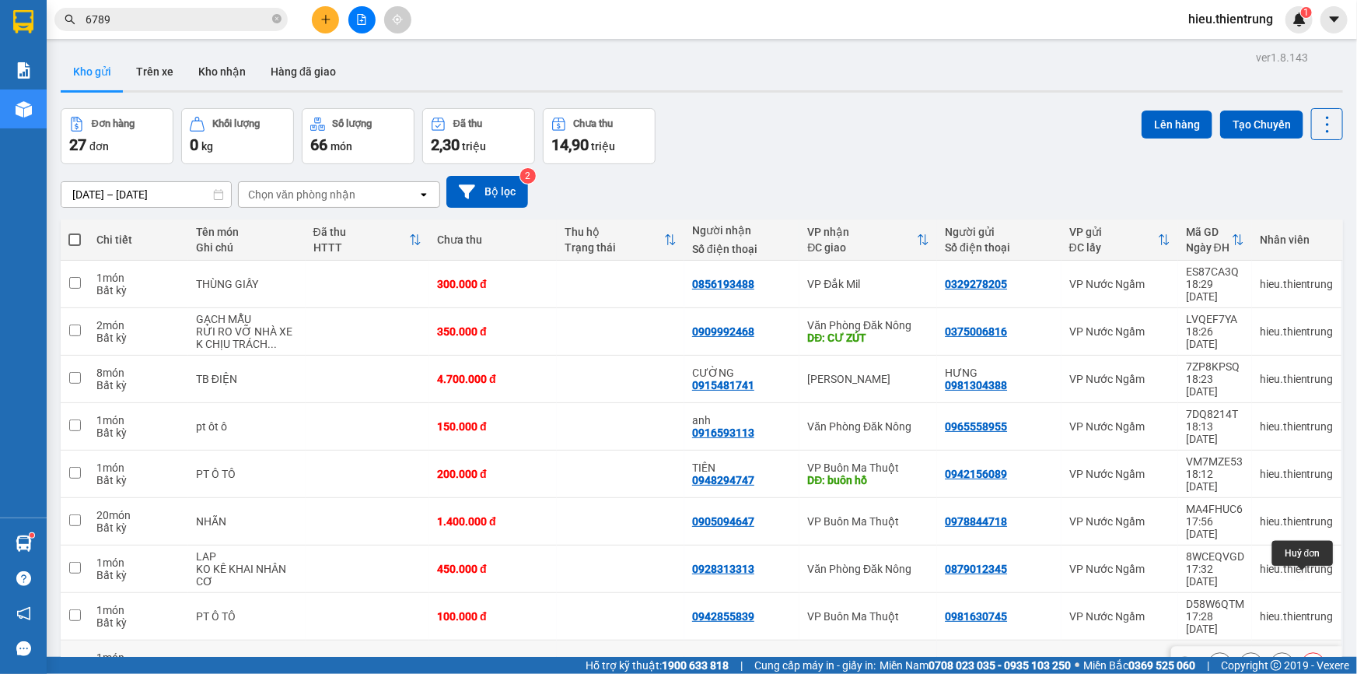
click at [1308, 658] on icon at bounding box center [1313, 663] width 11 height 11
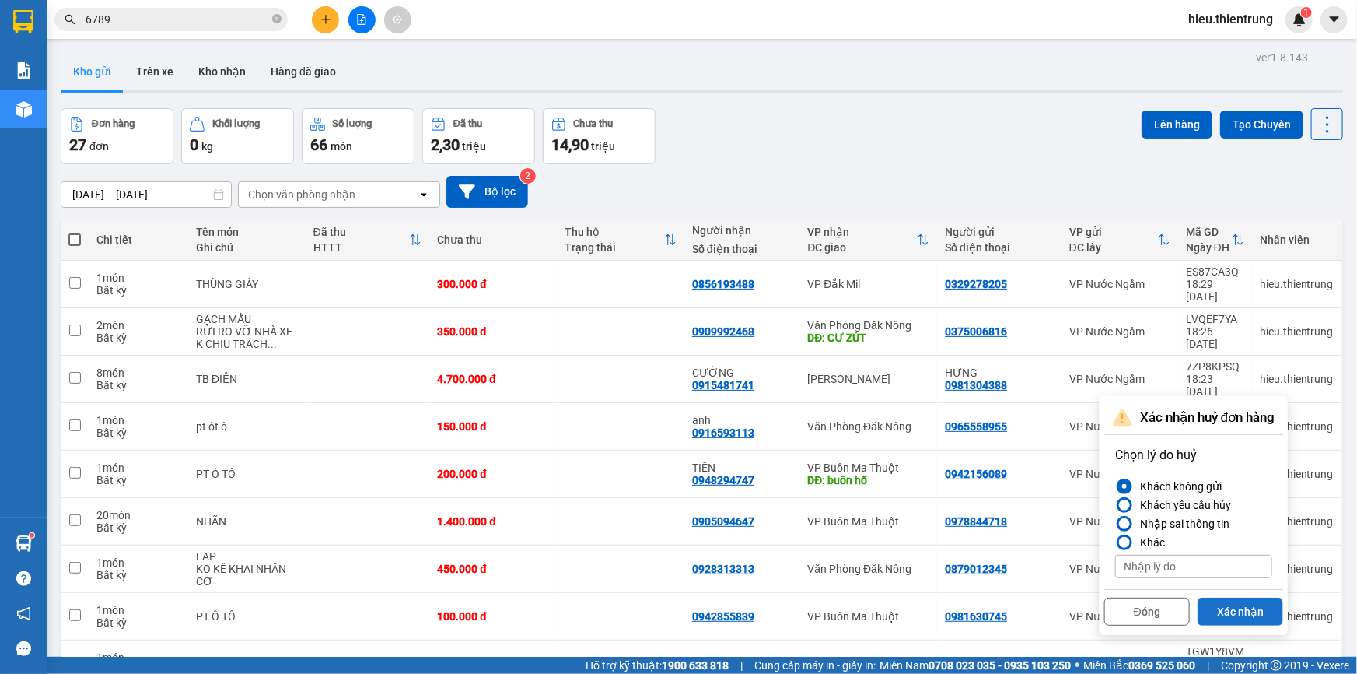
click at [1244, 597] on button "Xác nhận" at bounding box center [1241, 611] width 86 height 28
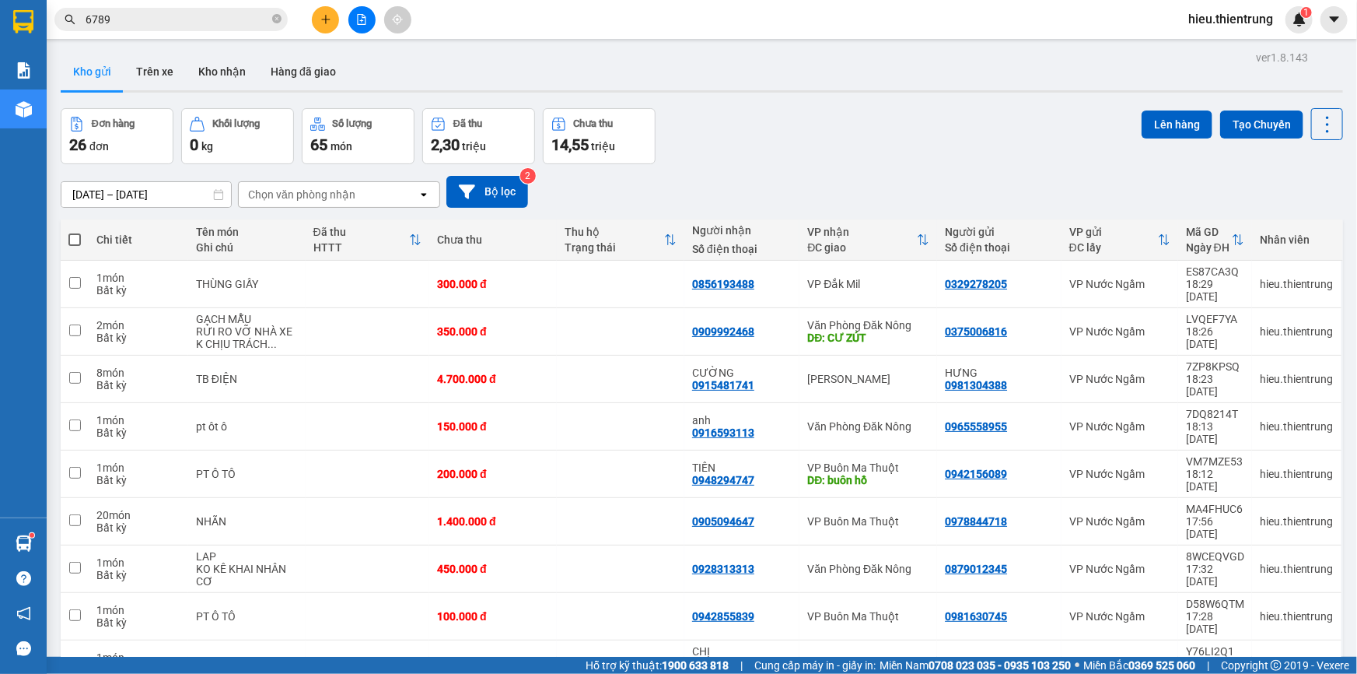
click at [332, 15] on button at bounding box center [325, 19] width 27 height 27
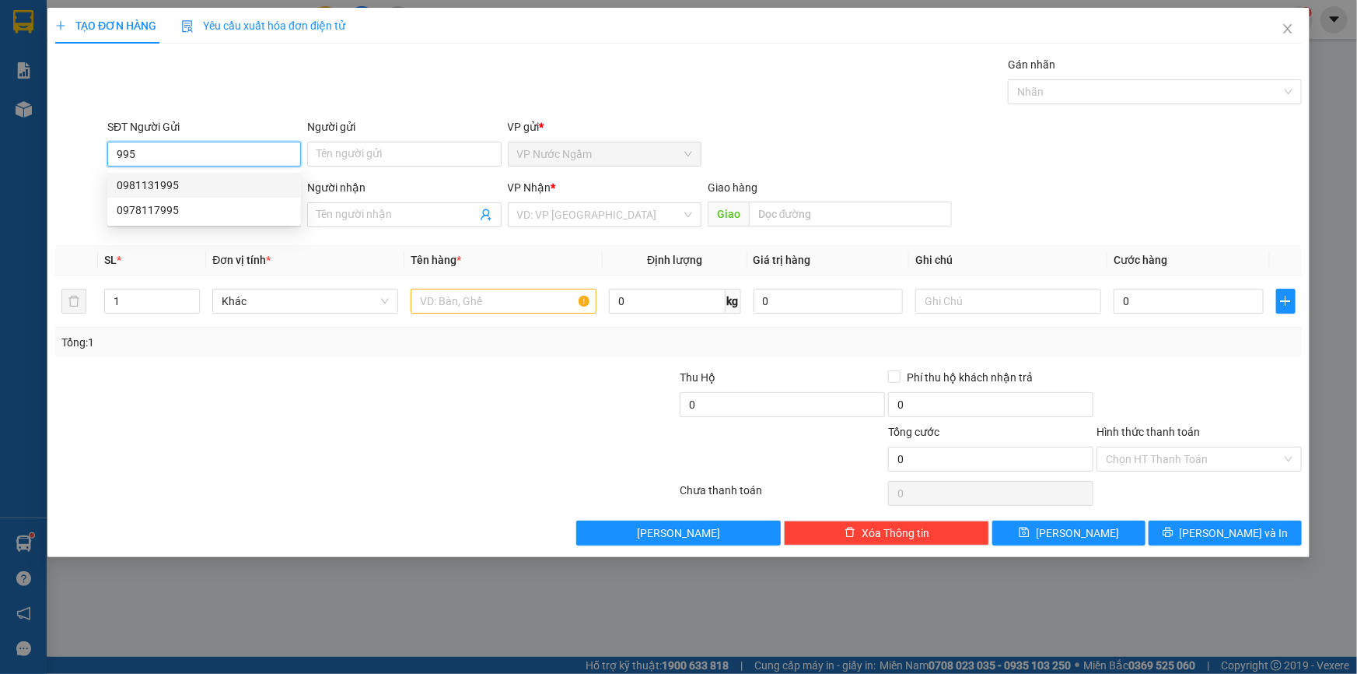
click at [186, 187] on div "0981131995" at bounding box center [204, 185] width 175 height 17
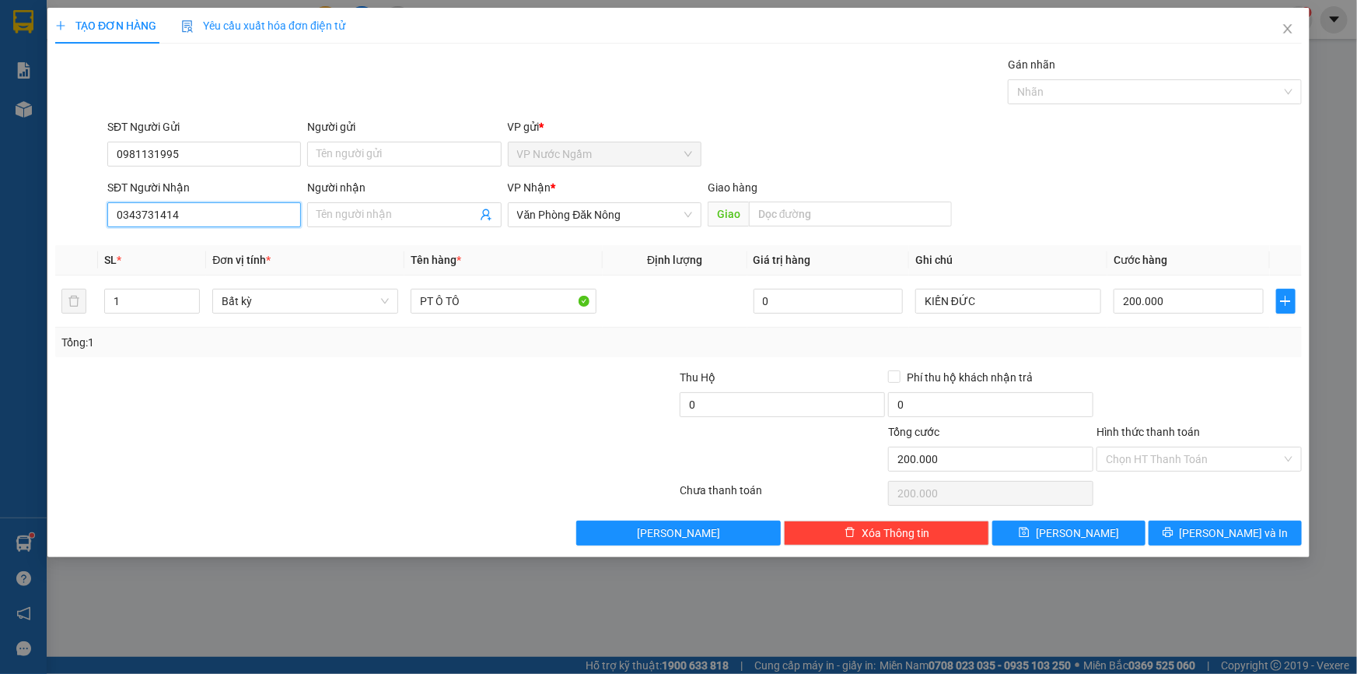
drag, startPoint x: 205, startPoint y: 222, endPoint x: 63, endPoint y: 233, distance: 142.8
click at [64, 233] on div "SĐT Người Nhận 0343731414 Người nhận Tên người nhận VP Nhận * Văn Phòng Đăk Nôn…" at bounding box center [679, 206] width 1250 height 54
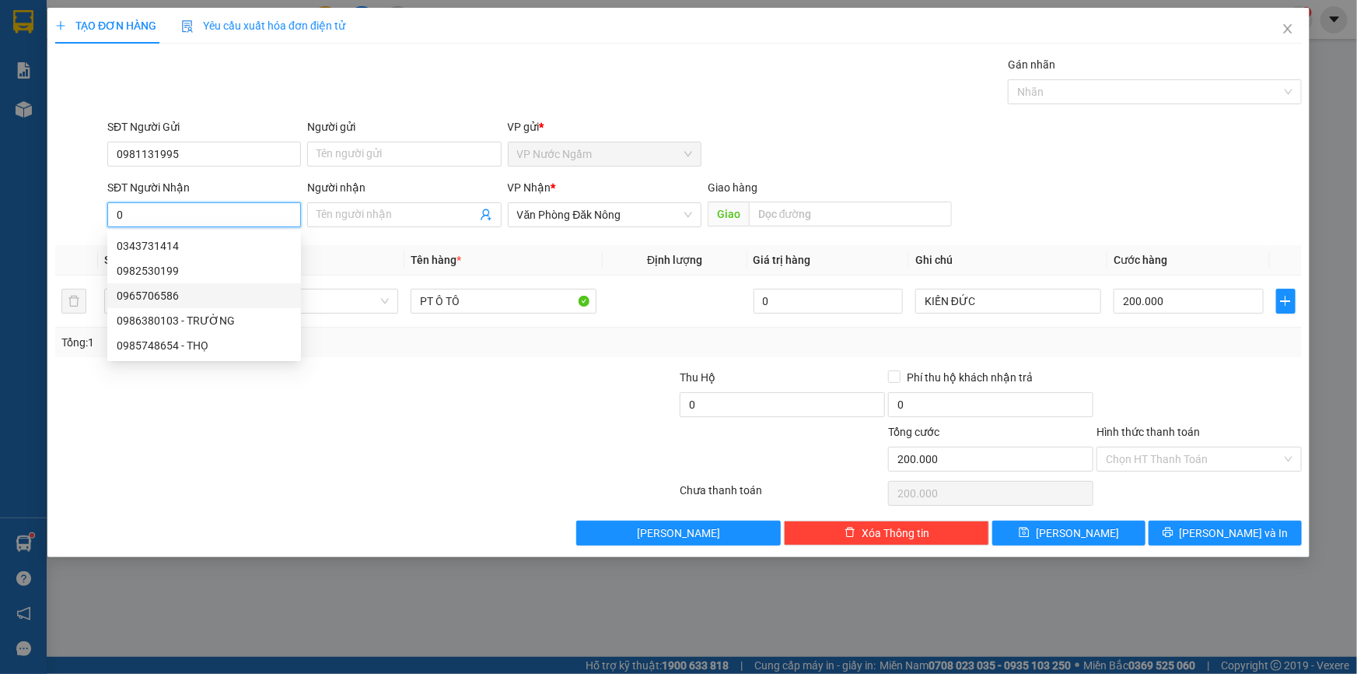
click at [191, 293] on div "0965706586" at bounding box center [204, 295] width 175 height 17
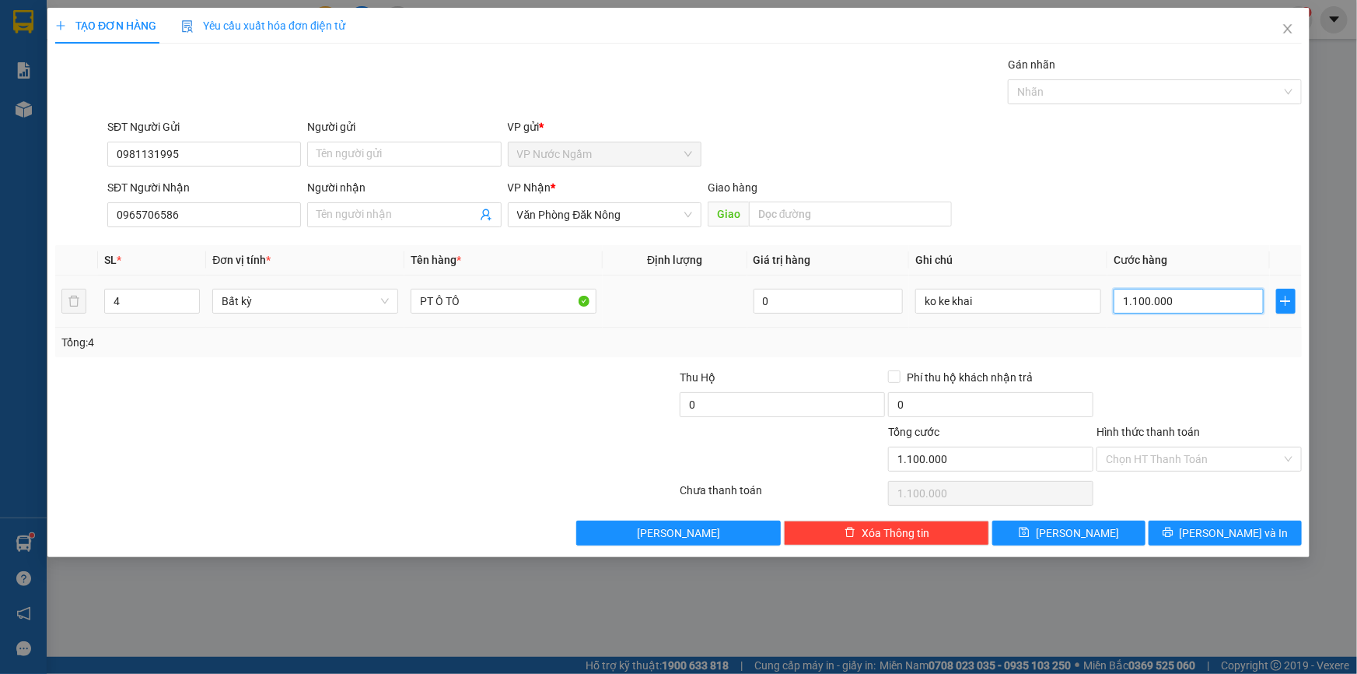
click at [1199, 298] on input "1.100.000" at bounding box center [1189, 301] width 150 height 25
click at [62, 311] on tr "4 Bất kỳ PT Ô TÔ 0 ko ke khai 1.100.000" at bounding box center [678, 301] width 1247 height 52
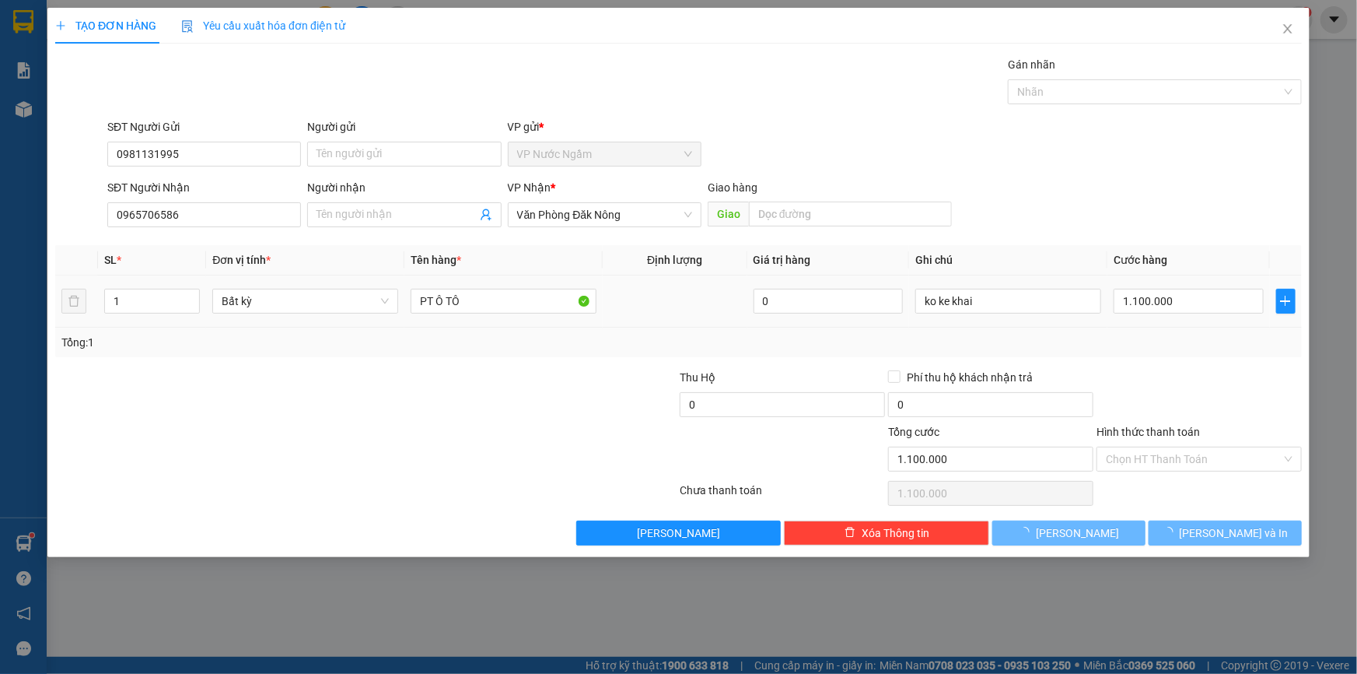
click at [1191, 283] on td "1.100.000" at bounding box center [1189, 301] width 163 height 52
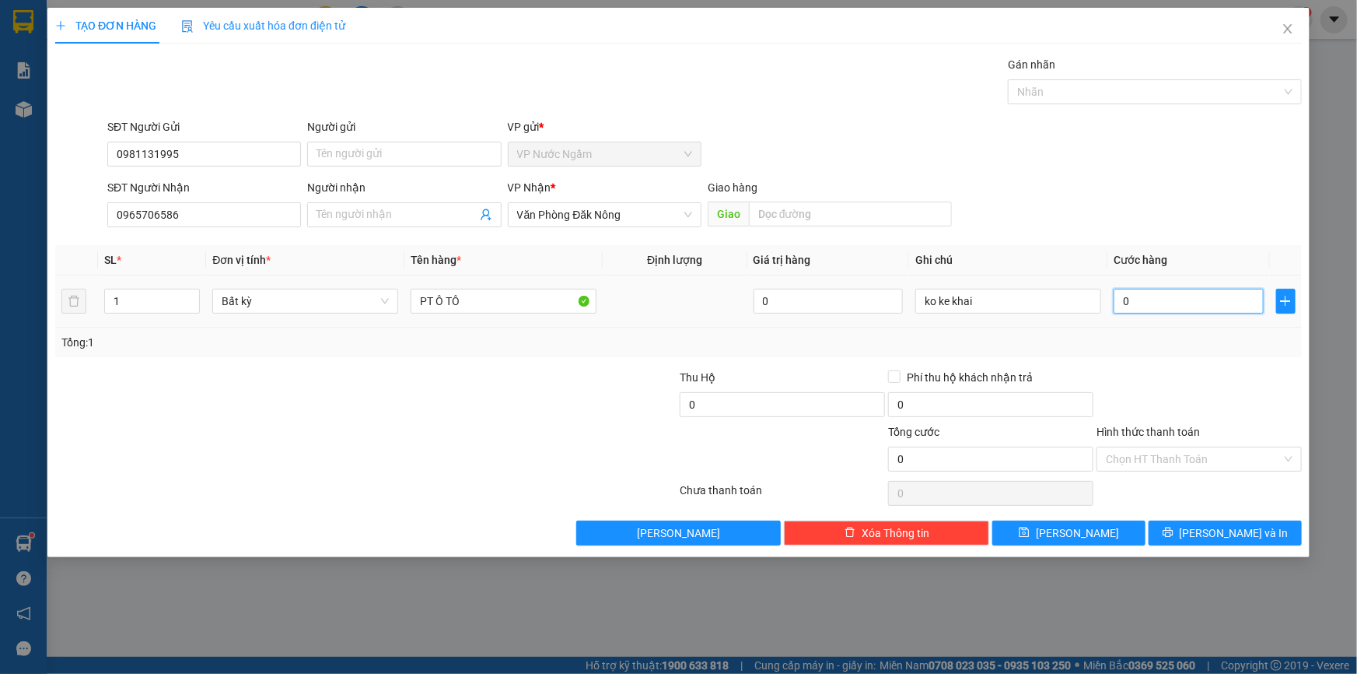
click at [1193, 303] on input "0" at bounding box center [1189, 301] width 150 height 25
click at [1213, 525] on button "[PERSON_NAME] và In" at bounding box center [1225, 532] width 153 height 25
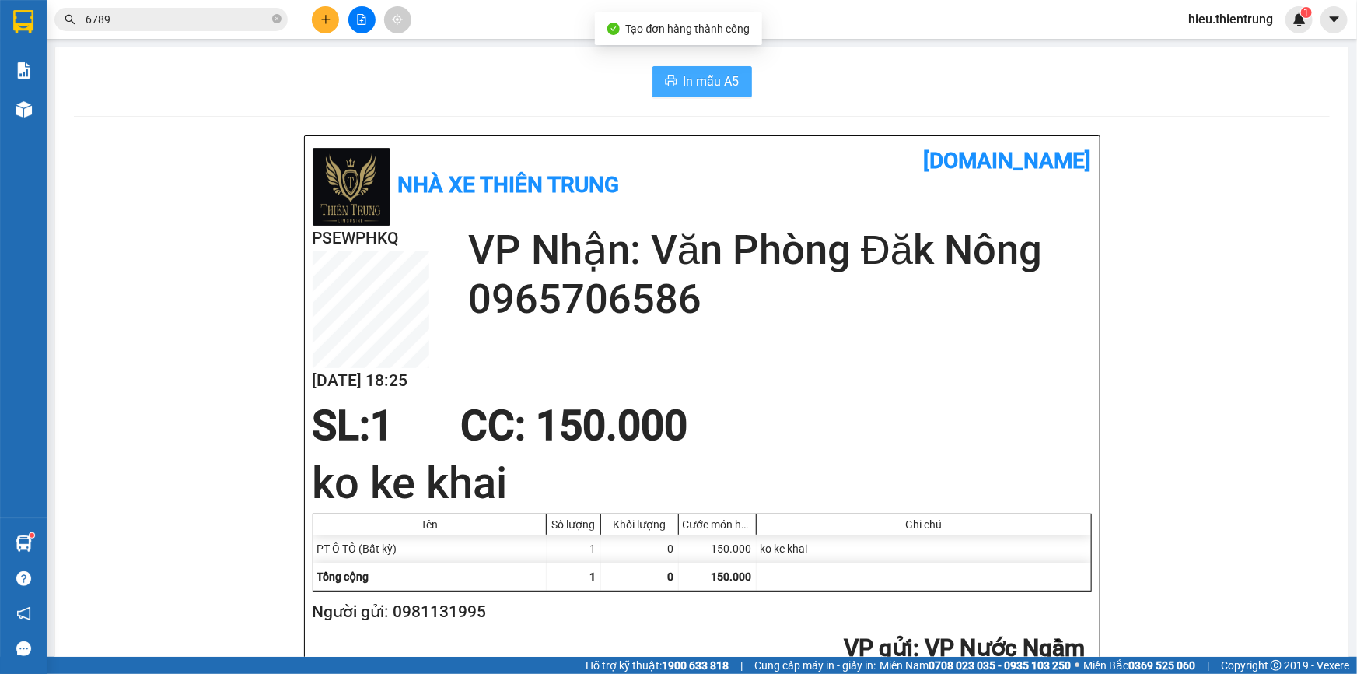
click at [709, 77] on span "In mẫu A5" at bounding box center [712, 81] width 56 height 19
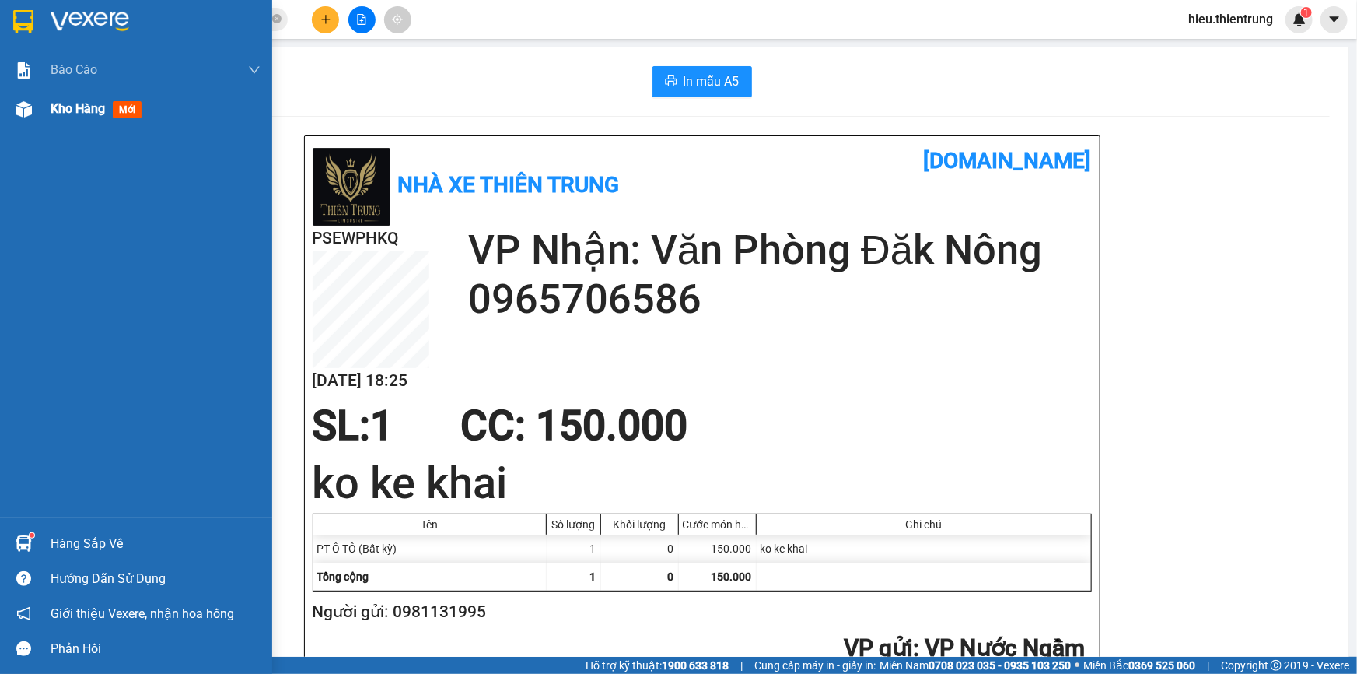
click at [31, 105] on div at bounding box center [23, 109] width 27 height 27
click at [32, 105] on div at bounding box center [23, 109] width 27 height 27
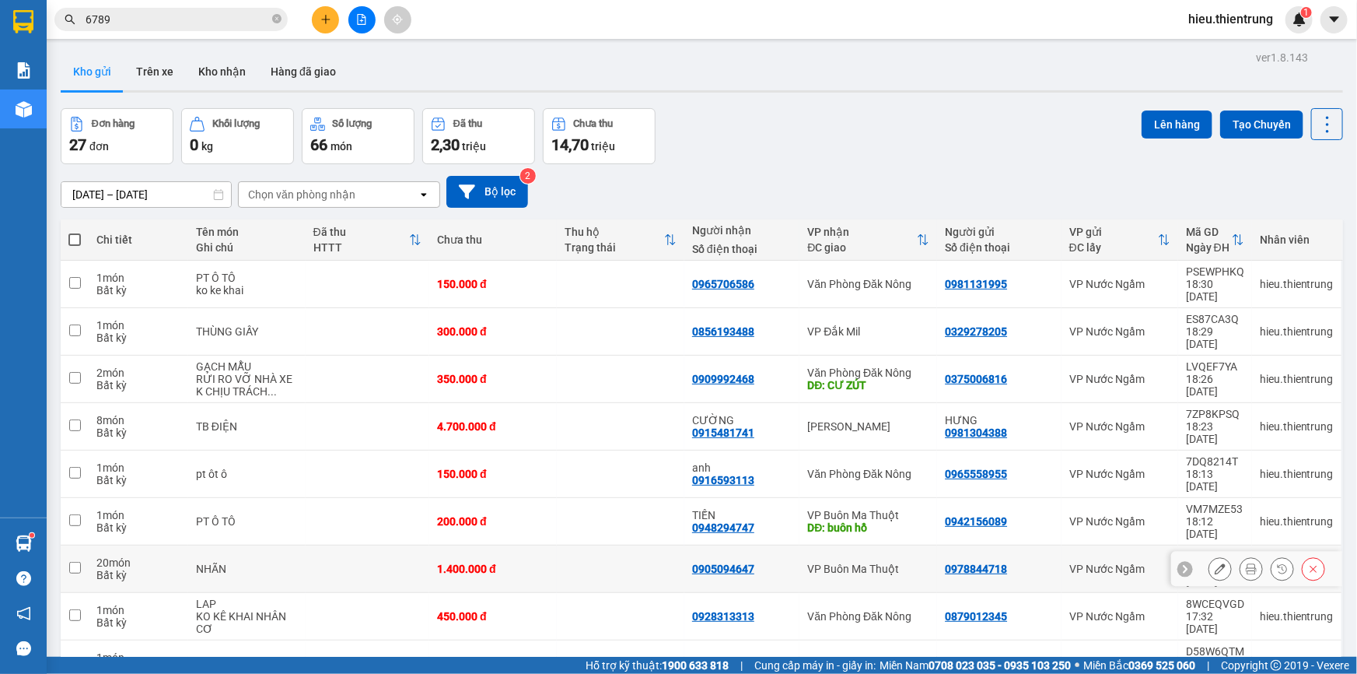
drag, startPoint x: 999, startPoint y: 427, endPoint x: 927, endPoint y: 432, distance: 72.5
click at [937, 545] on td "0978844718" at bounding box center [999, 568] width 124 height 47
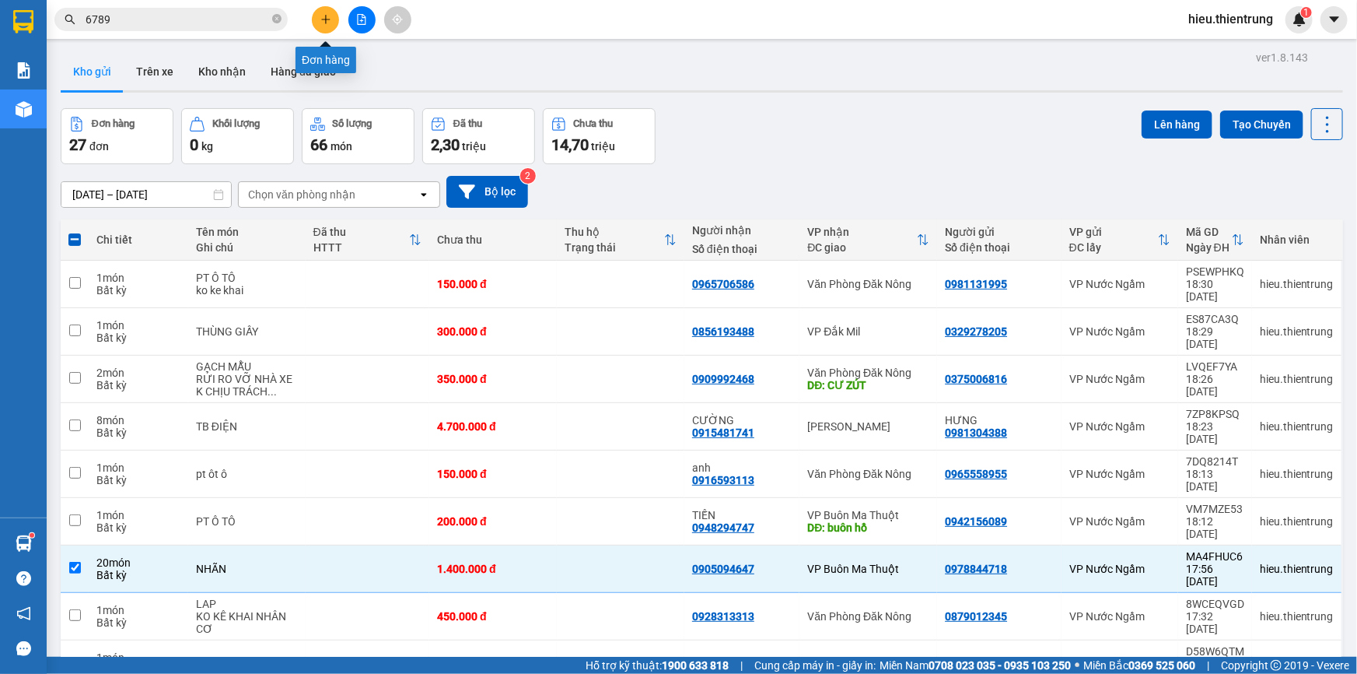
click at [318, 19] on button at bounding box center [325, 19] width 27 height 27
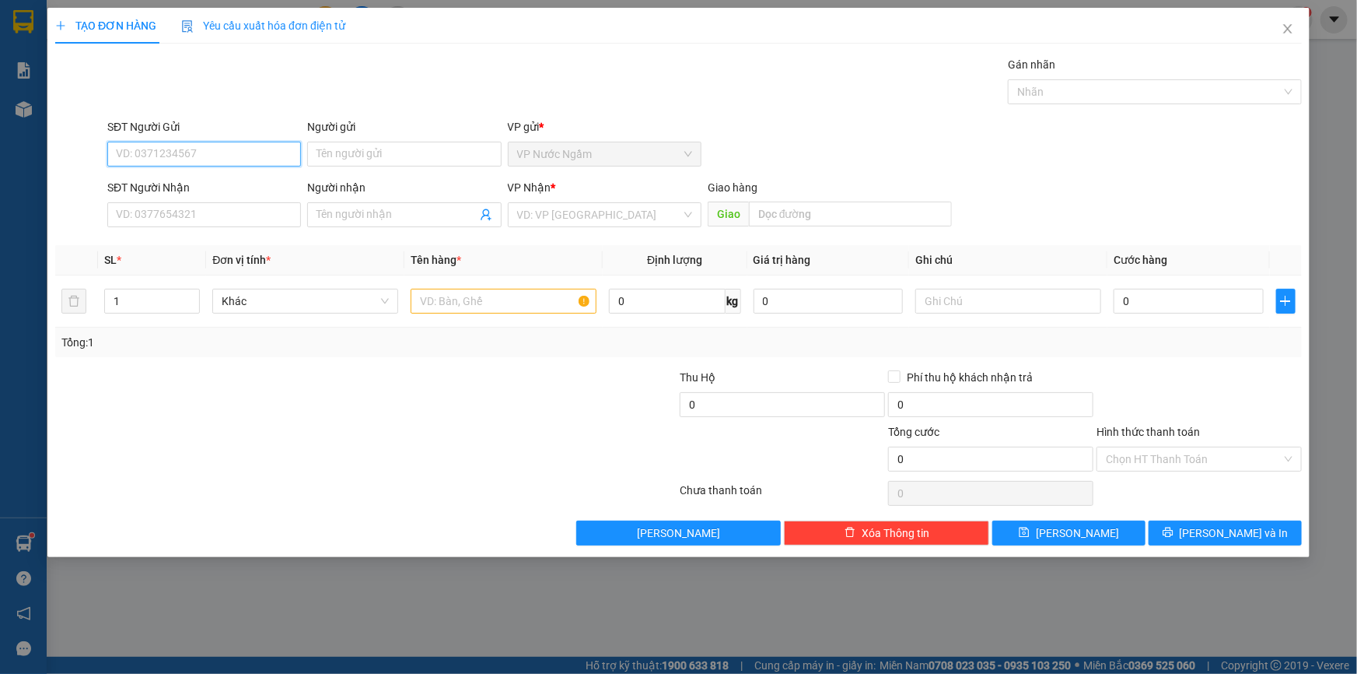
paste input "0978844718"
click at [178, 186] on div "0978844718" at bounding box center [204, 185] width 175 height 17
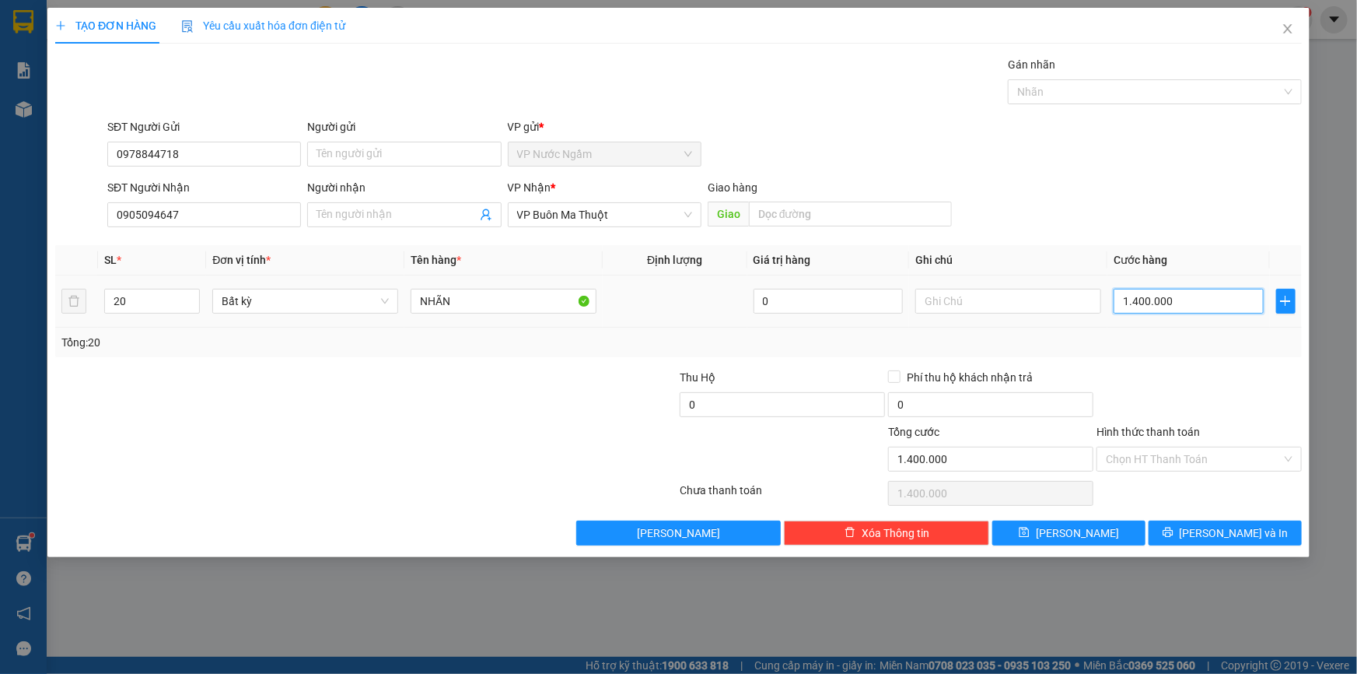
click at [1212, 301] on input "1.400.000" at bounding box center [1189, 301] width 150 height 25
click at [1151, 459] on input "Hình thức thanh toán" at bounding box center [1194, 458] width 176 height 23
click at [1295, 25] on span "Close" at bounding box center [1288, 30] width 44 height 44
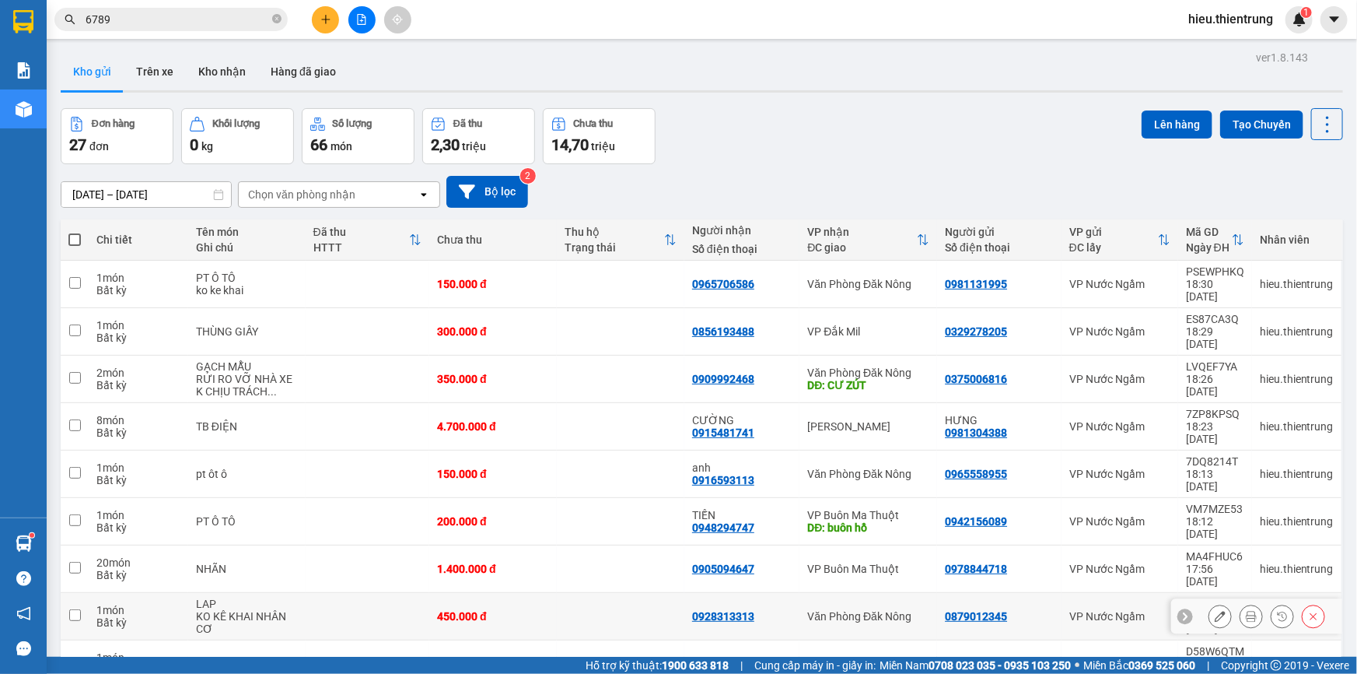
drag, startPoint x: 1003, startPoint y: 467, endPoint x: 933, endPoint y: 470, distance: 69.3
click at [937, 593] on td "0879012345" at bounding box center [999, 616] width 124 height 47
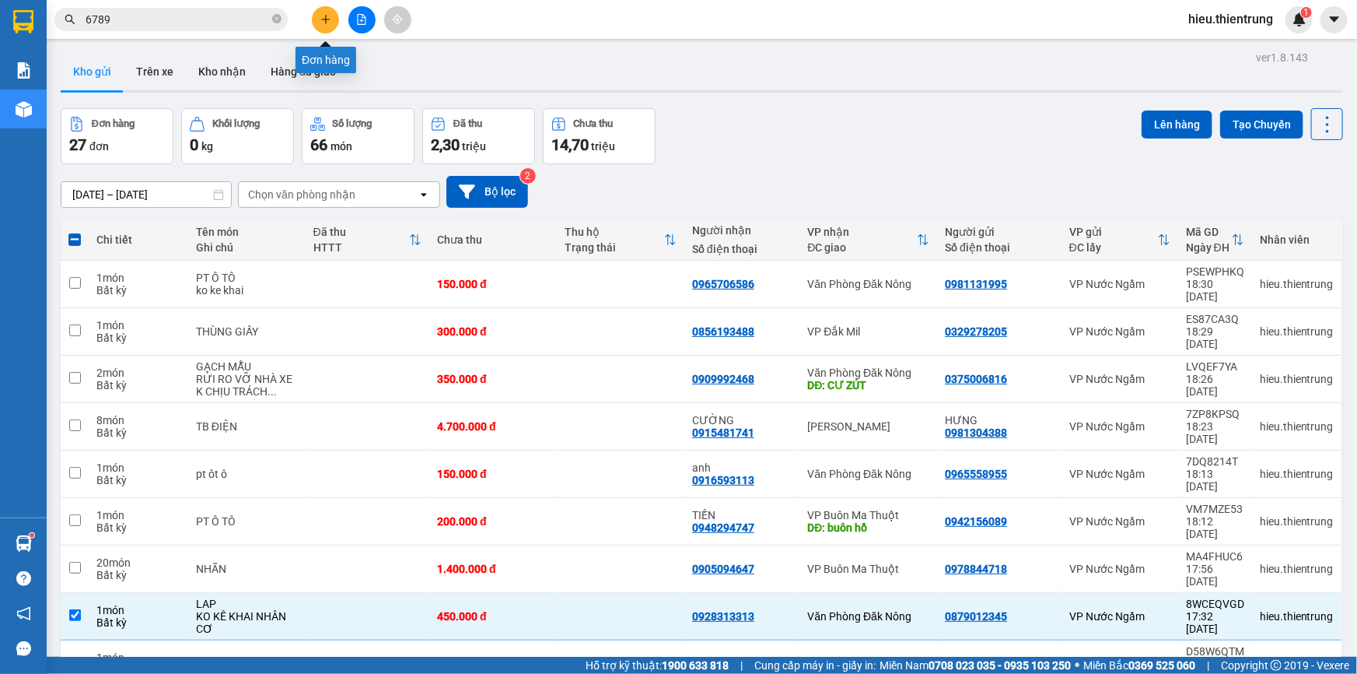
click at [331, 22] on button at bounding box center [325, 19] width 27 height 27
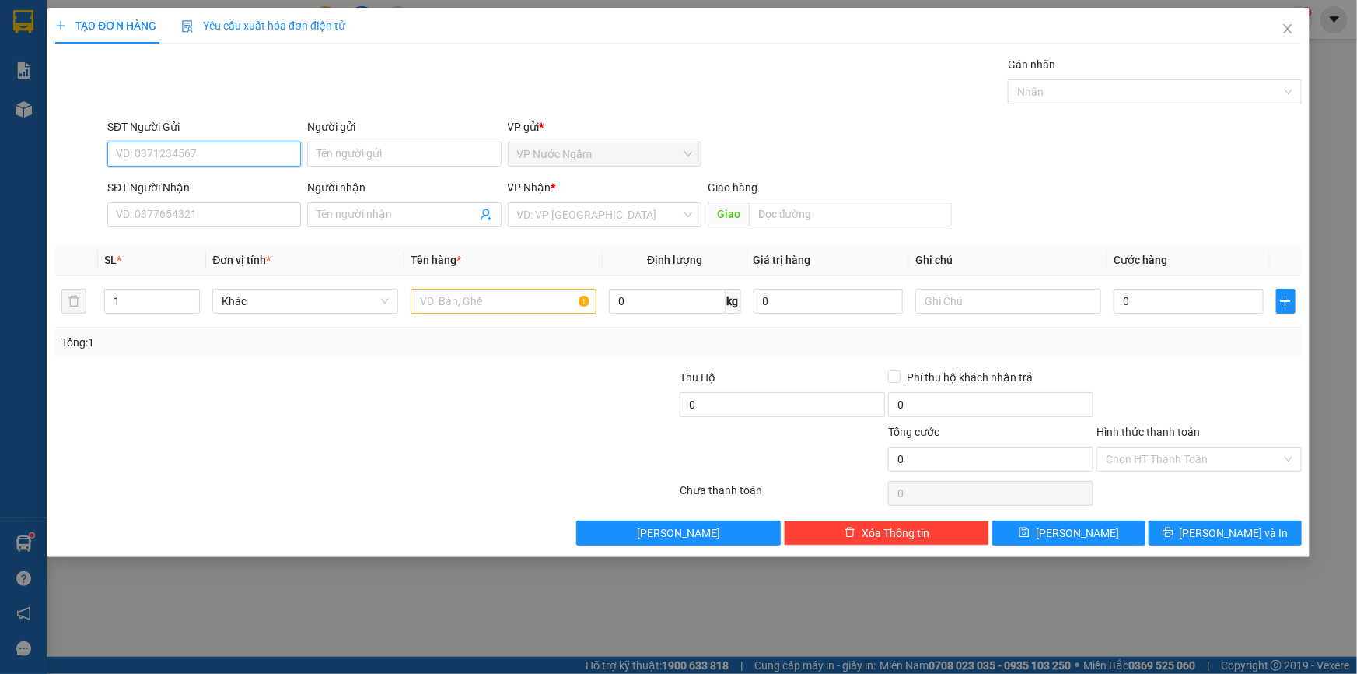
paste input "0879012345"
click at [181, 180] on div "0879012345" at bounding box center [204, 185] width 175 height 17
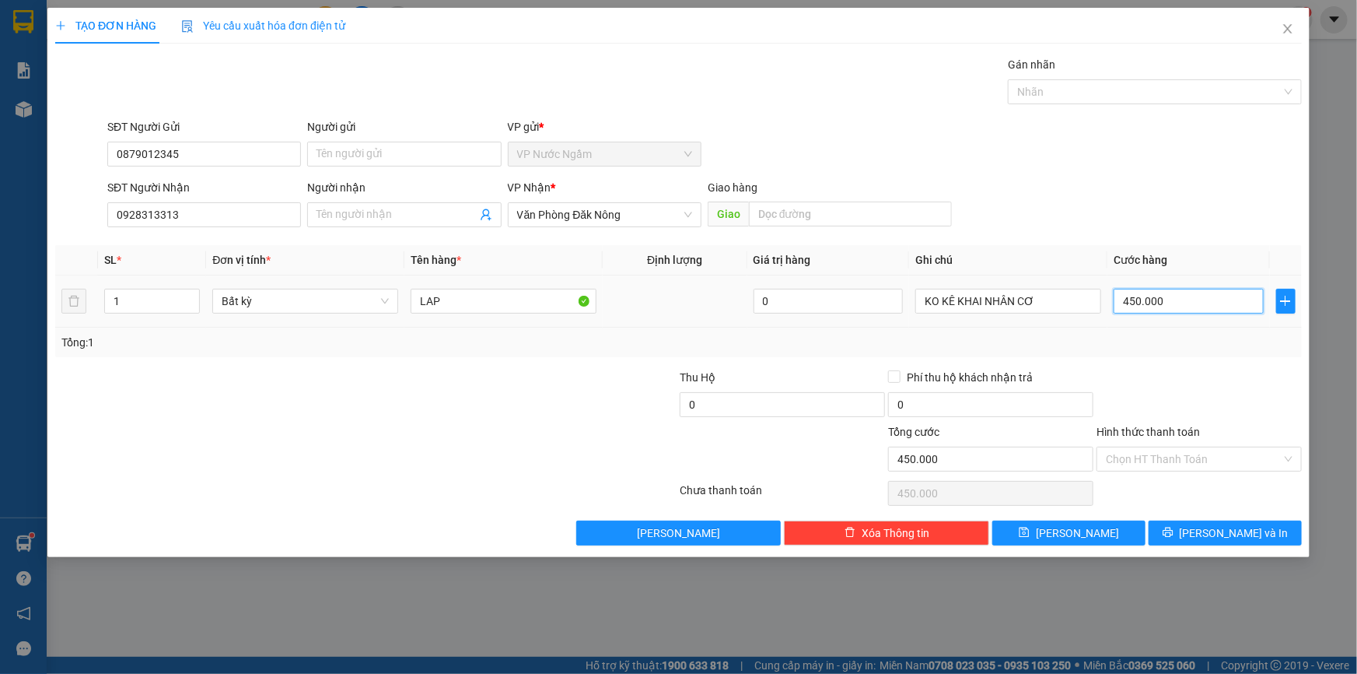
click at [1227, 295] on input "450.000" at bounding box center [1189, 301] width 150 height 25
click at [1237, 530] on span "[PERSON_NAME] và In" at bounding box center [1234, 532] width 109 height 17
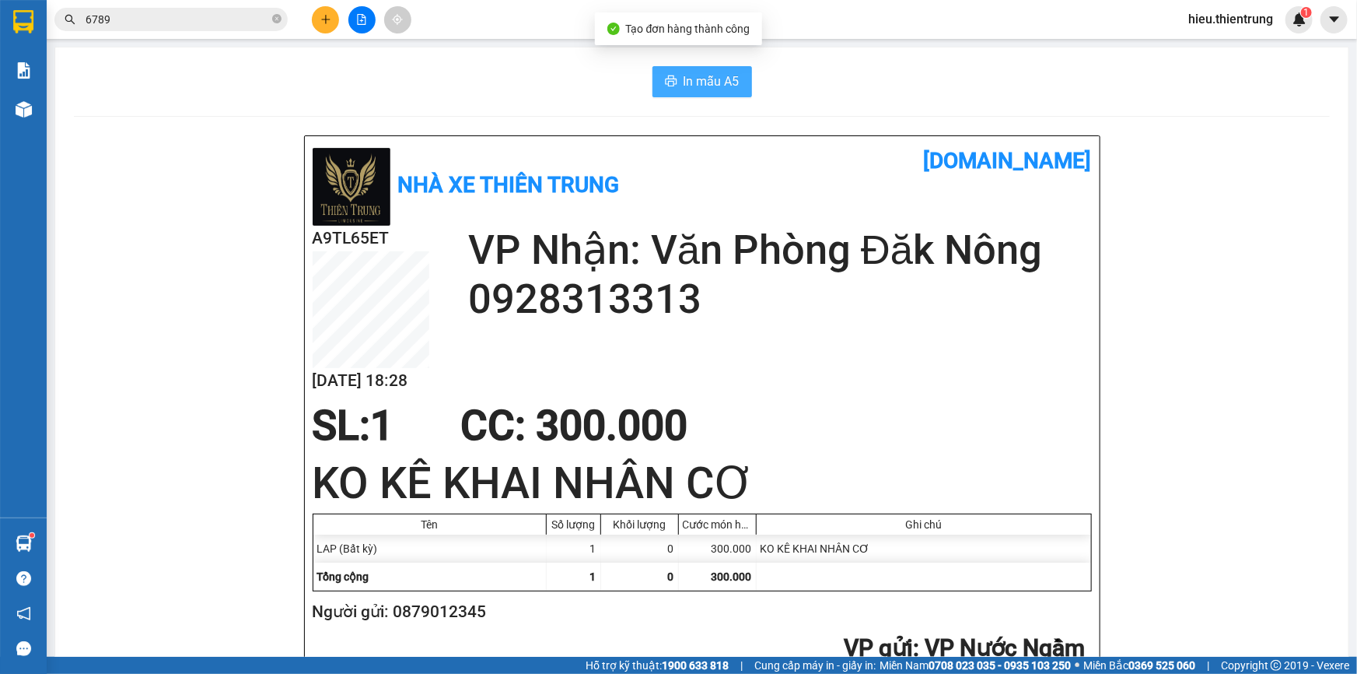
click at [705, 76] on span "In mẫu A5" at bounding box center [712, 81] width 56 height 19
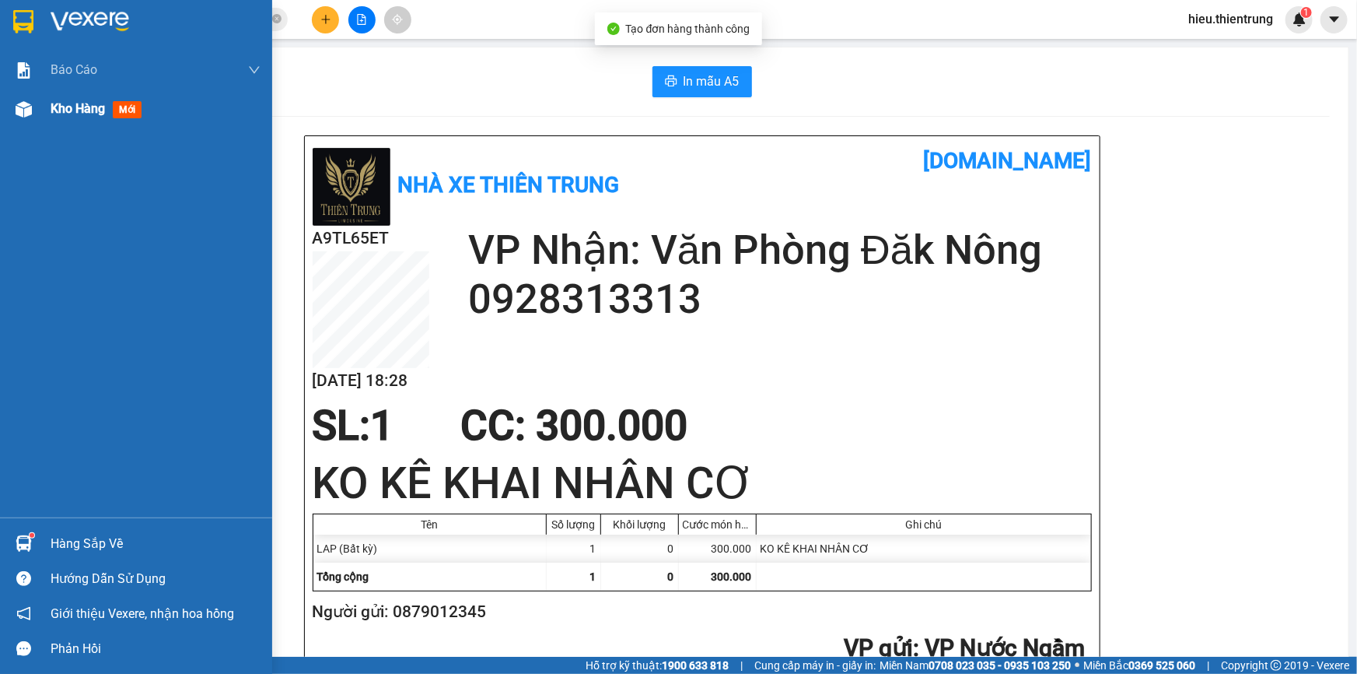
click at [76, 94] on div "Kho hàng mới" at bounding box center [156, 108] width 210 height 39
click at [74, 94] on div "Kho hàng mới" at bounding box center [156, 108] width 210 height 39
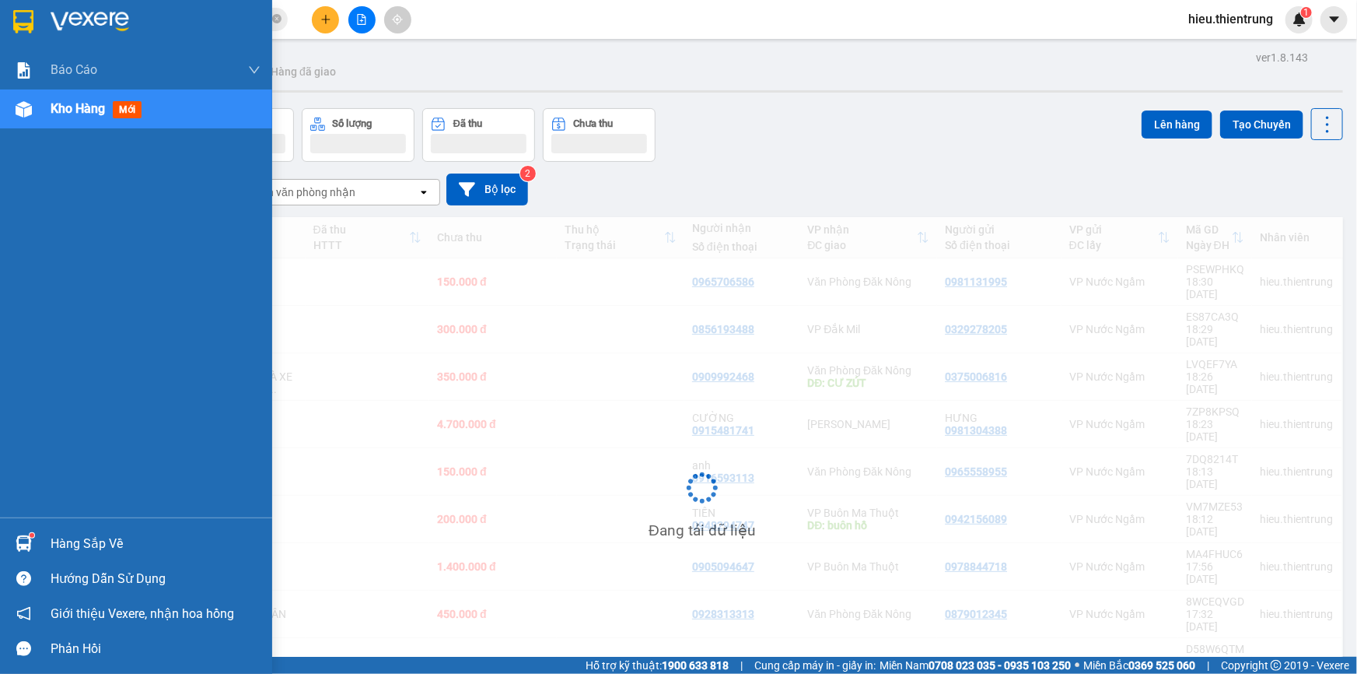
click at [74, 94] on div "Kho hàng mới" at bounding box center [156, 108] width 210 height 39
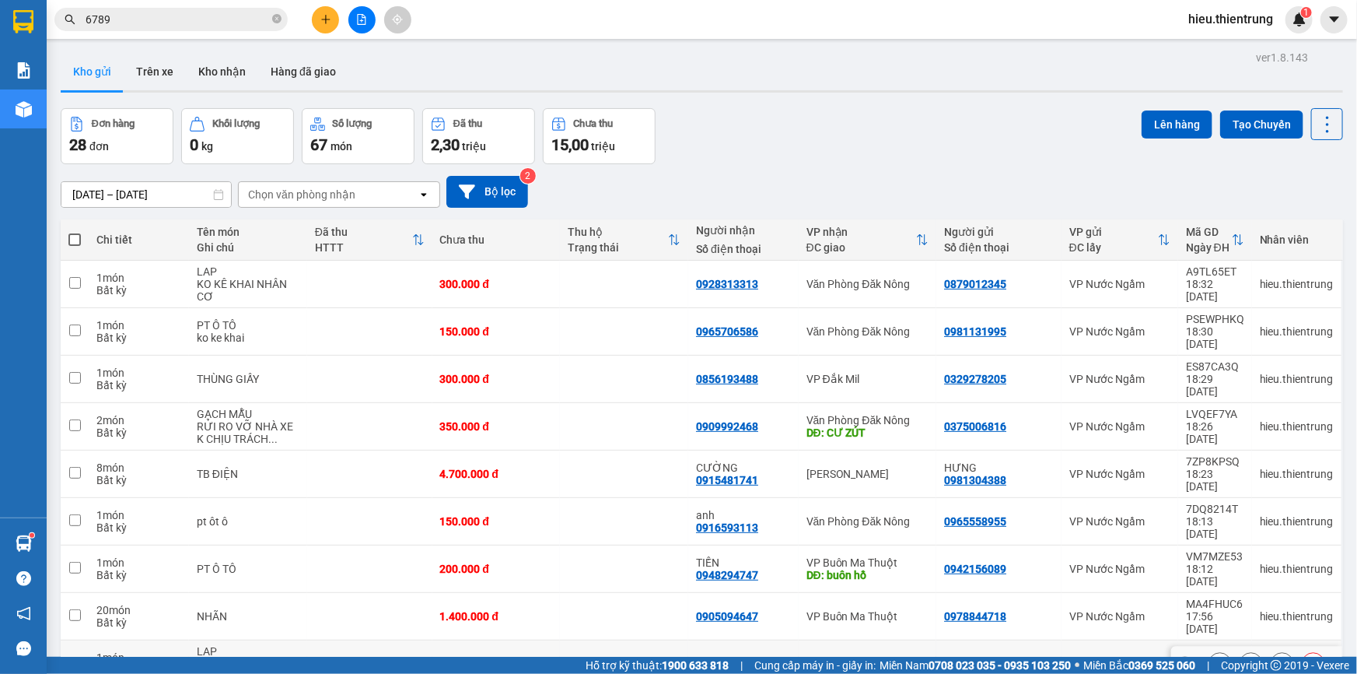
click at [1308, 658] on icon at bounding box center [1313, 663] width 11 height 11
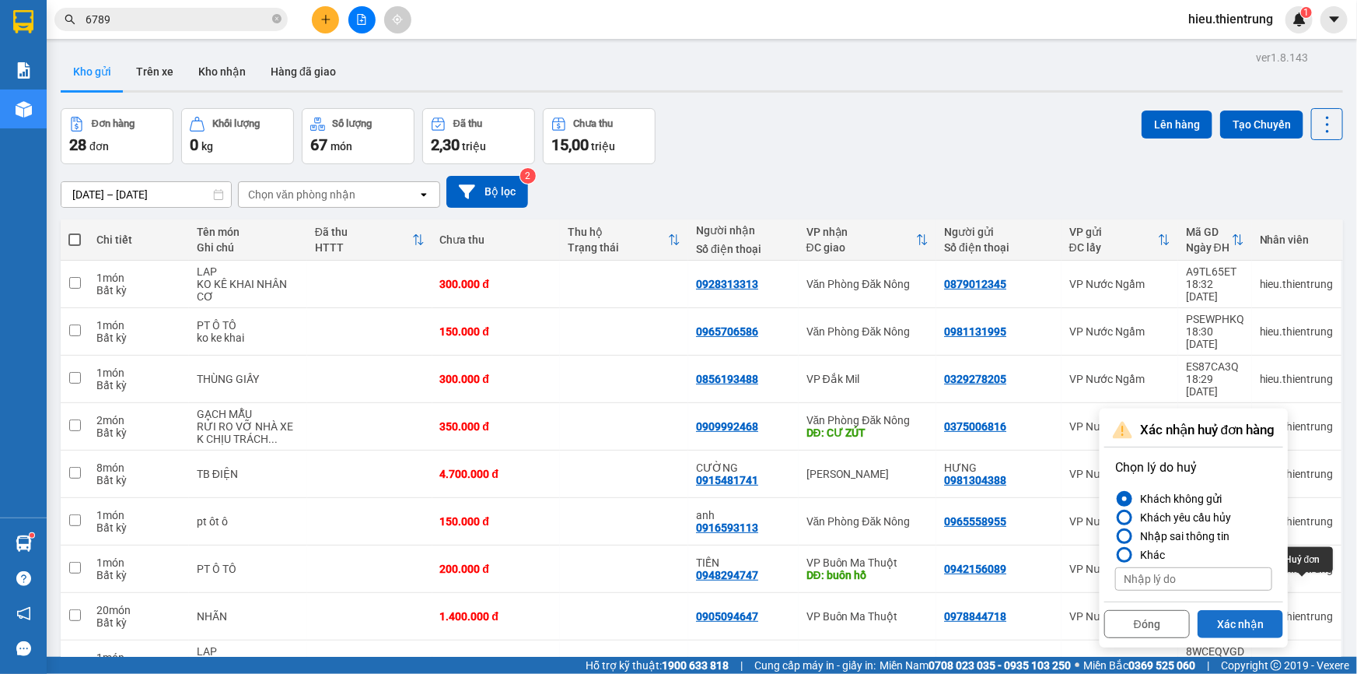
click at [1255, 610] on button "Xác nhận" at bounding box center [1241, 624] width 86 height 28
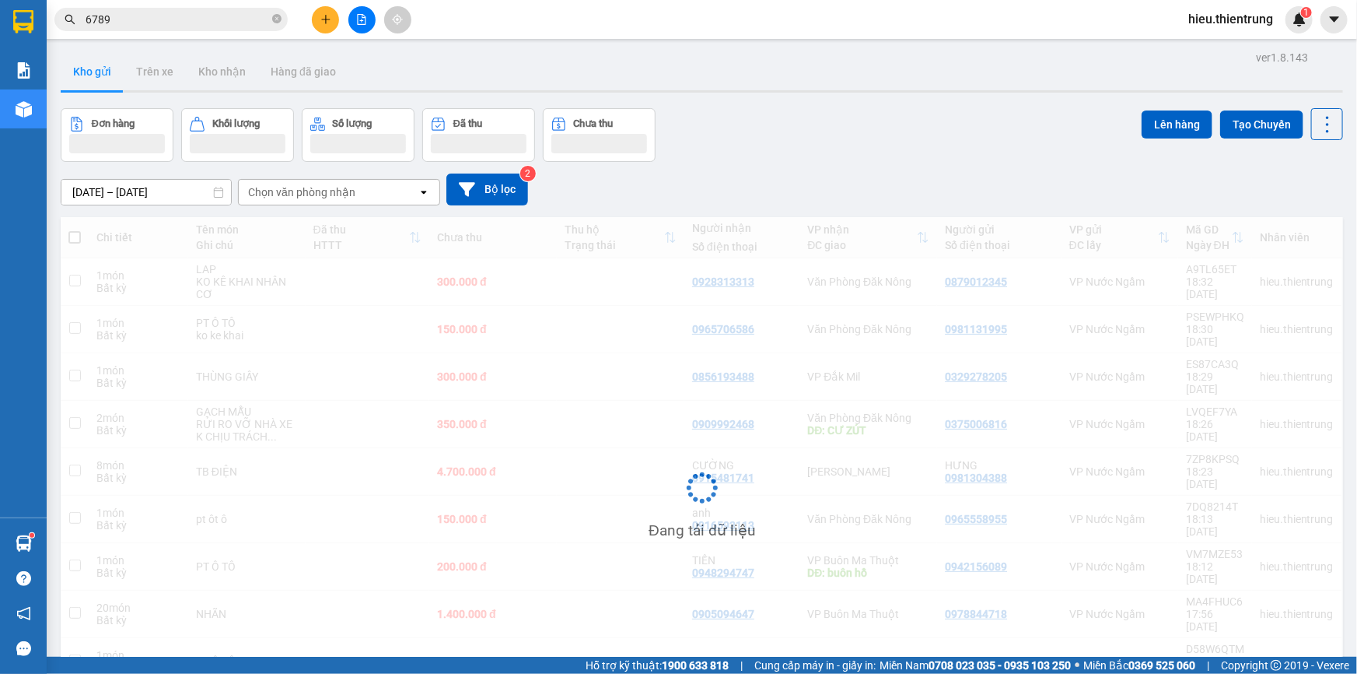
click at [982, 173] on div "[DATE] – [DATE] Press the down arrow key to interact with the calendar and sele…" at bounding box center [702, 189] width 1283 height 32
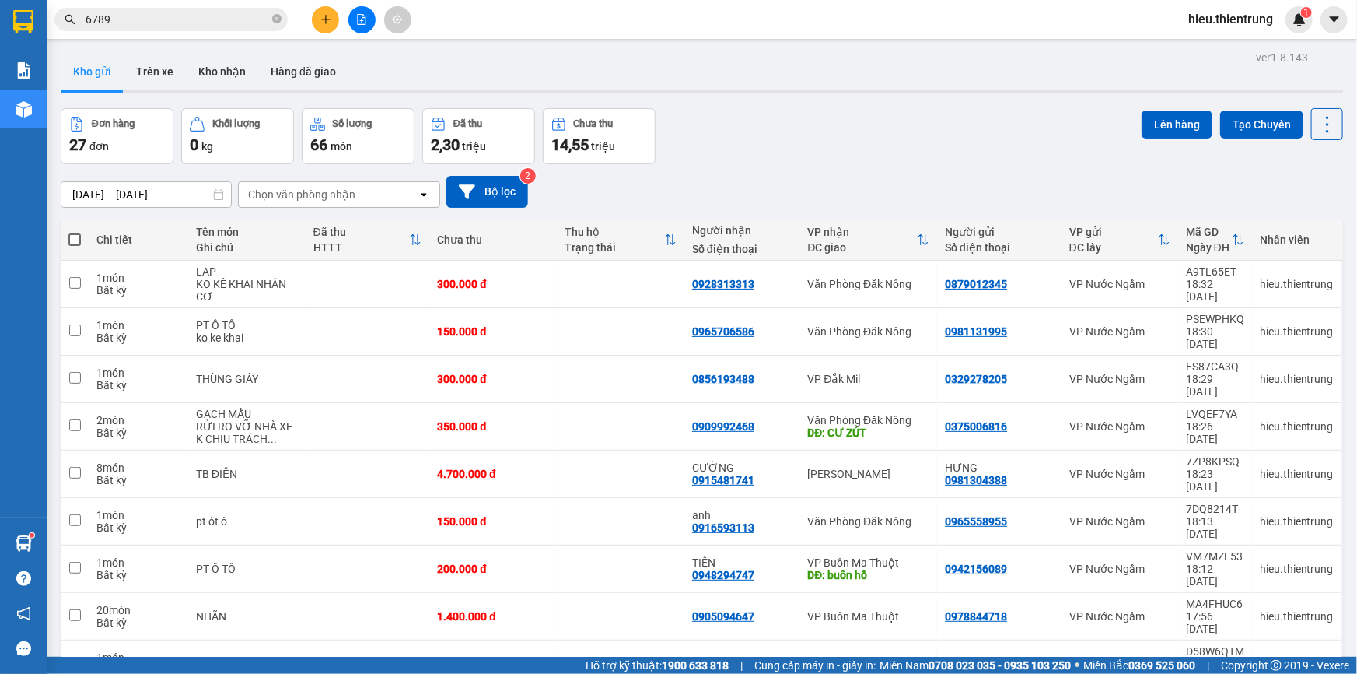
drag, startPoint x: 999, startPoint y: 545, endPoint x: 937, endPoint y: 550, distance: 62.4
click at [327, 26] on button at bounding box center [325, 19] width 27 height 27
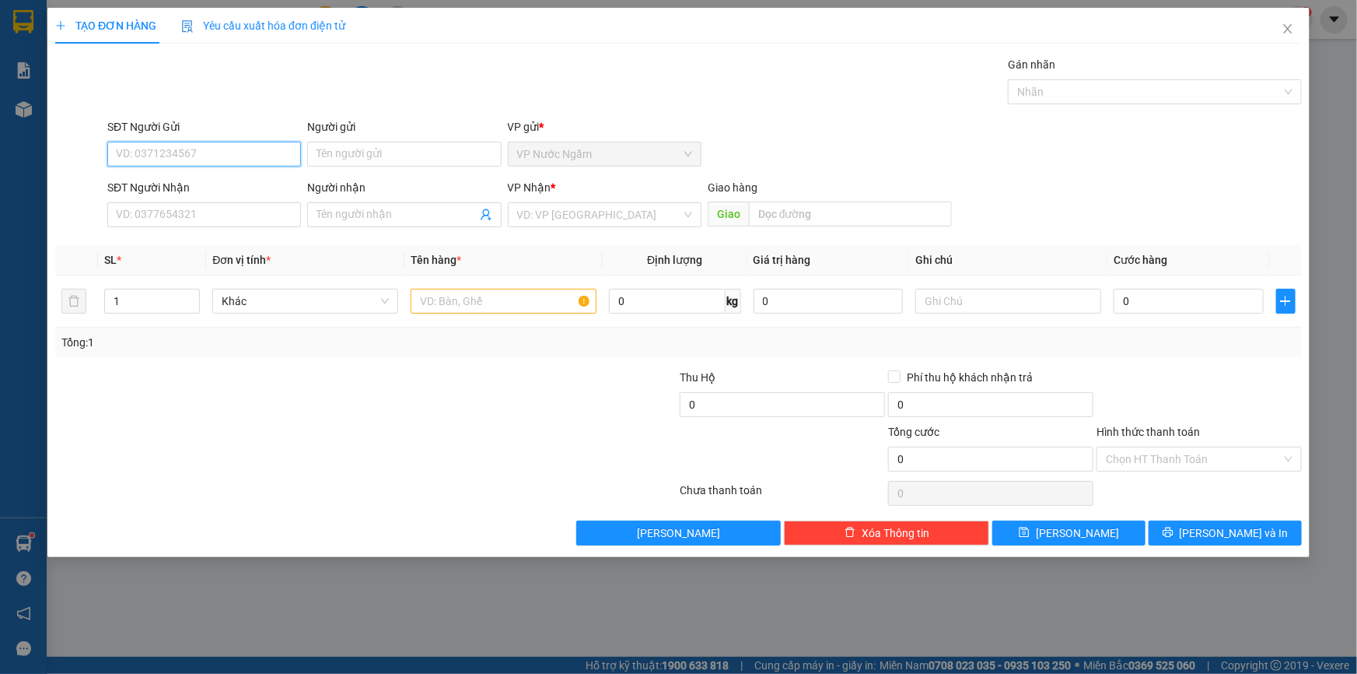
paste input "0978221864"
click at [184, 194] on div "0978221864" at bounding box center [204, 185] width 194 height 25
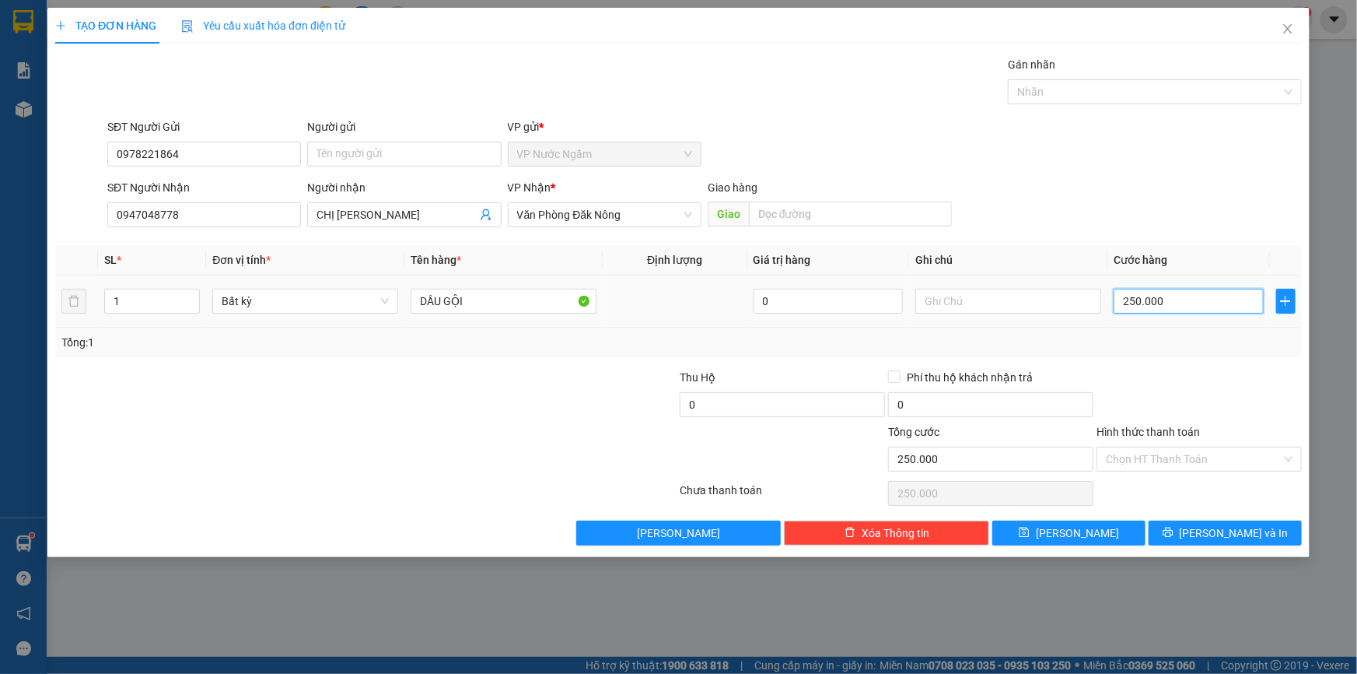
click at [1186, 302] on input "250.000" at bounding box center [1189, 301] width 150 height 25
click at [1164, 453] on input "Hình thức thanh toán" at bounding box center [1194, 458] width 176 height 23
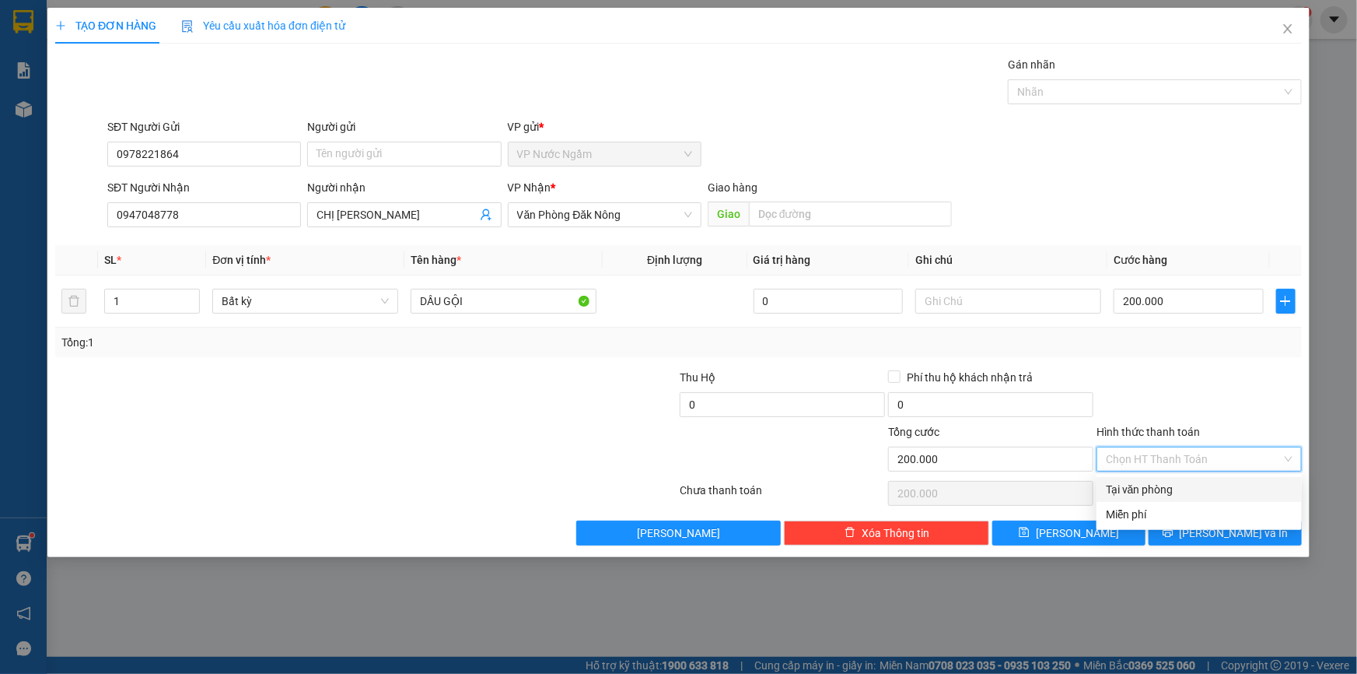
drag, startPoint x: 1160, startPoint y: 478, endPoint x: 1170, endPoint y: 494, distance: 19.2
click at [1160, 478] on div "Tại văn phòng" at bounding box center [1199, 489] width 205 height 25
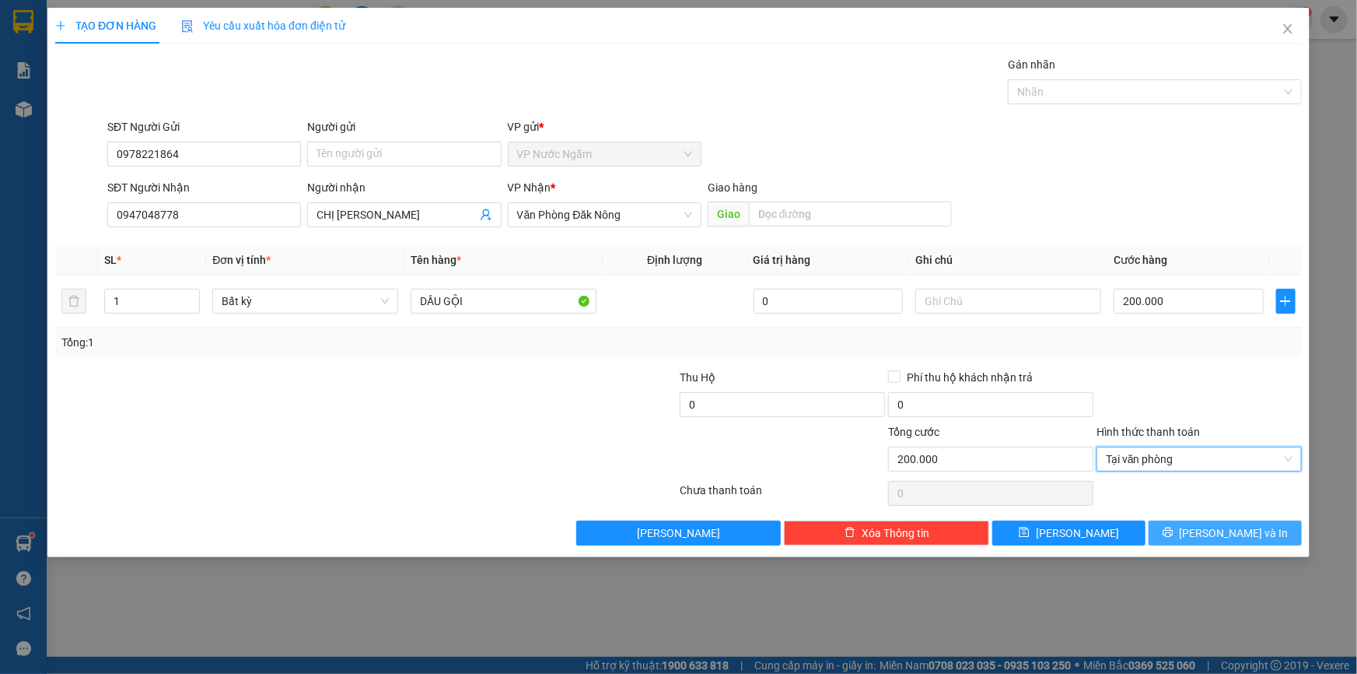
click at [1174, 530] on icon "printer" at bounding box center [1168, 532] width 11 height 11
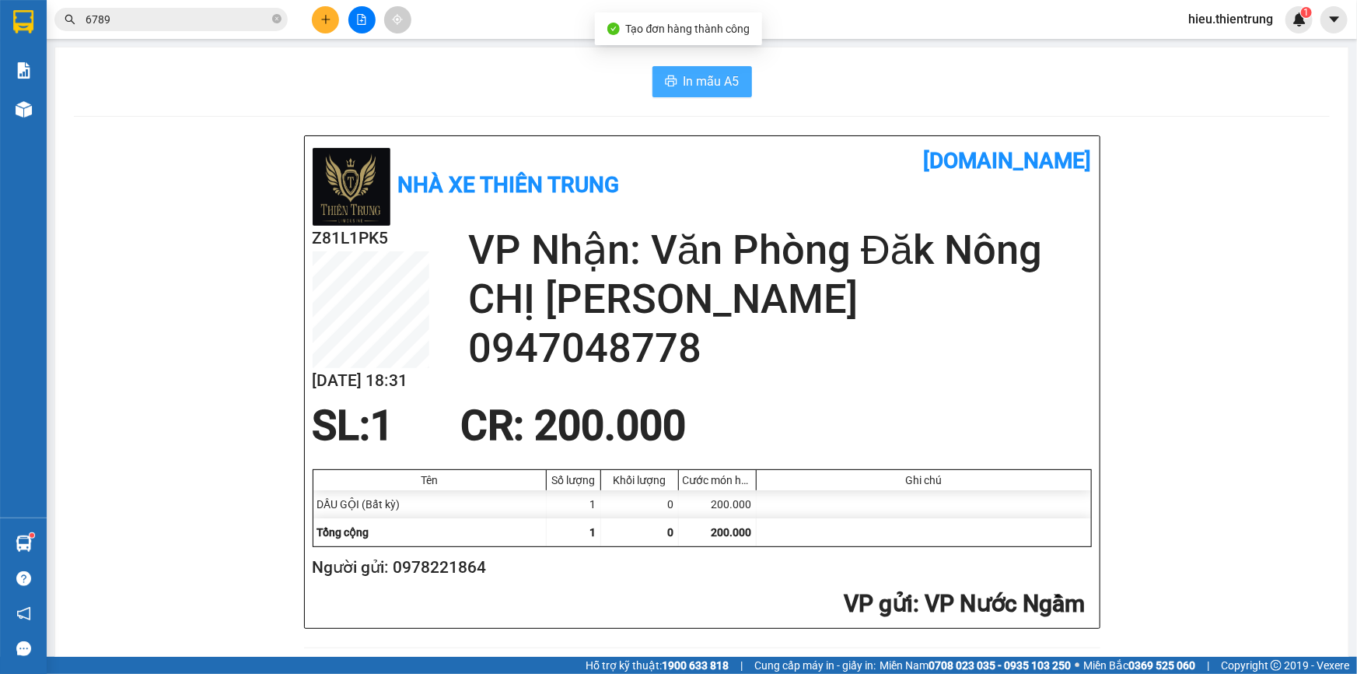
click at [666, 69] on button "In mẫu A5" at bounding box center [703, 81] width 100 height 31
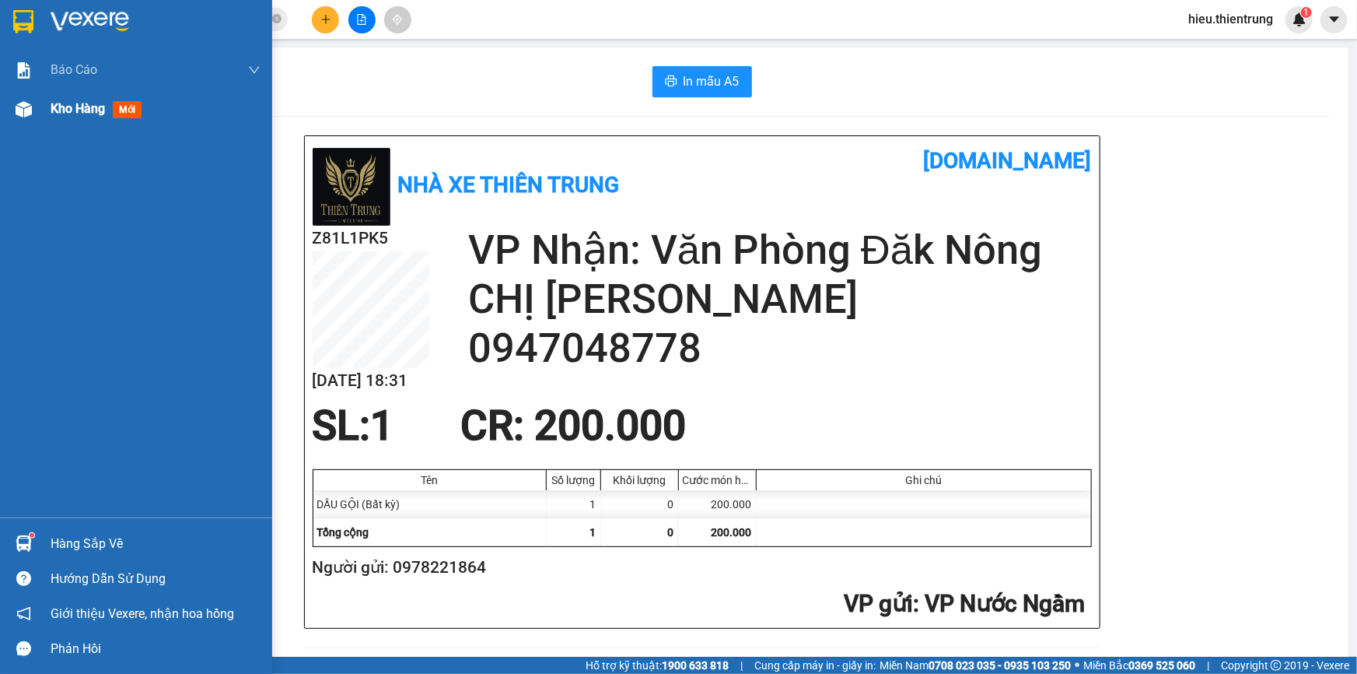
click at [70, 112] on span "Kho hàng" at bounding box center [78, 108] width 54 height 15
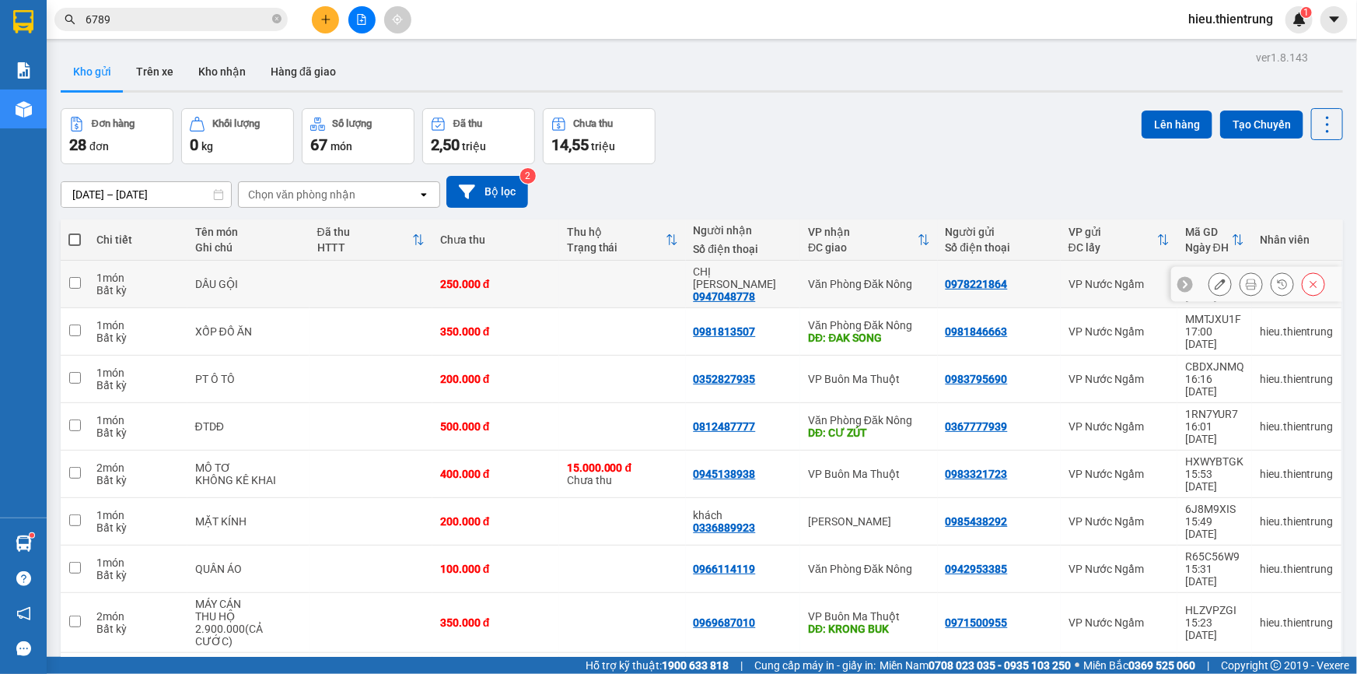
click at [1303, 271] on button at bounding box center [1314, 284] width 22 height 27
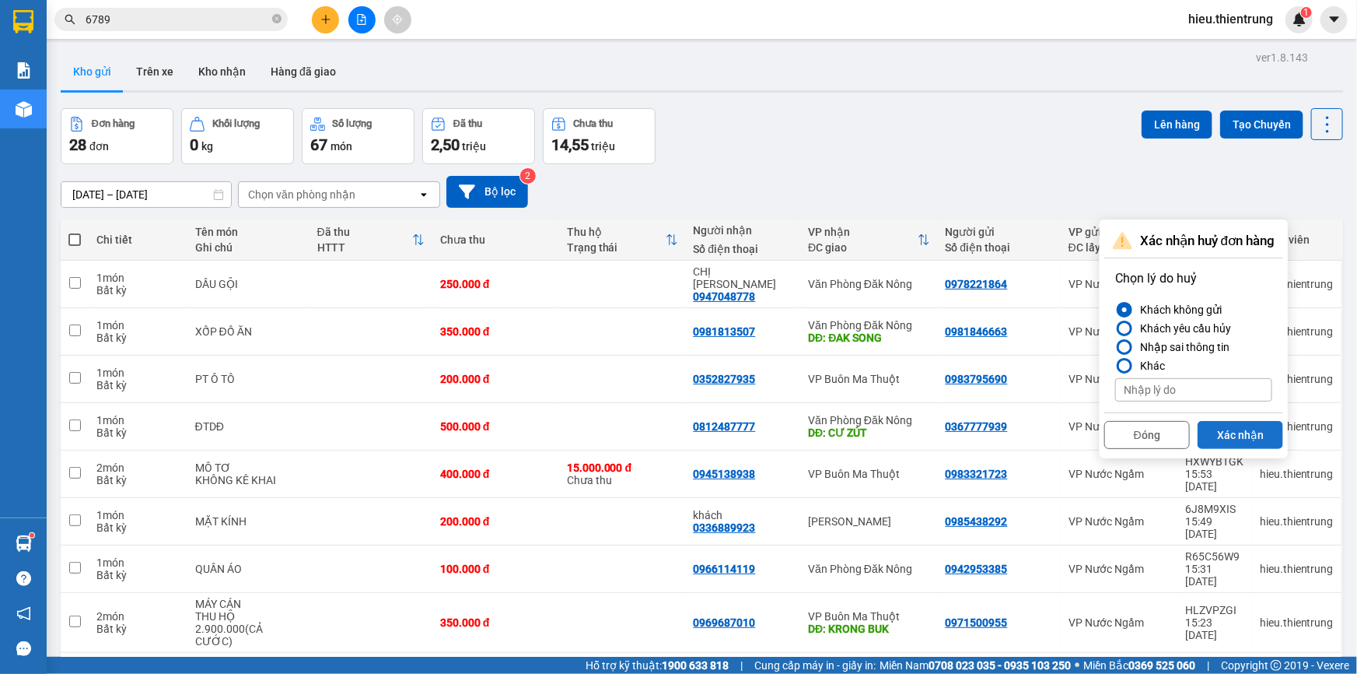
click at [1240, 421] on button "Xác nhận" at bounding box center [1241, 435] width 86 height 28
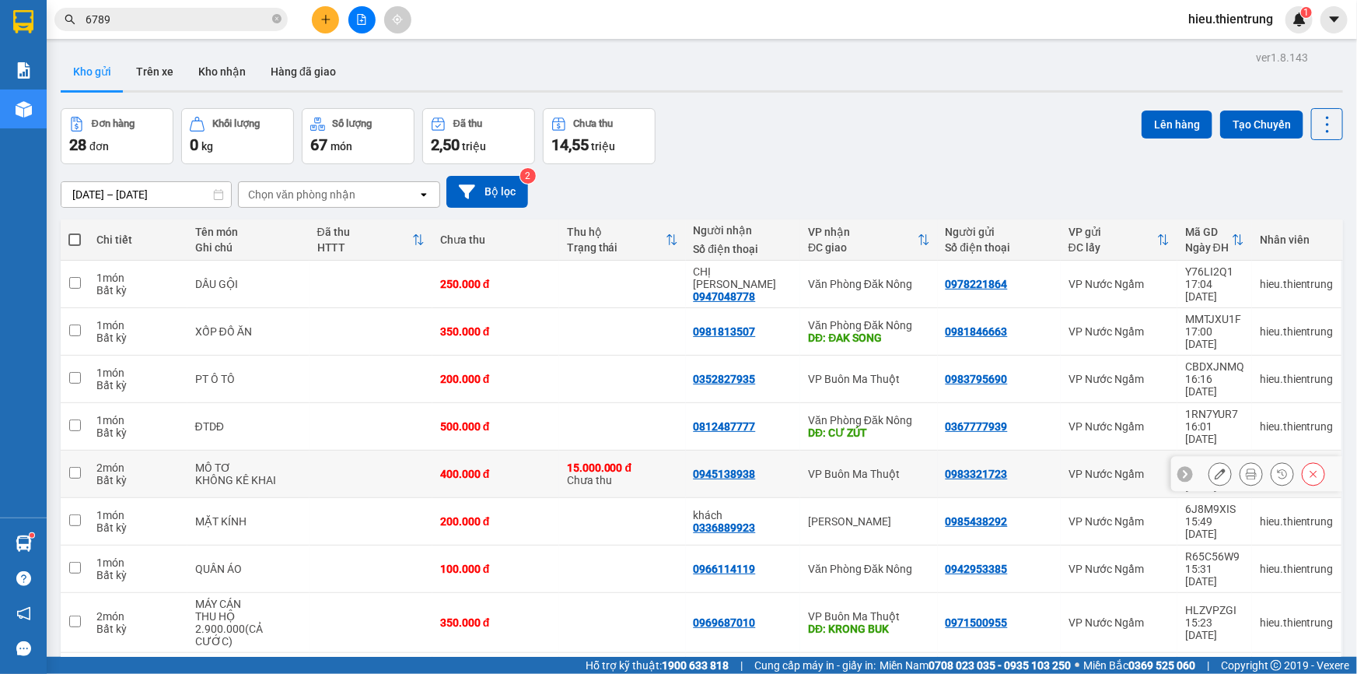
click at [988, 176] on div "[DATE] – [DATE] Press the down arrow key to interact with the calendar and sele…" at bounding box center [702, 192] width 1283 height 32
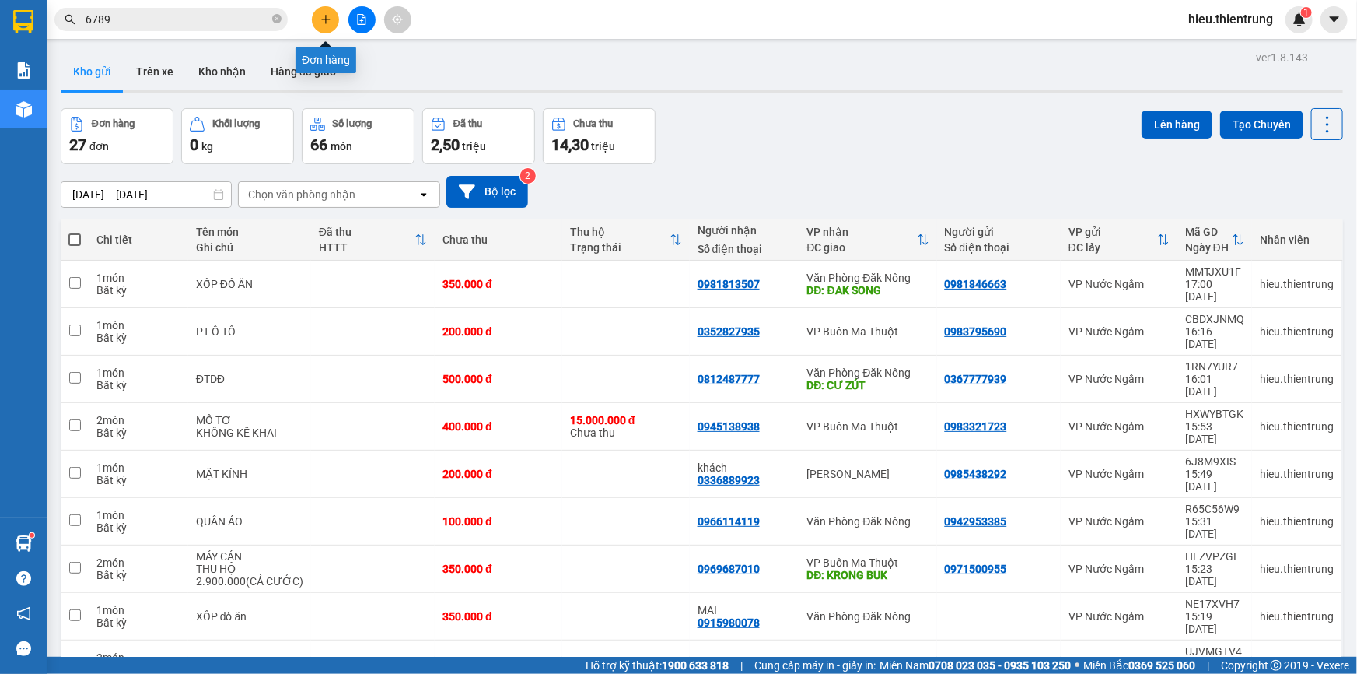
click at [324, 18] on icon "plus" at bounding box center [325, 19] width 11 height 11
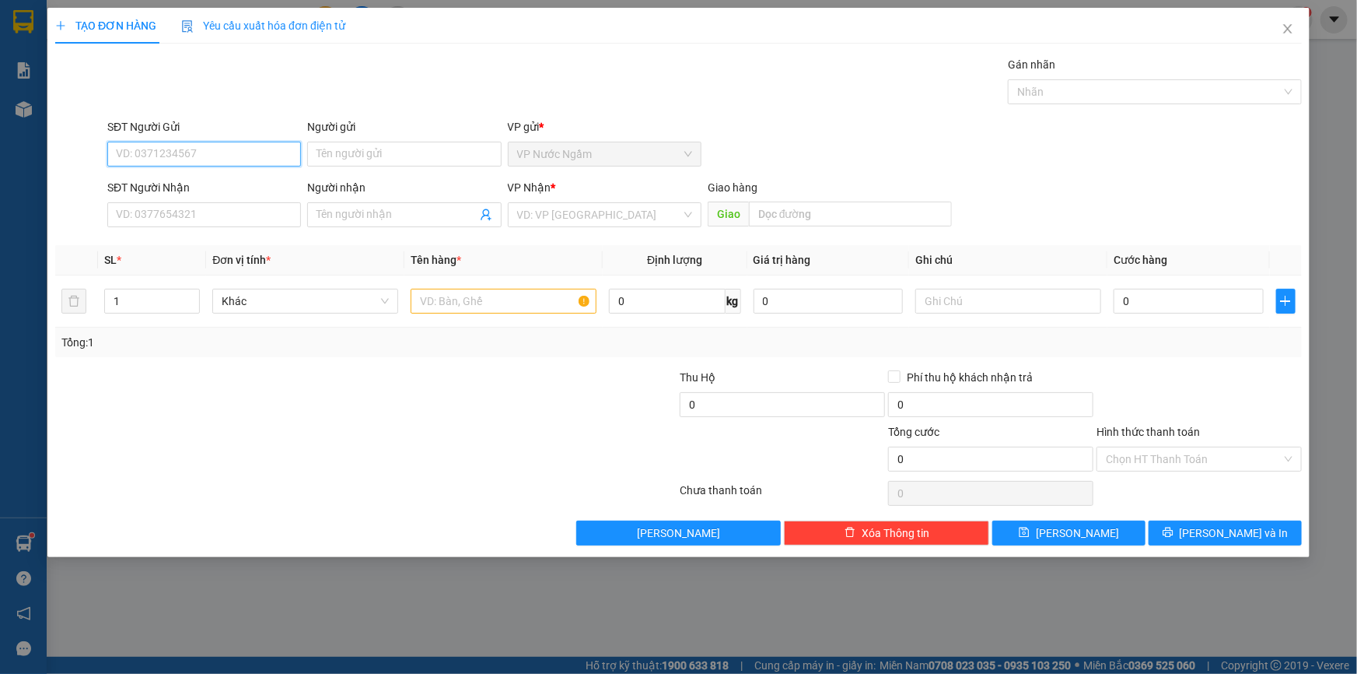
click at [176, 142] on input "SĐT Người Gửi" at bounding box center [204, 154] width 194 height 25
click at [173, 191] on div "0947569589" at bounding box center [204, 185] width 175 height 17
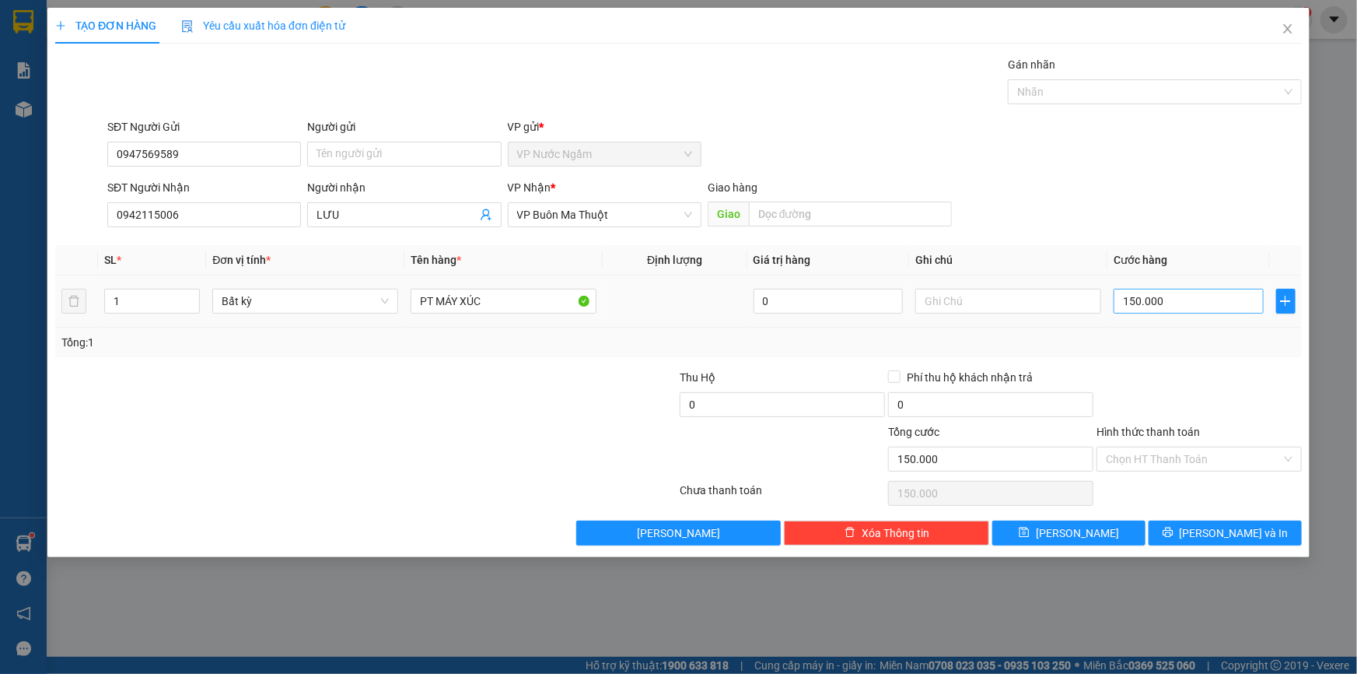
drag, startPoint x: 1180, startPoint y: 316, endPoint x: 1198, endPoint y: 300, distance: 23.7
click at [1182, 314] on div "150.000" at bounding box center [1189, 300] width 150 height 31
click at [1198, 300] on input "150.000" at bounding box center [1189, 301] width 150 height 25
click at [1217, 520] on button "[PERSON_NAME] và In" at bounding box center [1225, 532] width 153 height 25
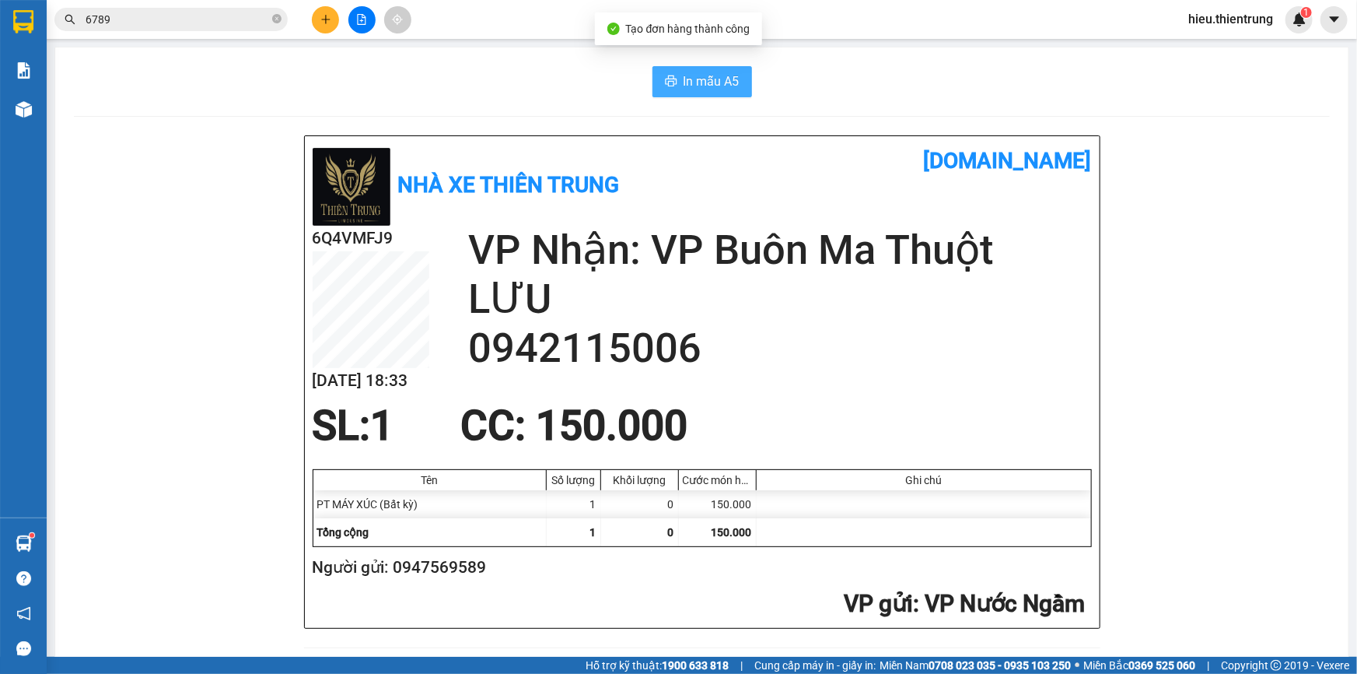
click at [661, 73] on button "In mẫu A5" at bounding box center [703, 81] width 100 height 31
click at [329, 23] on button at bounding box center [325, 19] width 27 height 27
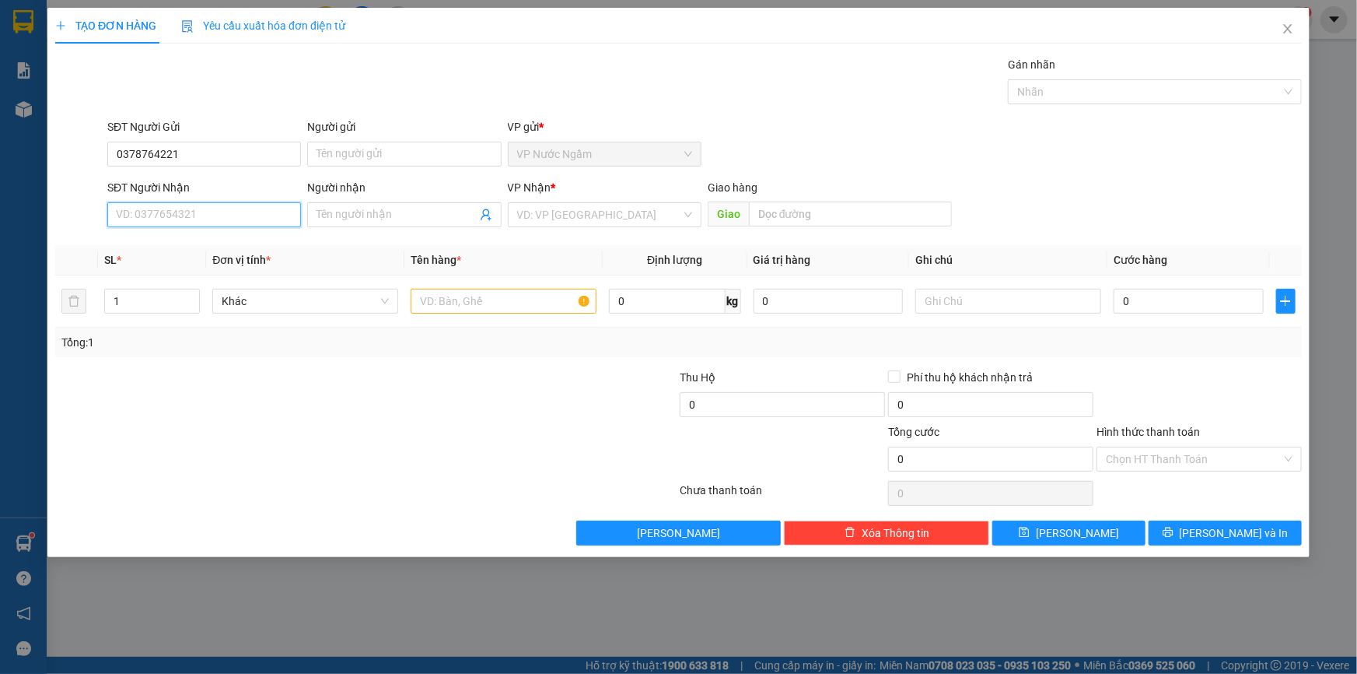
click at [168, 215] on input "SĐT Người Nhận" at bounding box center [204, 214] width 194 height 25
click at [576, 218] on input "search" at bounding box center [599, 214] width 164 height 23
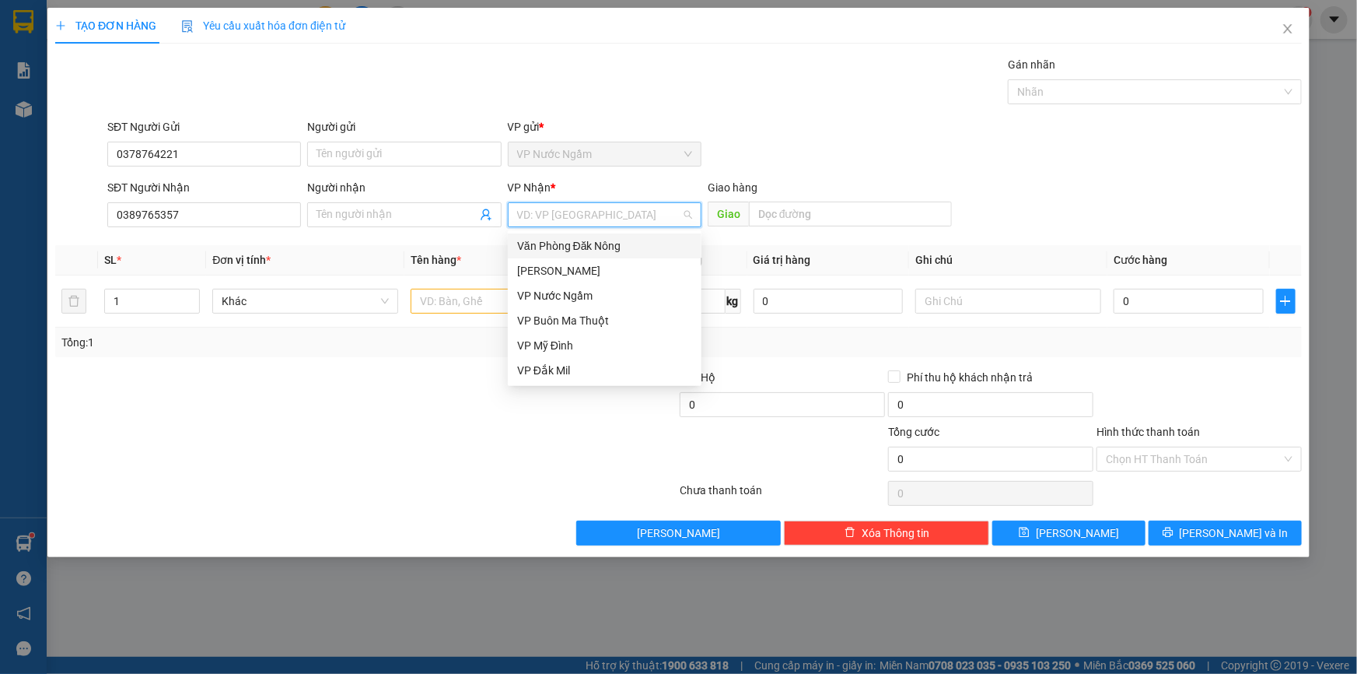
click at [593, 240] on div "Văn Phòng Đăk Nông" at bounding box center [604, 245] width 175 height 17
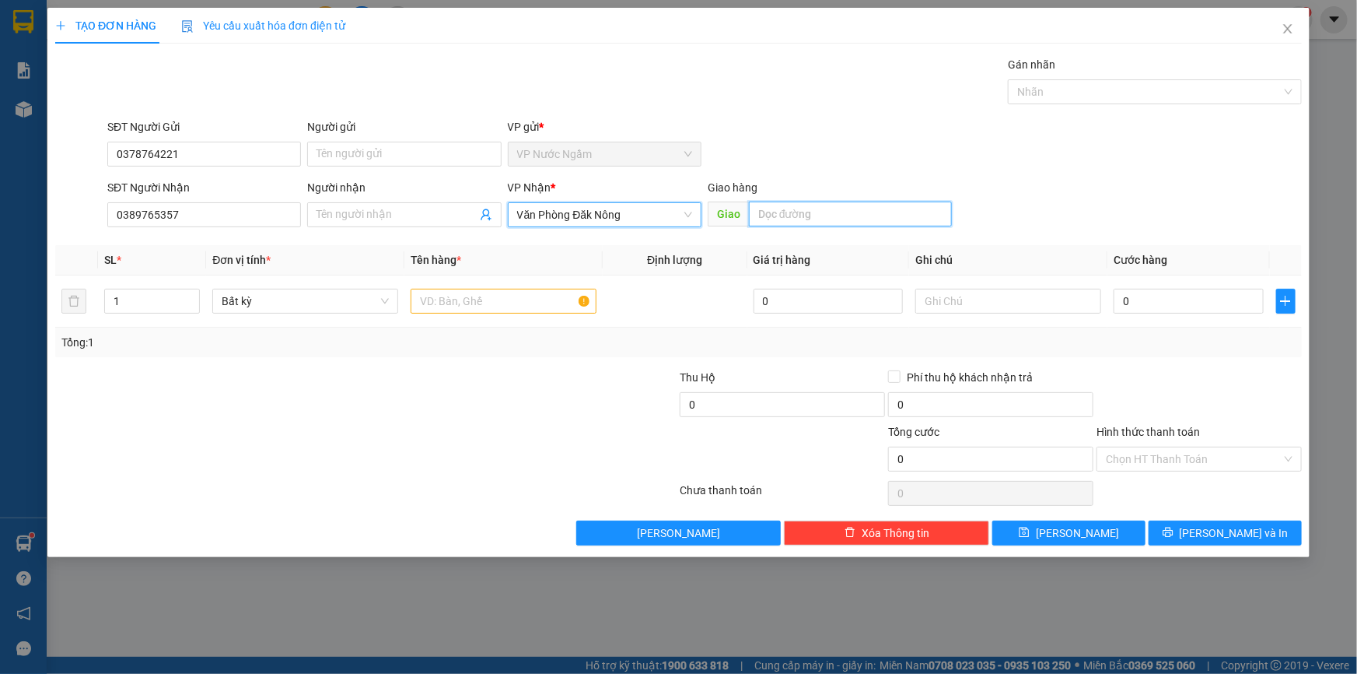
click at [820, 208] on input "text" at bounding box center [850, 213] width 203 height 25
click at [506, 296] on input "text" at bounding box center [504, 301] width 186 height 25
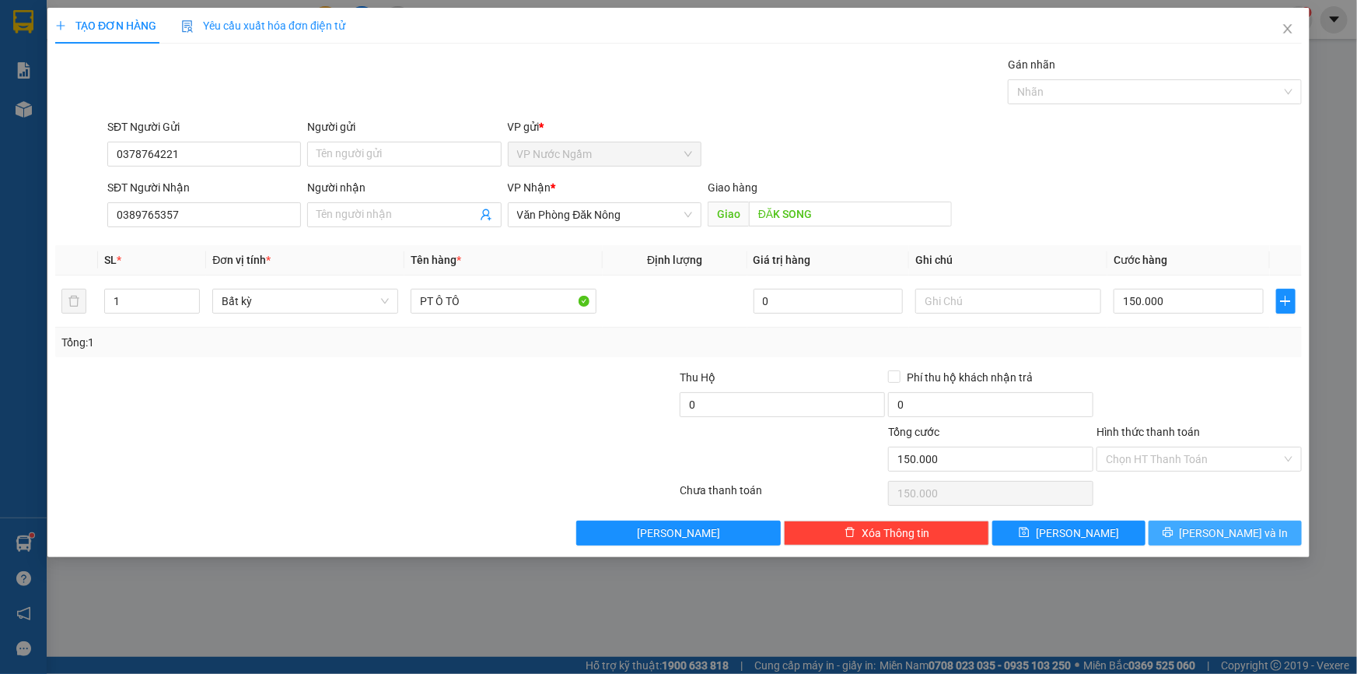
click at [1227, 541] on div "TẠO ĐƠN HÀNG Yêu cầu xuất hóa đơn điện tử Transit Pickup Surcharge Ids Transit …" at bounding box center [678, 282] width 1262 height 549
drag, startPoint x: 1222, startPoint y: 535, endPoint x: 1213, endPoint y: 531, distance: 9.4
click at [1221, 535] on span "[PERSON_NAME] và In" at bounding box center [1234, 532] width 109 height 17
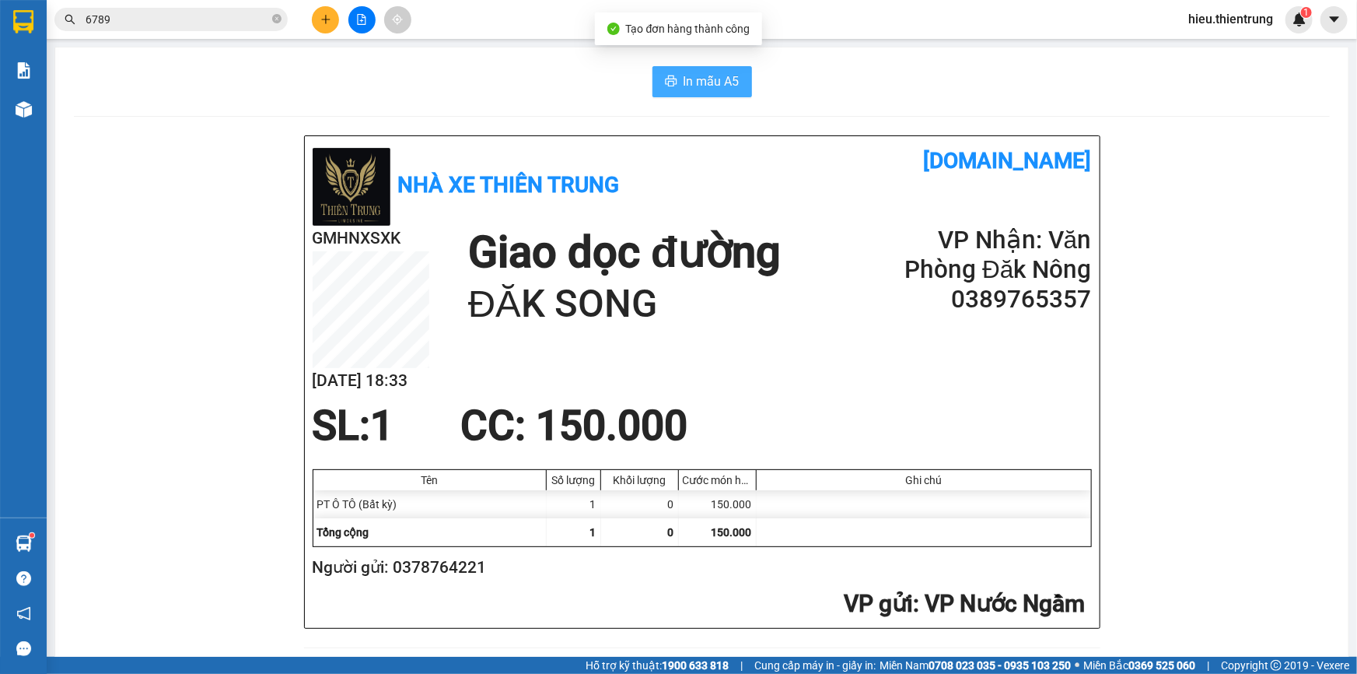
click at [683, 67] on button "In mẫu A5" at bounding box center [703, 81] width 100 height 31
click at [869, 93] on div "In mẫu A5" at bounding box center [702, 81] width 1256 height 31
drag, startPoint x: 506, startPoint y: 101, endPoint x: 450, endPoint y: 100, distance: 55.2
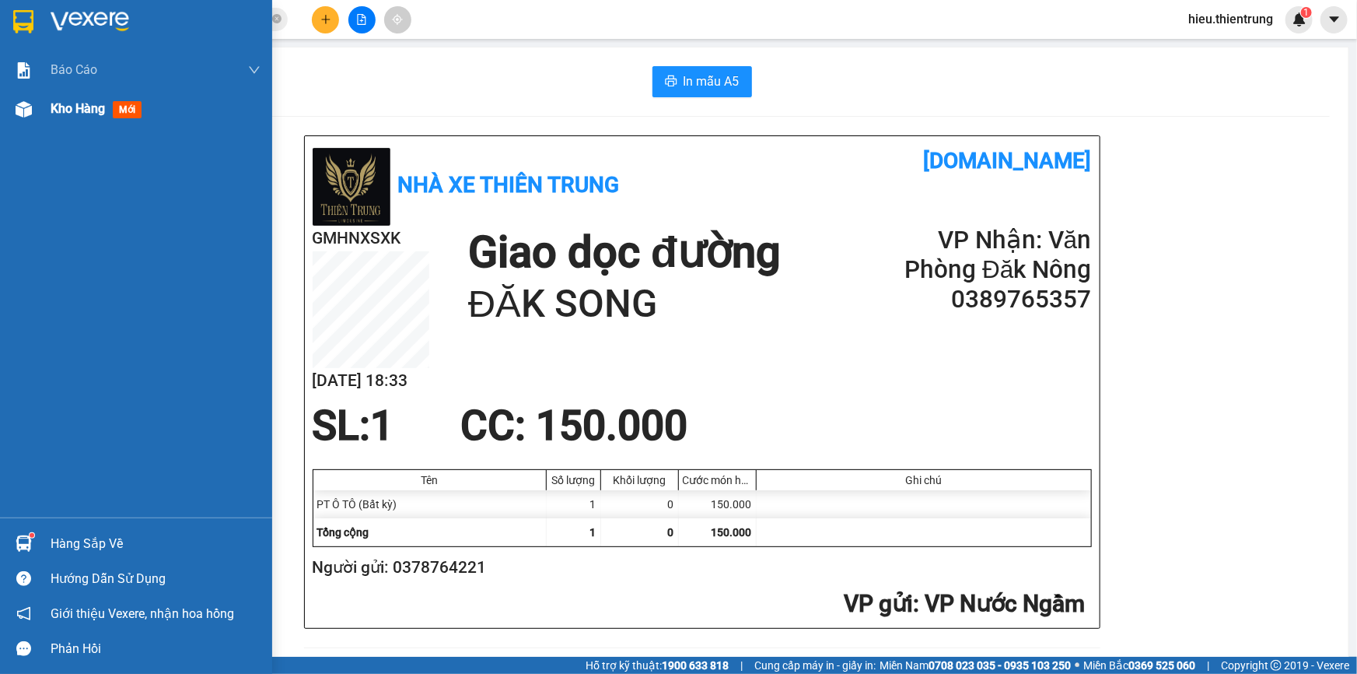
click at [67, 114] on span "Kho hàng" at bounding box center [78, 108] width 54 height 15
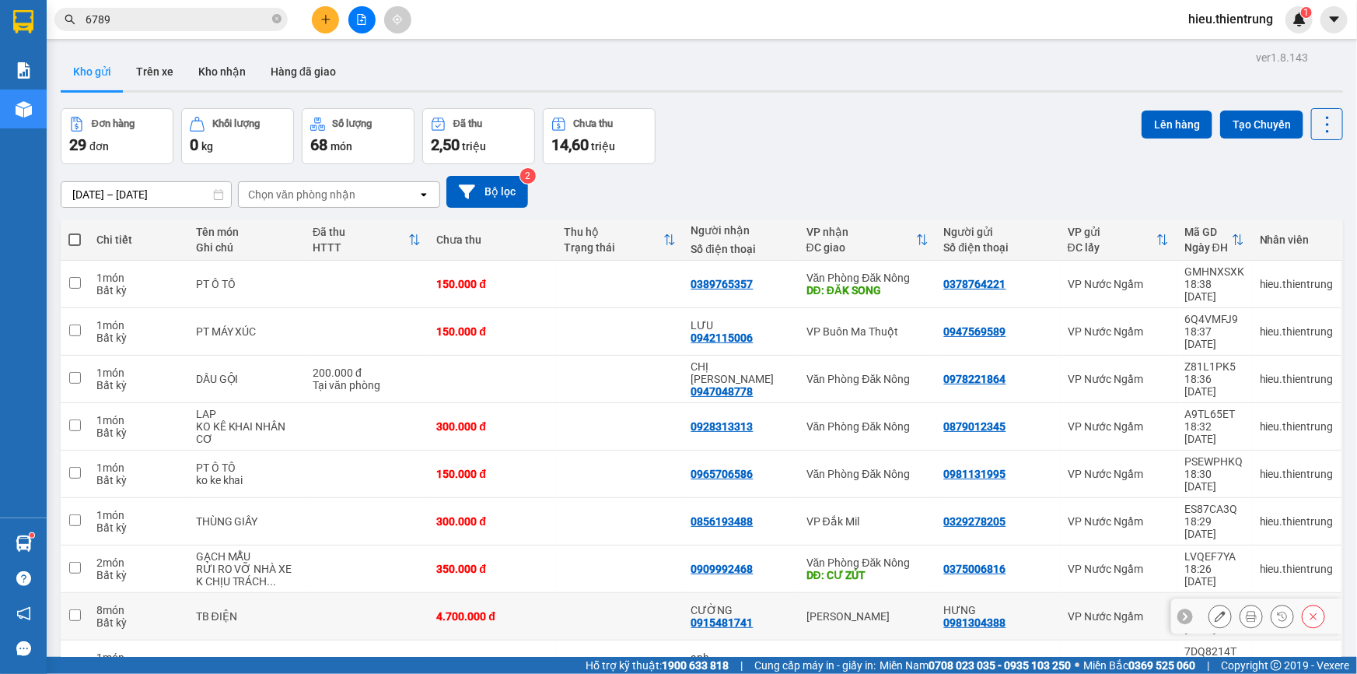
click at [1246, 611] on icon at bounding box center [1251, 616] width 11 height 11
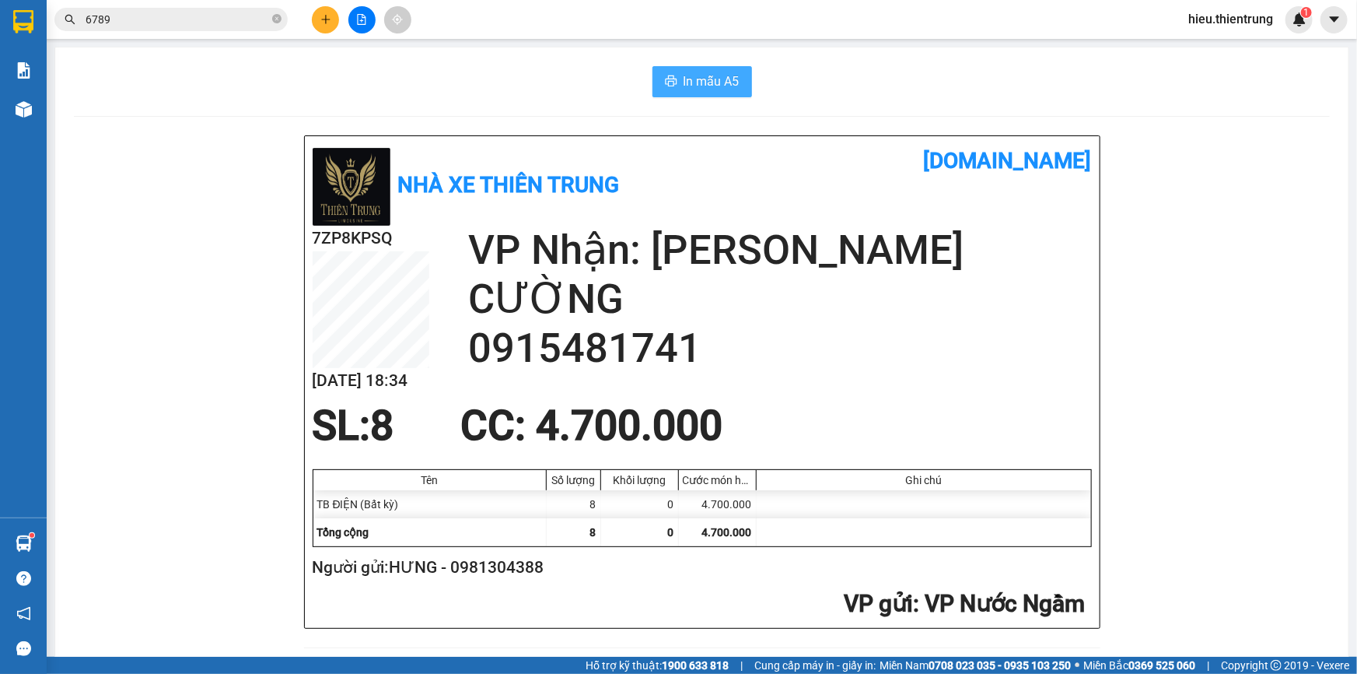
click at [704, 78] on span "In mẫu A5" at bounding box center [712, 81] width 56 height 19
drag, startPoint x: 879, startPoint y: -2, endPoint x: 872, endPoint y: 4, distance: 8.9
click at [873, 3] on div "Kết quả tìm kiếm ( 197 ) Bộ lọc Ngày tạo đơn gần nhất Mã ĐH Trạng thái Món hàng…" at bounding box center [678, 19] width 1357 height 39
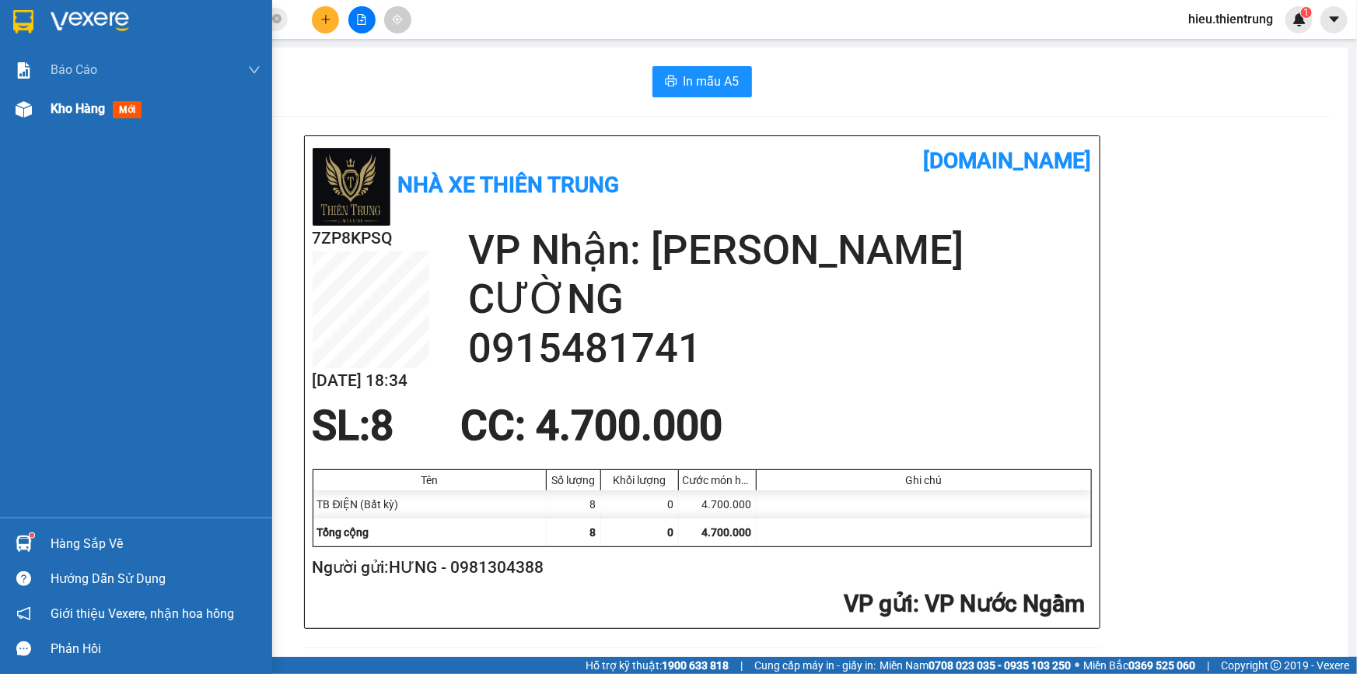
click at [40, 110] on div "Kho hàng mới" at bounding box center [136, 108] width 272 height 39
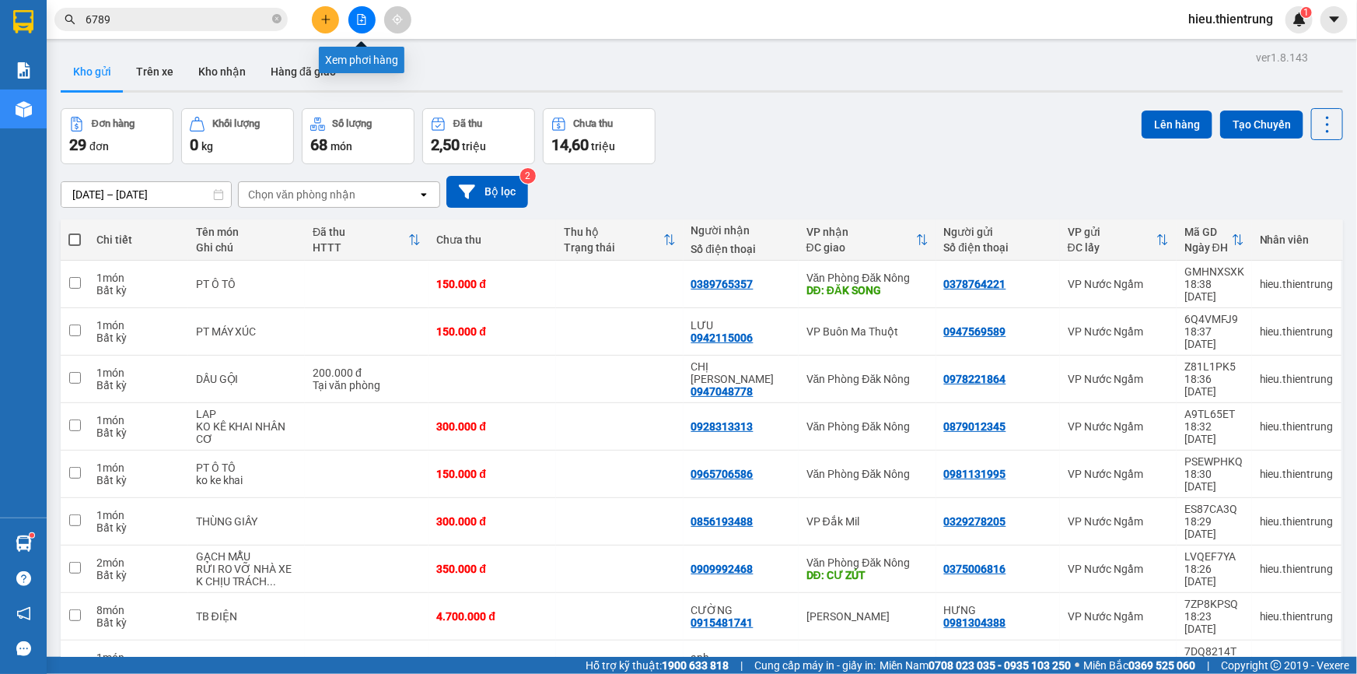
click at [327, 9] on button at bounding box center [325, 19] width 27 height 27
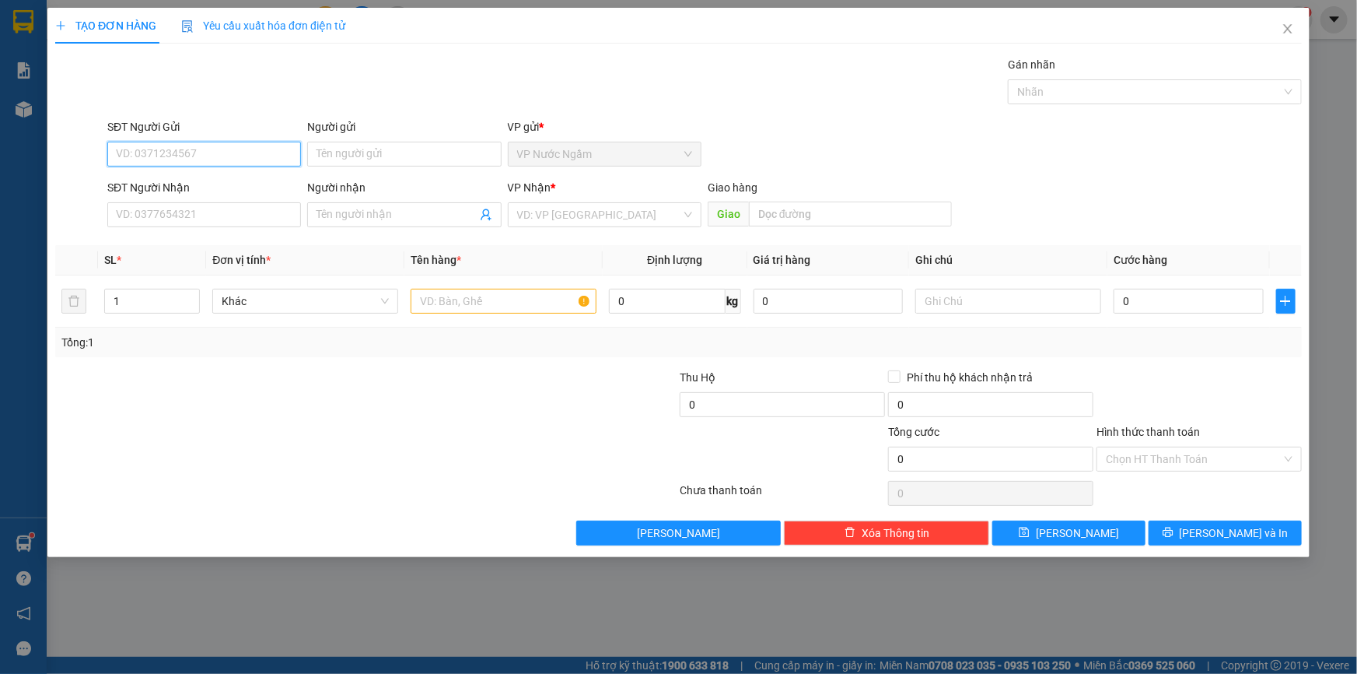
click at [233, 147] on input "SĐT Người Gửi" at bounding box center [204, 154] width 194 height 25
click at [179, 212] on input "SĐT Người Nhận" at bounding box center [204, 214] width 194 height 25
click at [565, 218] on input "search" at bounding box center [599, 214] width 164 height 23
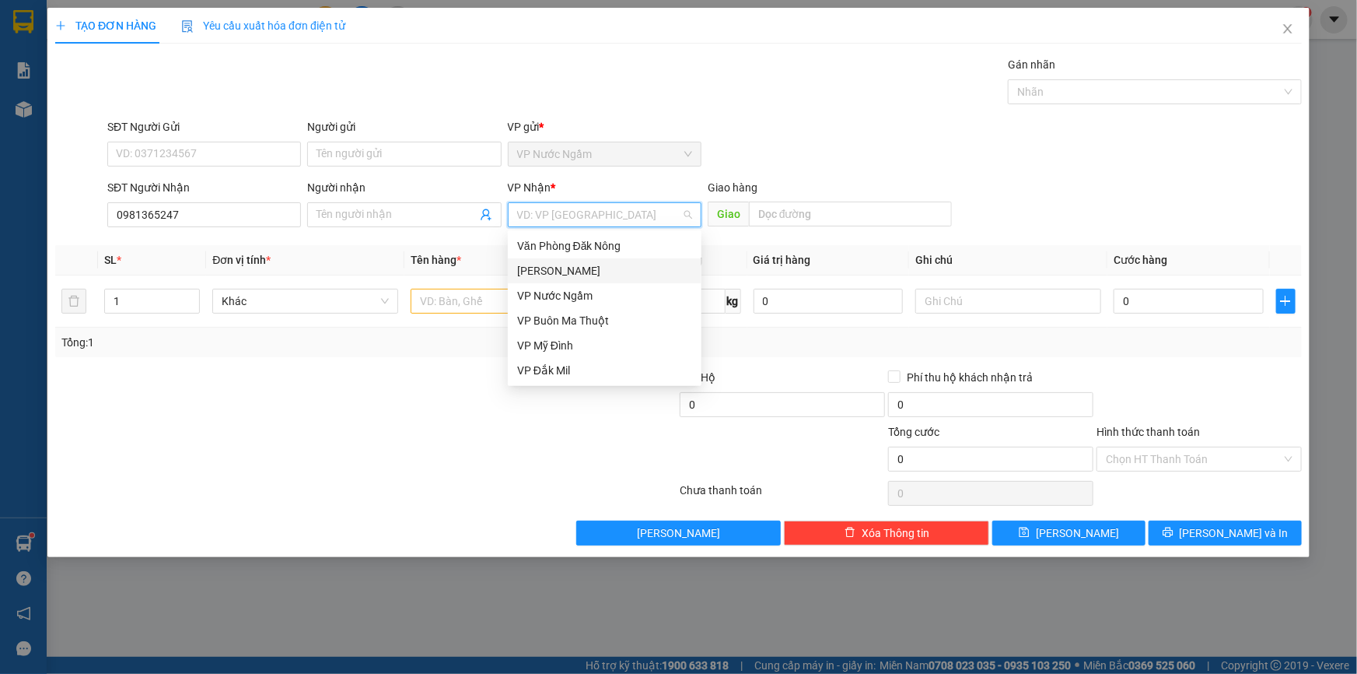
click at [569, 271] on div "[PERSON_NAME]" at bounding box center [604, 270] width 175 height 17
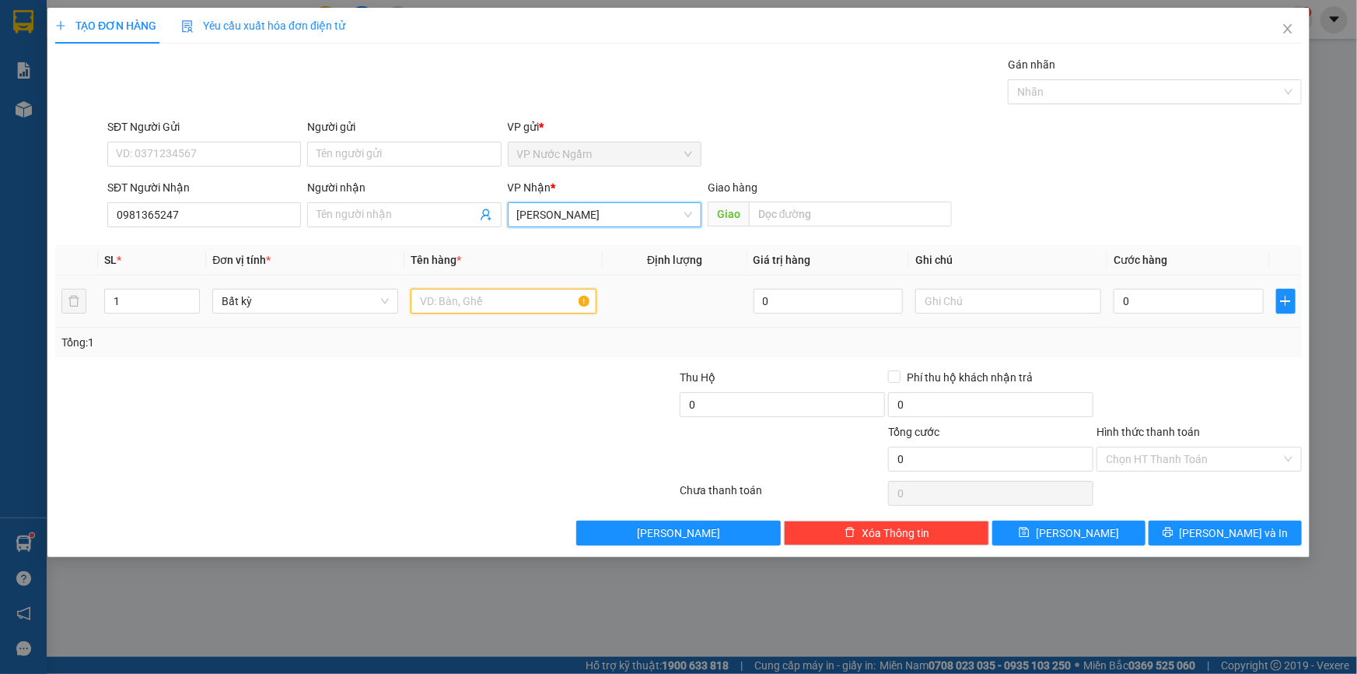
click at [437, 302] on input "text" at bounding box center [504, 301] width 186 height 25
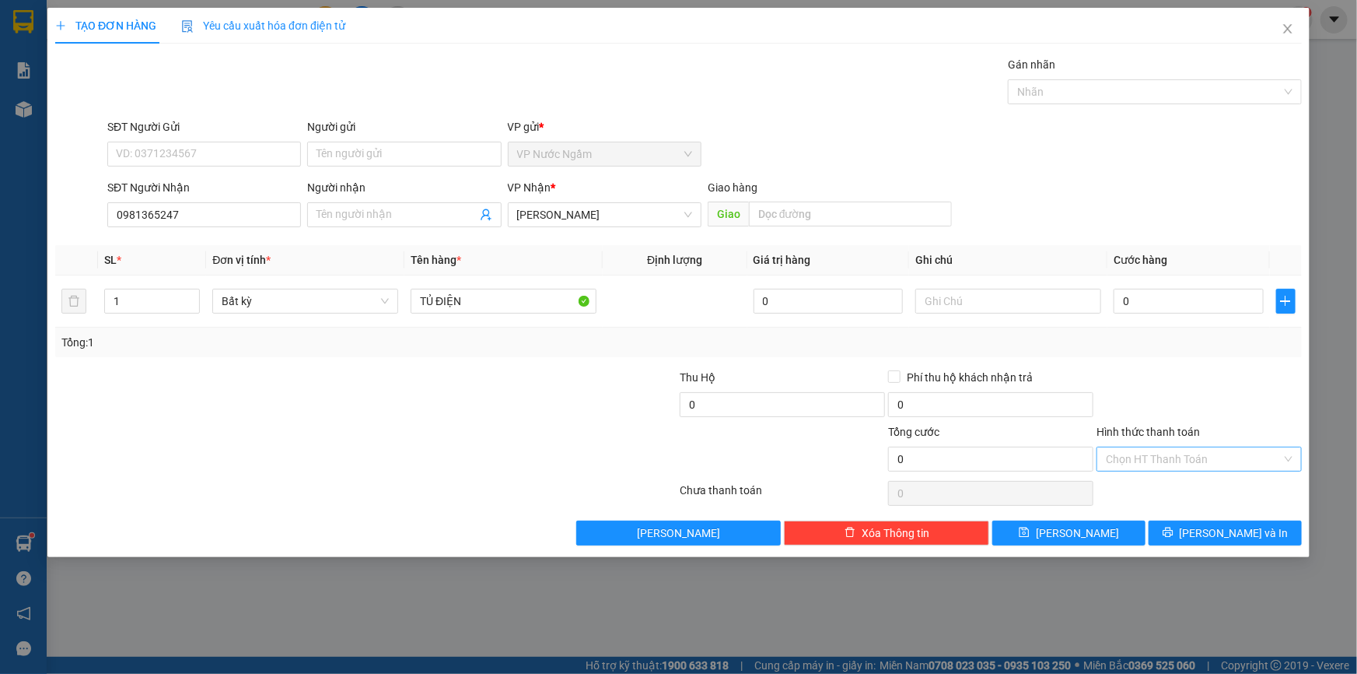
click at [1132, 458] on input "Hình thức thanh toán" at bounding box center [1194, 458] width 176 height 23
click at [1149, 513] on div "Miễn phí" at bounding box center [1199, 514] width 187 height 17
click at [1222, 544] on div "TẠO ĐƠN HÀNG Yêu cầu xuất hóa đơn điện tử Transit Pickup Surcharge Ids Transit …" at bounding box center [678, 282] width 1262 height 549
click at [1225, 537] on span "[PERSON_NAME] và In" at bounding box center [1234, 532] width 109 height 17
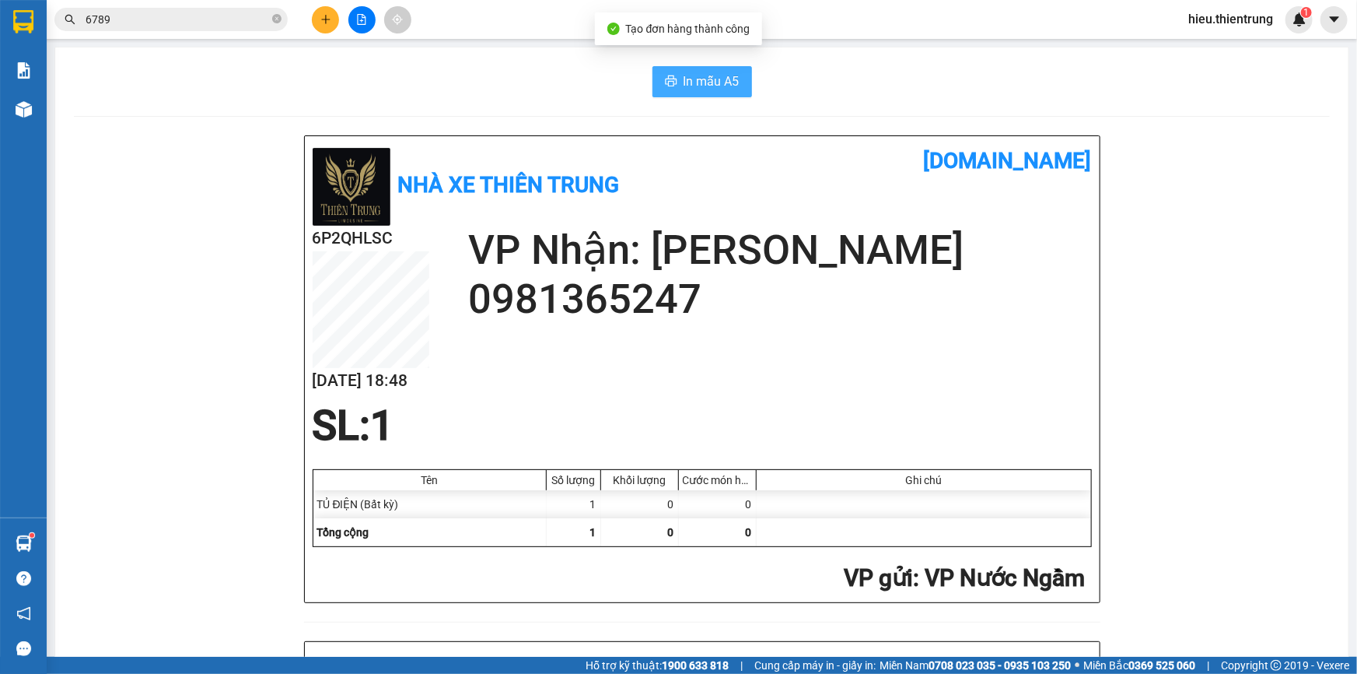
click at [692, 79] on span "In mẫu A5" at bounding box center [712, 81] width 56 height 19
click at [873, 101] on div "In mẫu A5 Nhà xe Thiên Trung [DOMAIN_NAME] 6P2QHLSC [DATE] 18:48 VP Nhận: Gia L…" at bounding box center [701, 675] width 1293 height 1257
click at [443, 86] on div "In mẫu A5" at bounding box center [702, 81] width 1256 height 31
click at [40, 107] on div "Kho hàng mới" at bounding box center [23, 108] width 47 height 39
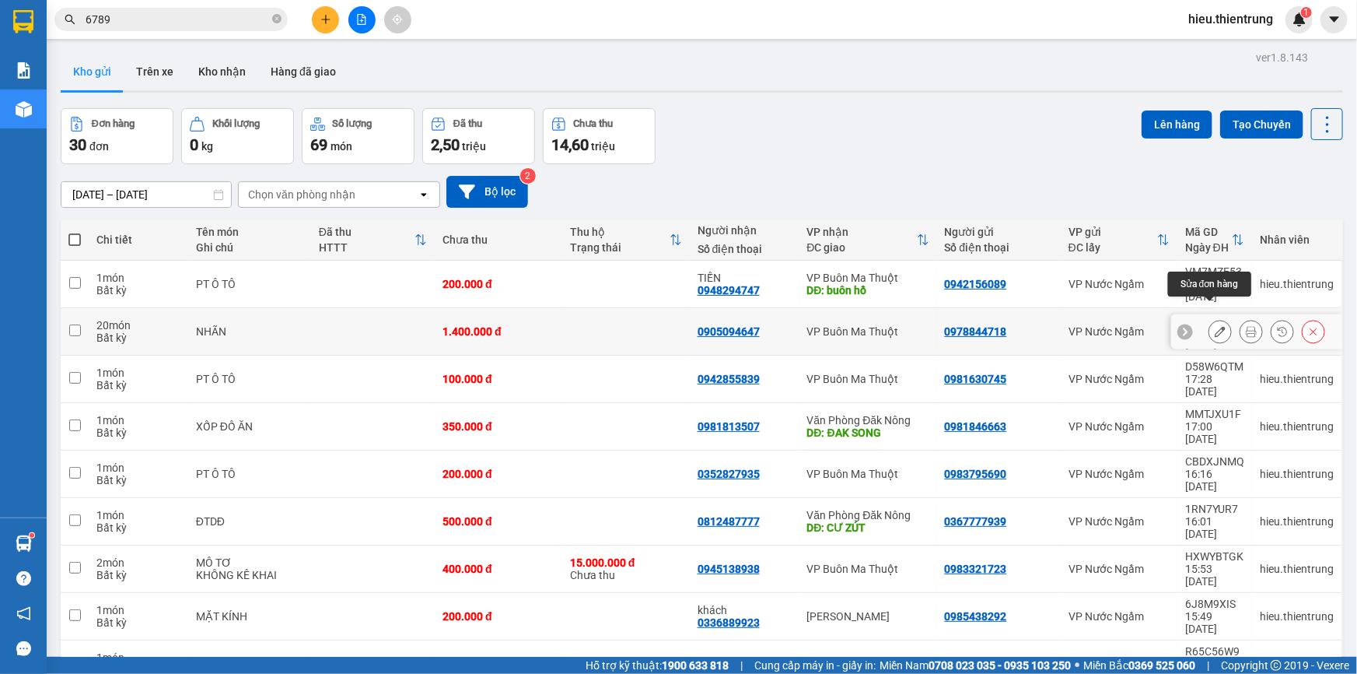
click at [1216, 318] on button at bounding box center [1220, 331] width 22 height 27
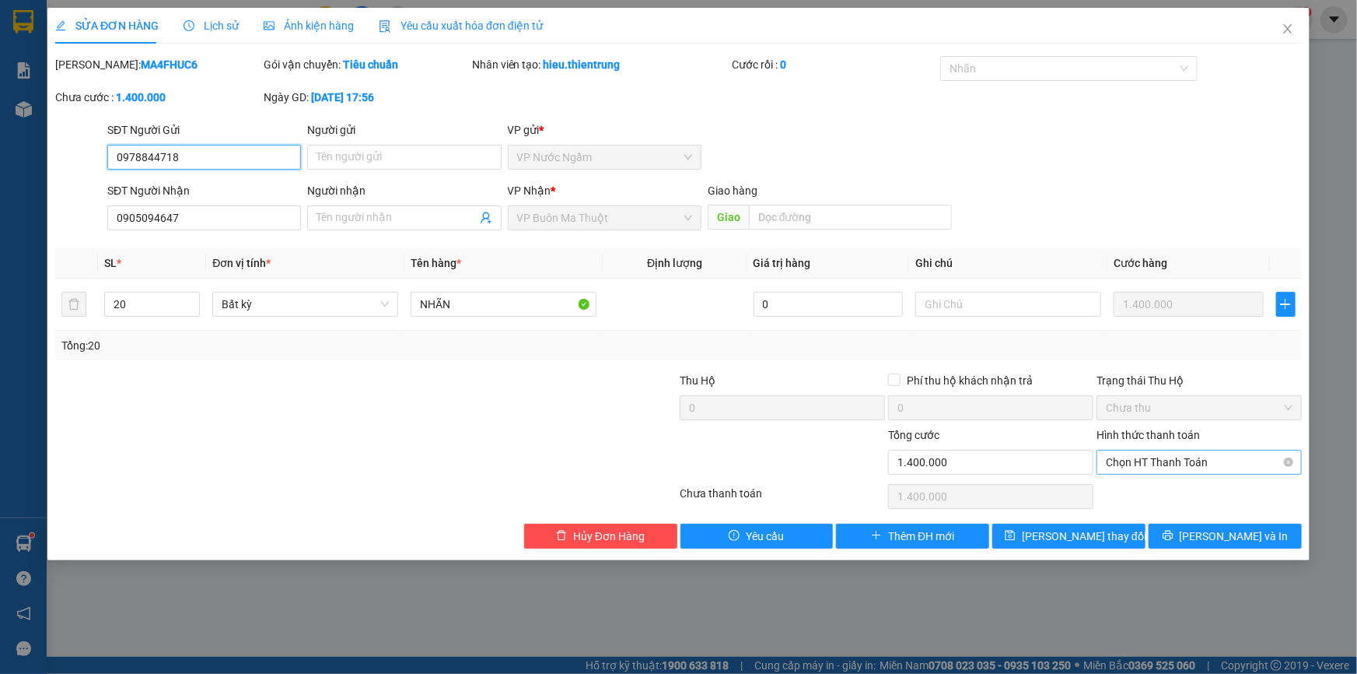
click at [1160, 454] on span "Chọn HT Thanh Toán" at bounding box center [1199, 461] width 187 height 23
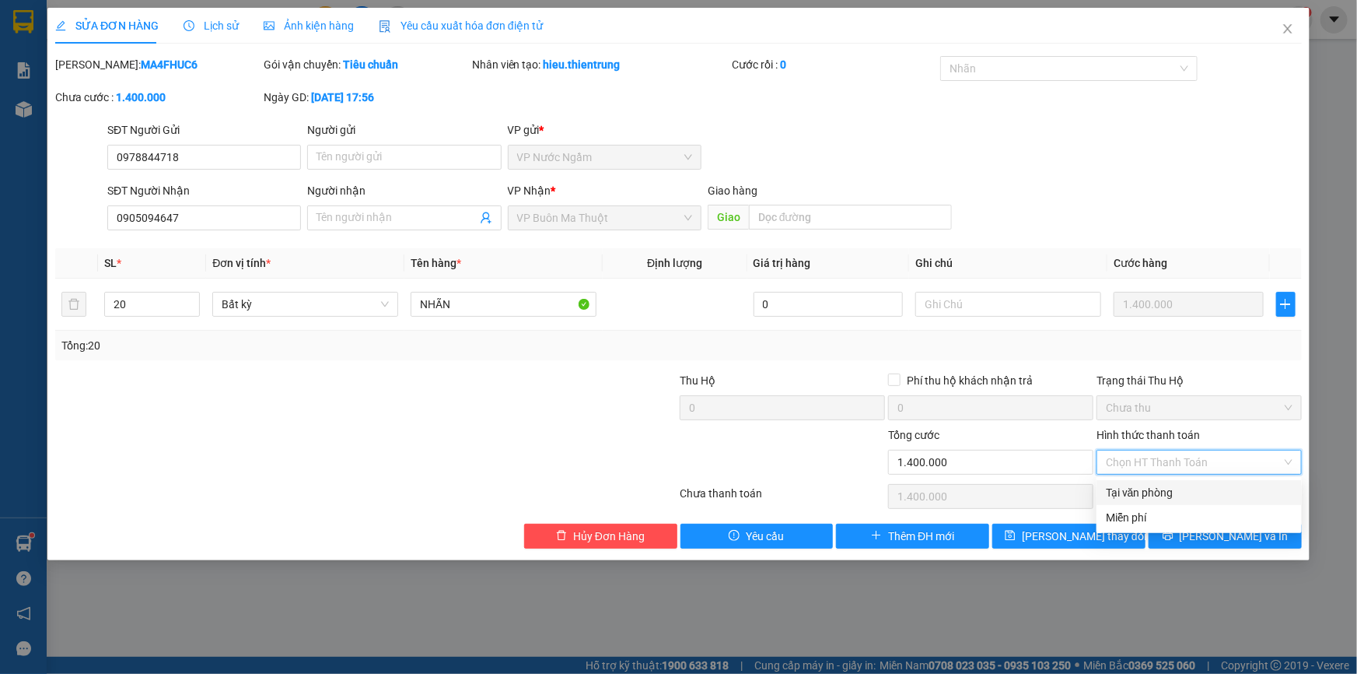
click at [1145, 485] on div "Tại văn phòng" at bounding box center [1199, 492] width 187 height 17
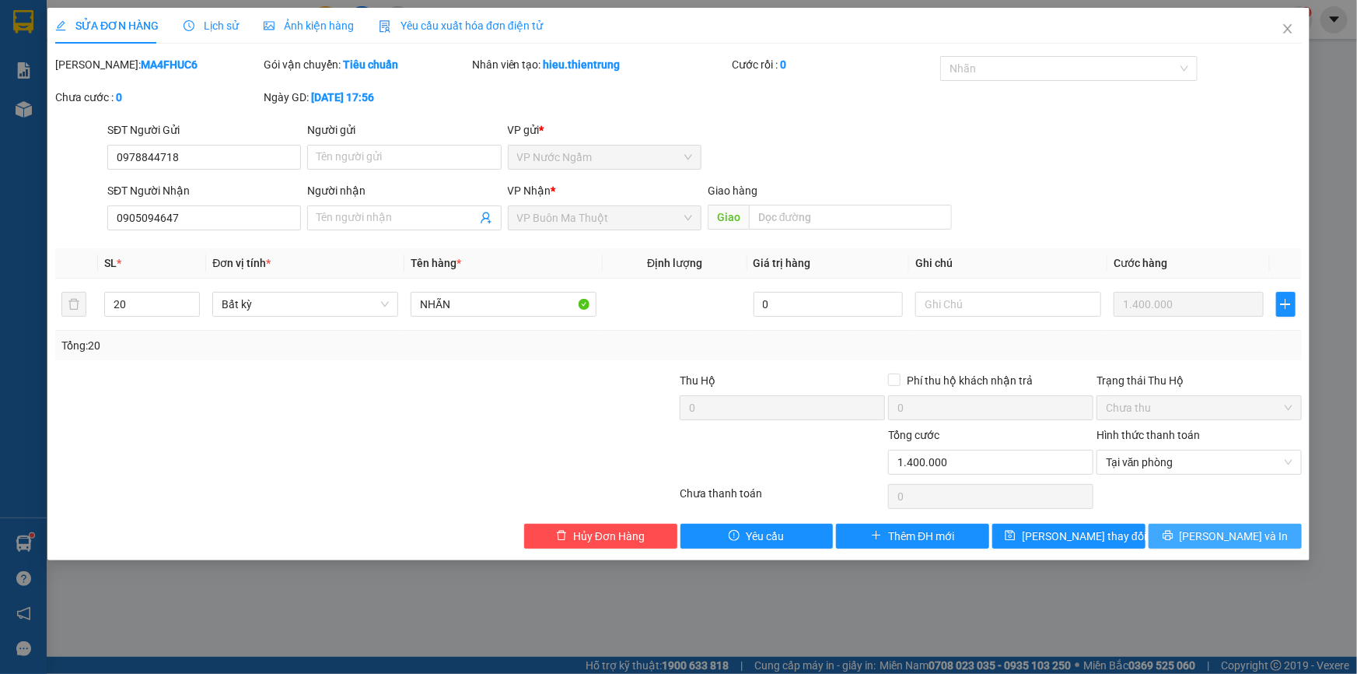
drag, startPoint x: 1186, startPoint y: 526, endPoint x: 1178, endPoint y: 521, distance: 9.7
click at [1187, 526] on button "[PERSON_NAME] và In" at bounding box center [1225, 535] width 153 height 25
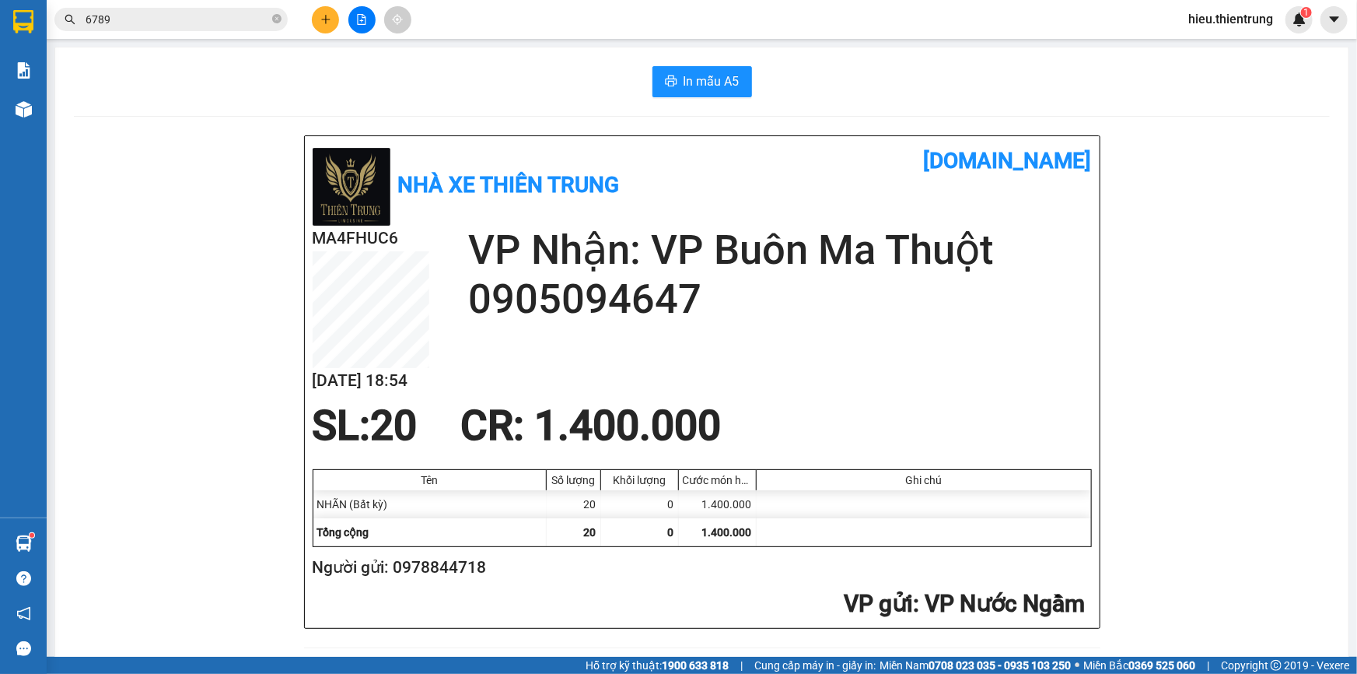
drag, startPoint x: 489, startPoint y: 571, endPoint x: 389, endPoint y: 567, distance: 100.4
click at [389, 568] on h2 "Người gửi: 0978844718" at bounding box center [699, 568] width 773 height 26
click at [327, 16] on icon "plus" at bounding box center [325, 19] width 11 height 11
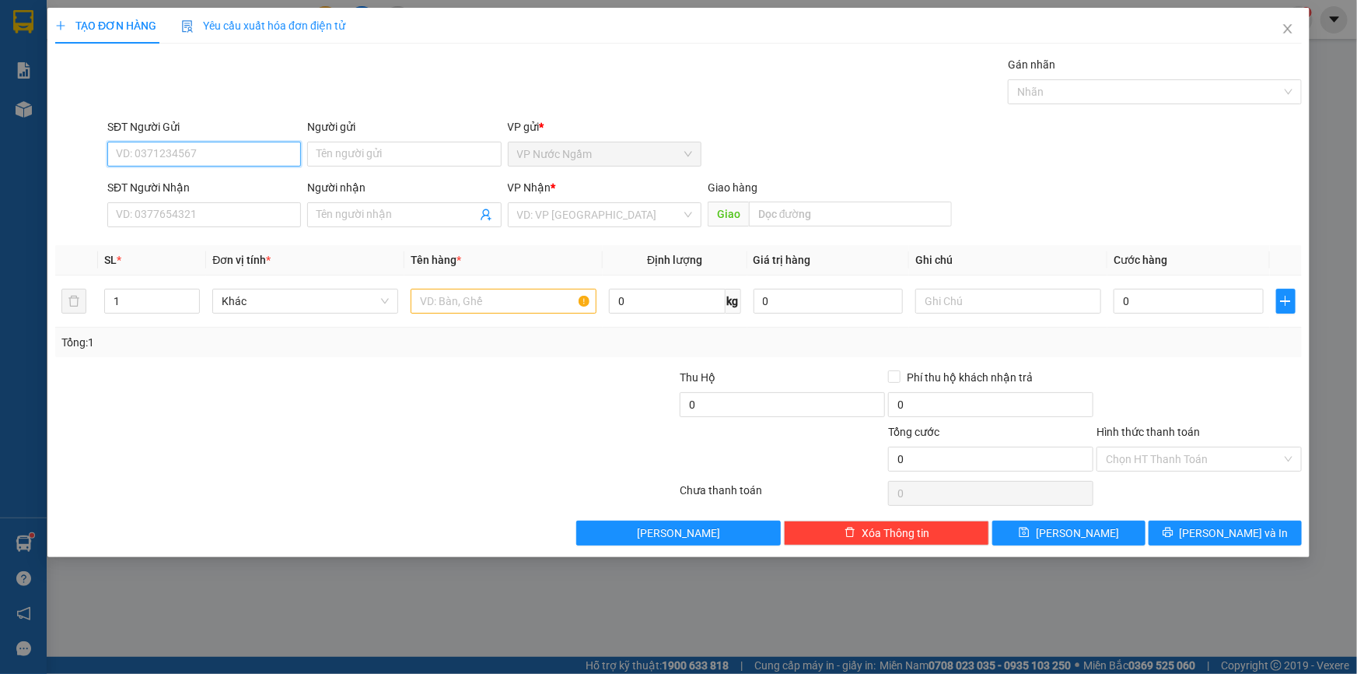
paste input "0978844718"
click at [179, 180] on div "0978844718" at bounding box center [204, 185] width 175 height 17
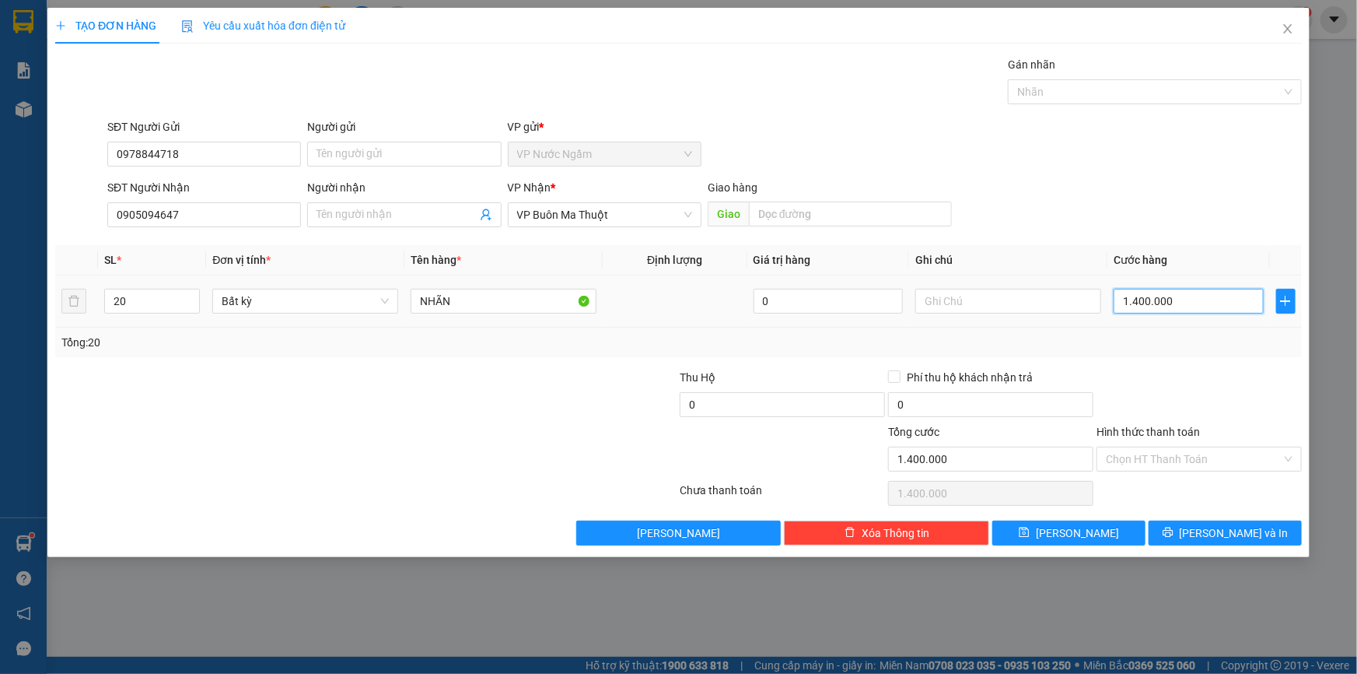
click at [1221, 290] on input "1.400.000" at bounding box center [1189, 301] width 150 height 25
click at [1134, 467] on input "Hình thức thanh toán" at bounding box center [1194, 458] width 176 height 23
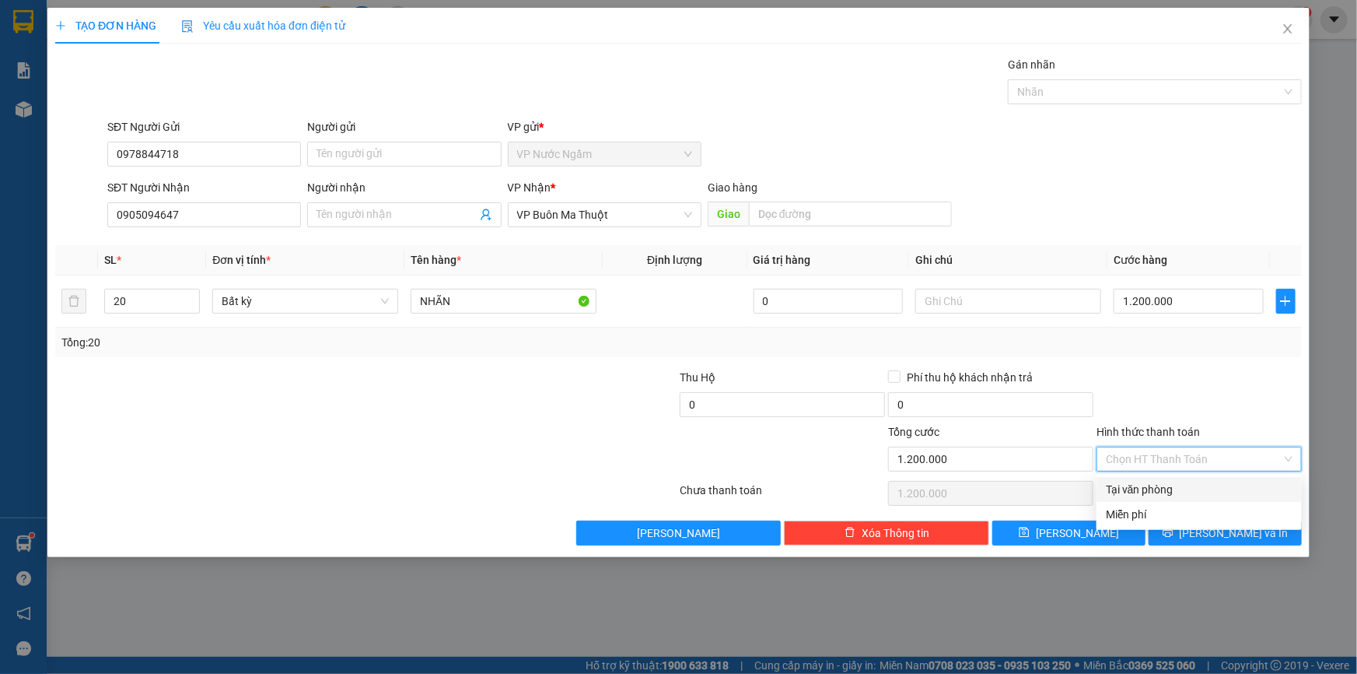
click at [1157, 492] on div "Tại văn phòng" at bounding box center [1199, 489] width 187 height 17
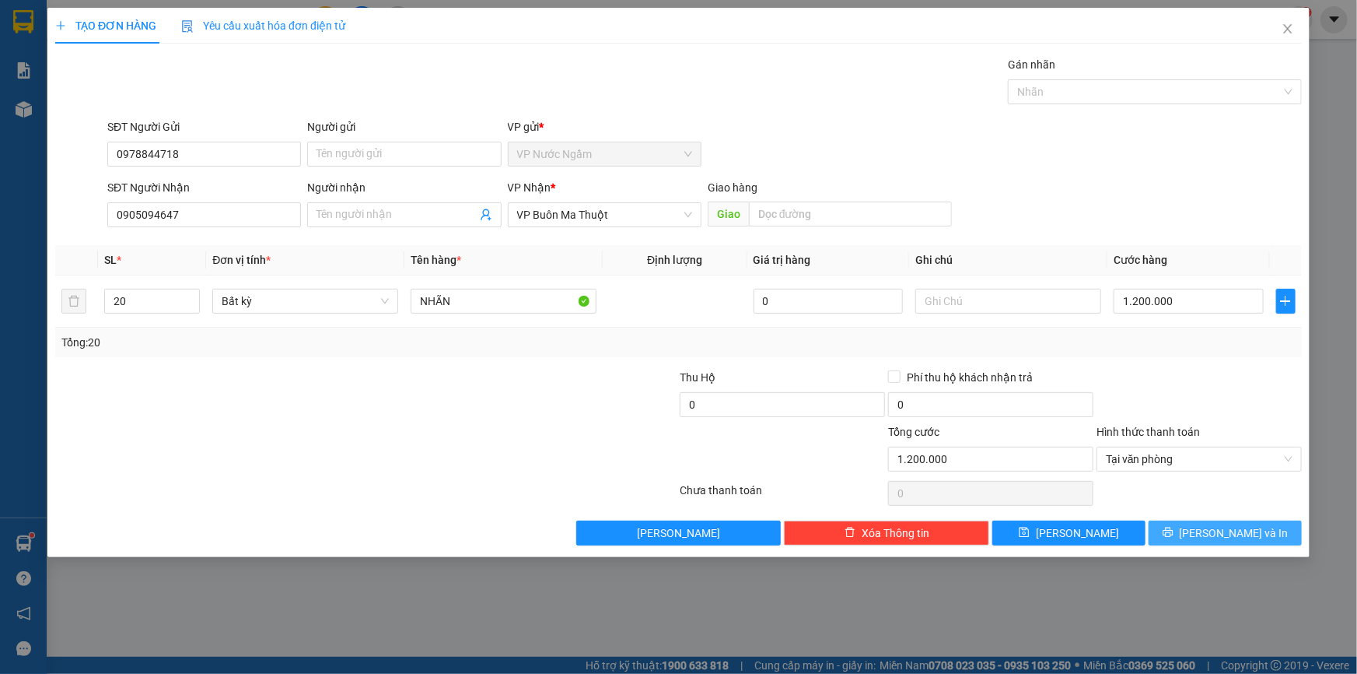
click at [1215, 526] on span "[PERSON_NAME] và In" at bounding box center [1234, 532] width 109 height 17
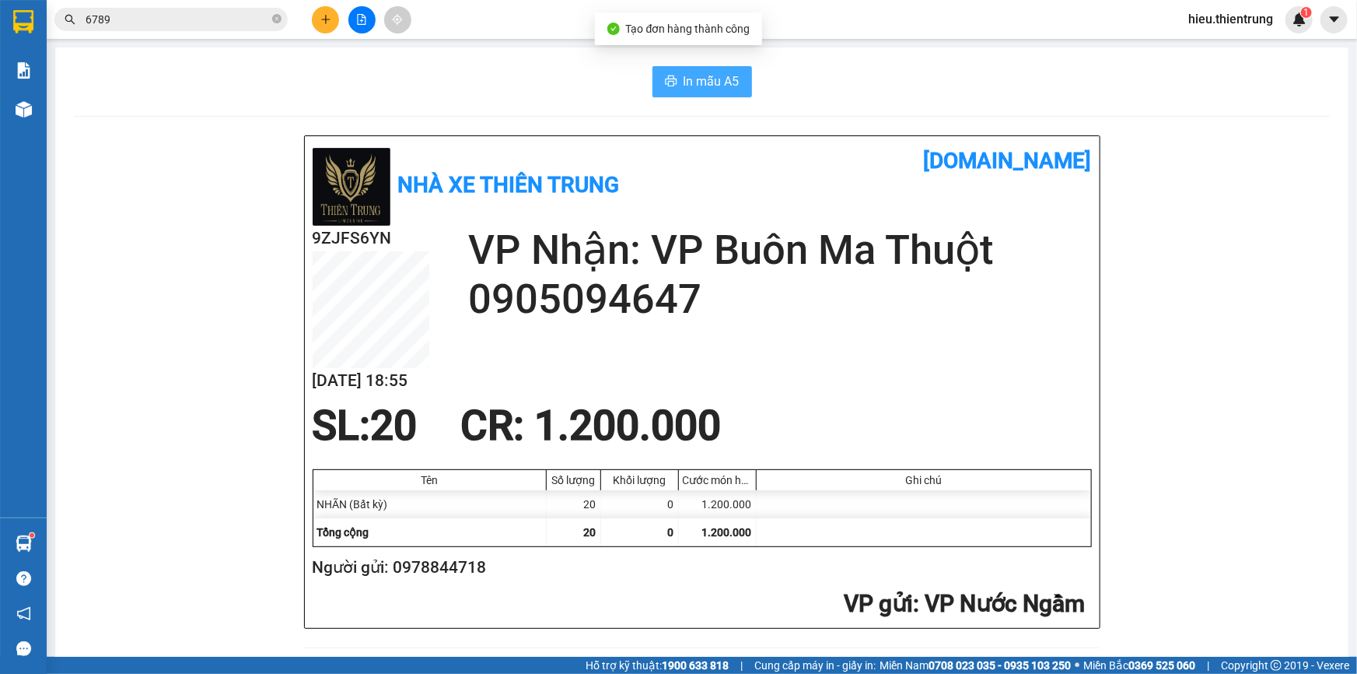
click at [694, 82] on span "In mẫu A5" at bounding box center [712, 81] width 56 height 19
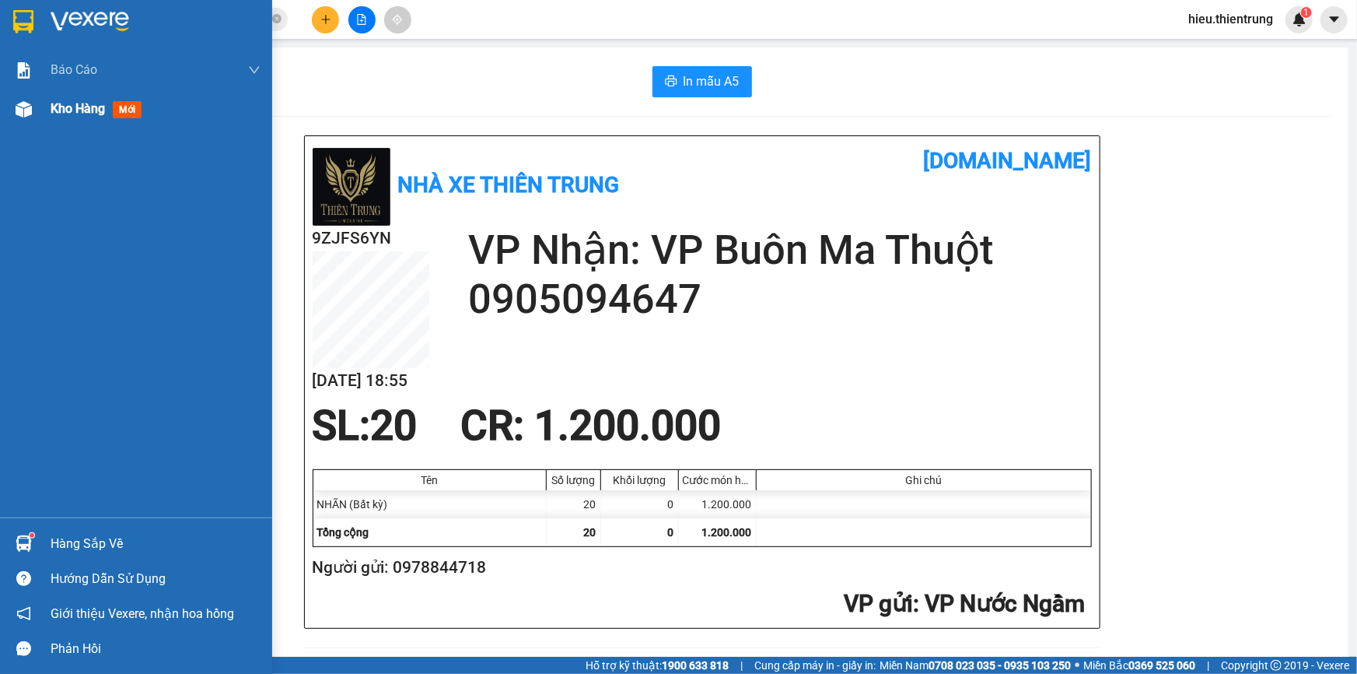
click at [82, 124] on div "Kho hàng mới" at bounding box center [156, 108] width 210 height 39
click at [79, 118] on div "Kho hàng mới" at bounding box center [156, 108] width 210 height 39
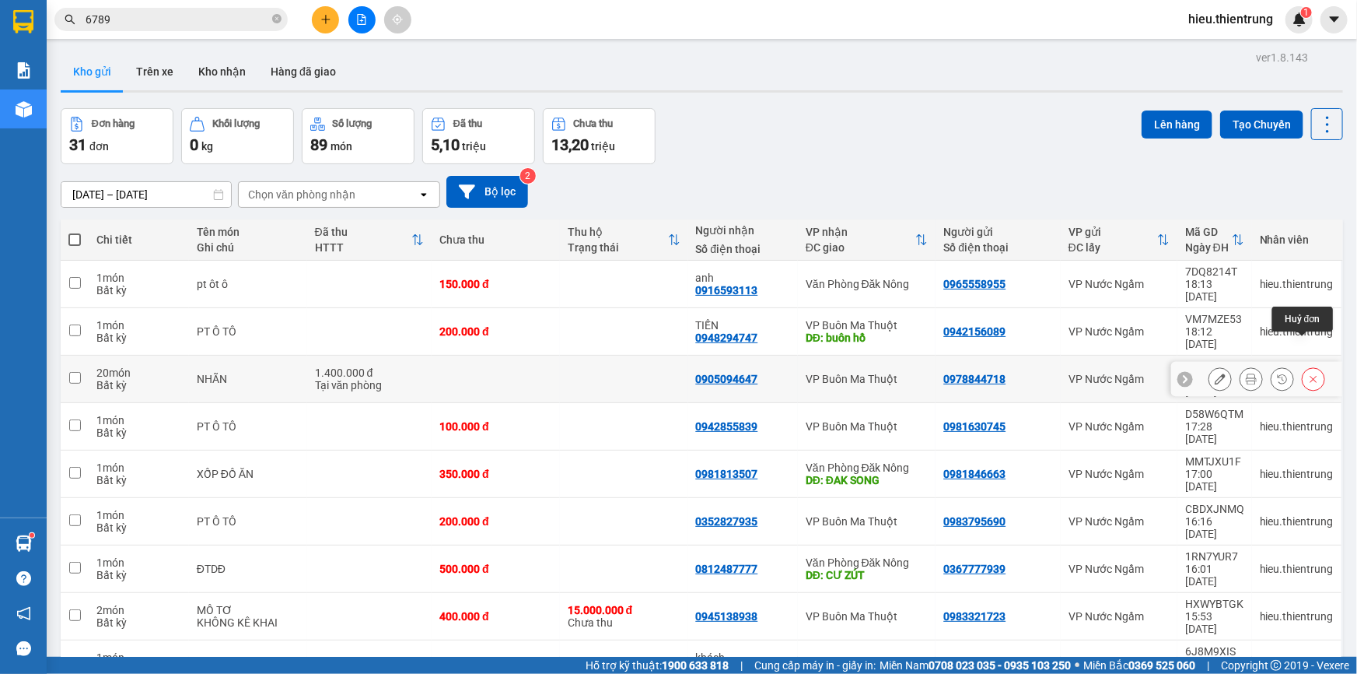
drag, startPoint x: 1306, startPoint y: 272, endPoint x: 1307, endPoint y: 281, distance: 8.6
click at [1308, 373] on icon at bounding box center [1313, 378] width 11 height 11
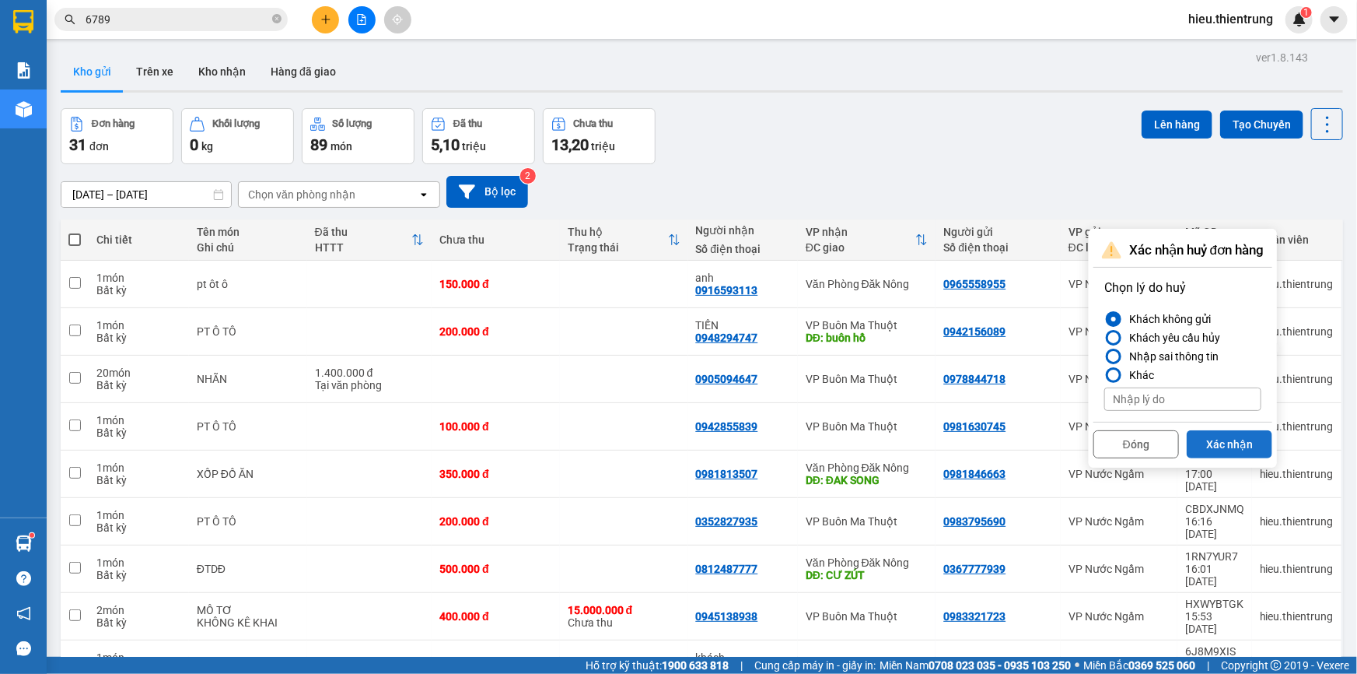
click at [1244, 430] on button "Xác nhận" at bounding box center [1230, 444] width 86 height 28
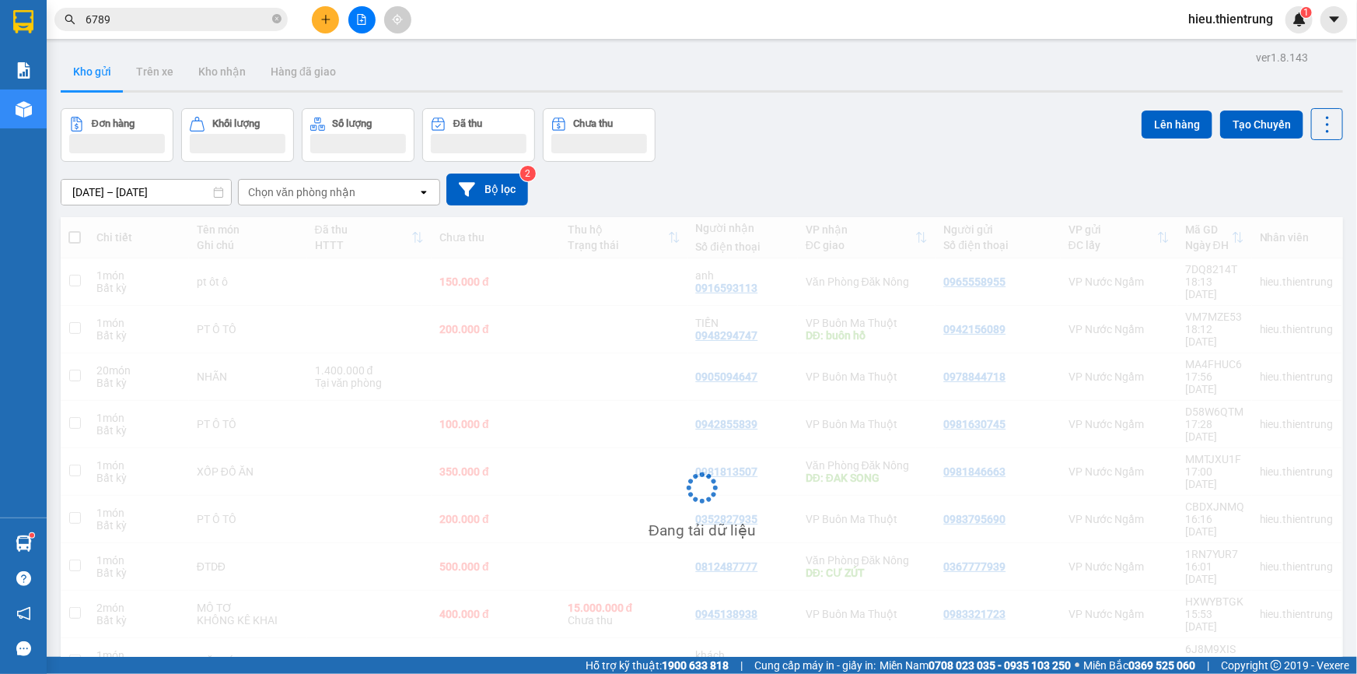
click at [1034, 173] on div "[DATE] – [DATE] Press the down arrow key to interact with the calendar and sele…" at bounding box center [702, 189] width 1283 height 32
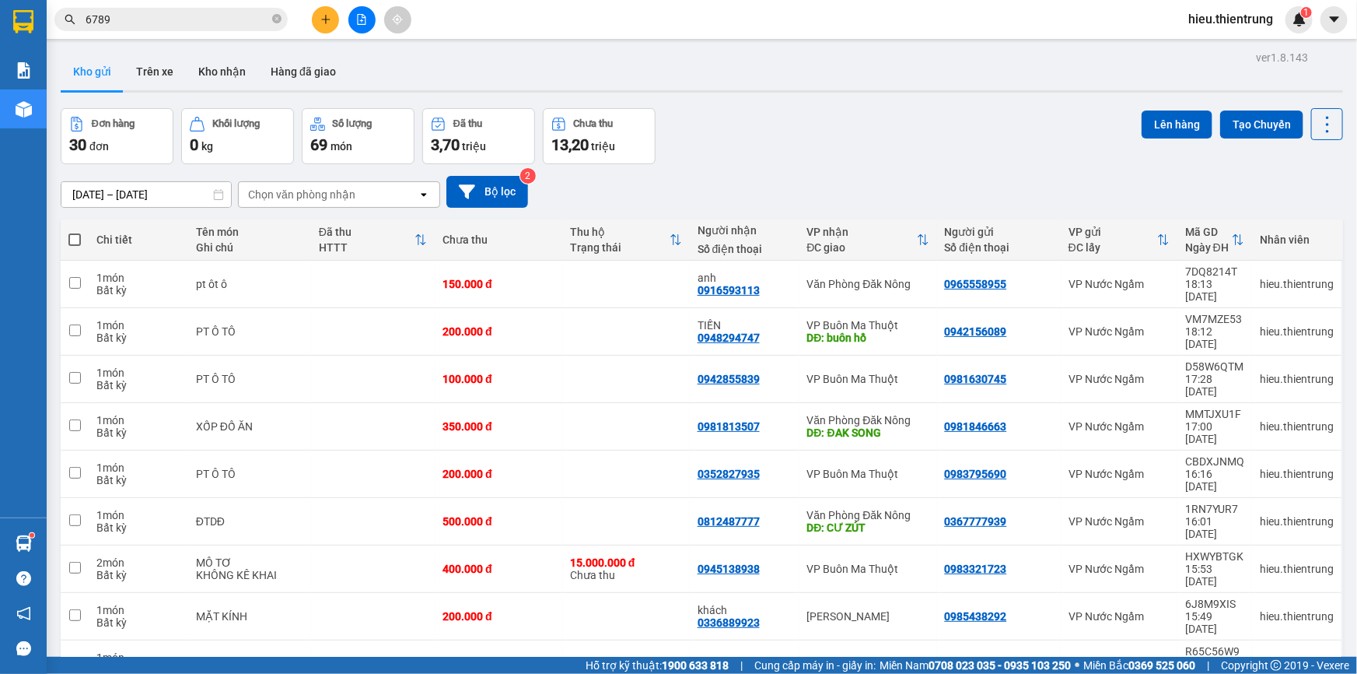
click at [324, 26] on button at bounding box center [325, 19] width 27 height 27
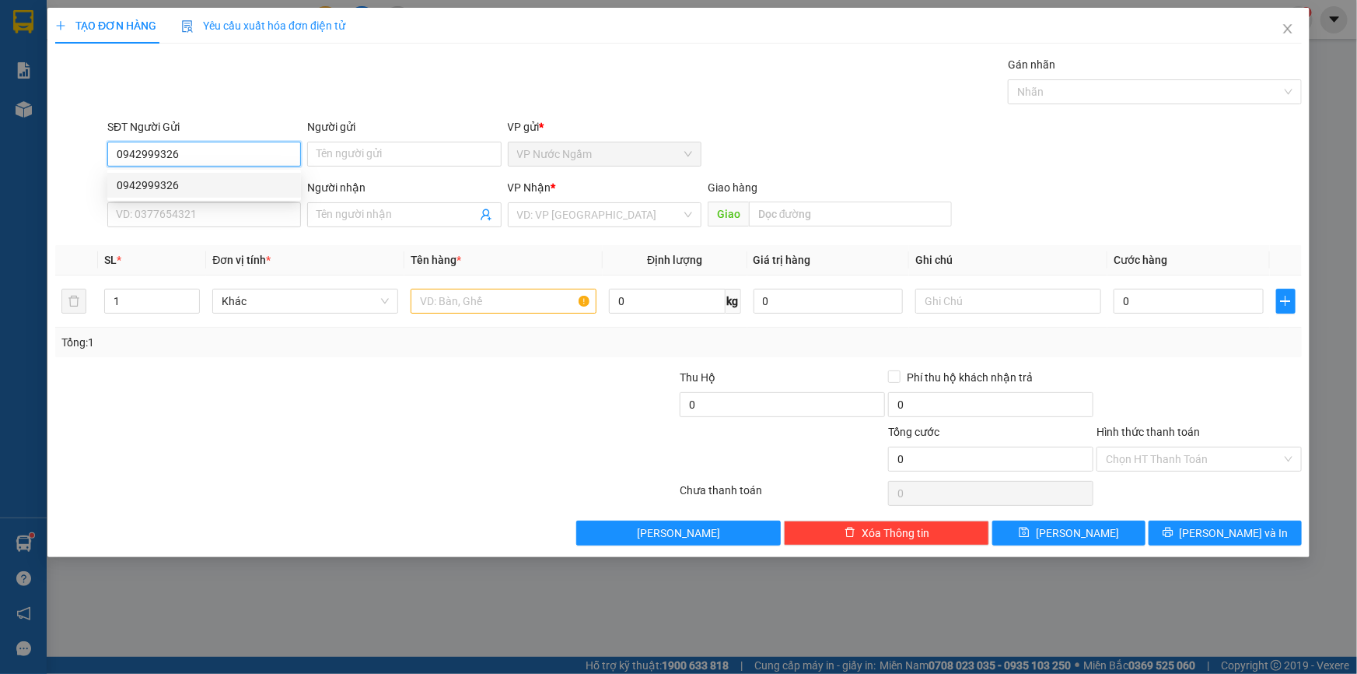
click at [177, 175] on div "0942999326" at bounding box center [204, 185] width 194 height 25
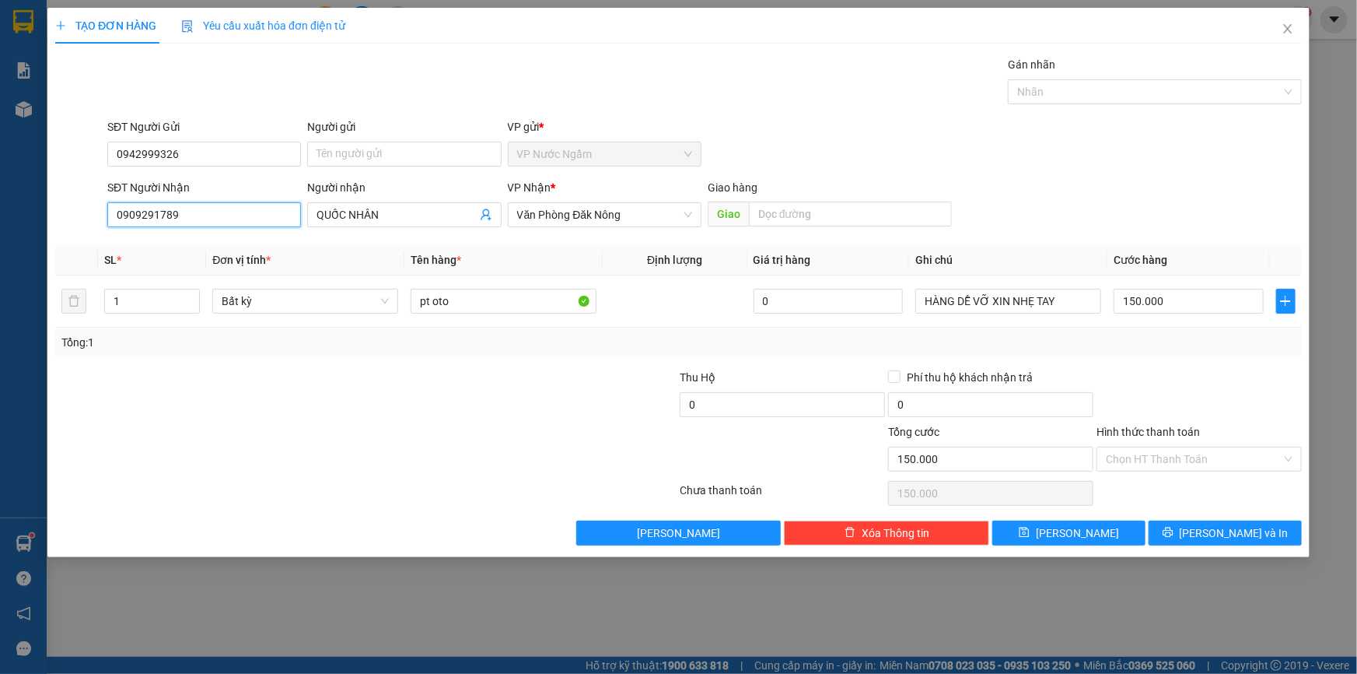
drag, startPoint x: 201, startPoint y: 211, endPoint x: 36, endPoint y: 231, distance: 166.1
click at [36, 231] on div "TẠO ĐƠN HÀNG Yêu cầu xuất hóa đơn điện tử Transit Pickup Surcharge Ids Transit …" at bounding box center [678, 337] width 1357 height 674
drag, startPoint x: 183, startPoint y: 264, endPoint x: 257, endPoint y: 269, distance: 74.1
click at [182, 264] on div "0394182008" at bounding box center [204, 270] width 175 height 17
click at [1190, 299] on input "150.000" at bounding box center [1189, 301] width 150 height 25
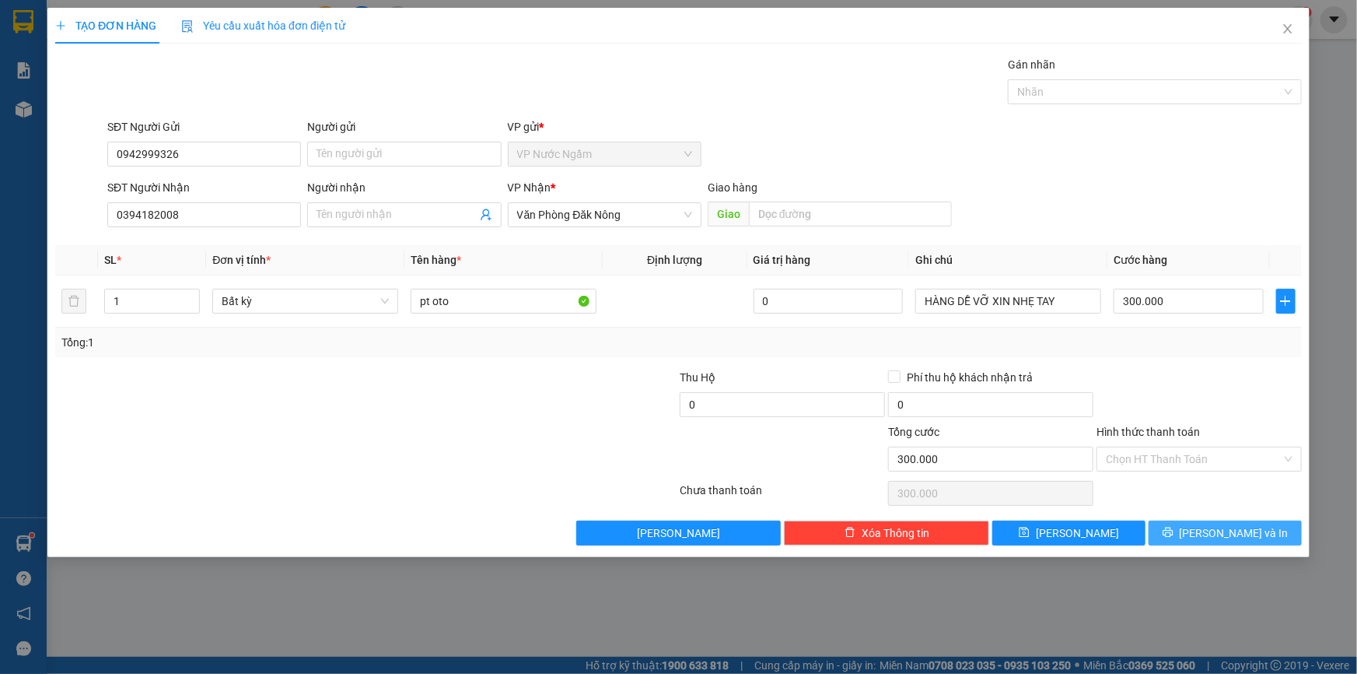
drag, startPoint x: 1196, startPoint y: 534, endPoint x: 1181, endPoint y: 510, distance: 27.6
click at [1174, 534] on icon "printer" at bounding box center [1168, 532] width 11 height 11
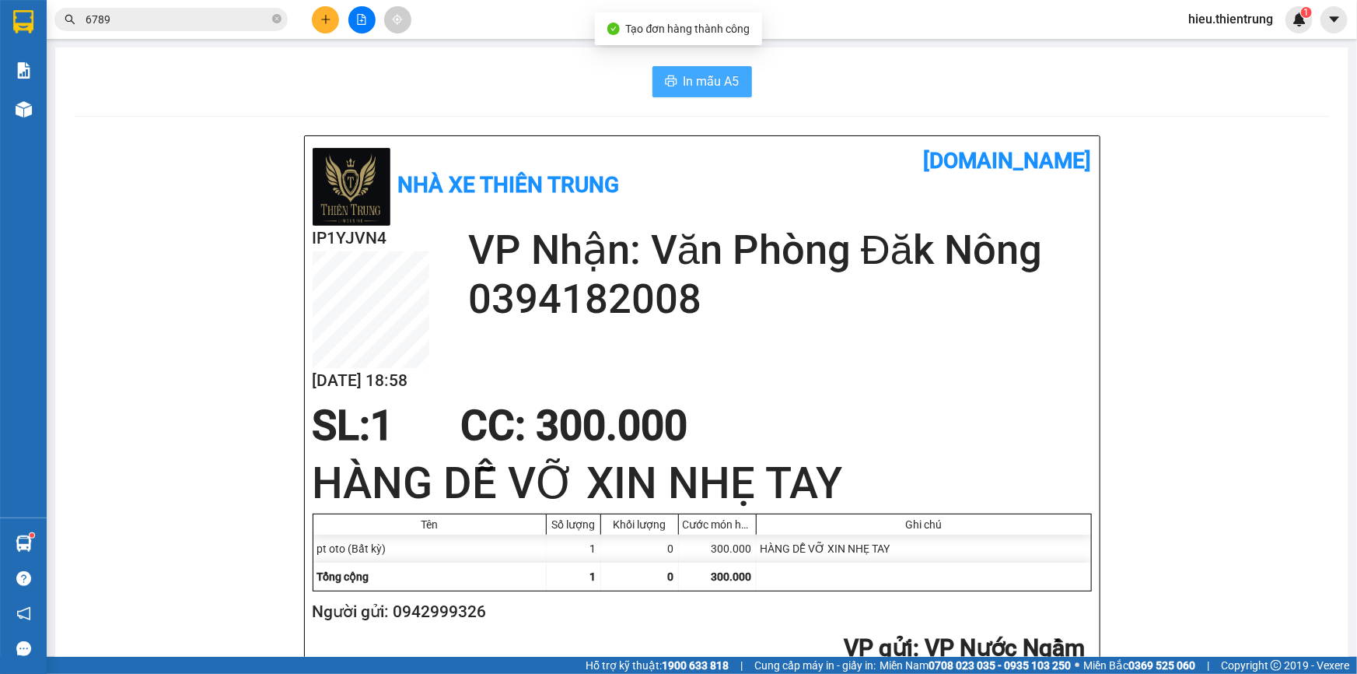
drag, startPoint x: 689, startPoint y: 62, endPoint x: 691, endPoint y: 70, distance: 7.9
click at [691, 80] on span "In mẫu A5" at bounding box center [712, 81] width 56 height 19
click at [523, 38] on div "Kết quả tìm kiếm ( 197 ) Bộ lọc Ngày tạo đơn gần nhất Mã ĐH Trạng thái Món hàng…" at bounding box center [678, 19] width 1357 height 39
